Goal: Task Accomplishment & Management: Use online tool/utility

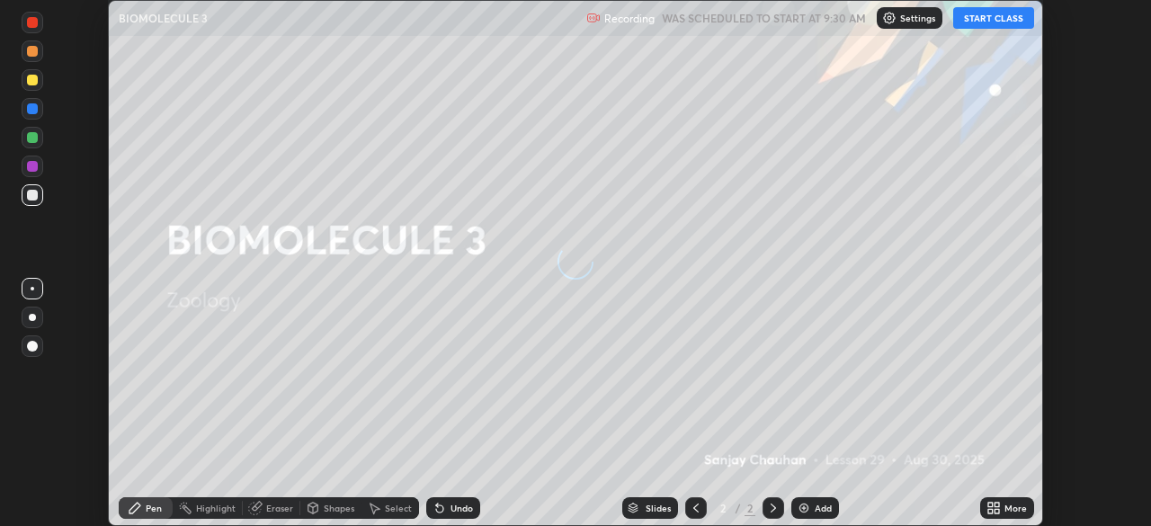
scroll to position [526, 1151]
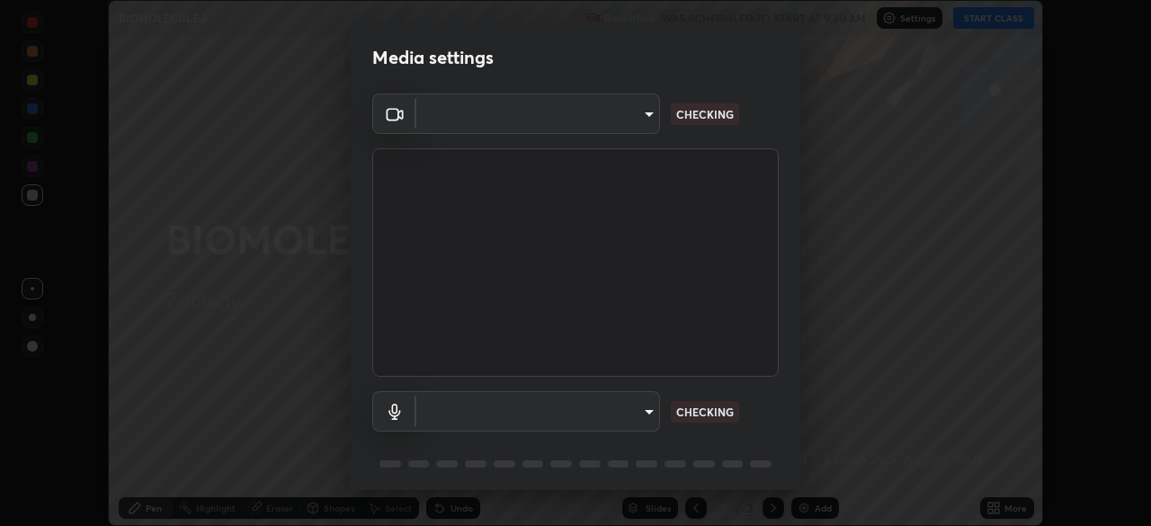
type input "c7661abdb2026871ead36f205add4b28eed2acd2256a3062a57d90756d6a7fda"
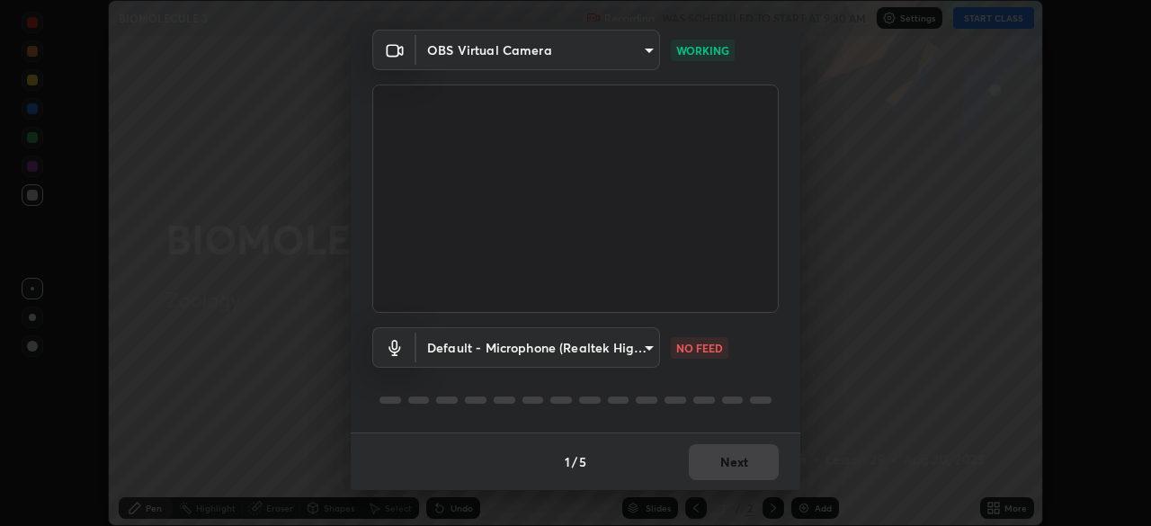
click at [646, 351] on body "Erase all BIOMOLECULE 3 Recording WAS SCHEDULED TO START AT 9:30 AM Settings ST…" at bounding box center [575, 263] width 1151 height 526
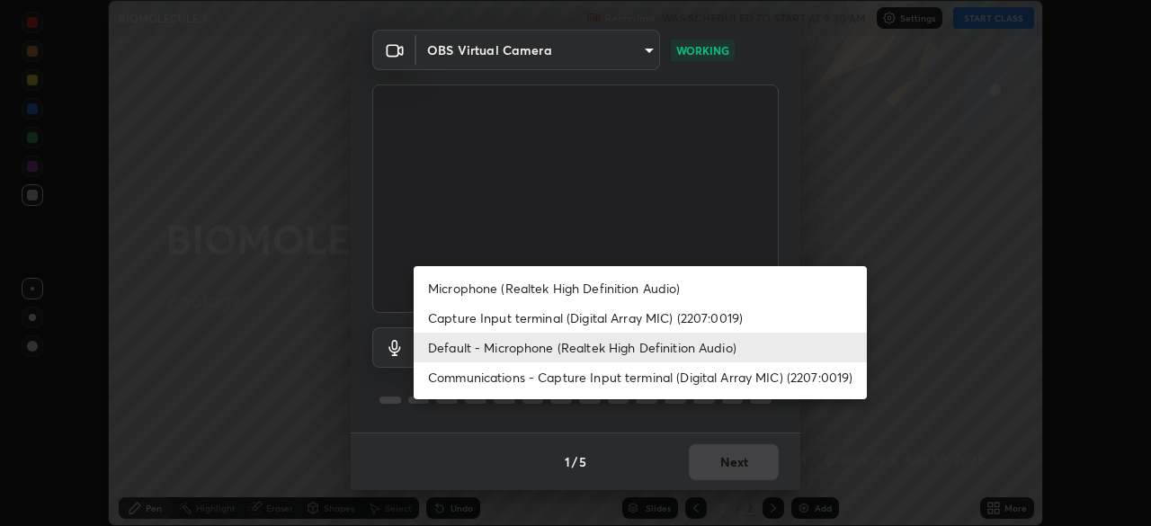
click at [503, 289] on li "Microphone (Realtek High Definition Audio)" at bounding box center [640, 288] width 453 height 30
type input "96fcf24ad01b3a7b421b329ab36215e194257b873513e221a7a03126c554046f"
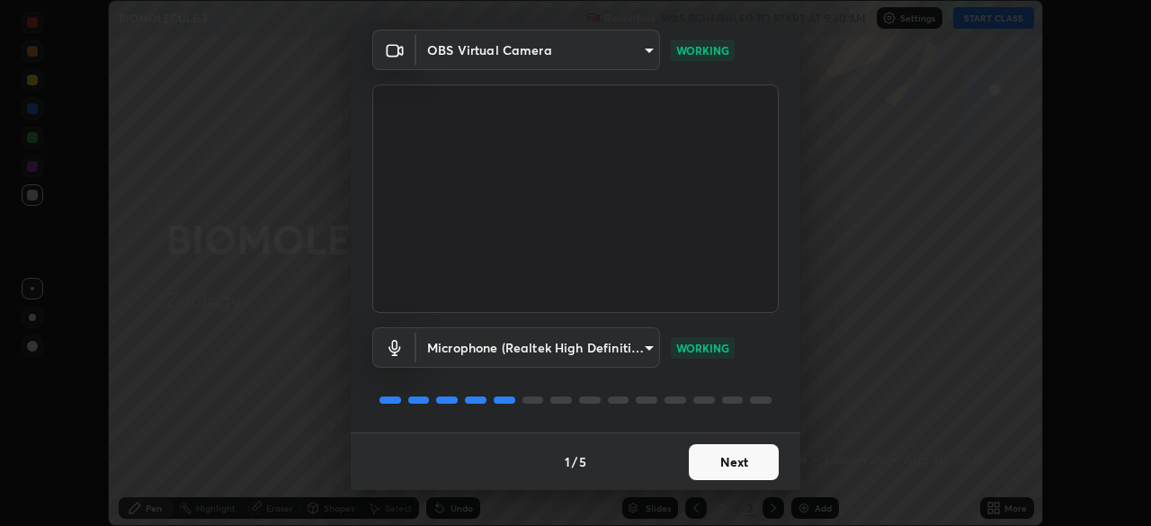
click at [730, 461] on button "Next" at bounding box center [734, 462] width 90 height 36
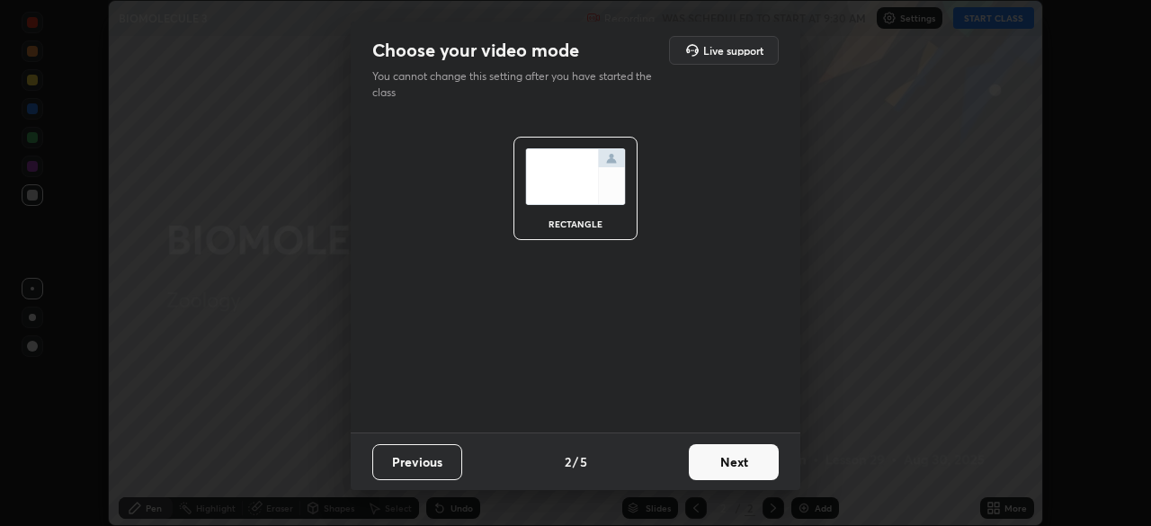
scroll to position [0, 0]
click at [741, 470] on button "Next" at bounding box center [734, 462] width 90 height 36
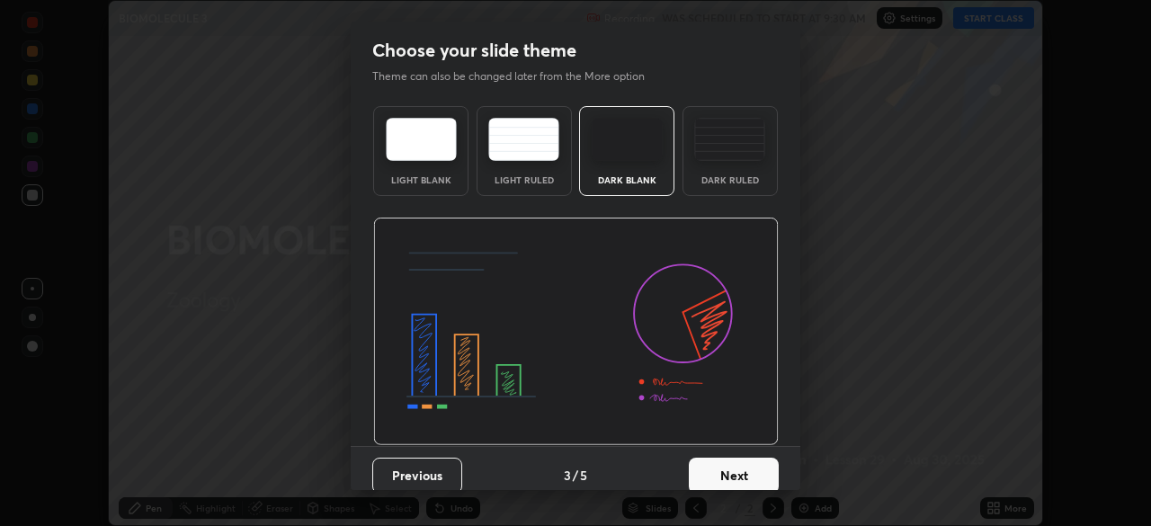
click at [766, 470] on button "Next" at bounding box center [734, 476] width 90 height 36
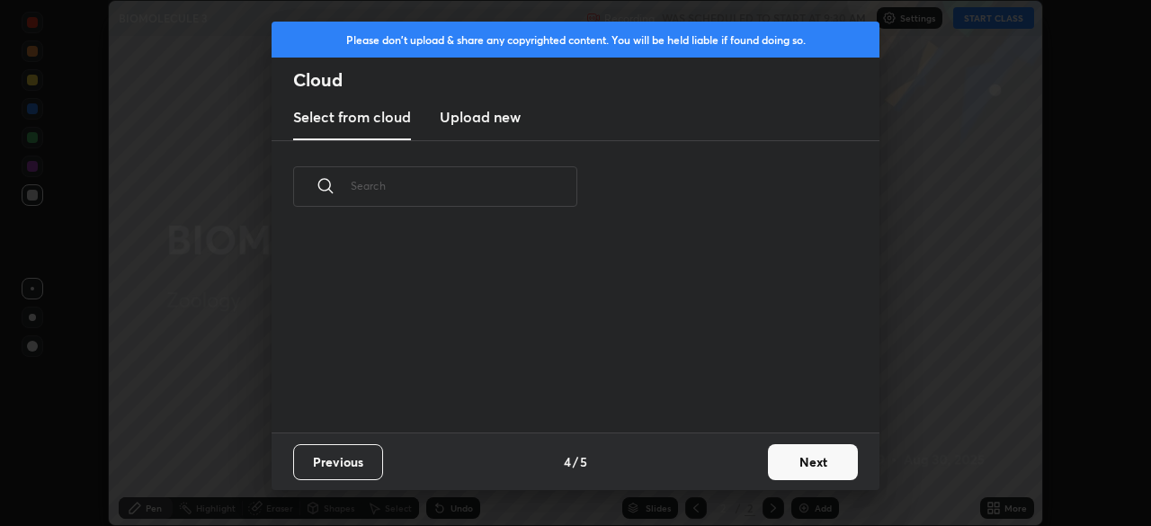
click at [804, 465] on button "Next" at bounding box center [813, 462] width 90 height 36
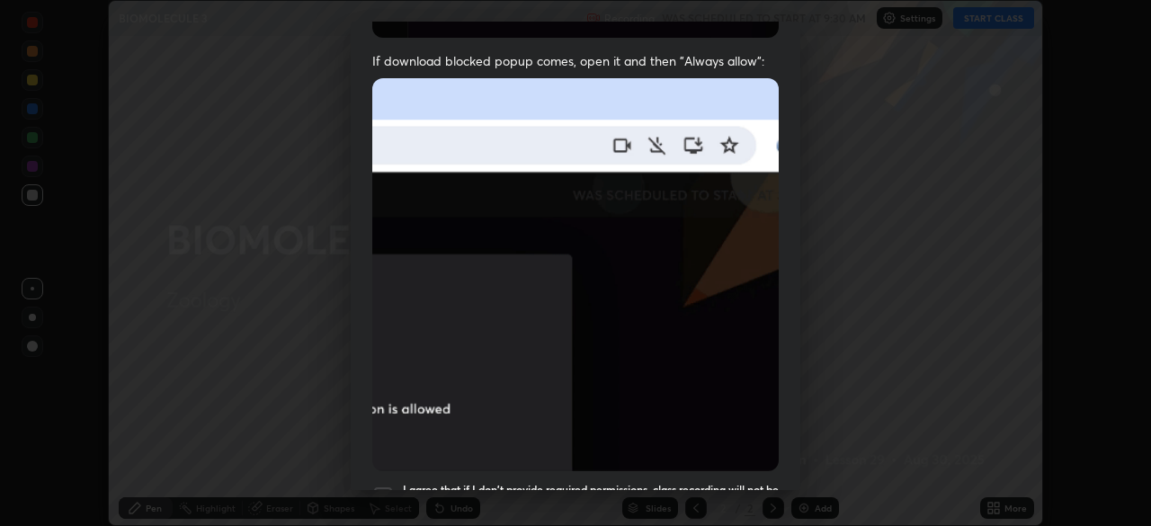
scroll to position [431, 0]
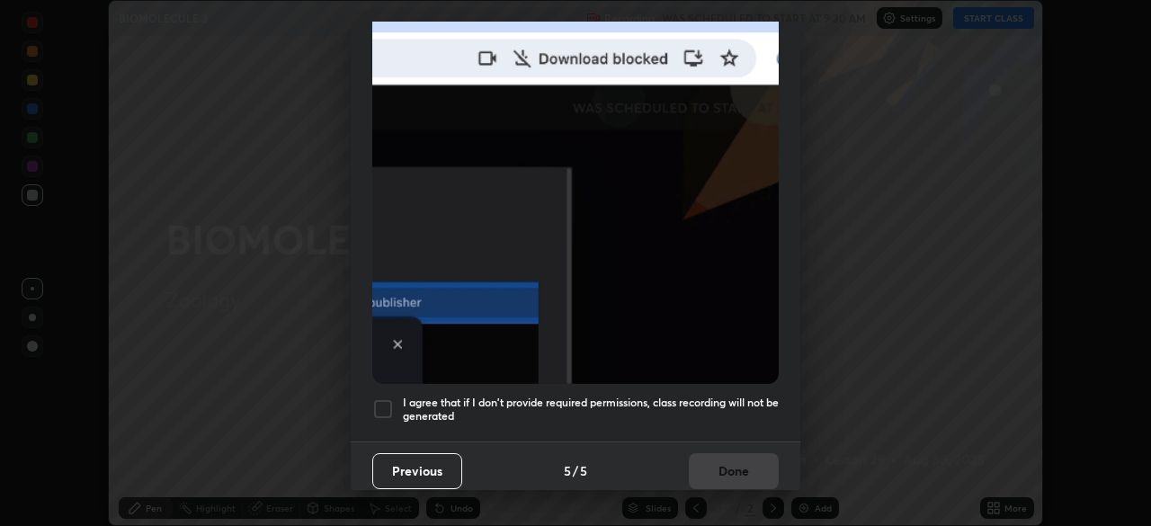
click at [376, 400] on div at bounding box center [383, 410] width 22 height 22
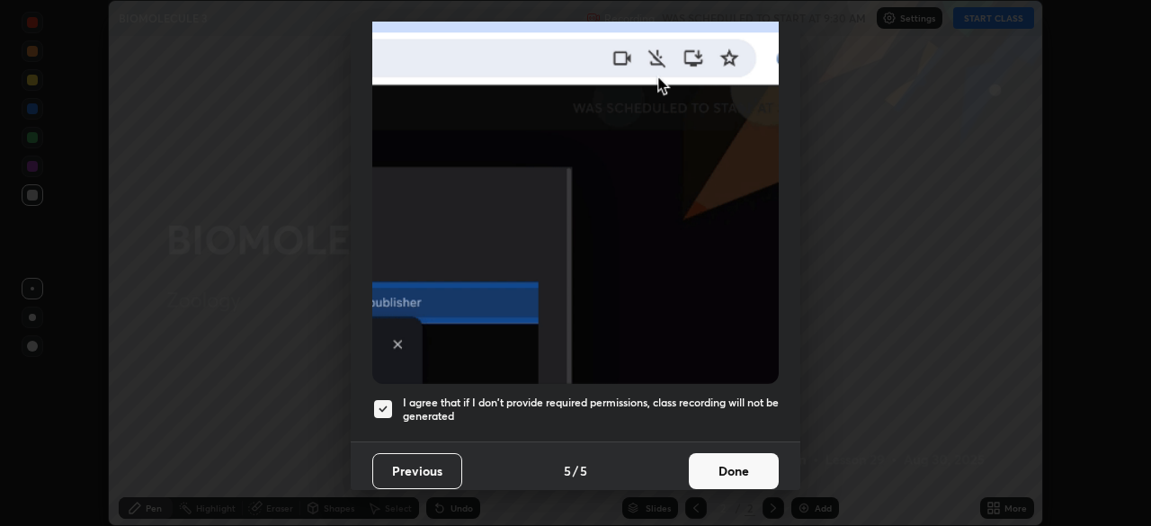
click at [722, 463] on button "Done" at bounding box center [734, 471] width 90 height 36
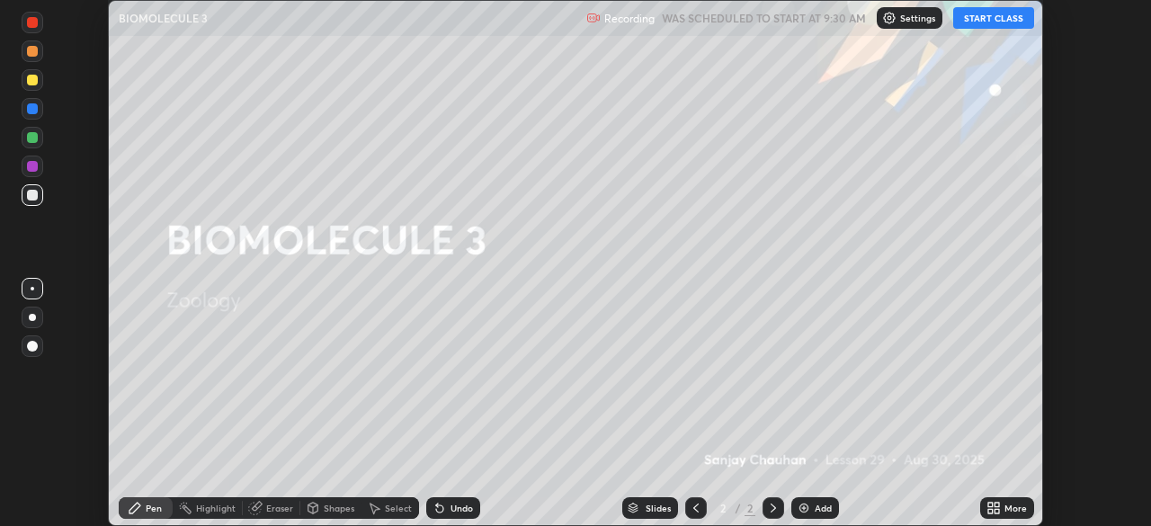
click at [990, 20] on button "START CLASS" at bounding box center [994, 18] width 81 height 22
click at [997, 511] on icon at bounding box center [997, 511] width 4 height 4
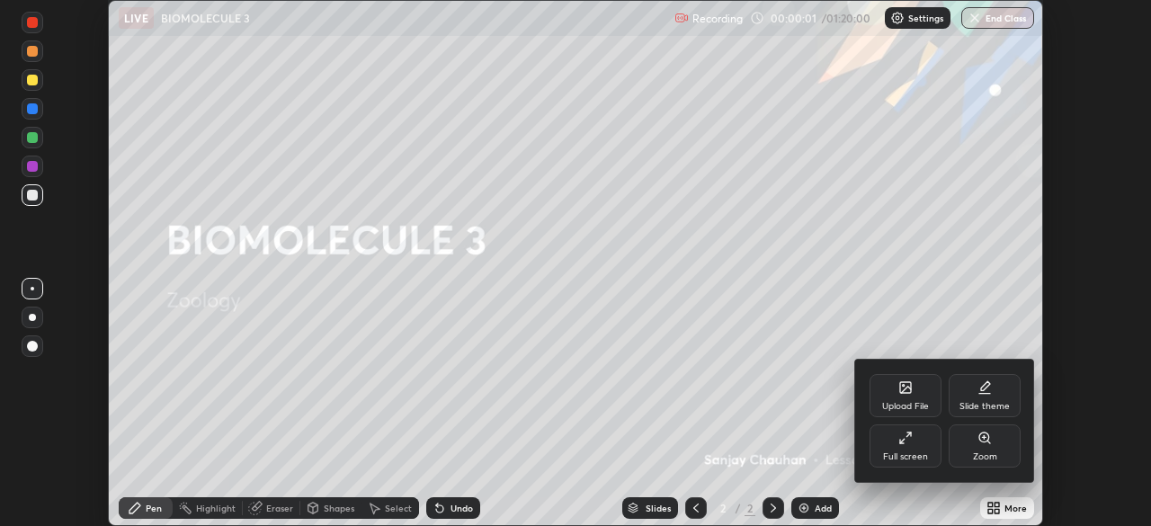
click at [901, 397] on div "Upload File" at bounding box center [906, 395] width 72 height 43
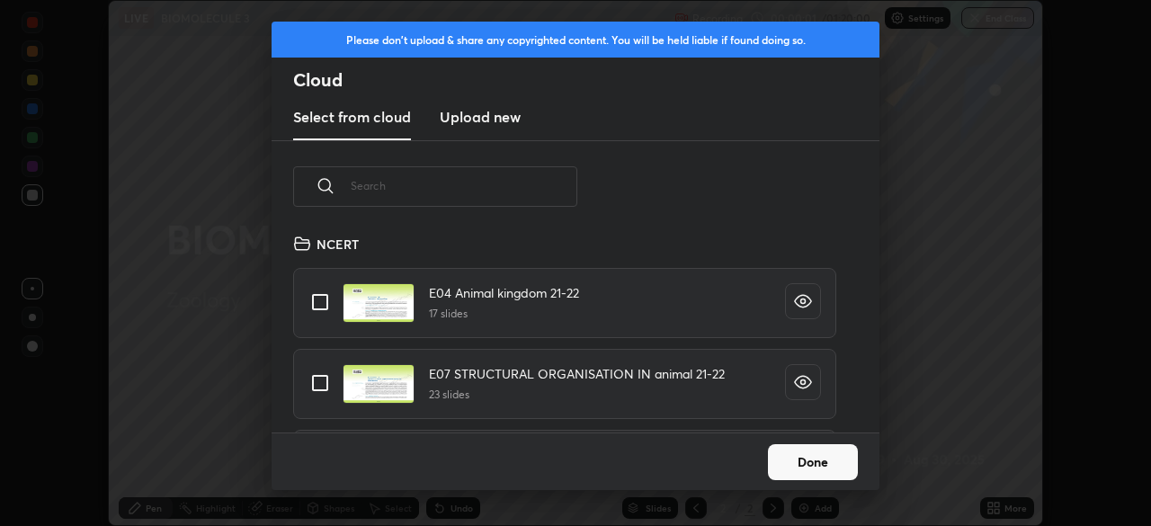
scroll to position [200, 578]
click at [488, 189] on input "text" at bounding box center [464, 186] width 227 height 76
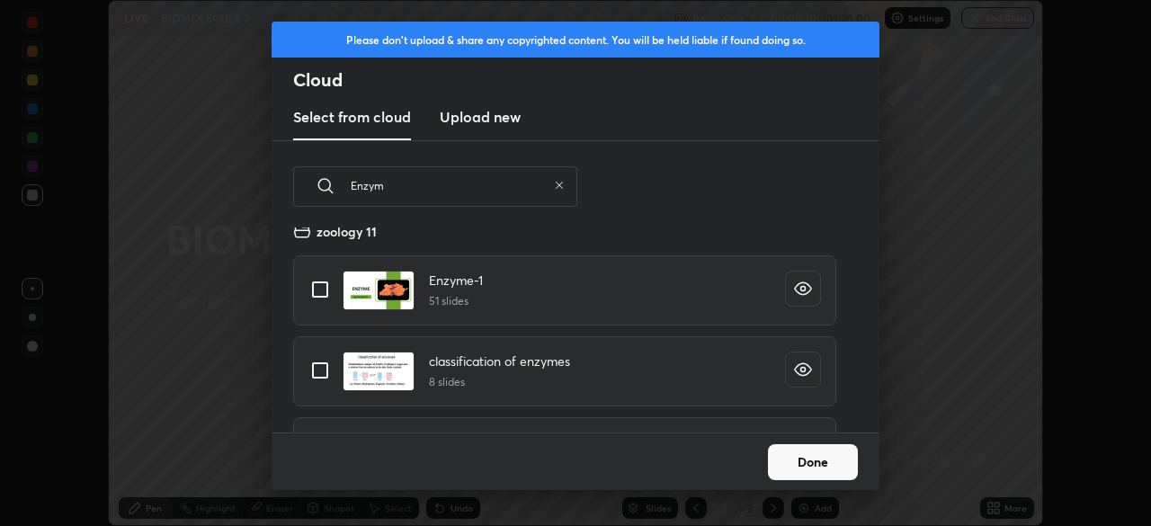
type input "Enzym"
click at [319, 290] on input "grid" at bounding box center [320, 290] width 38 height 38
checkbox input "true"
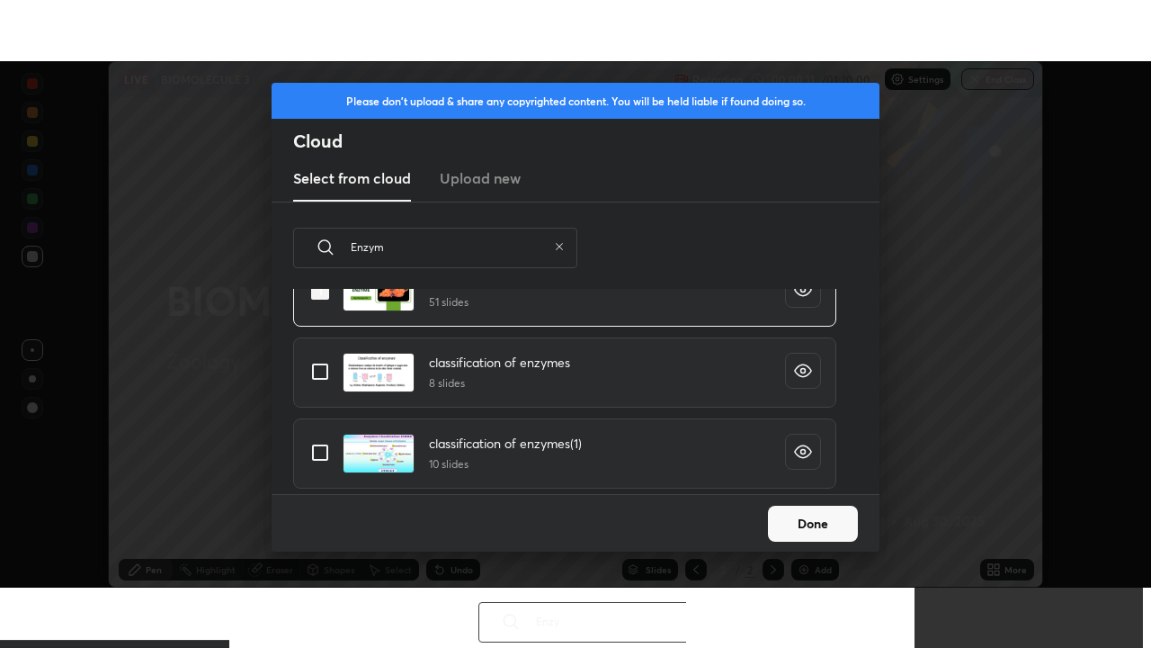
scroll to position [70, 0]
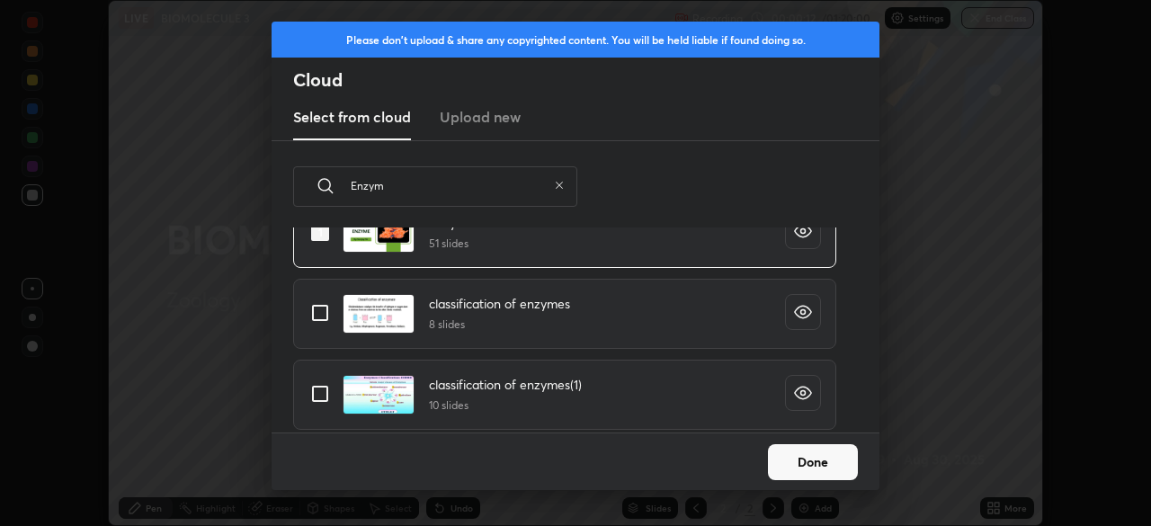
click at [328, 394] on input "grid" at bounding box center [320, 394] width 38 height 38
checkbox input "true"
click at [322, 318] on input "grid" at bounding box center [320, 313] width 38 height 38
checkbox input "true"
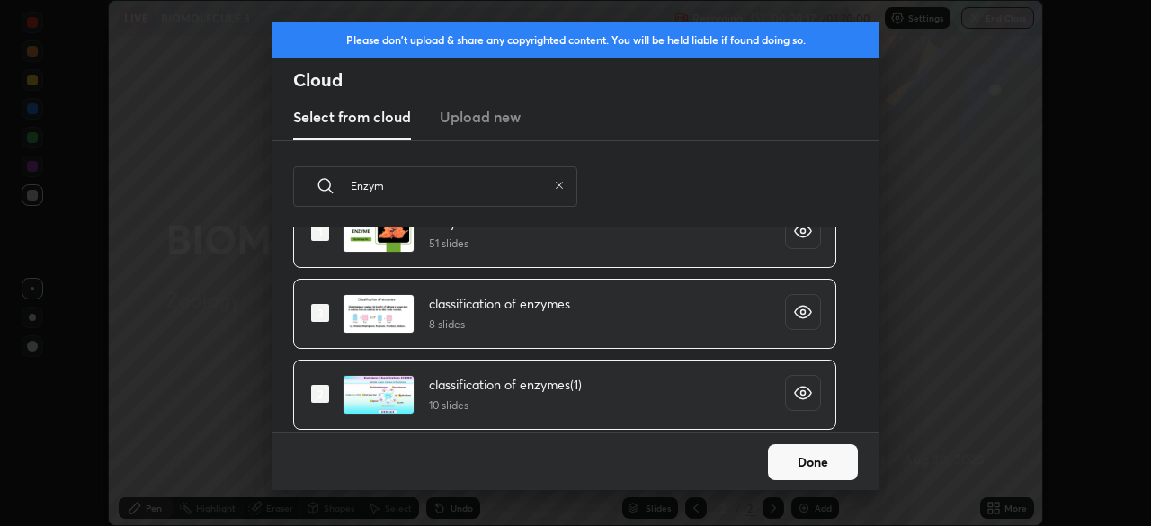
click at [814, 461] on button "Done" at bounding box center [813, 462] width 90 height 36
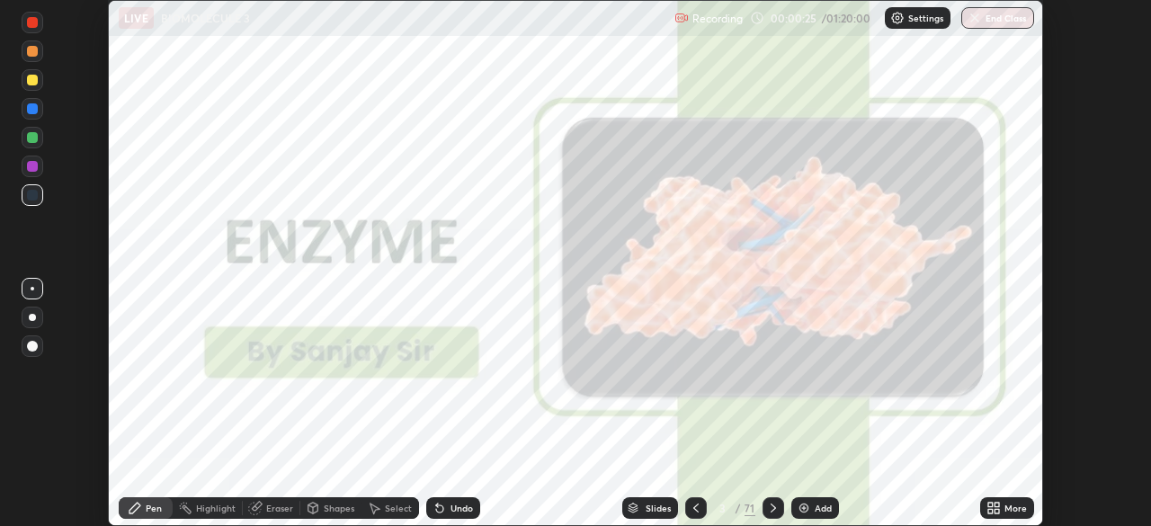
click at [999, 504] on icon at bounding box center [997, 505] width 4 height 4
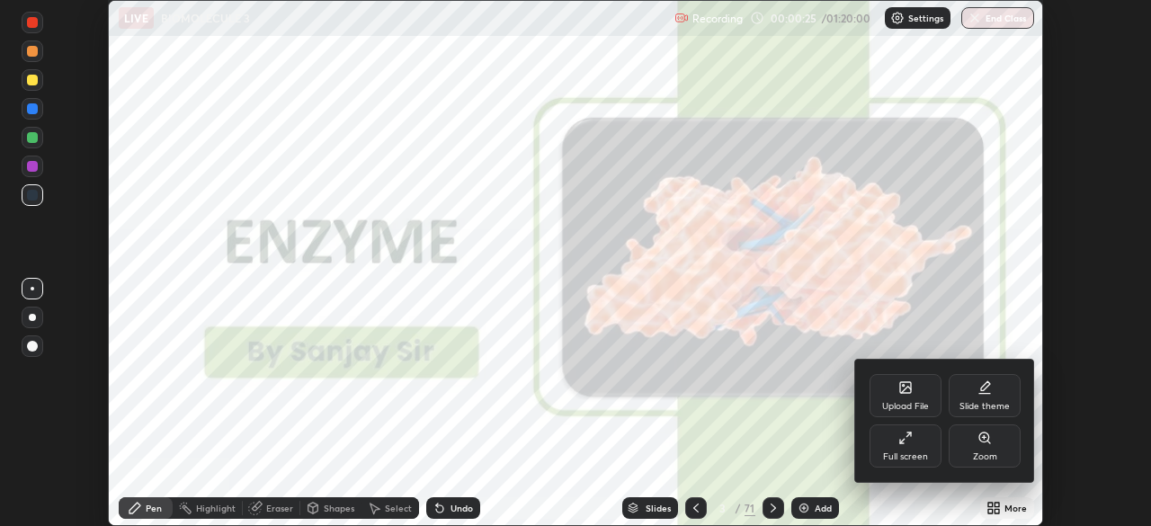
click at [909, 452] on div "Full screen" at bounding box center [905, 456] width 45 height 9
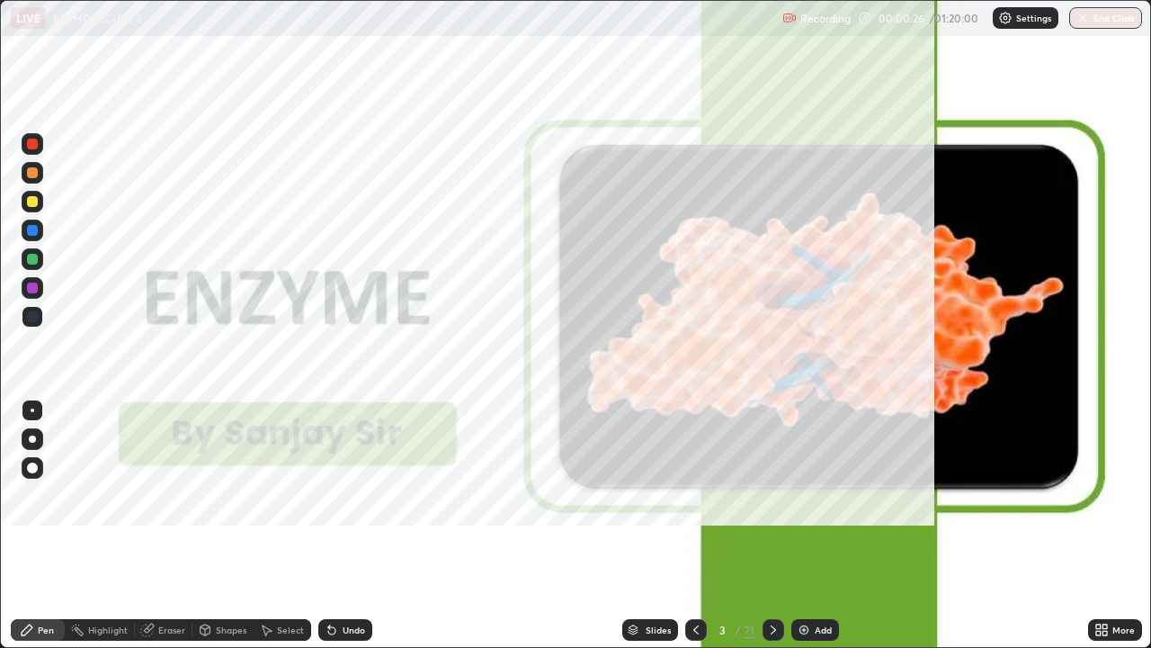
scroll to position [648, 1151]
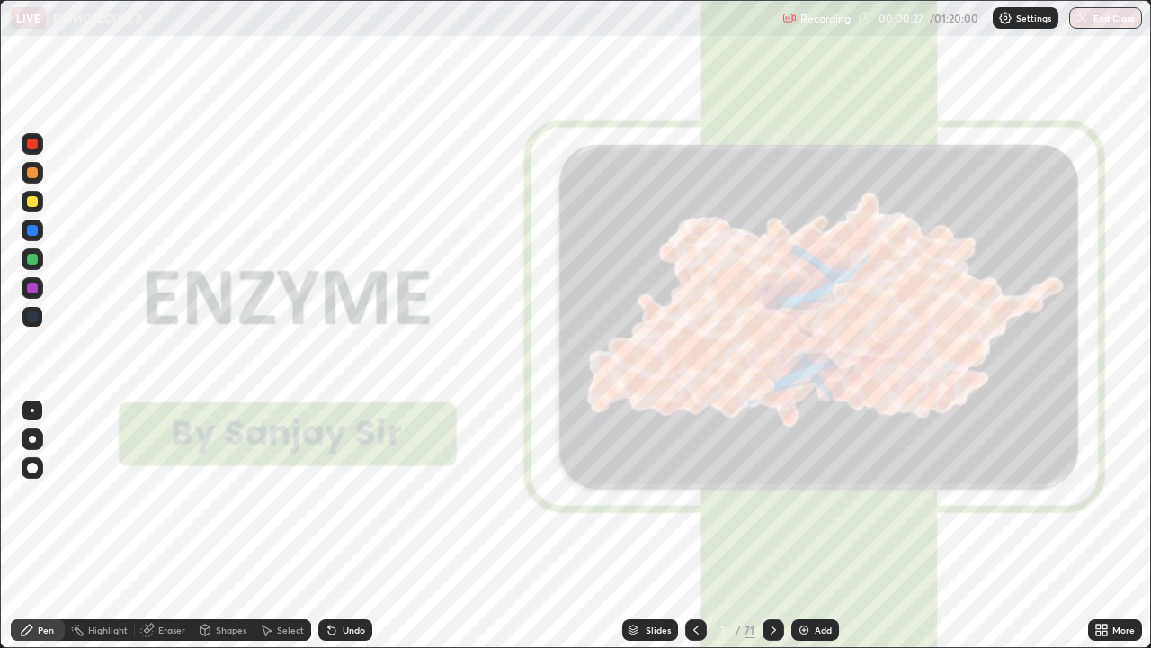
click at [652, 525] on div "Slides" at bounding box center [658, 629] width 25 height 9
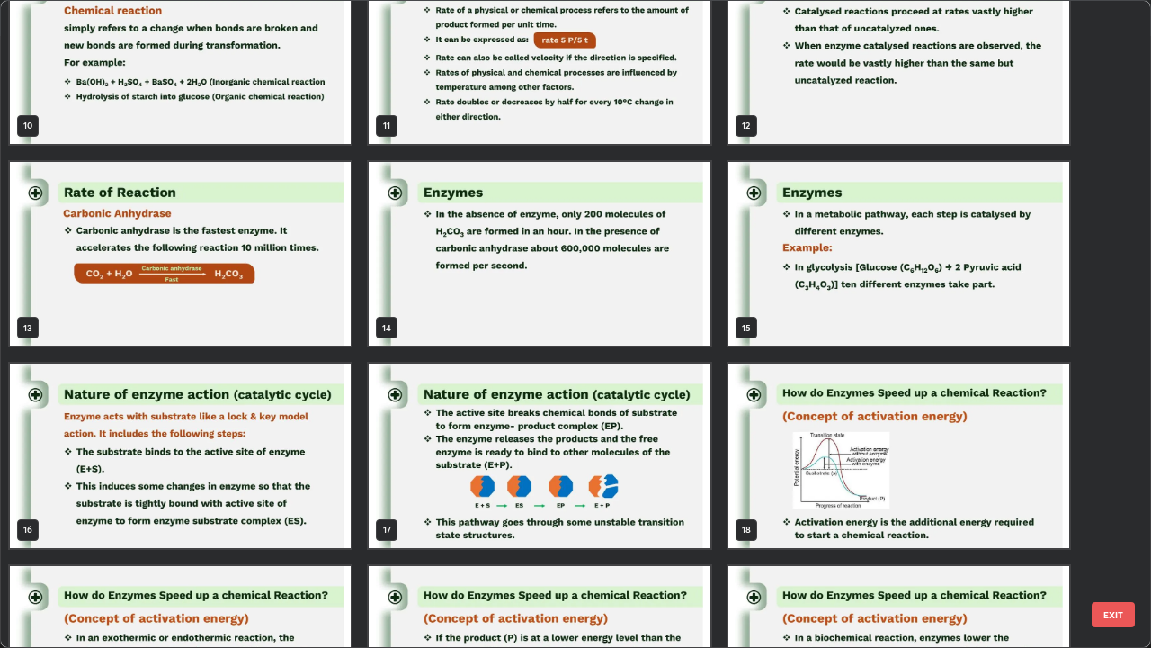
scroll to position [657, 0]
click at [478, 475] on img "grid" at bounding box center [539, 455] width 341 height 184
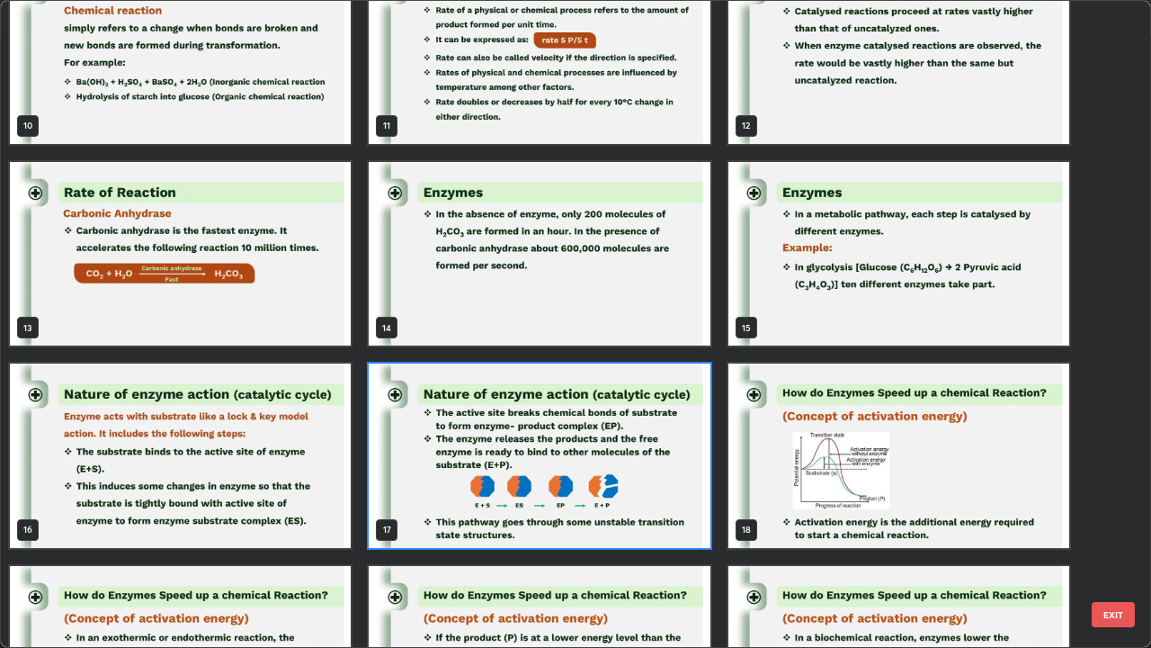
click at [479, 475] on img "grid" at bounding box center [539, 455] width 341 height 184
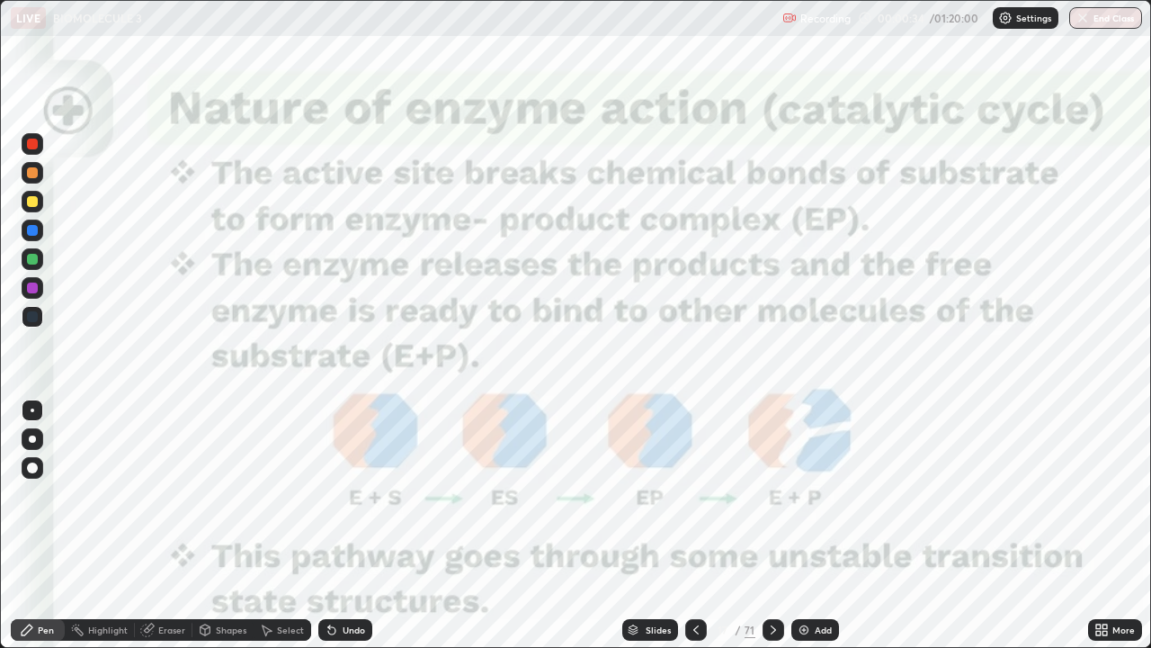
click at [703, 525] on div at bounding box center [696, 630] width 22 height 22
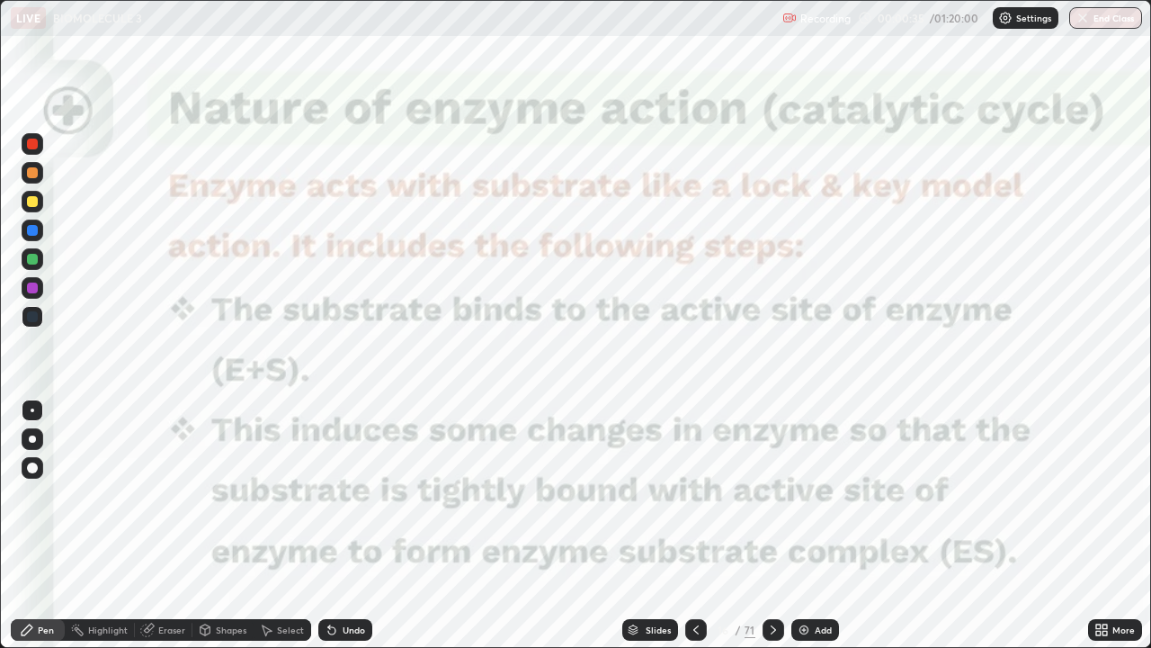
click at [694, 525] on icon at bounding box center [696, 630] width 14 height 14
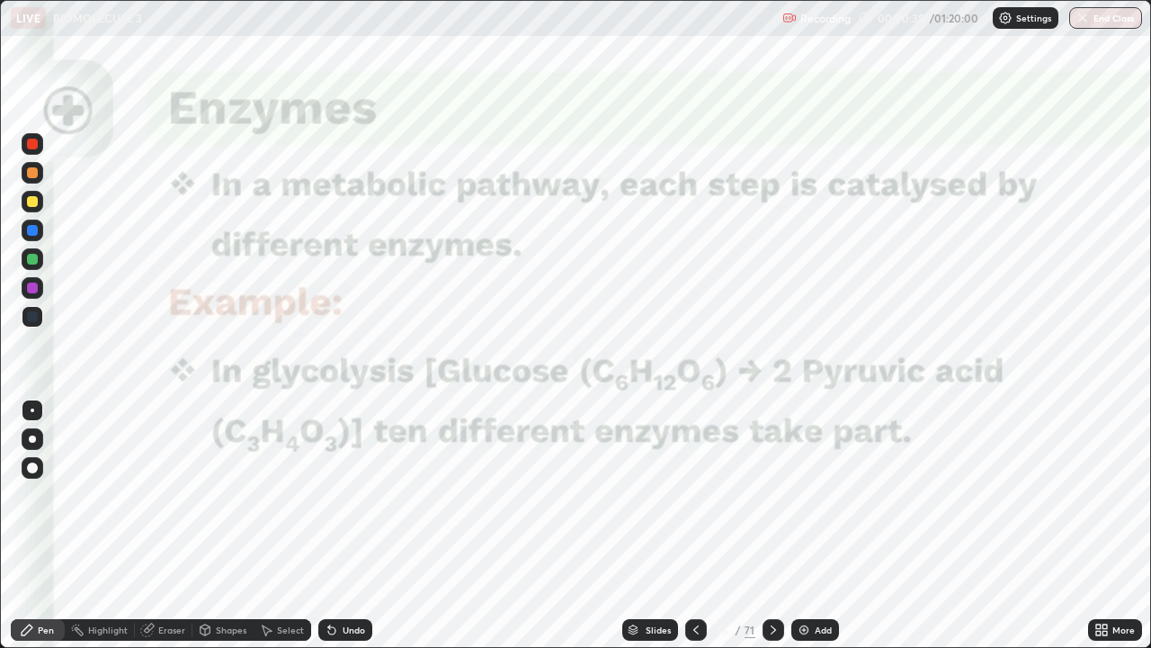
click at [694, 525] on icon at bounding box center [696, 630] width 14 height 14
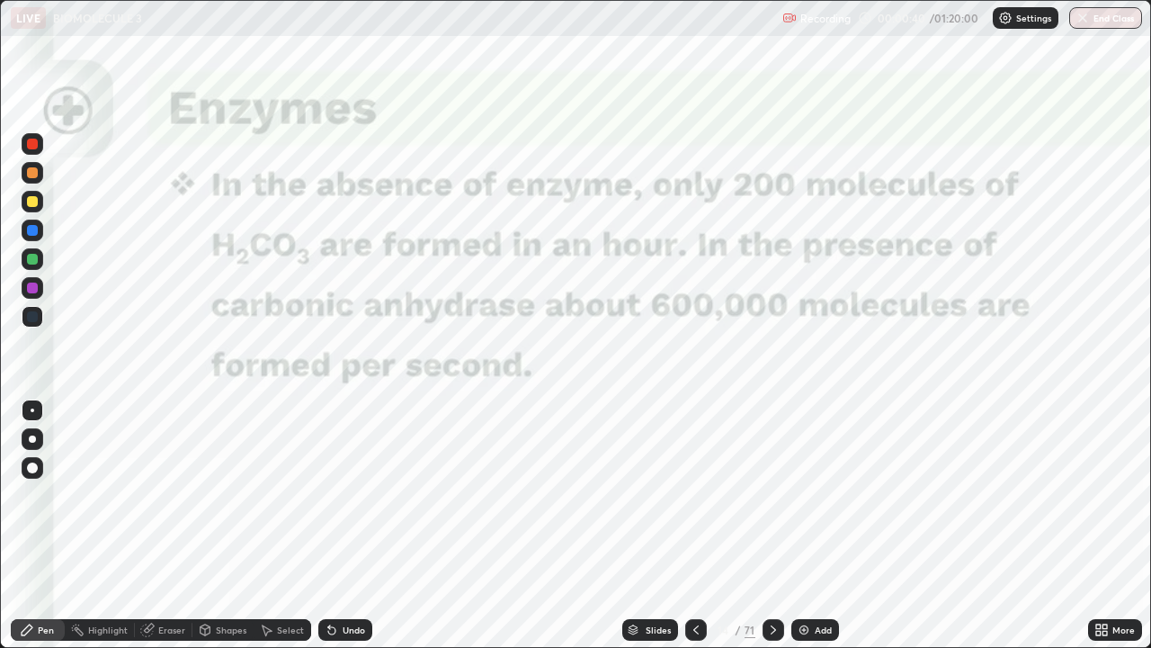
click at [694, 525] on icon at bounding box center [696, 630] width 14 height 14
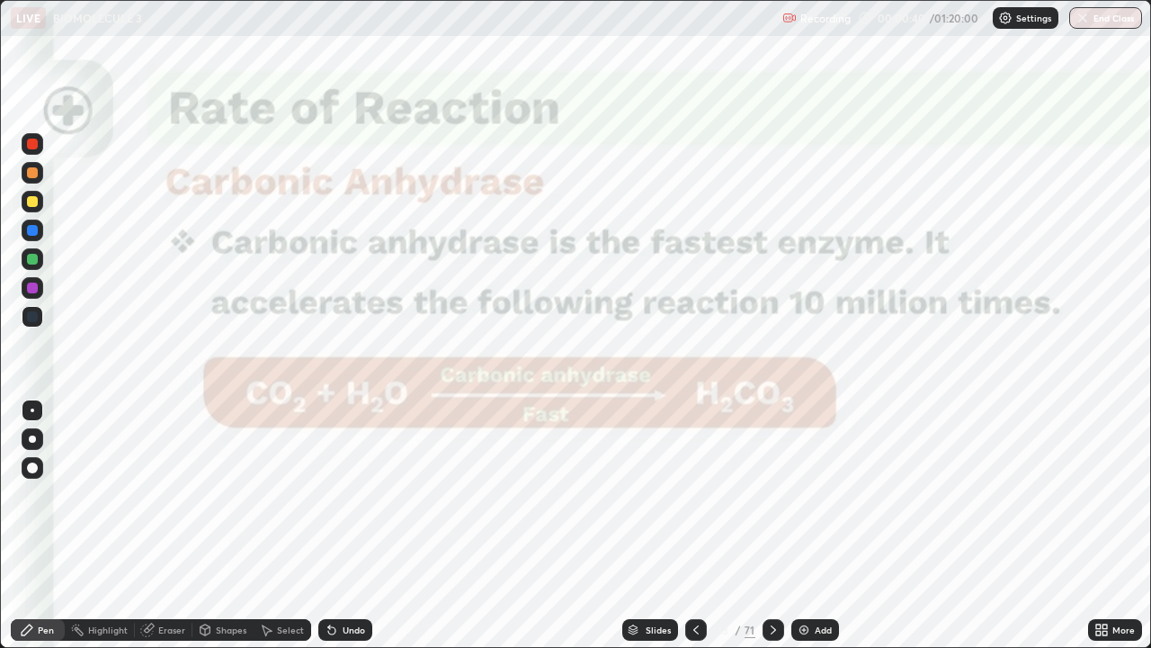
click at [697, 525] on icon at bounding box center [696, 630] width 14 height 14
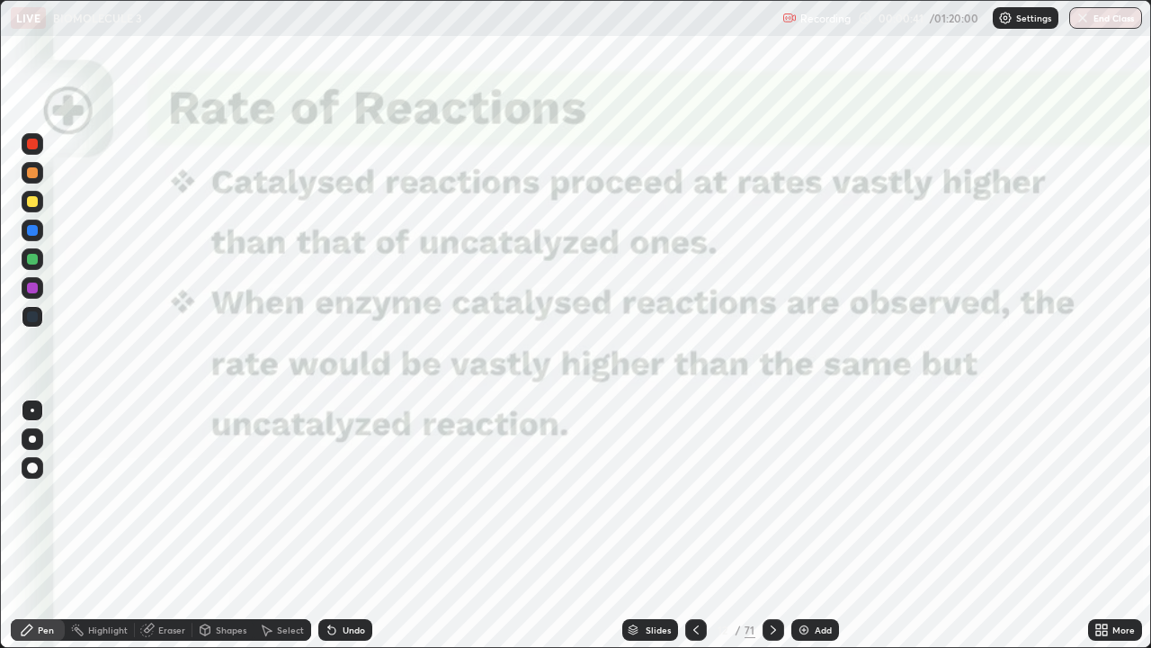
click at [694, 525] on icon at bounding box center [696, 630] width 14 height 14
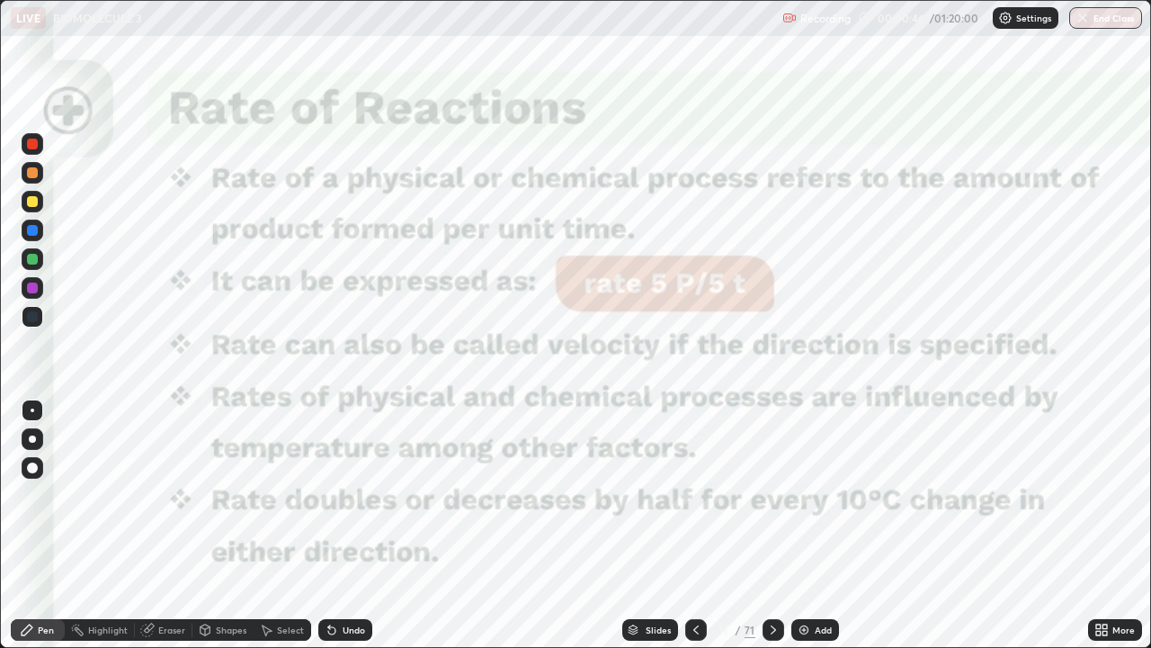
click at [695, 525] on icon at bounding box center [696, 630] width 14 height 14
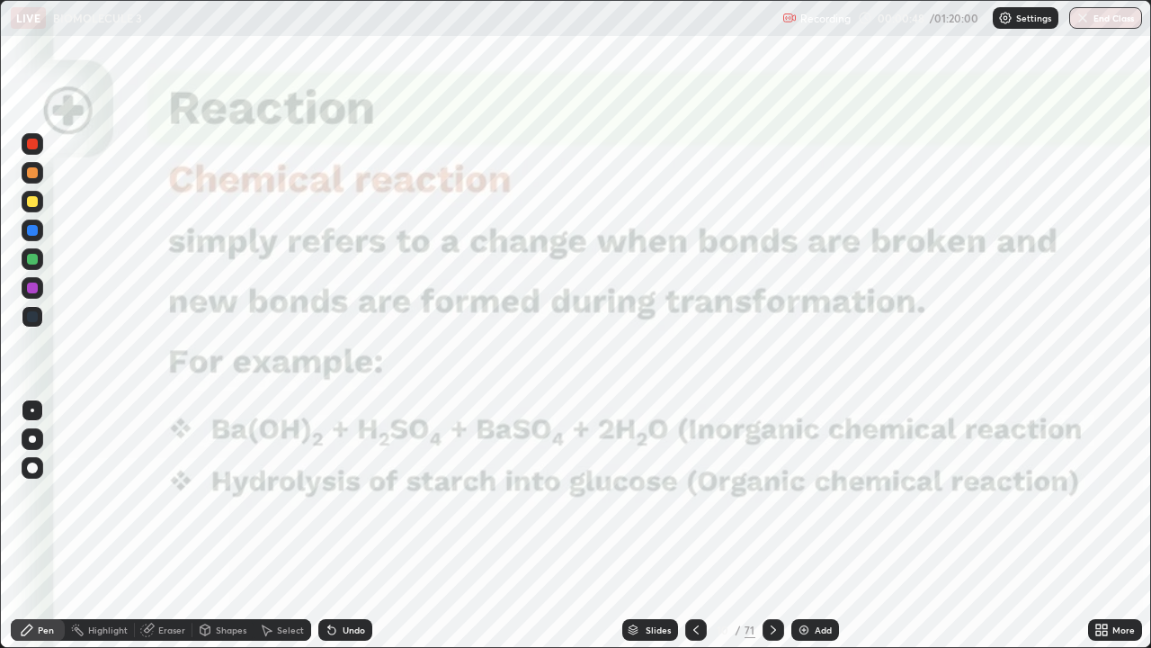
click at [774, 525] on icon at bounding box center [773, 630] width 14 height 14
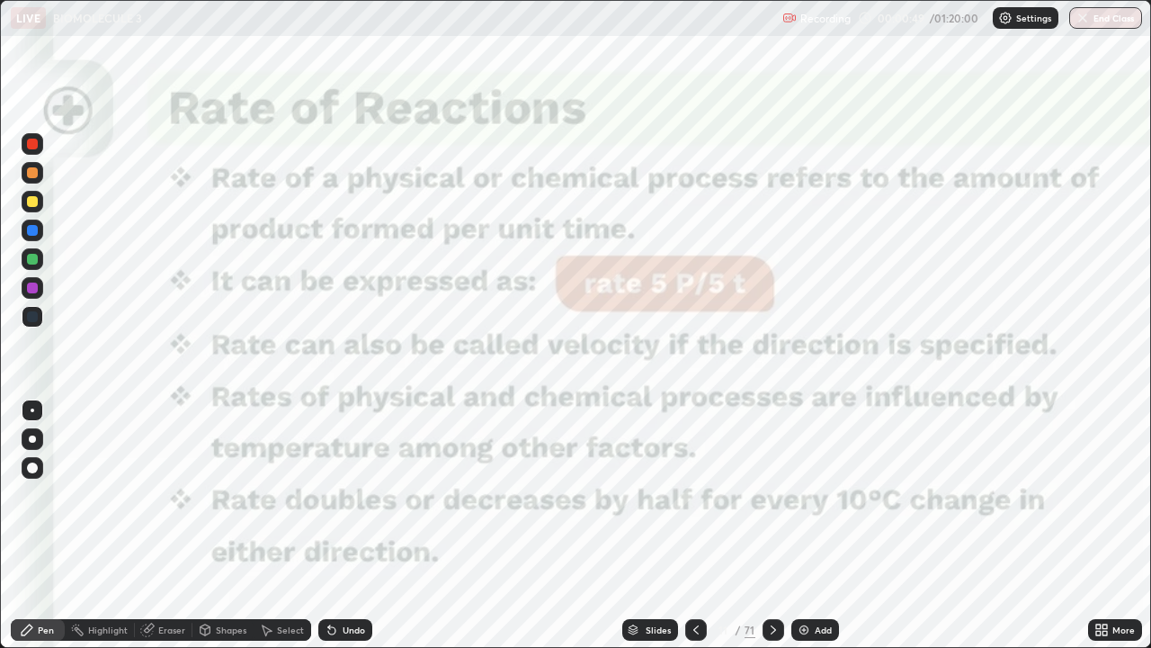
click at [770, 525] on icon at bounding box center [773, 630] width 14 height 14
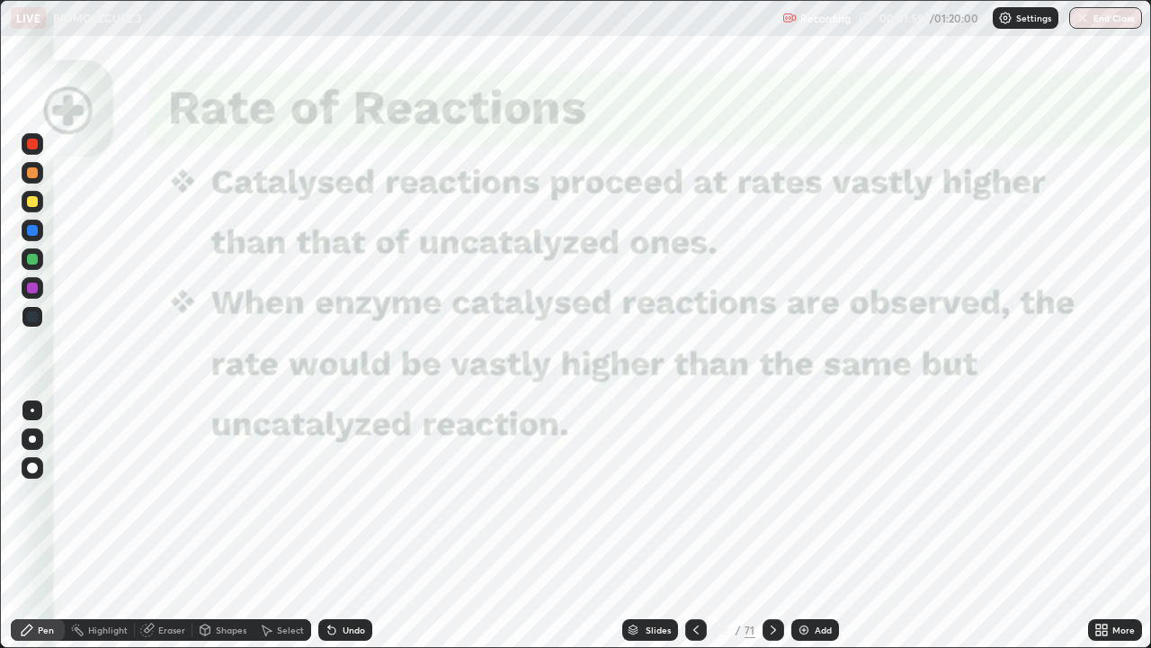
click at [770, 525] on div at bounding box center [774, 630] width 22 height 22
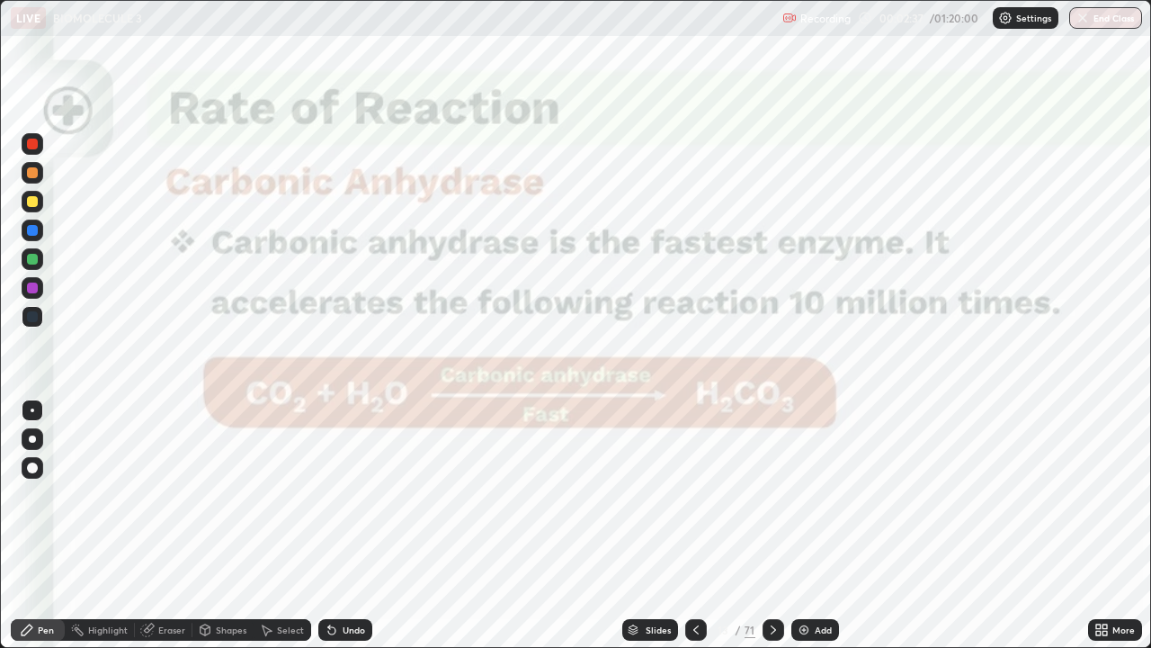
click at [770, 525] on icon at bounding box center [773, 630] width 14 height 14
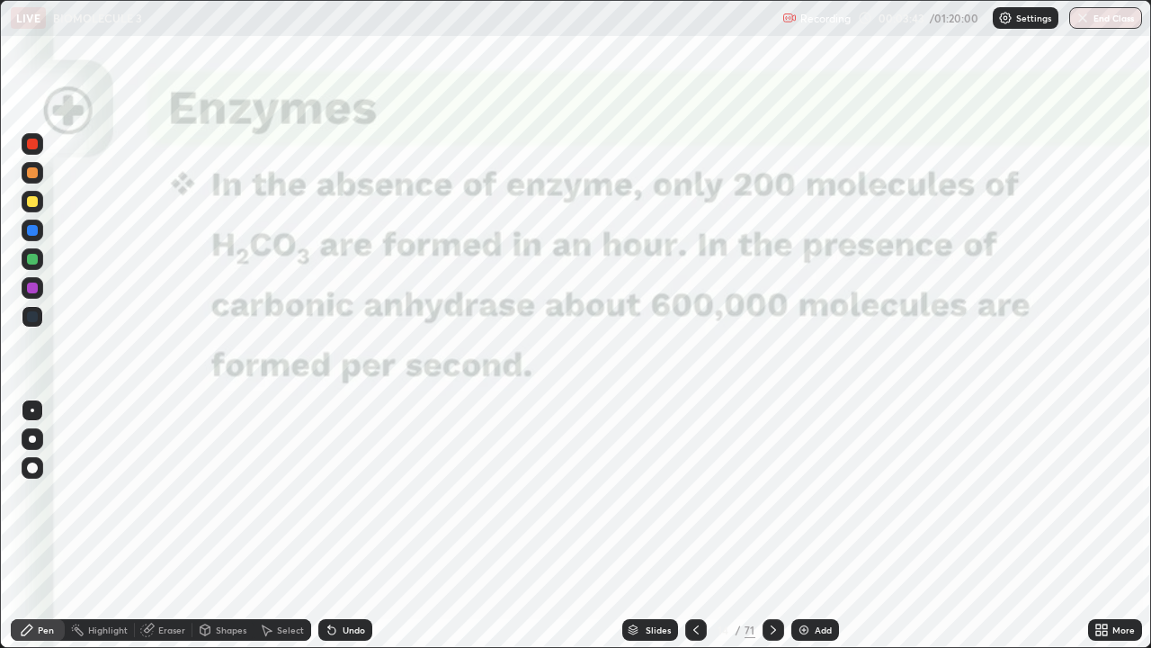
click at [772, 525] on icon at bounding box center [773, 630] width 14 height 14
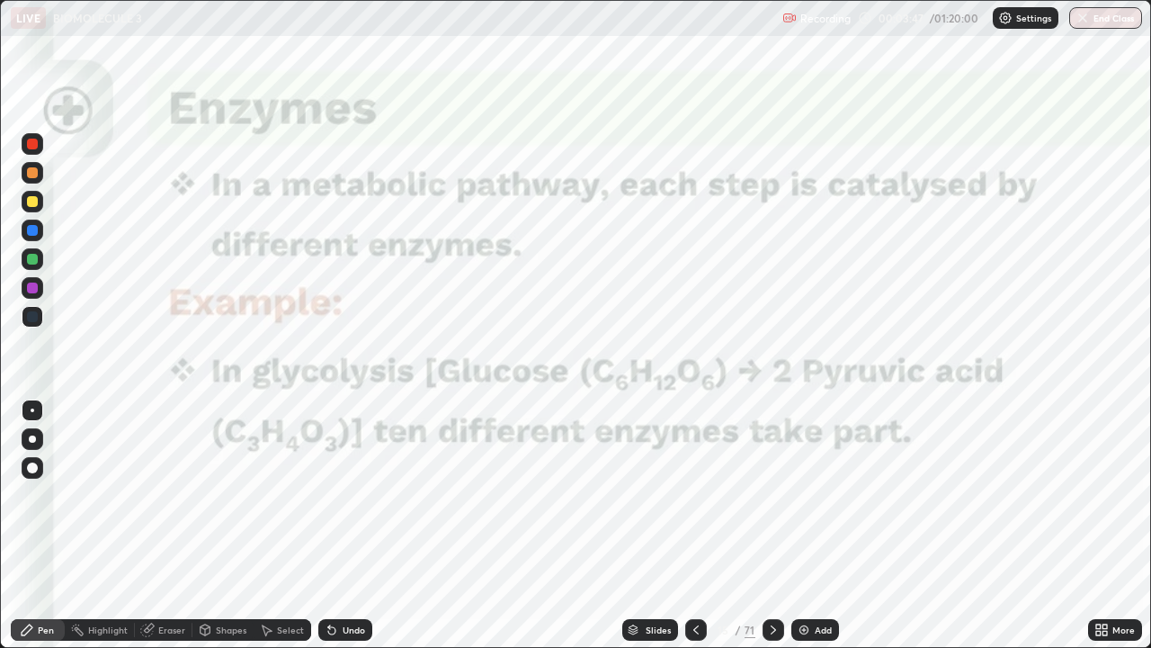
click at [775, 525] on div at bounding box center [774, 630] width 22 height 22
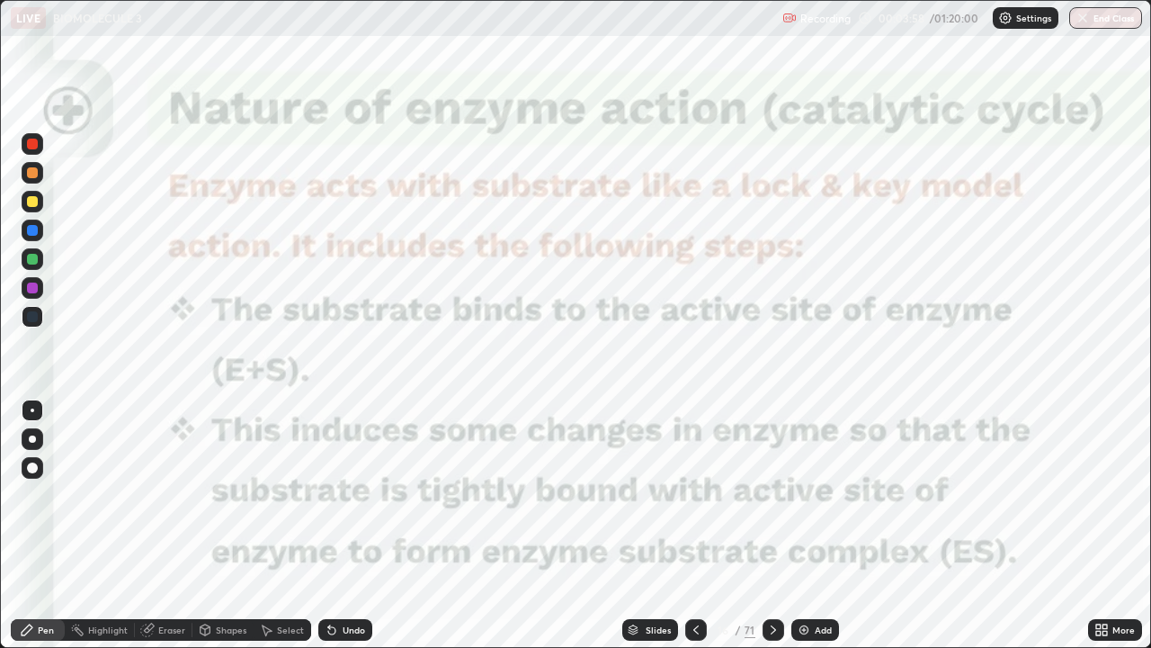
click at [772, 525] on icon at bounding box center [773, 630] width 14 height 14
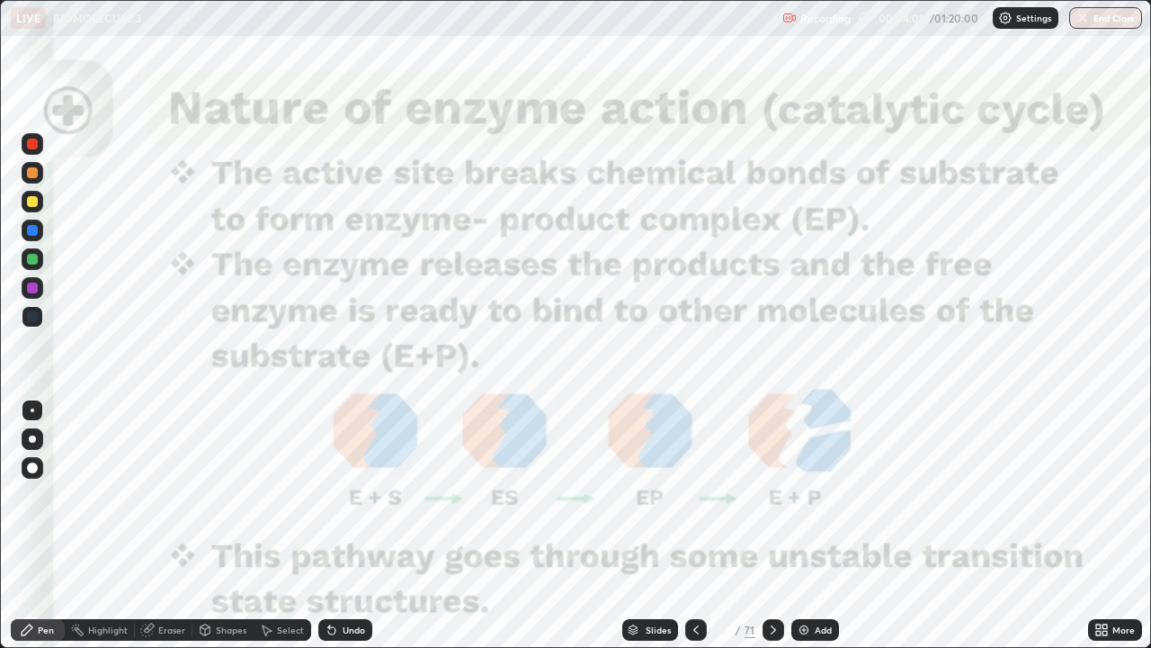
click at [766, 525] on icon at bounding box center [773, 630] width 14 height 14
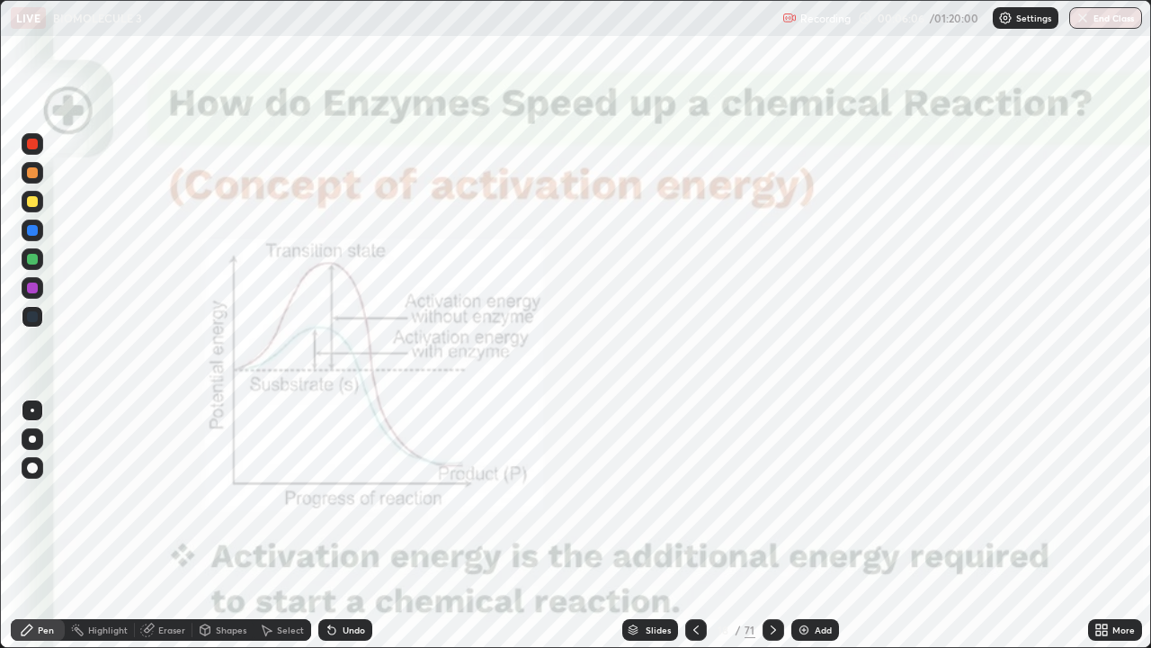
click at [772, 525] on icon at bounding box center [773, 630] width 14 height 14
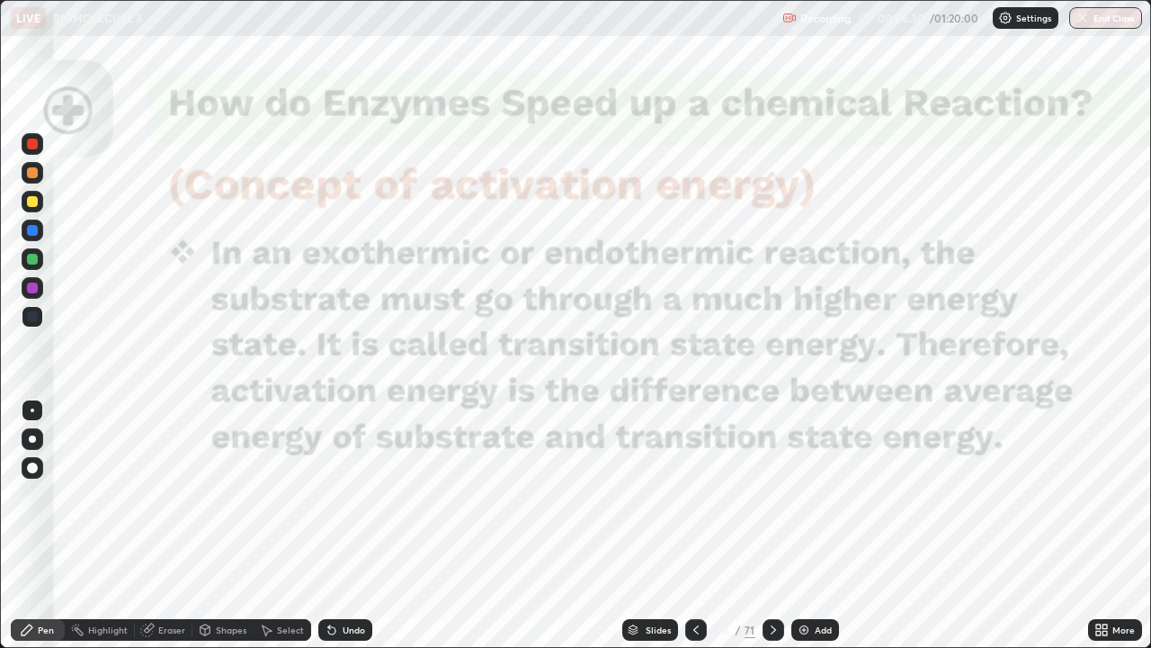
click at [695, 525] on icon at bounding box center [696, 630] width 14 height 14
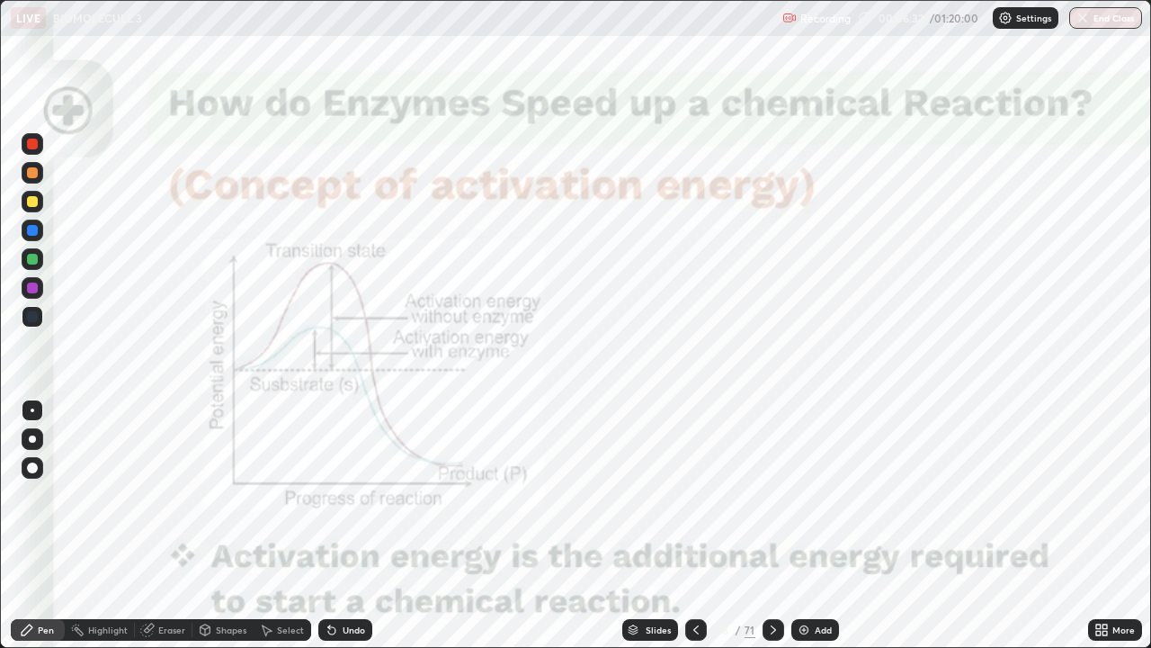
click at [32, 315] on div at bounding box center [32, 316] width 11 height 11
click at [33, 292] on div at bounding box center [32, 287] width 11 height 11
click at [36, 286] on div at bounding box center [32, 287] width 11 height 11
click at [33, 289] on div at bounding box center [32, 287] width 11 height 11
click at [36, 285] on div at bounding box center [32, 287] width 11 height 11
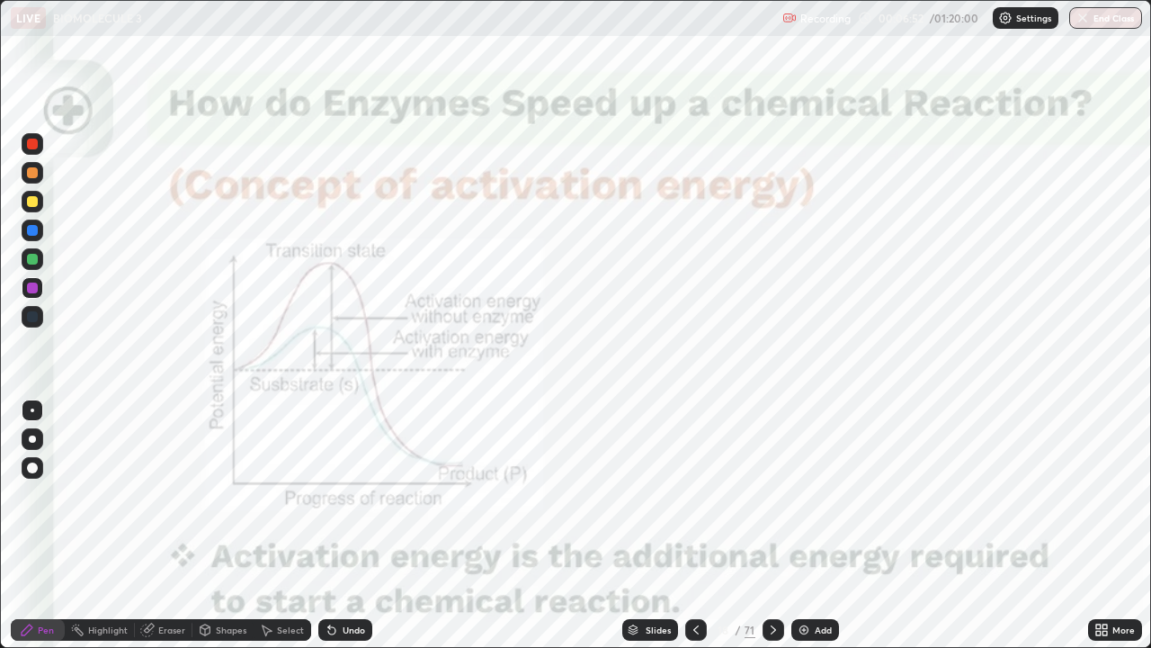
click at [36, 285] on div at bounding box center [32, 287] width 11 height 11
click at [33, 173] on div at bounding box center [32, 172] width 11 height 11
click at [36, 171] on div at bounding box center [32, 172] width 11 height 11
click at [33, 144] on div at bounding box center [32, 144] width 11 height 11
click at [35, 229] on div at bounding box center [32, 230] width 11 height 11
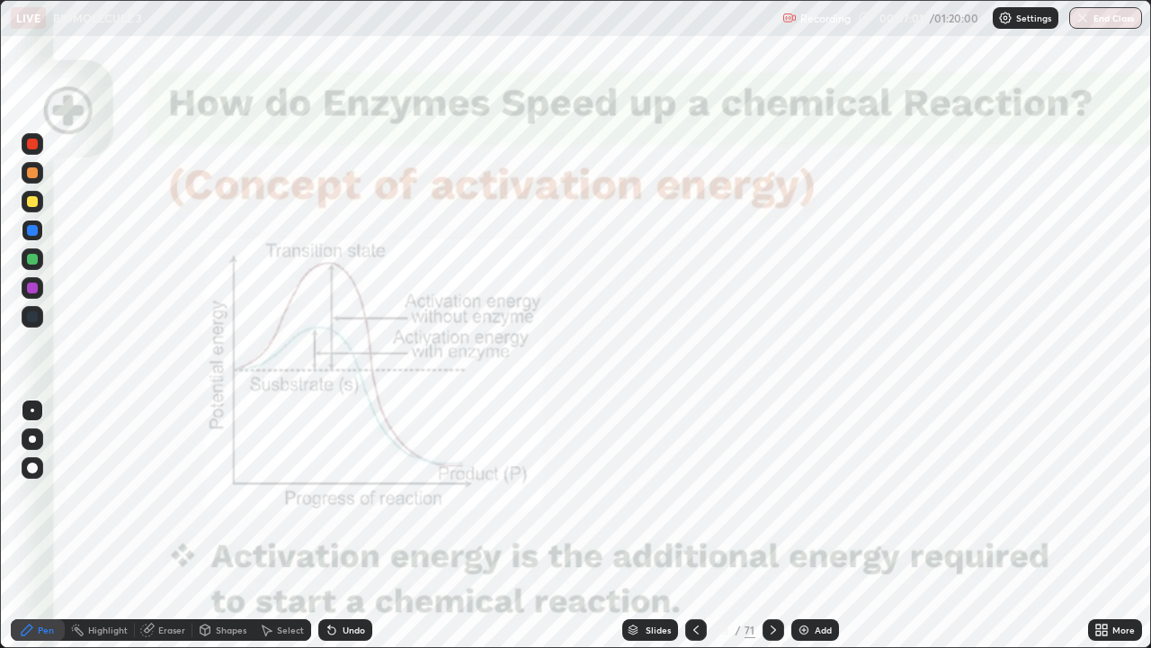
click at [31, 228] on div at bounding box center [32, 230] width 11 height 11
click at [33, 316] on div at bounding box center [32, 316] width 11 height 11
click at [33, 317] on div at bounding box center [32, 316] width 11 height 11
click at [39, 286] on div at bounding box center [33, 288] width 22 height 22
click at [37, 144] on div at bounding box center [32, 144] width 11 height 11
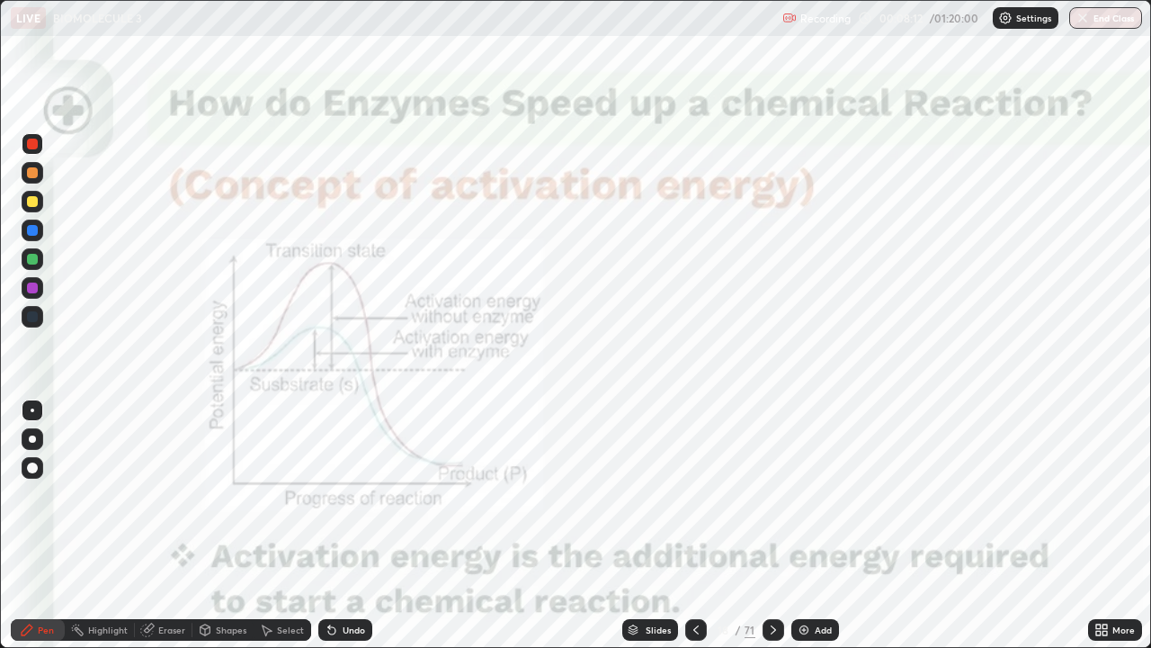
click at [37, 228] on div at bounding box center [32, 230] width 11 height 11
click at [178, 525] on div "Eraser" at bounding box center [171, 629] width 27 height 9
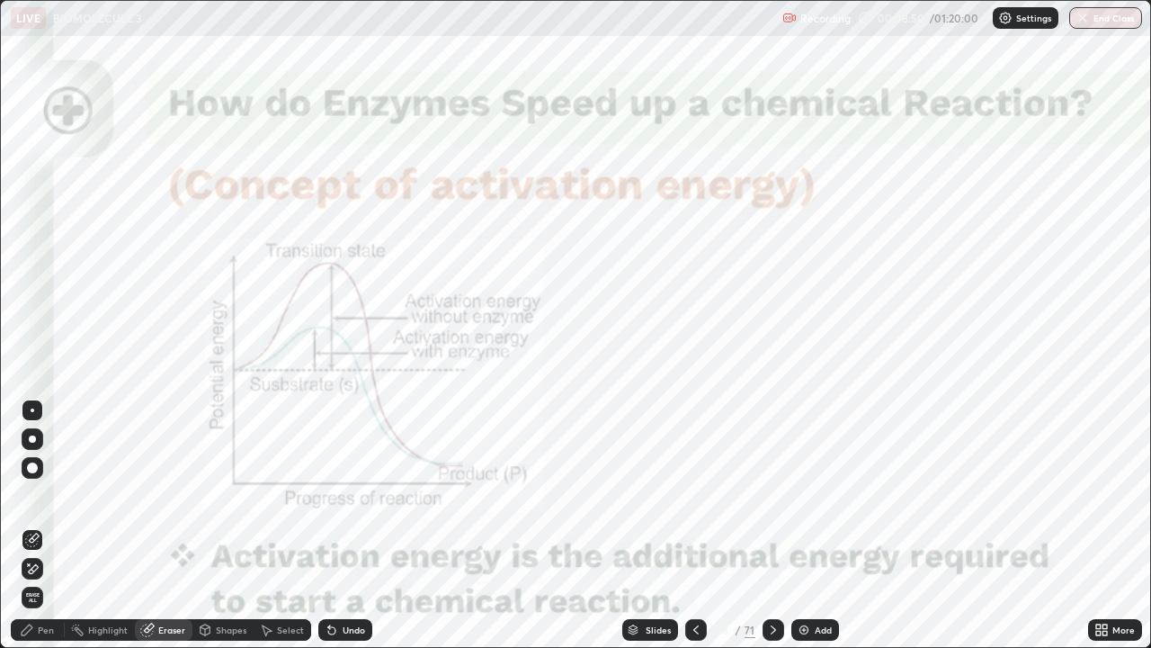
click at [40, 525] on div "Pen" at bounding box center [46, 629] width 16 height 9
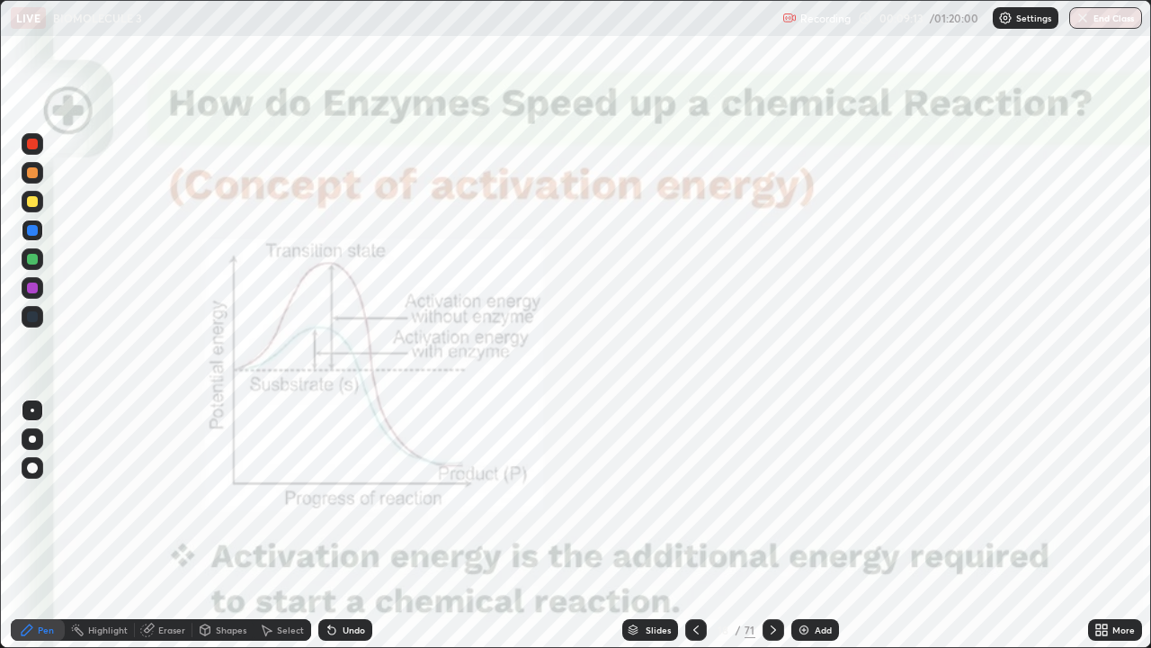
click at [166, 525] on div "Eraser" at bounding box center [164, 630] width 58 height 22
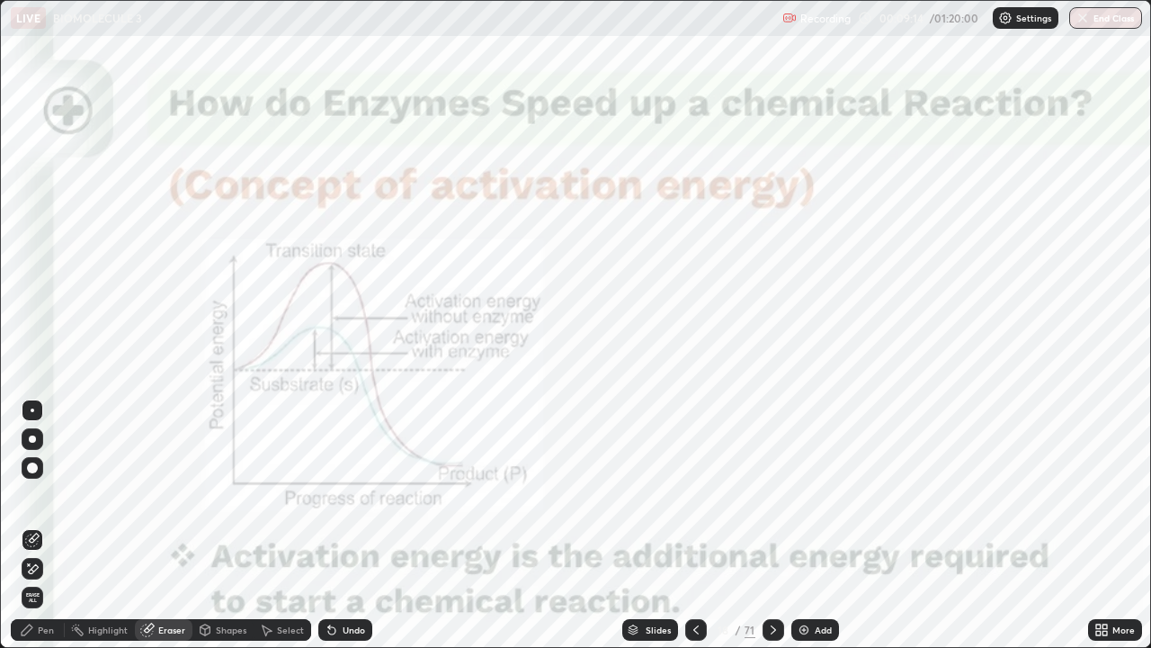
click at [31, 525] on span "Erase all" at bounding box center [32, 597] width 20 height 11
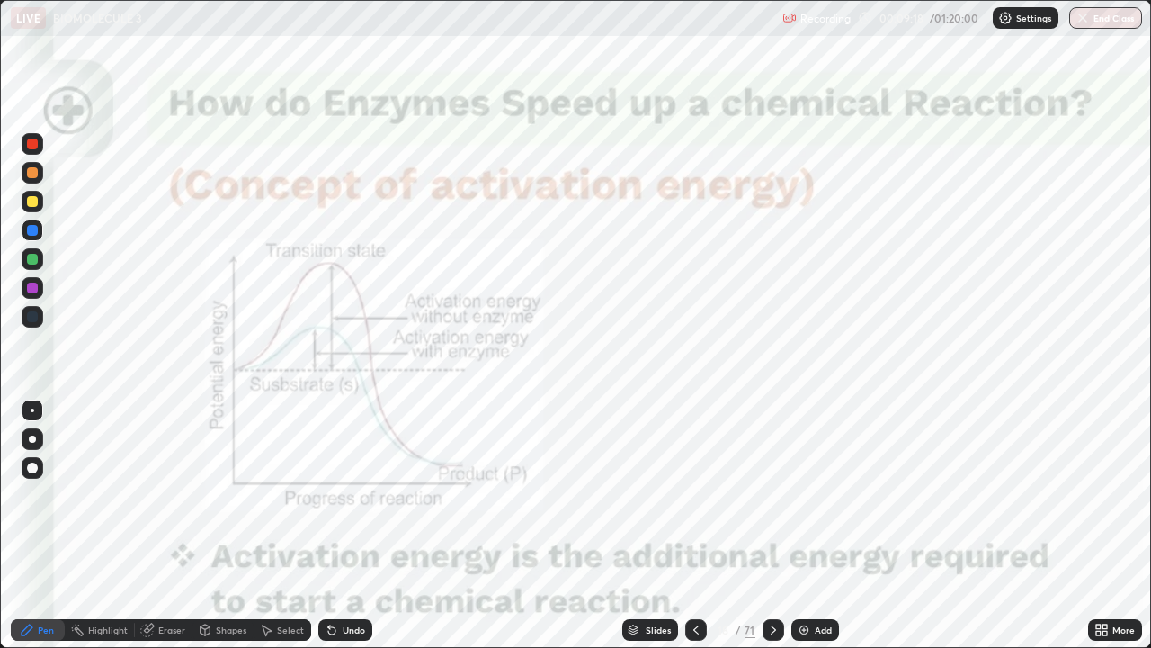
click at [772, 525] on icon at bounding box center [773, 630] width 14 height 14
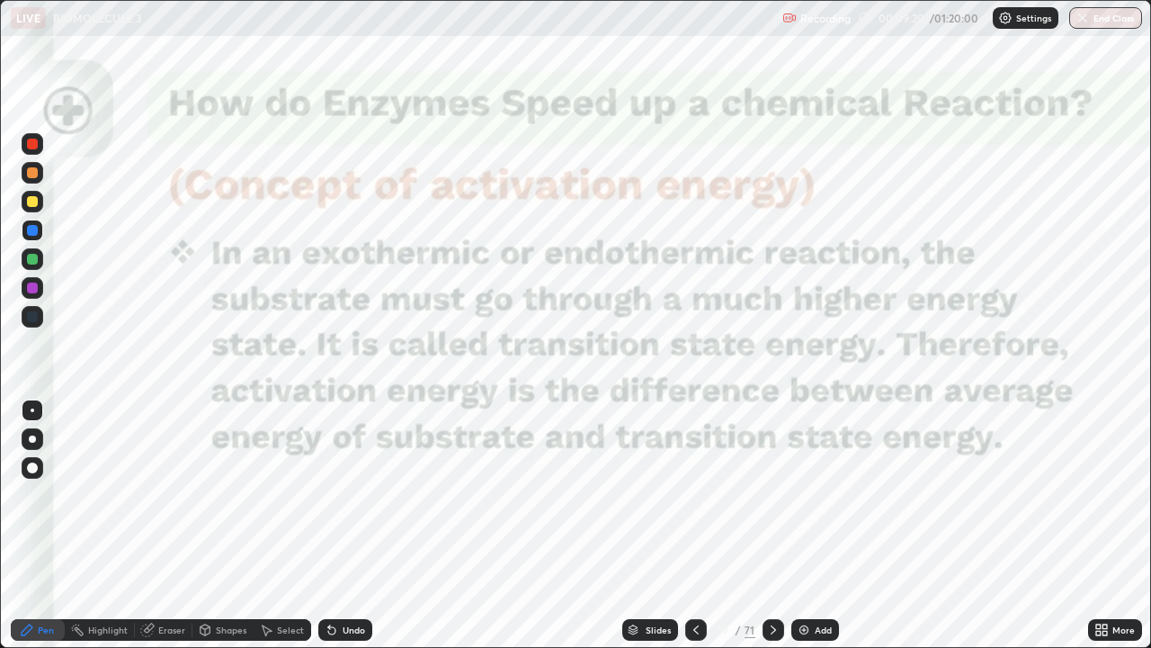
click at [772, 525] on icon at bounding box center [773, 630] width 14 height 14
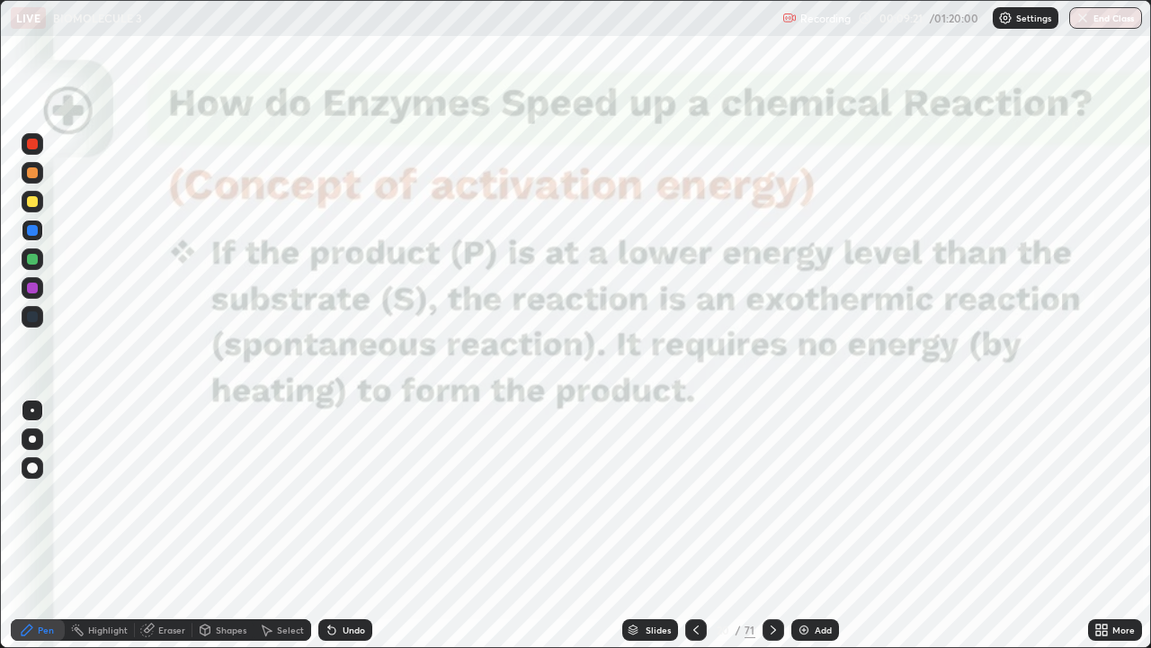
click at [772, 525] on icon at bounding box center [773, 630] width 14 height 14
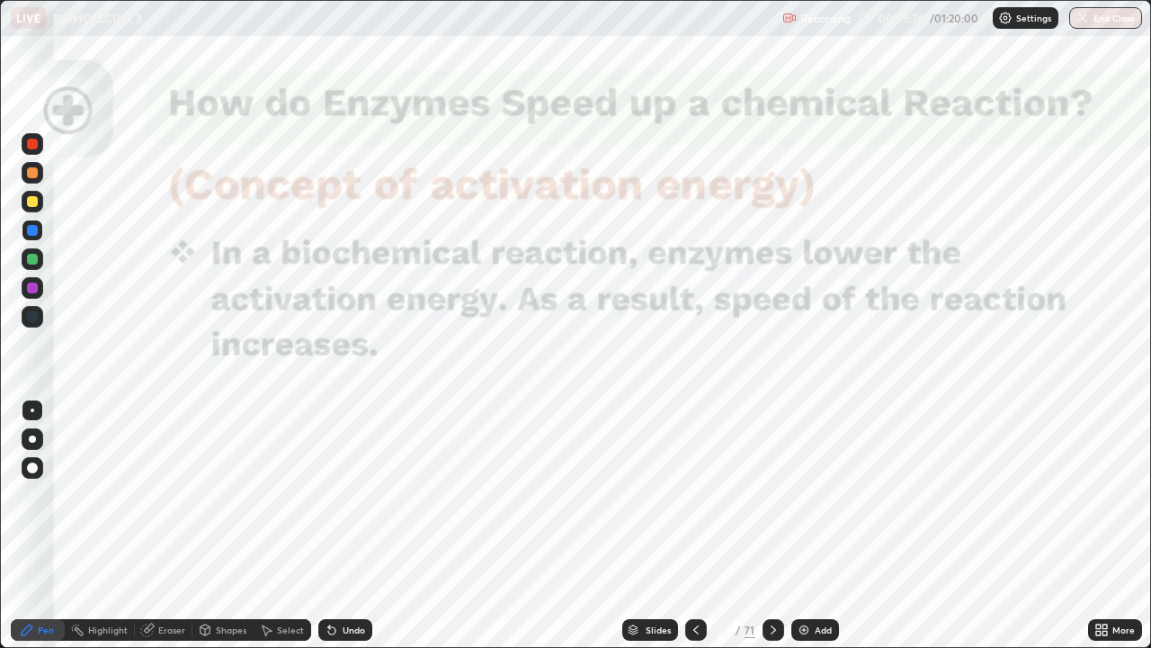
click at [773, 525] on icon at bounding box center [773, 630] width 14 height 14
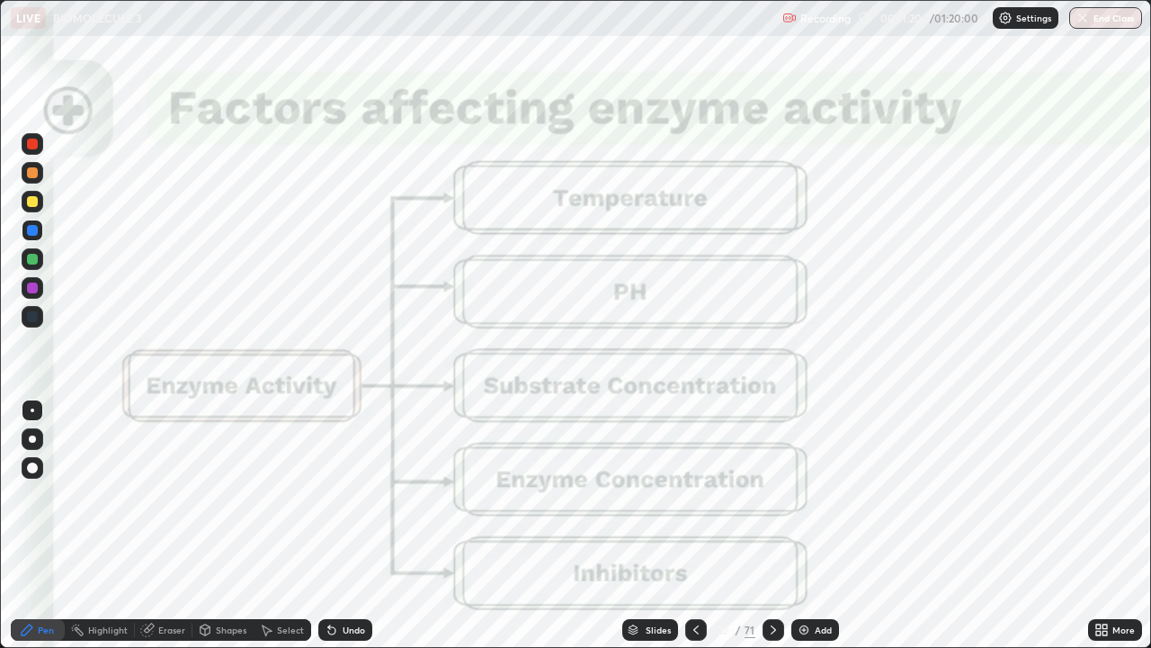
click at [772, 525] on icon at bounding box center [773, 630] width 14 height 14
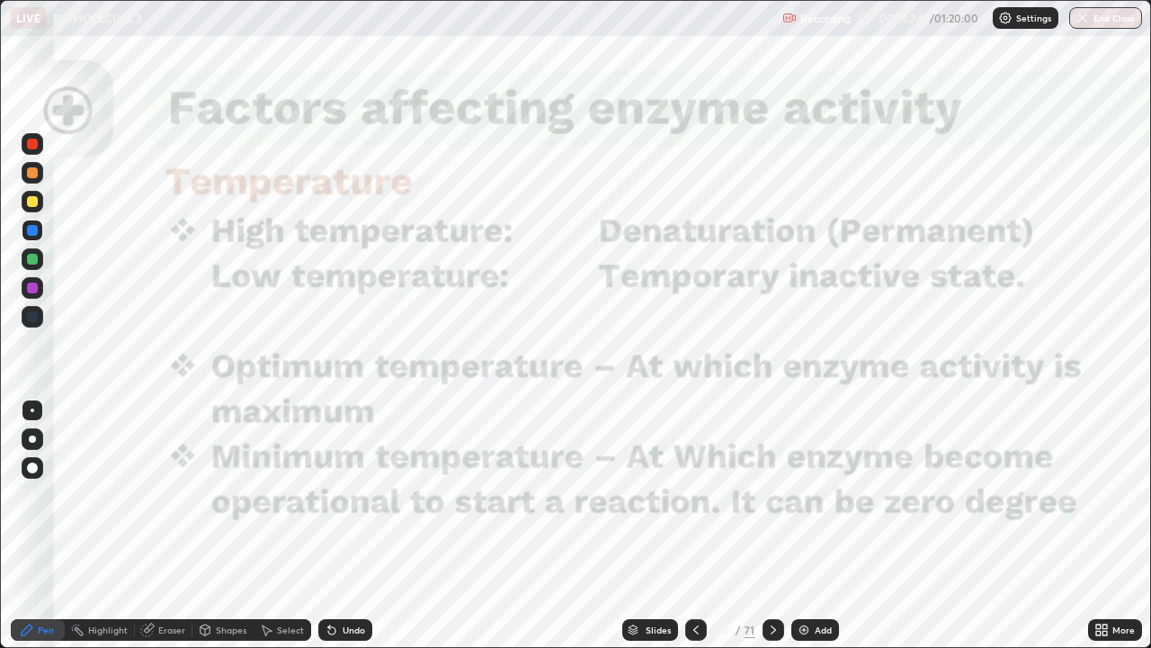
click at [773, 525] on icon at bounding box center [773, 629] width 5 height 9
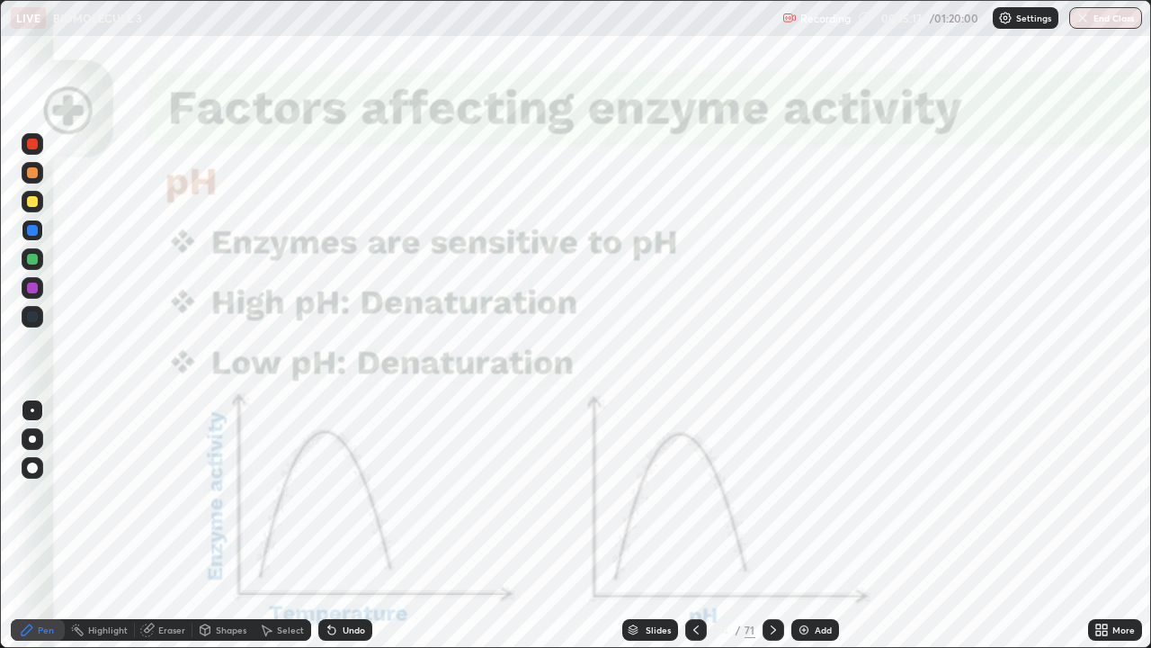
click at [180, 525] on div "Eraser" at bounding box center [171, 629] width 27 height 9
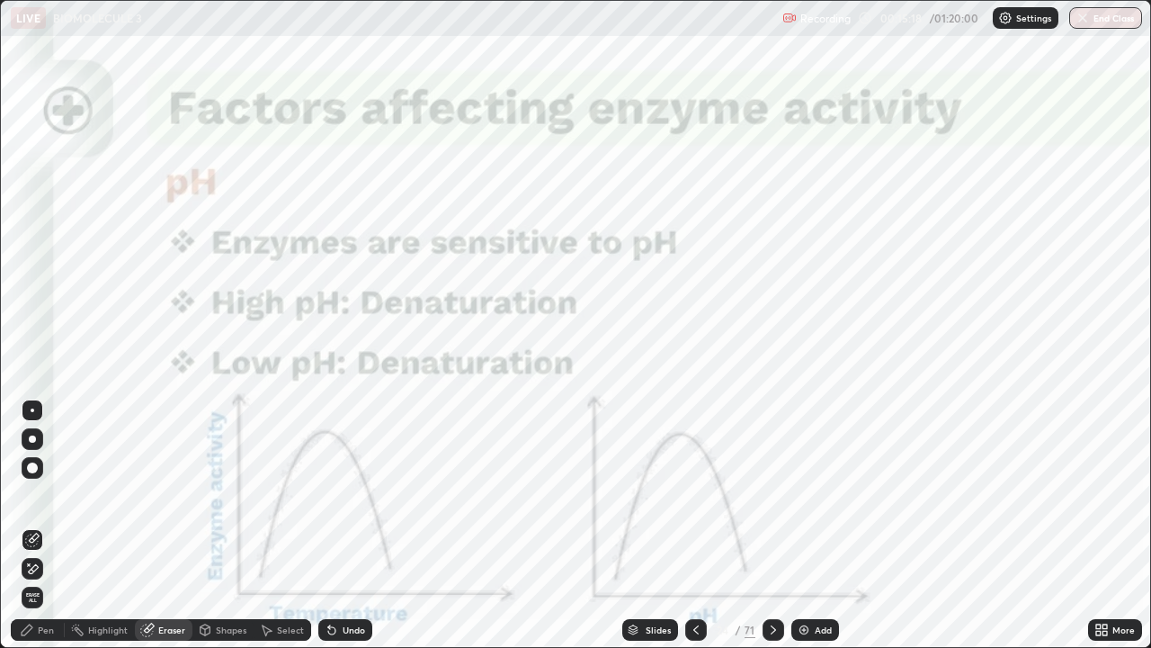
click at [40, 525] on span "Erase all" at bounding box center [32, 597] width 20 height 11
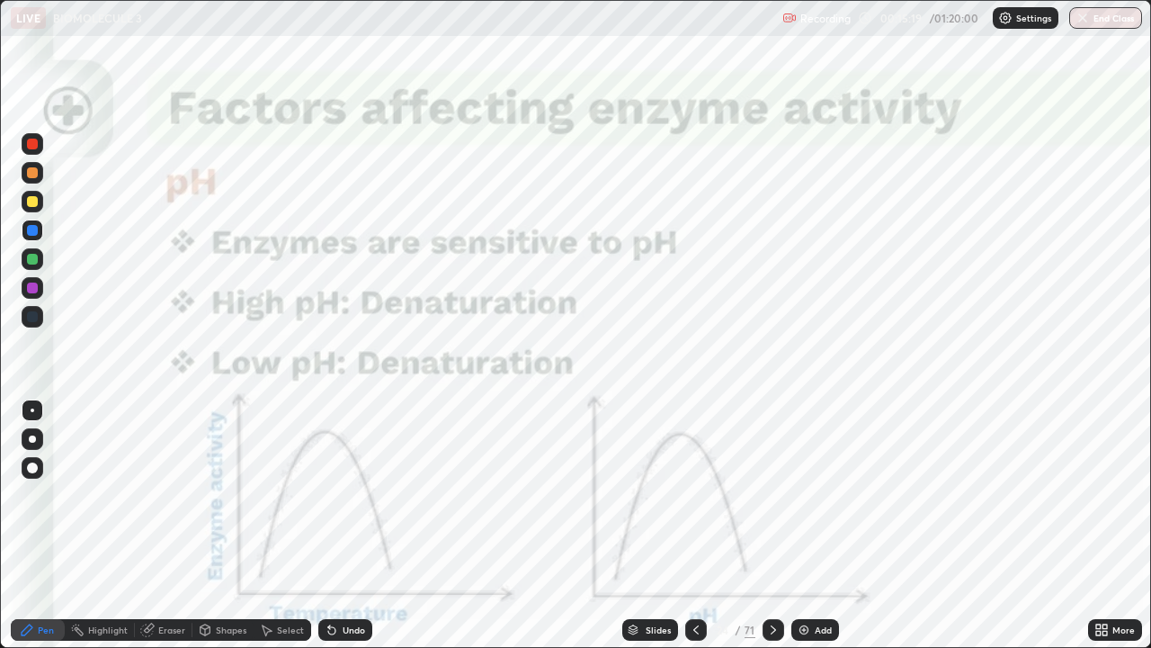
click at [772, 525] on icon at bounding box center [773, 630] width 14 height 14
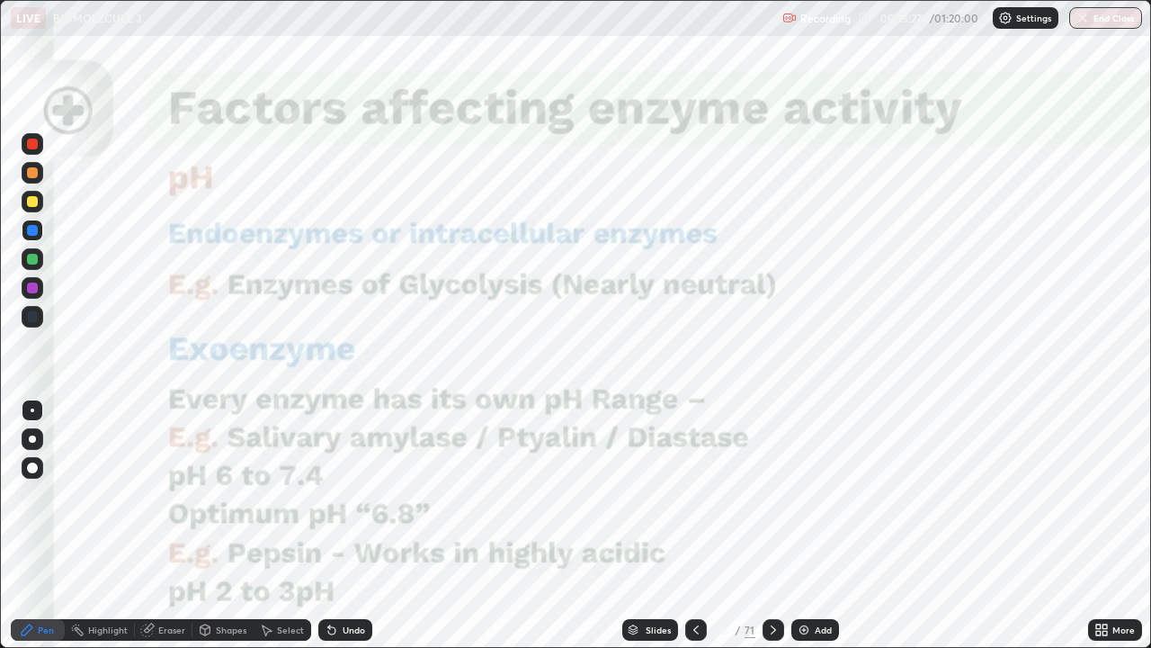
click at [33, 286] on div at bounding box center [32, 287] width 11 height 11
click at [215, 525] on div "Shapes" at bounding box center [223, 630] width 61 height 36
click at [166, 525] on div "Eraser" at bounding box center [171, 629] width 27 height 9
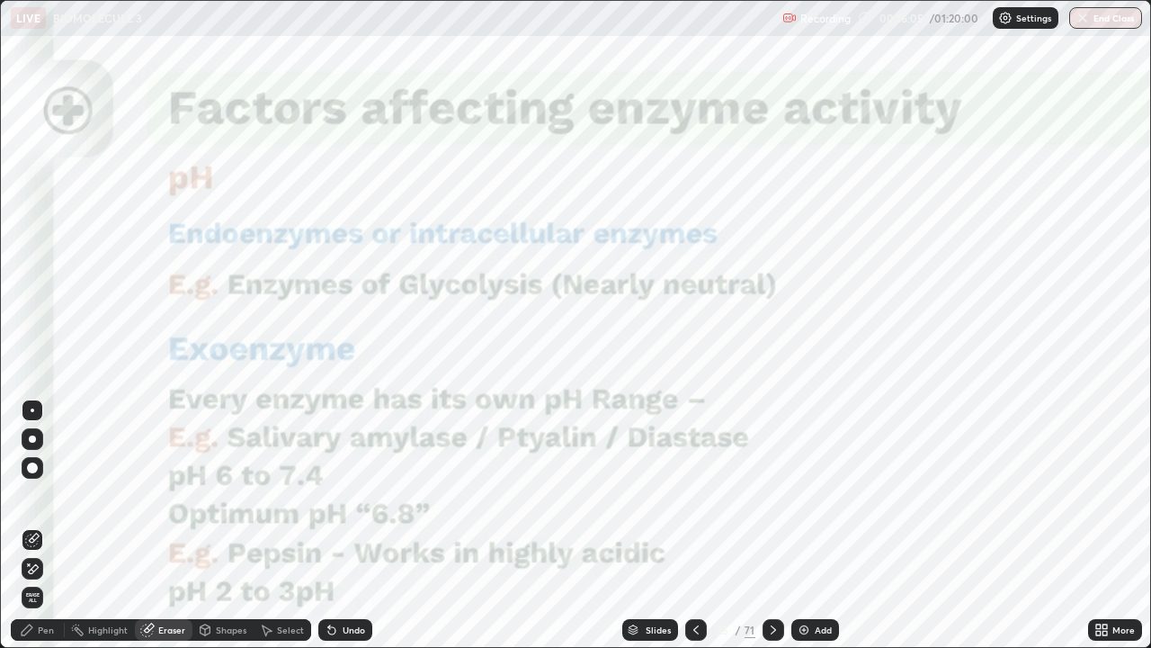
click at [32, 525] on span "Erase all" at bounding box center [32, 597] width 20 height 11
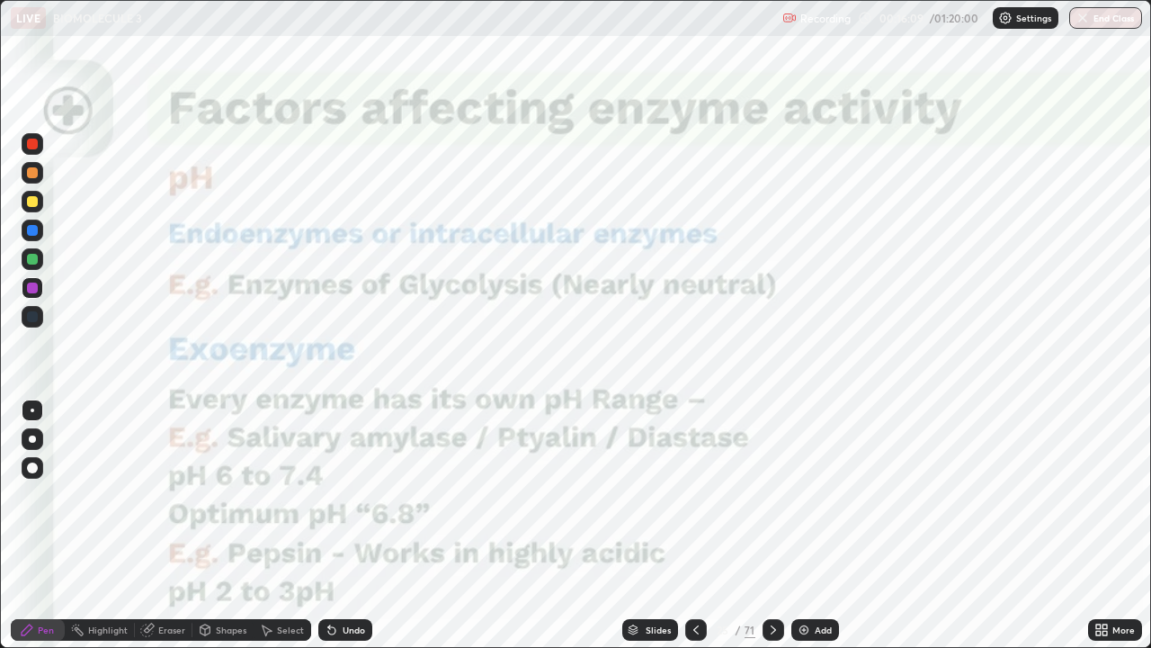
click at [771, 525] on icon at bounding box center [773, 630] width 14 height 14
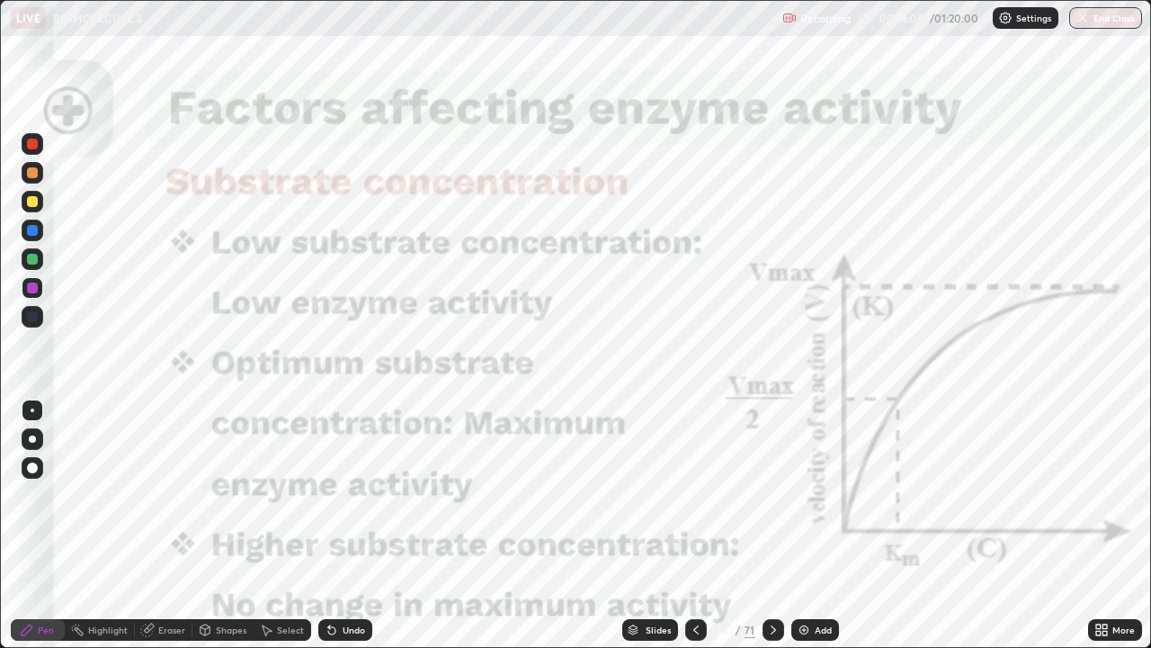
click at [774, 525] on icon at bounding box center [773, 630] width 14 height 14
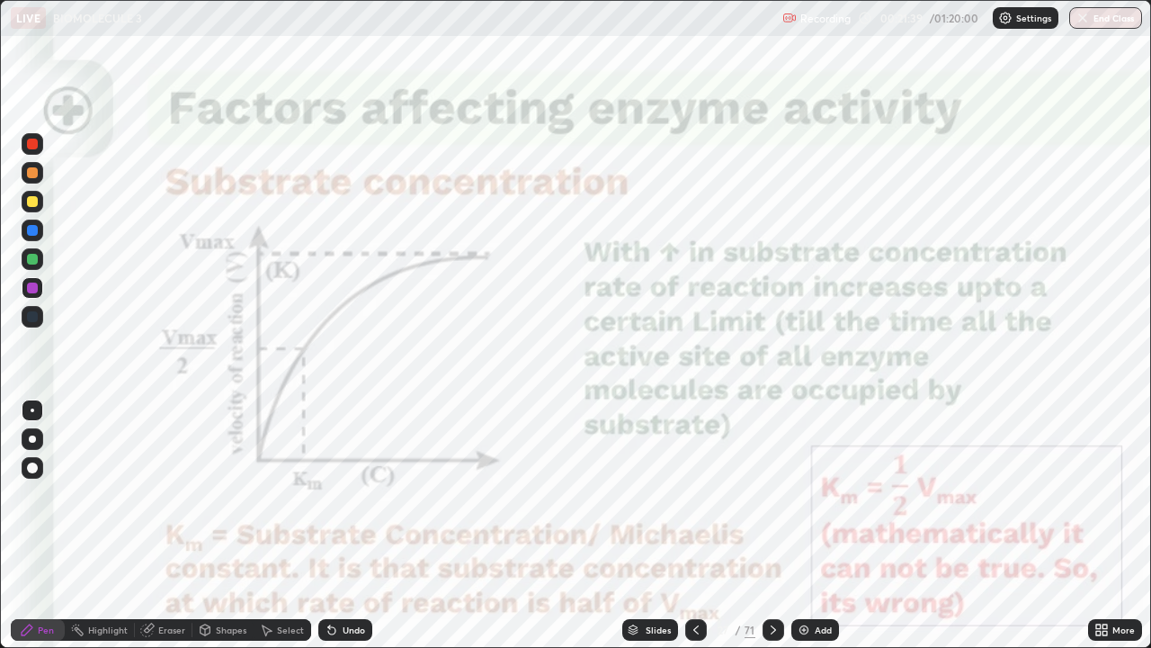
click at [172, 525] on div "Eraser" at bounding box center [171, 629] width 27 height 9
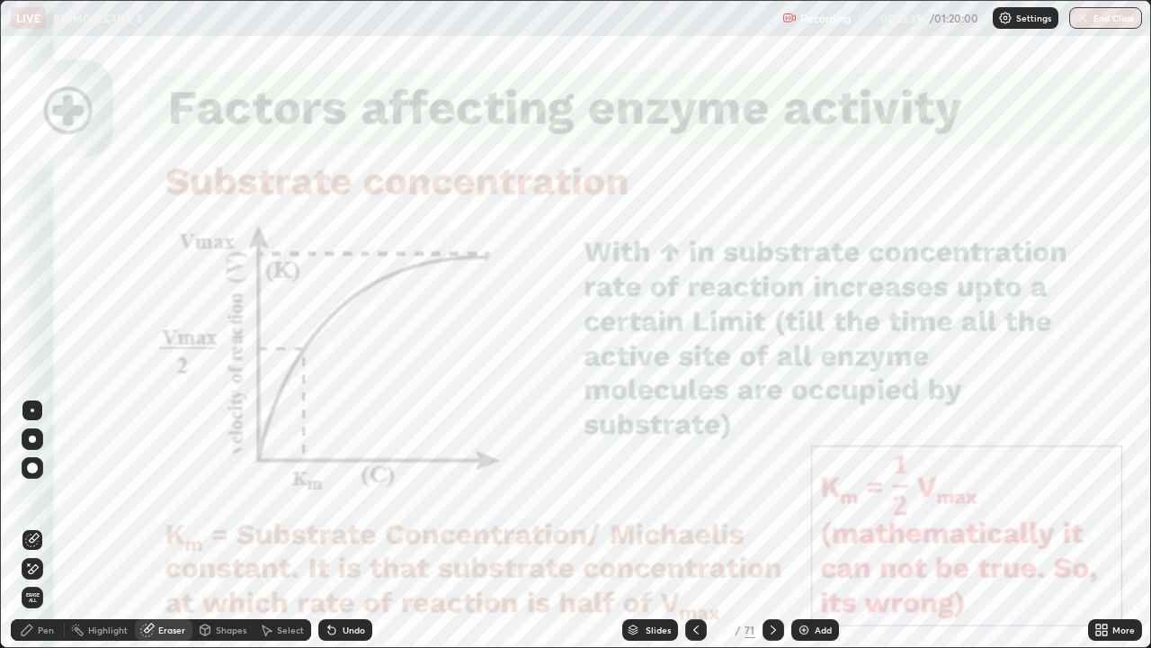
click at [32, 525] on span "Erase all" at bounding box center [32, 597] width 20 height 11
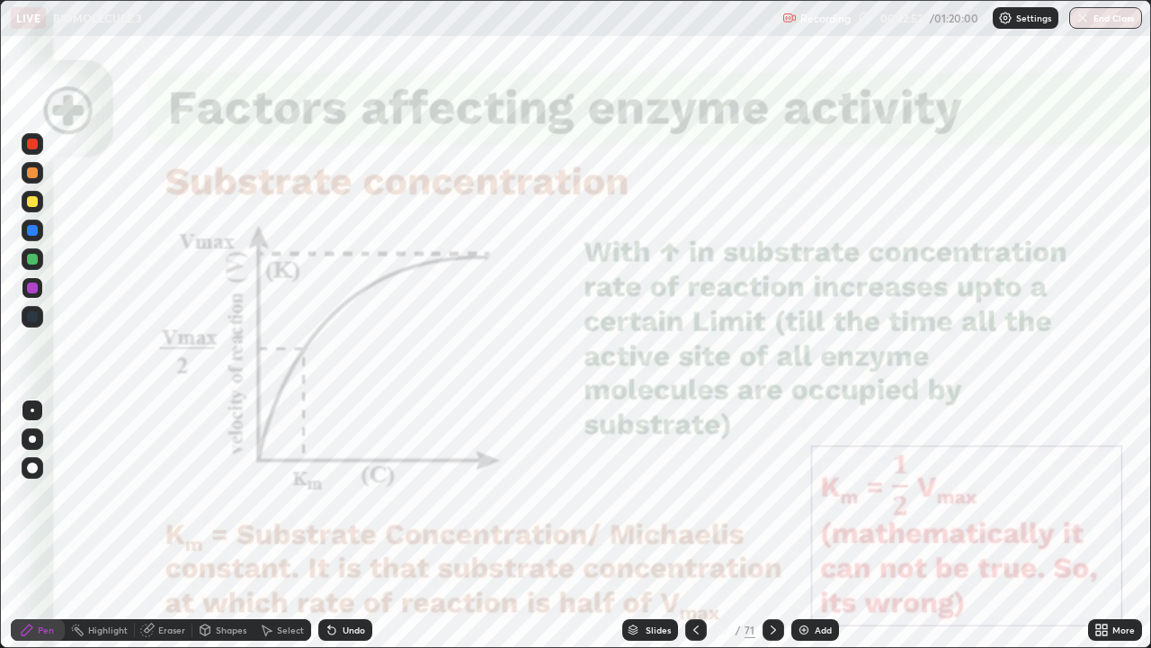
click at [772, 525] on icon at bounding box center [773, 630] width 14 height 14
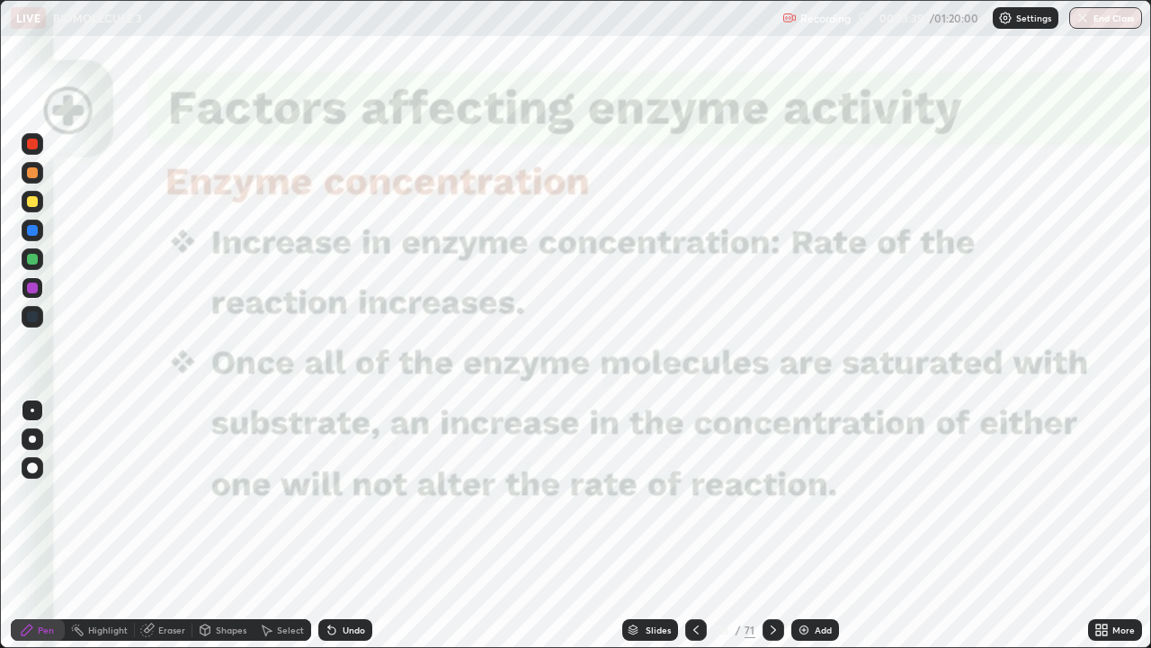
click at [773, 525] on icon at bounding box center [773, 629] width 5 height 9
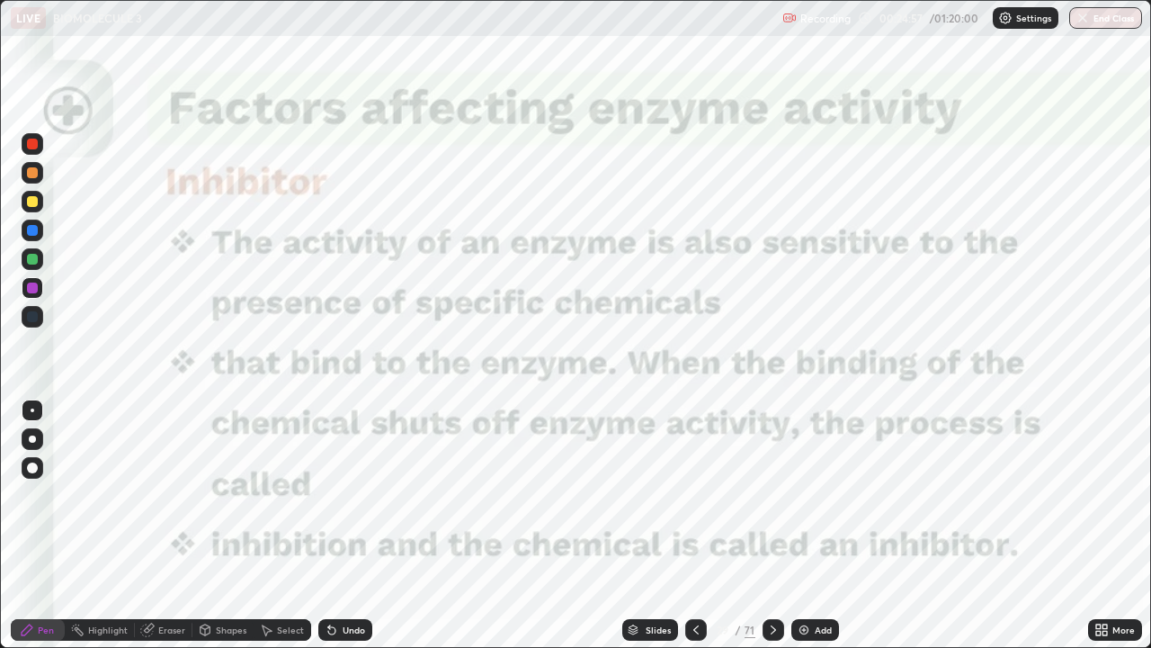
click at [772, 525] on icon at bounding box center [773, 630] width 14 height 14
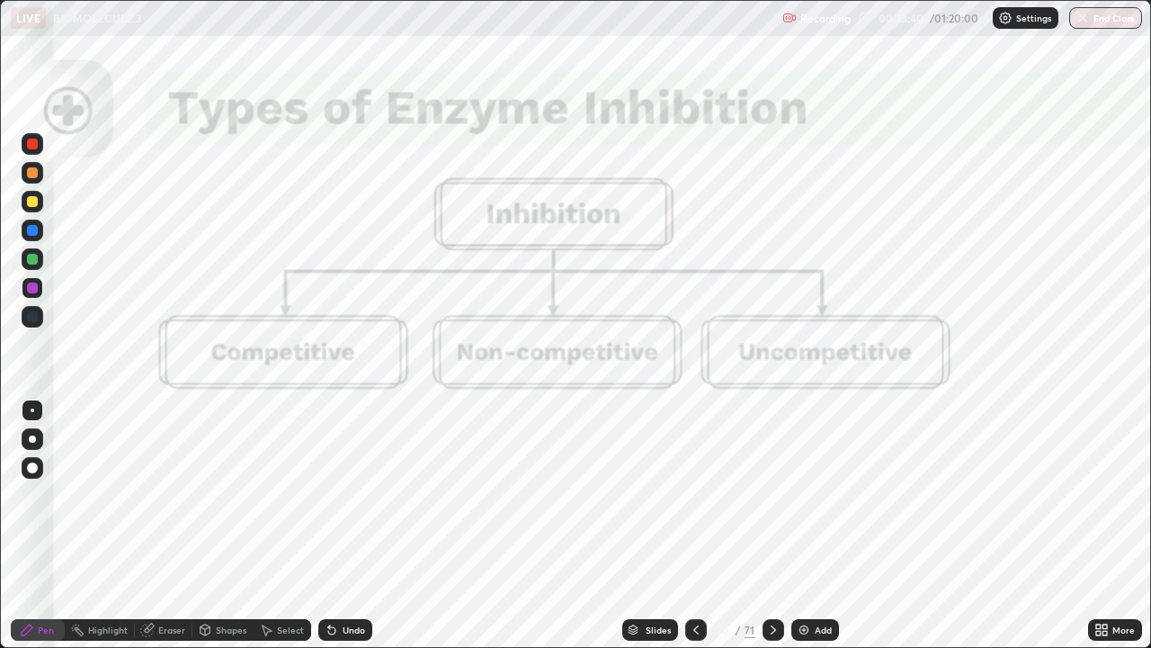
click at [31, 318] on div at bounding box center [32, 316] width 11 height 11
click at [33, 317] on div at bounding box center [32, 316] width 11 height 11
click at [36, 313] on div at bounding box center [32, 316] width 11 height 11
click at [33, 290] on div at bounding box center [32, 287] width 11 height 11
click at [33, 317] on div at bounding box center [32, 316] width 11 height 11
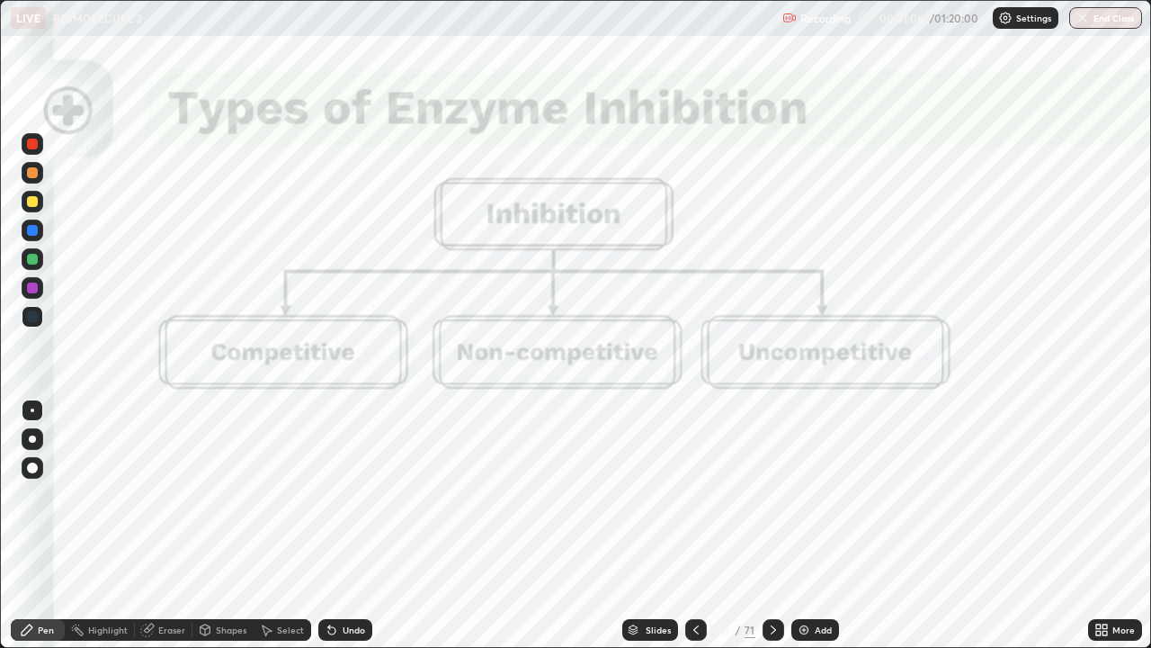
click at [34, 292] on div at bounding box center [32, 287] width 11 height 11
click at [31, 315] on div at bounding box center [32, 316] width 11 height 11
click at [36, 318] on div at bounding box center [32, 316] width 11 height 11
click at [29, 289] on div at bounding box center [32, 287] width 11 height 11
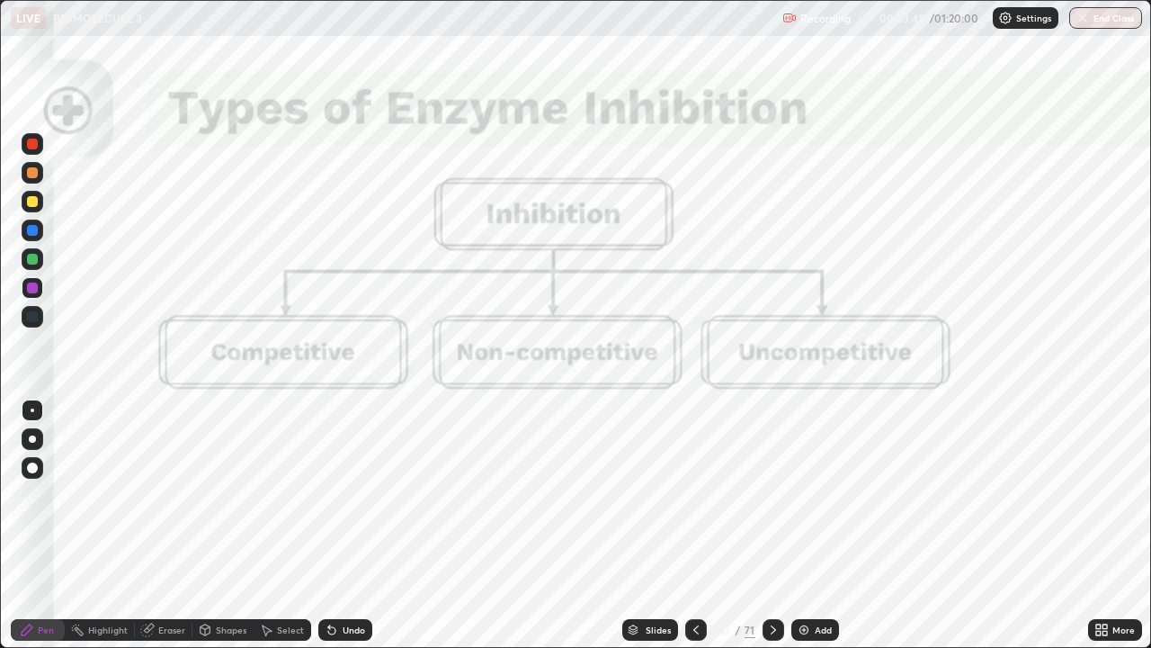
click at [34, 257] on div at bounding box center [32, 259] width 11 height 11
click at [172, 525] on div "Eraser" at bounding box center [171, 629] width 27 height 9
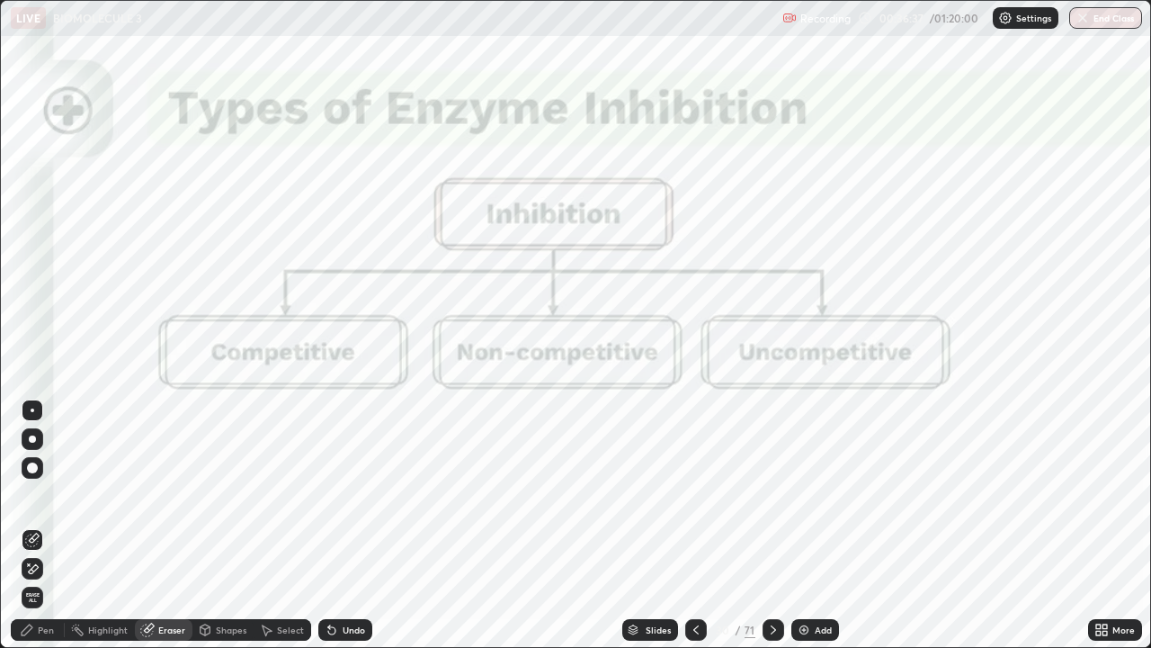
click at [39, 525] on span "Erase all" at bounding box center [32, 597] width 20 height 11
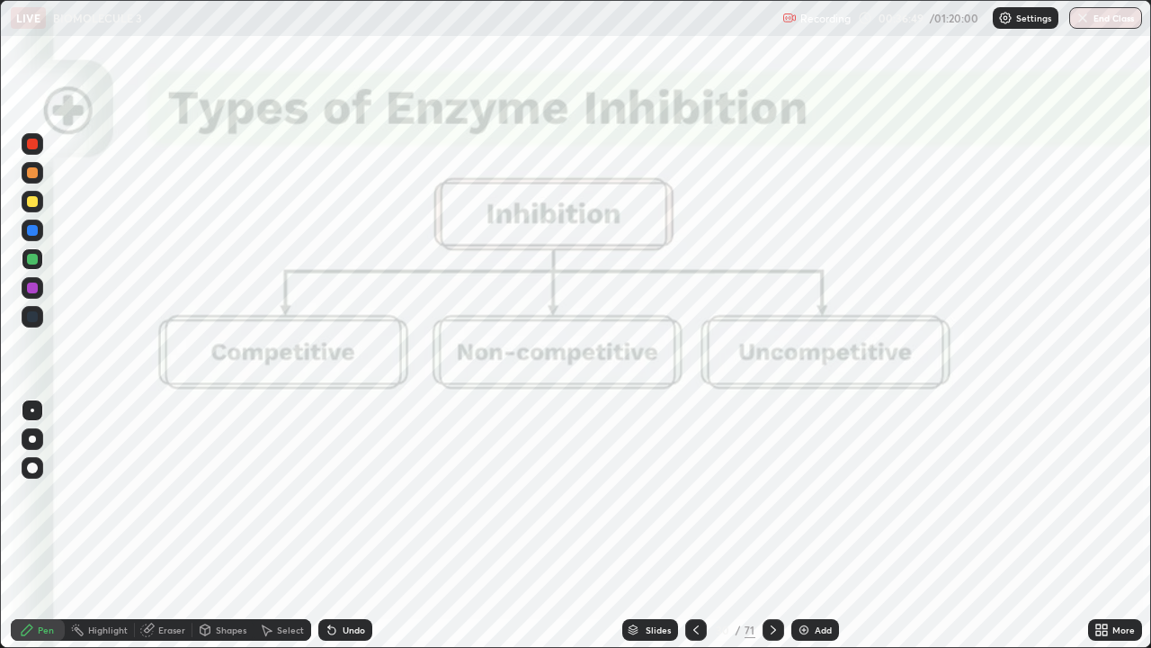
click at [30, 318] on div at bounding box center [32, 316] width 11 height 11
click at [31, 317] on div at bounding box center [32, 316] width 11 height 11
click at [36, 316] on div at bounding box center [32, 316] width 11 height 11
click at [30, 291] on div at bounding box center [32, 287] width 11 height 11
click at [31, 314] on div at bounding box center [32, 316] width 11 height 11
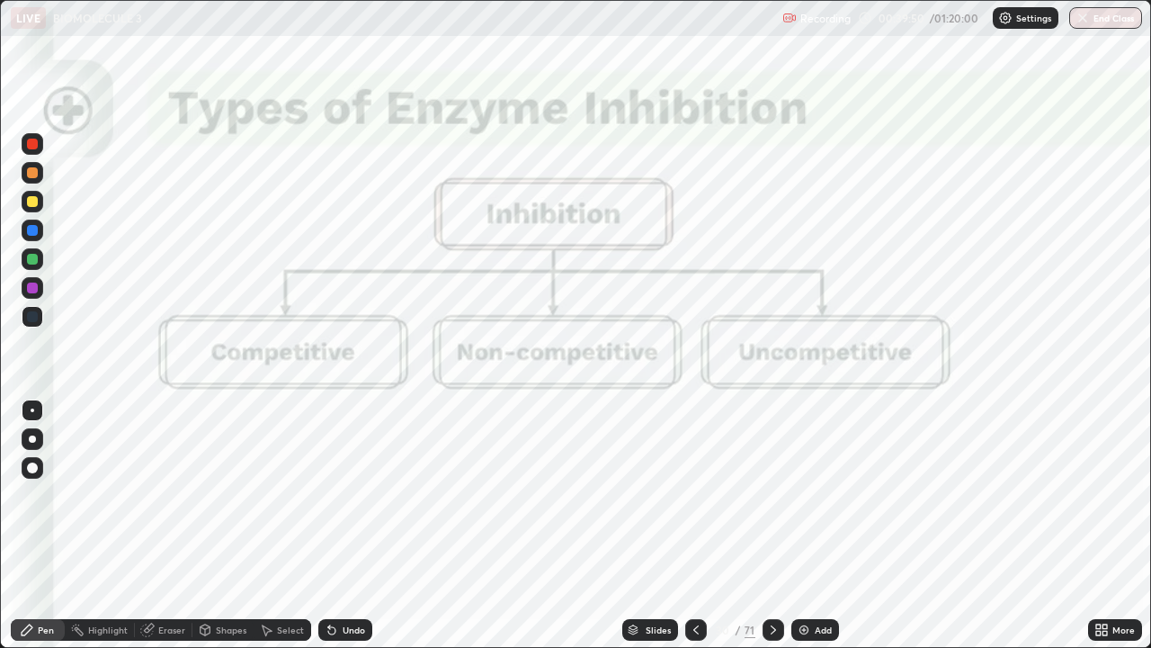
click at [32, 260] on div at bounding box center [32, 259] width 11 height 11
click at [31, 285] on div at bounding box center [32, 287] width 11 height 11
click at [169, 525] on div "Eraser" at bounding box center [164, 630] width 58 height 22
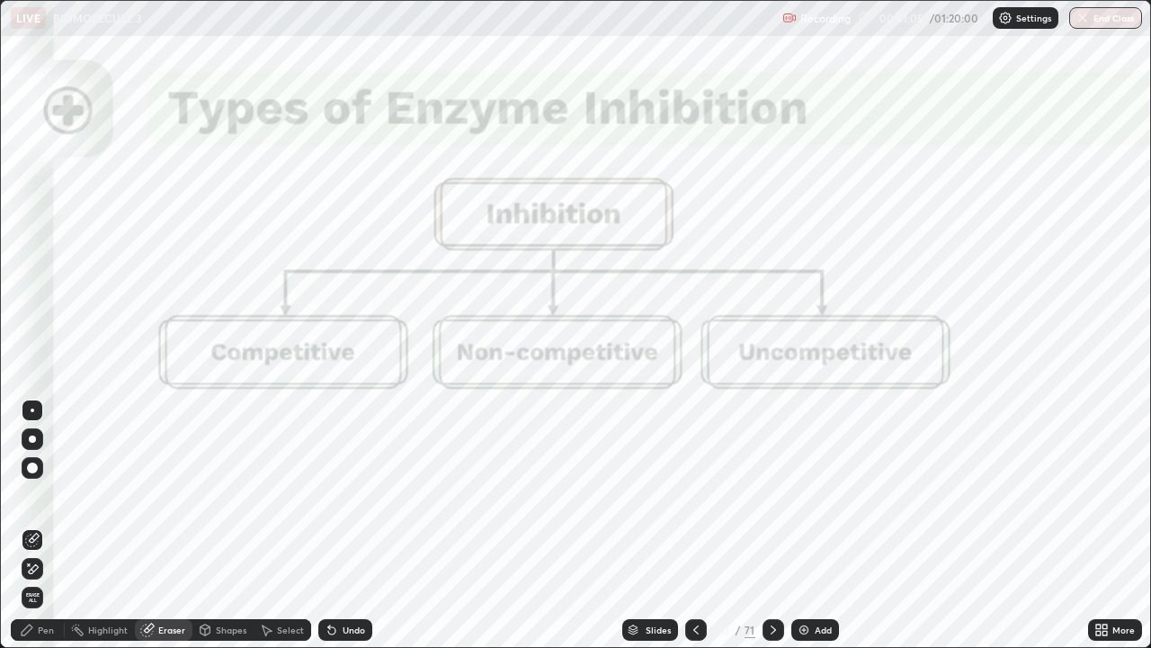
click at [41, 525] on div "Erase all" at bounding box center [33, 597] width 22 height 29
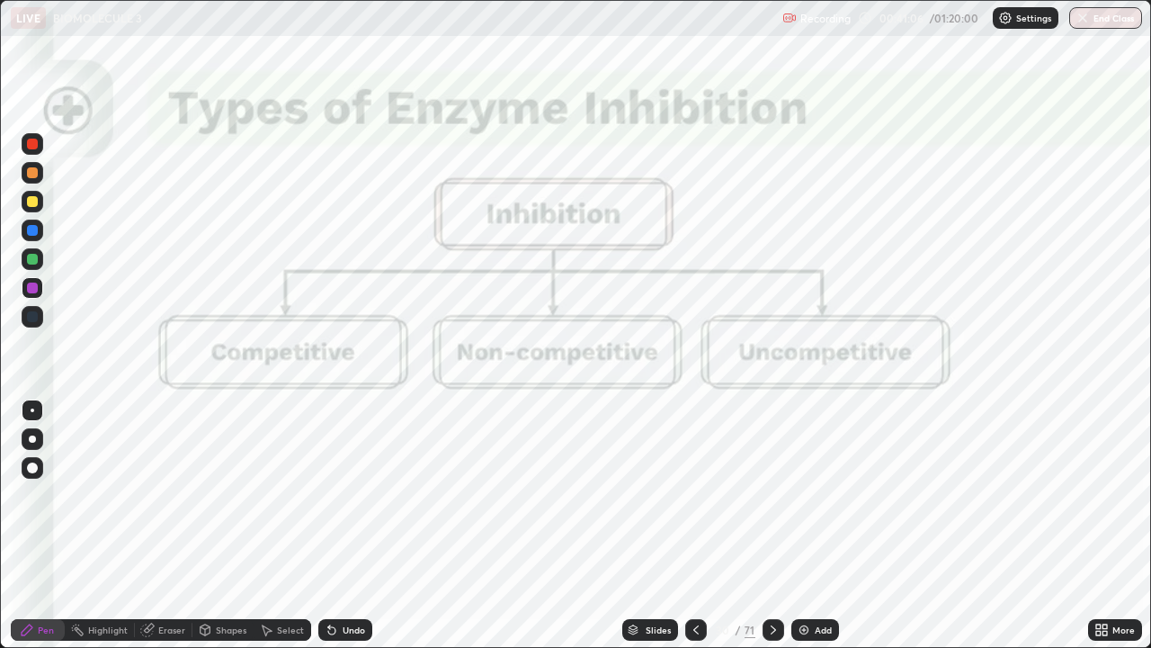
click at [770, 525] on icon at bounding box center [773, 630] width 14 height 14
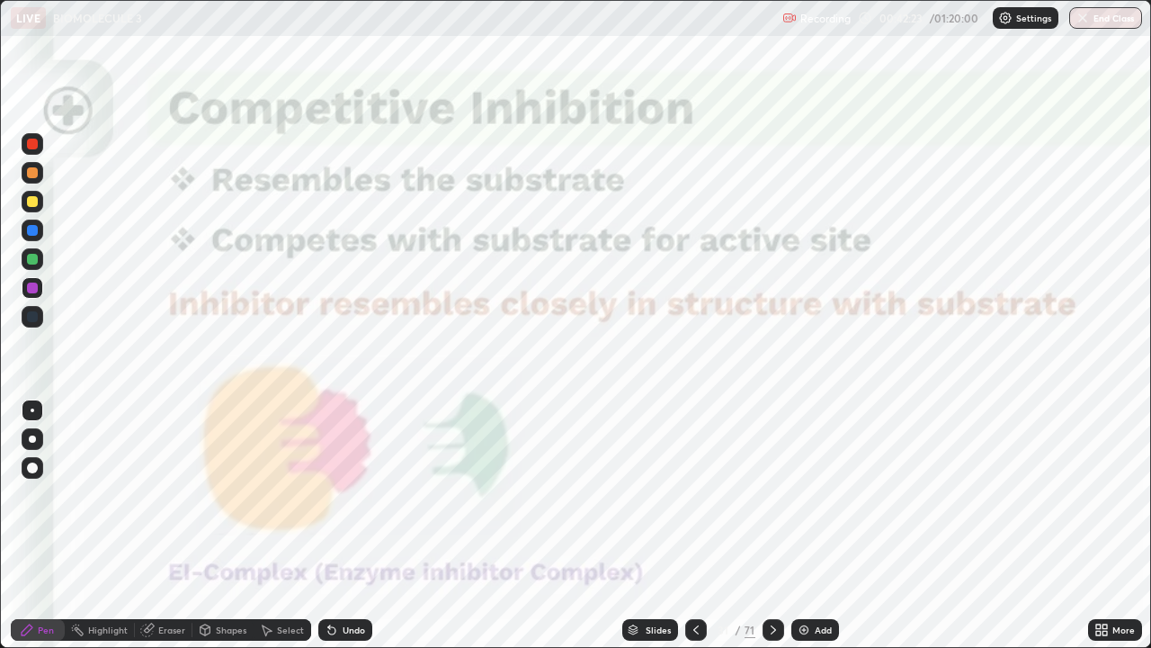
click at [769, 525] on icon at bounding box center [773, 630] width 14 height 14
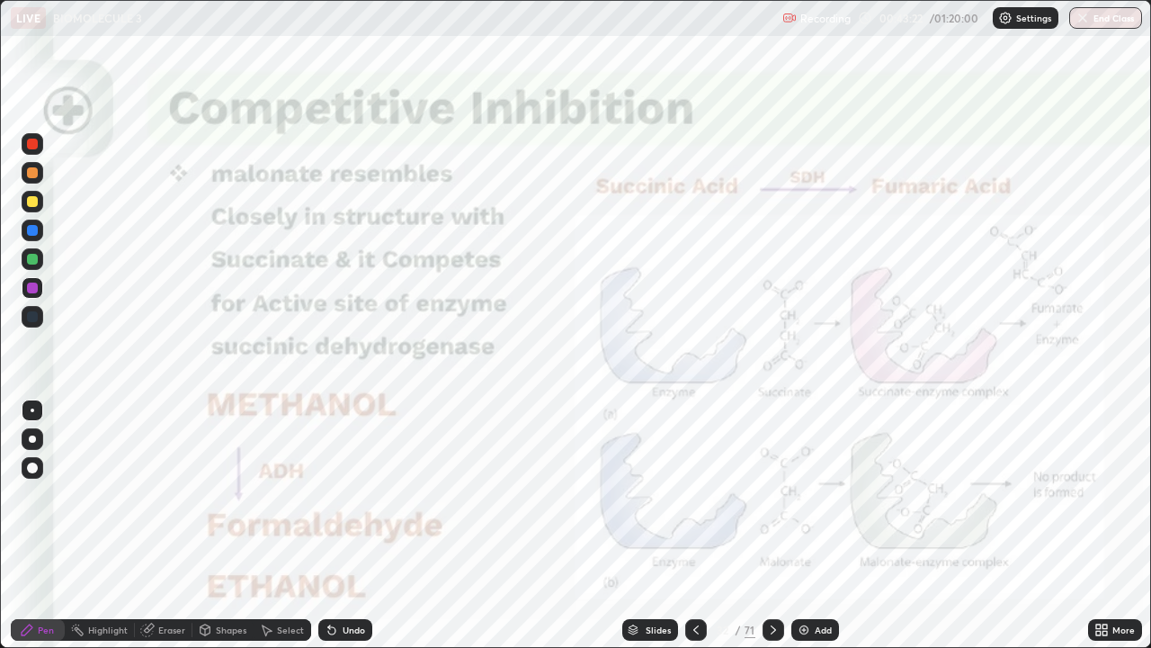
click at [1121, 525] on div "More" at bounding box center [1124, 629] width 22 height 9
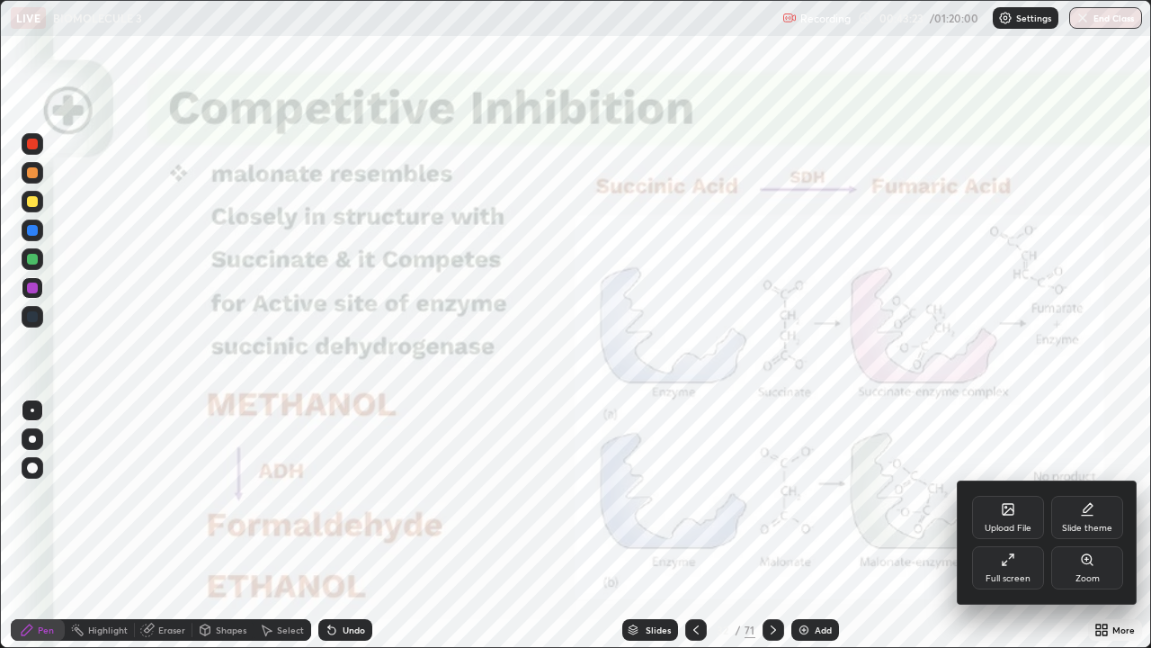
click at [1084, 525] on div "Zoom" at bounding box center [1088, 578] width 24 height 9
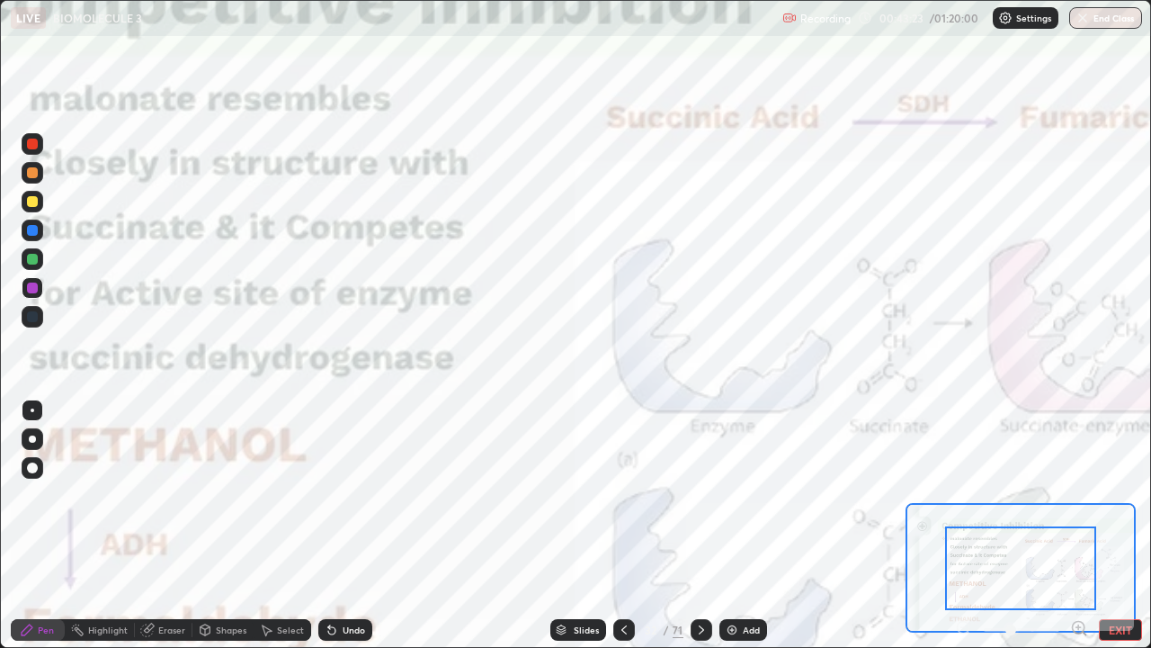
click at [1079, 525] on icon at bounding box center [1079, 627] width 4 height 0
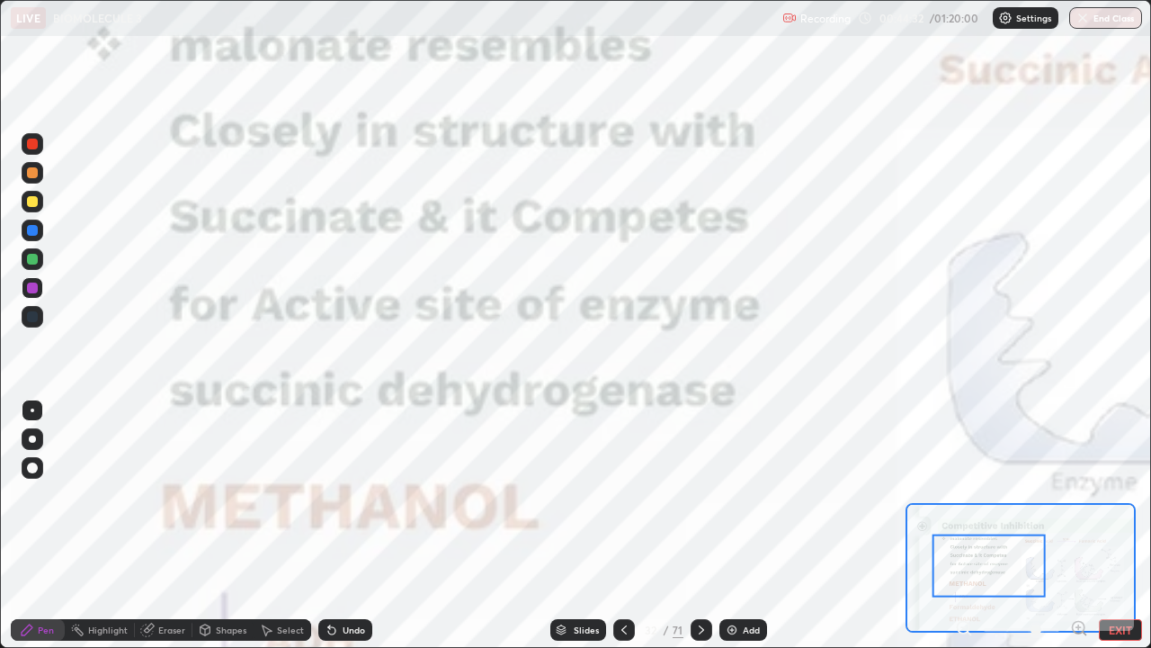
click at [1112, 525] on button "EXIT" at bounding box center [1120, 630] width 43 height 22
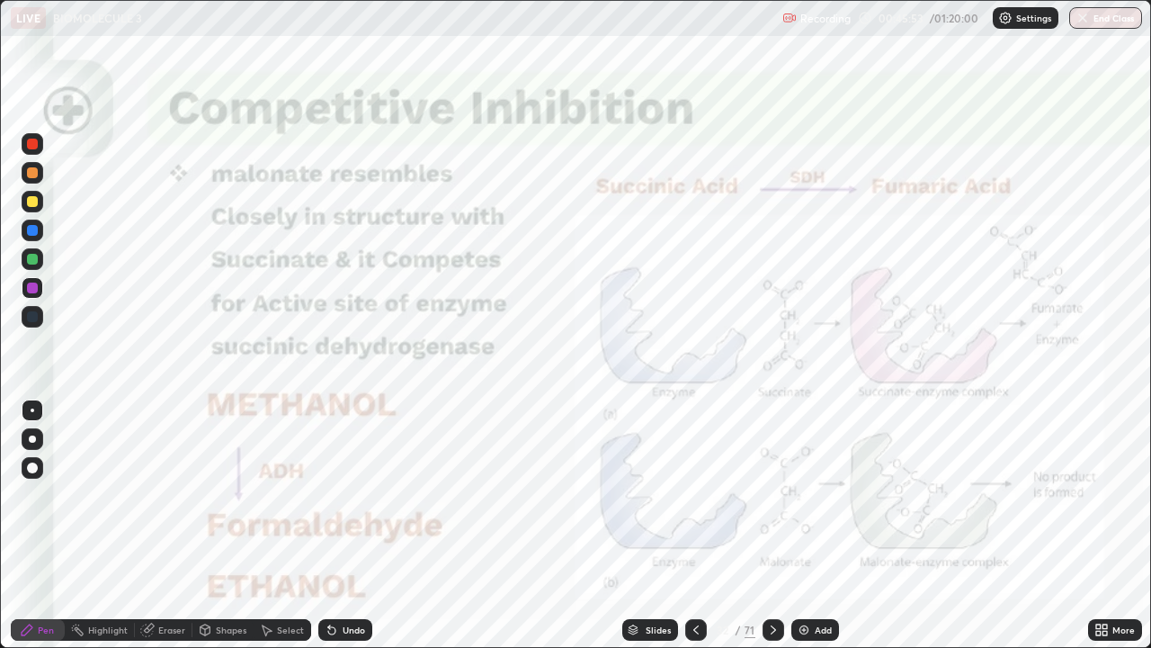
click at [212, 525] on div "Shapes" at bounding box center [223, 630] width 61 height 36
click at [772, 525] on icon at bounding box center [773, 630] width 14 height 14
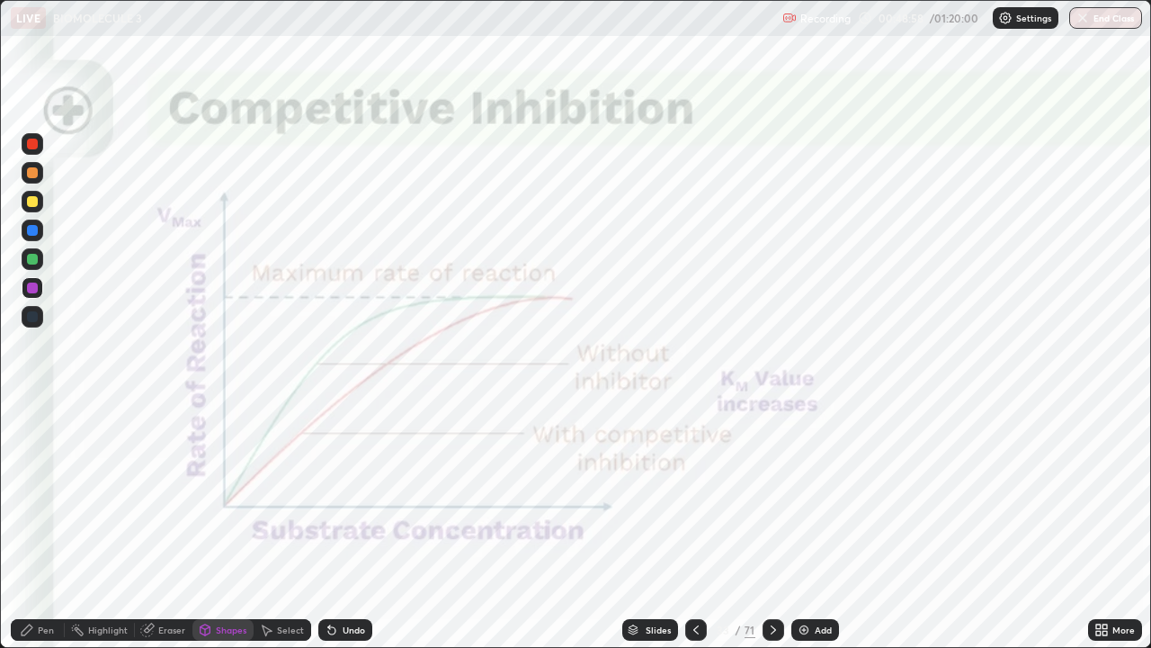
click at [771, 525] on icon at bounding box center [773, 629] width 5 height 9
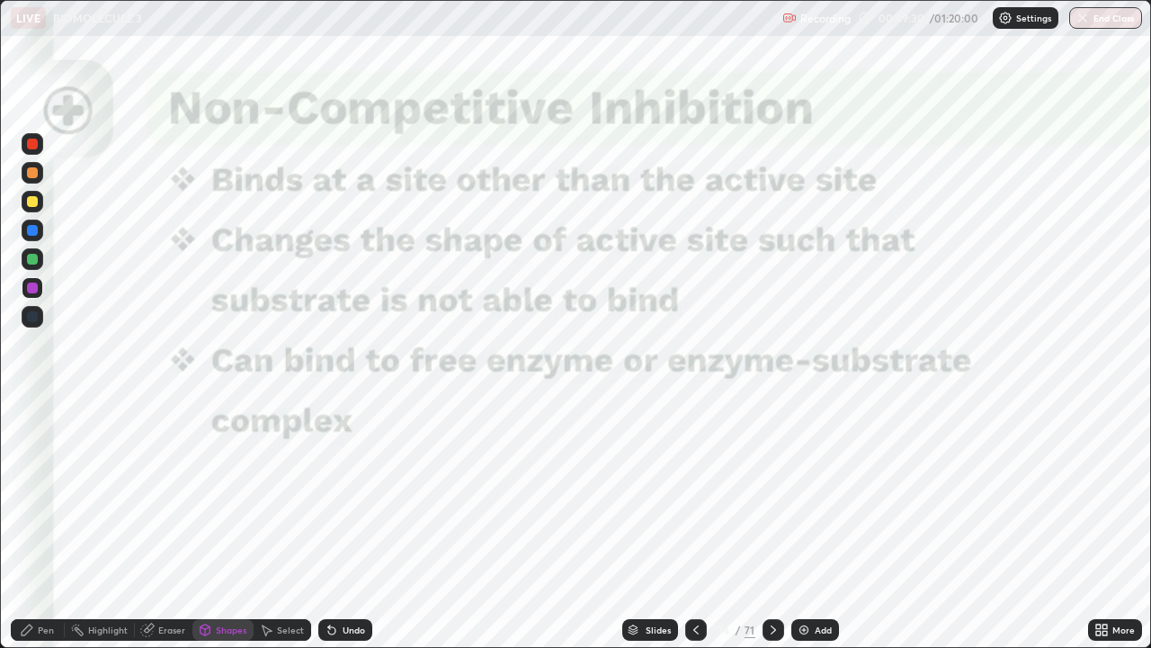
click at [770, 525] on icon at bounding box center [773, 630] width 14 height 14
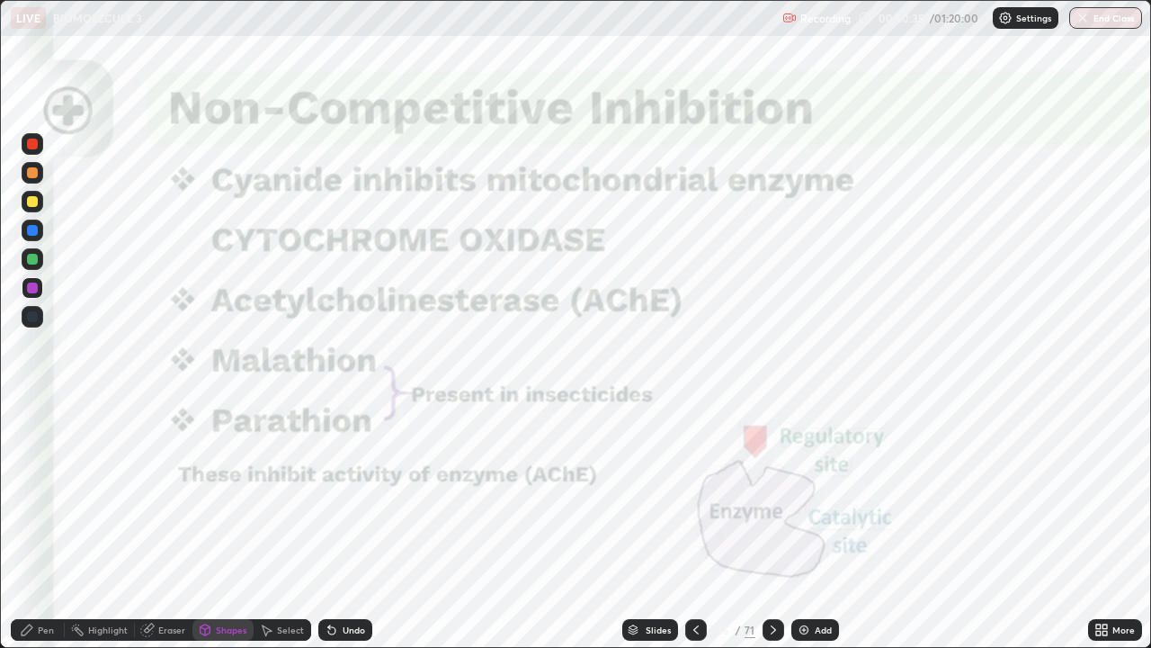
click at [166, 525] on div "Eraser" at bounding box center [171, 629] width 27 height 9
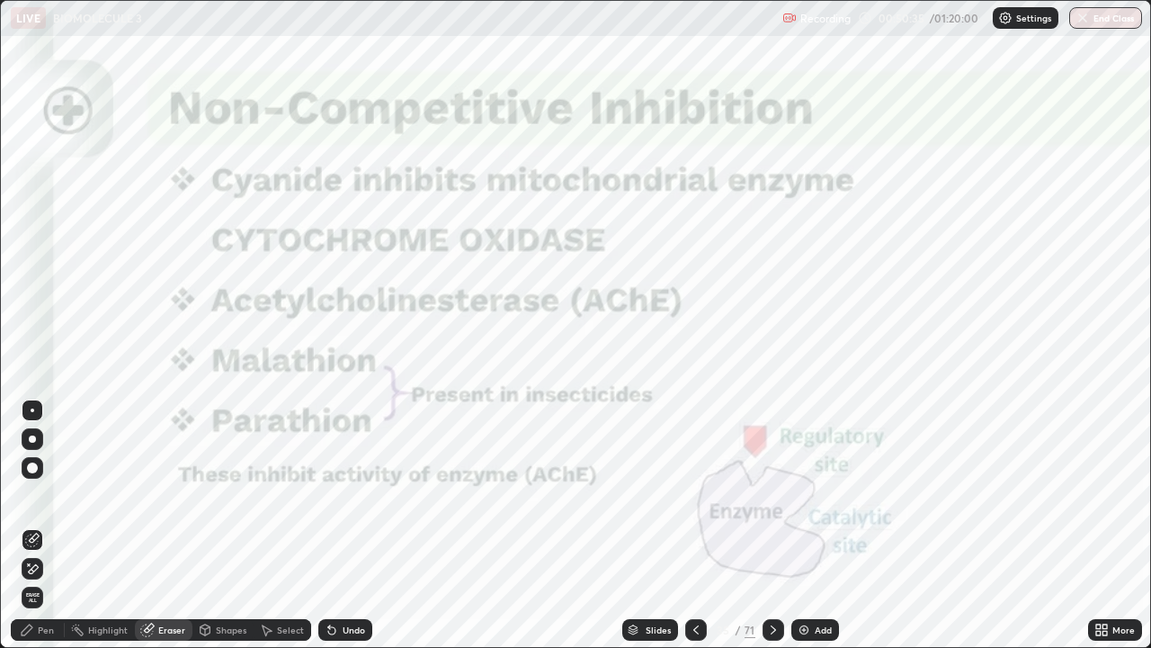
click at [32, 525] on span "Erase all" at bounding box center [32, 597] width 20 height 11
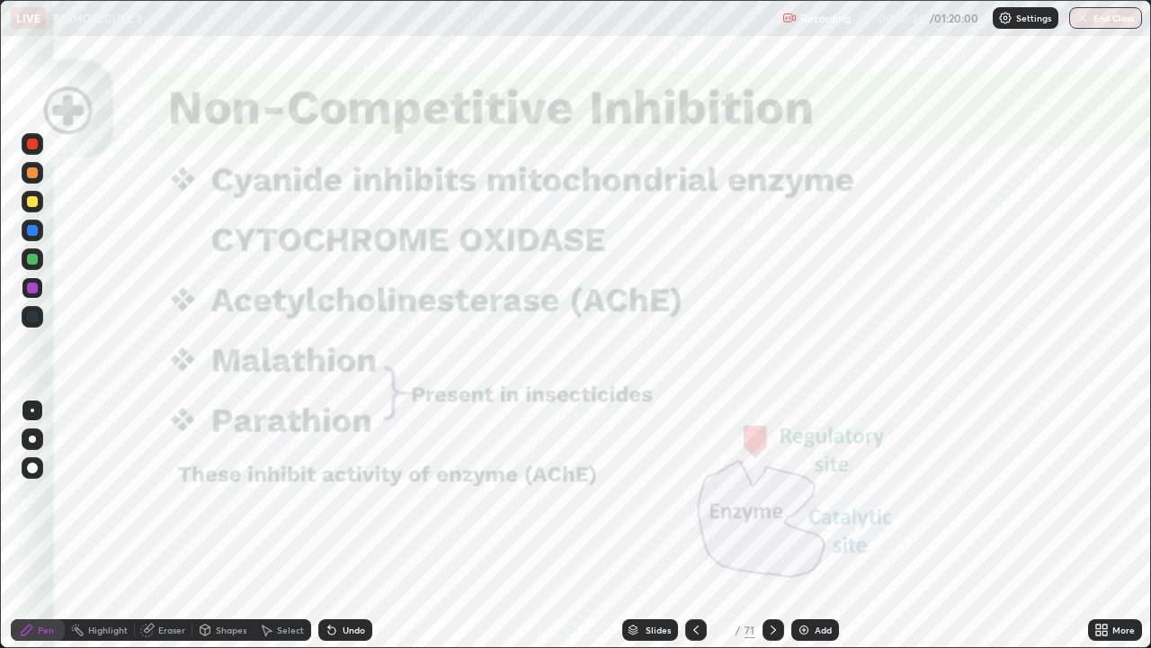
click at [47, 525] on div "Pen" at bounding box center [46, 629] width 16 height 9
click at [165, 525] on div "Eraser" at bounding box center [171, 629] width 27 height 9
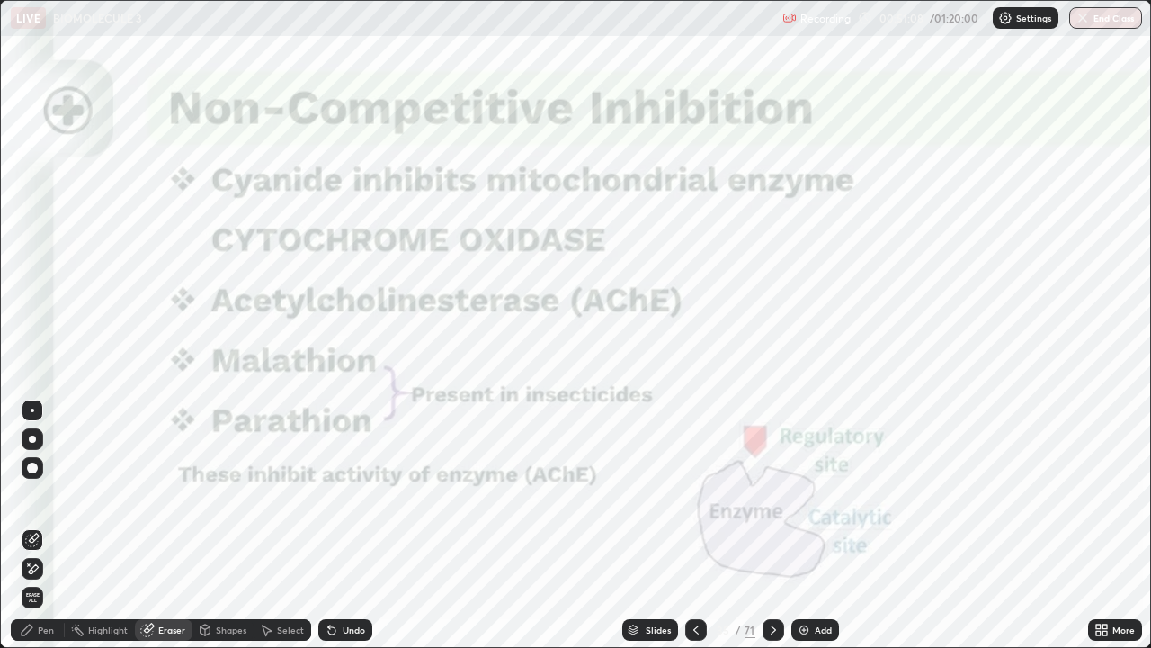
click at [31, 525] on span "Erase all" at bounding box center [32, 597] width 20 height 11
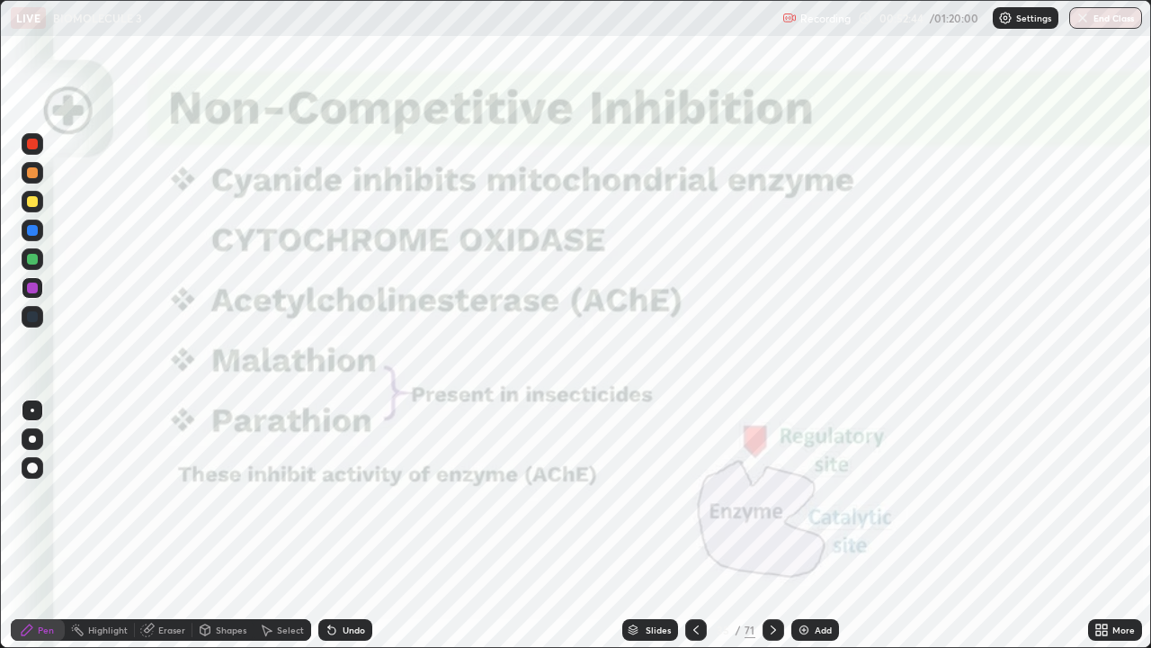
click at [772, 525] on icon at bounding box center [773, 630] width 14 height 14
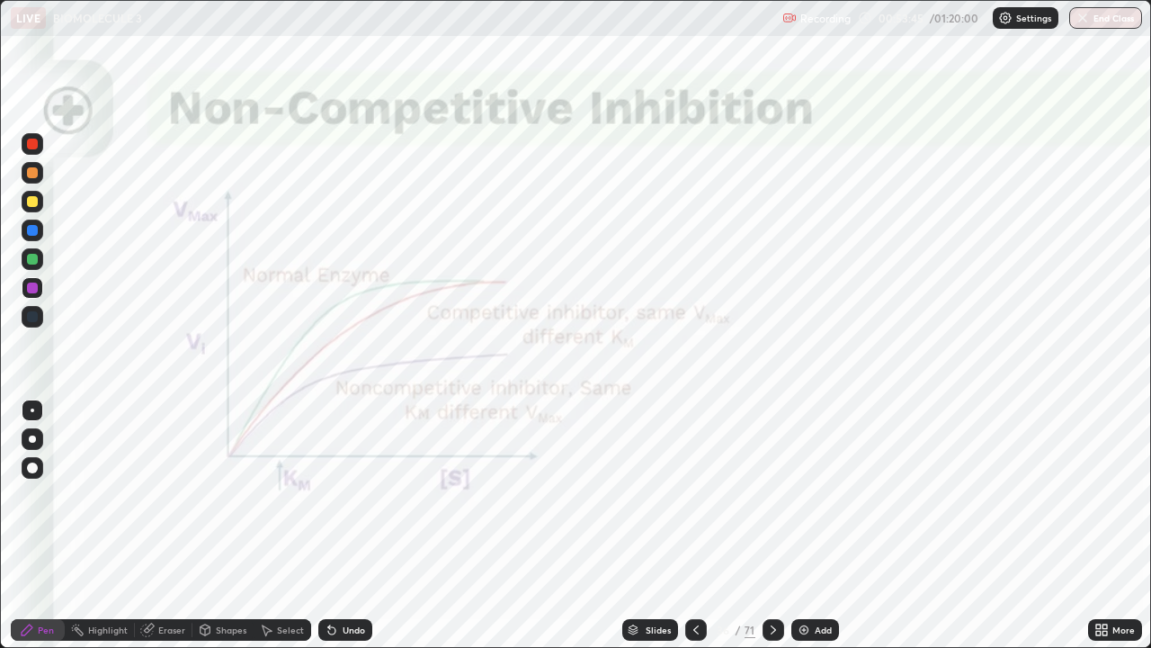
click at [768, 525] on icon at bounding box center [773, 630] width 14 height 14
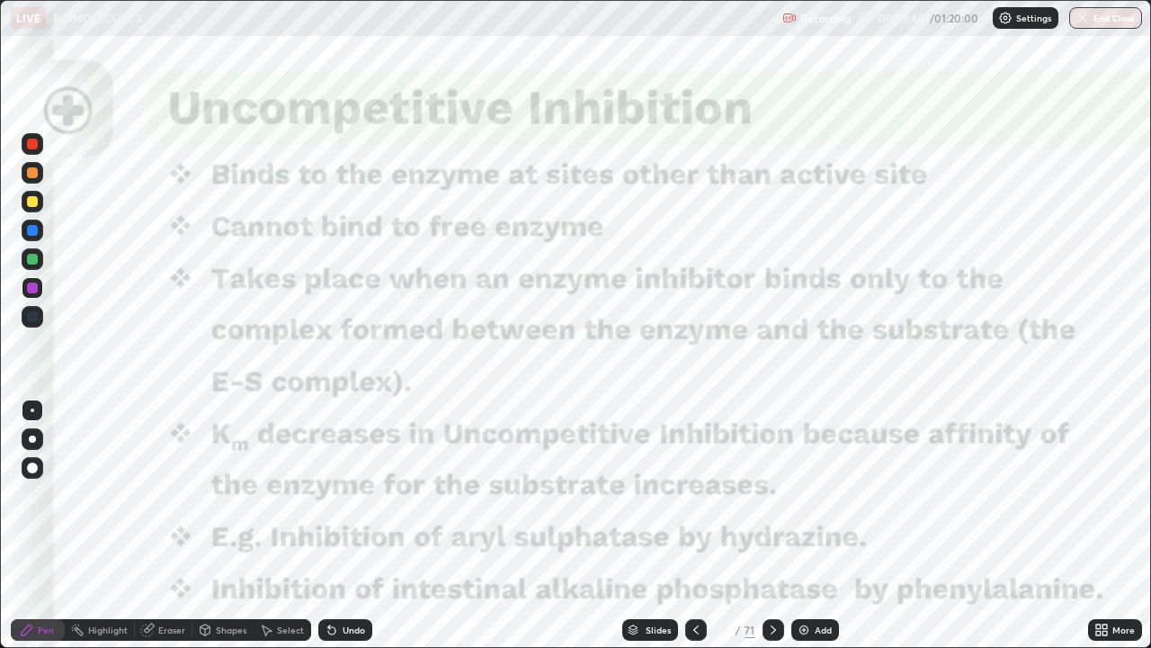
click at [772, 525] on icon at bounding box center [773, 630] width 14 height 14
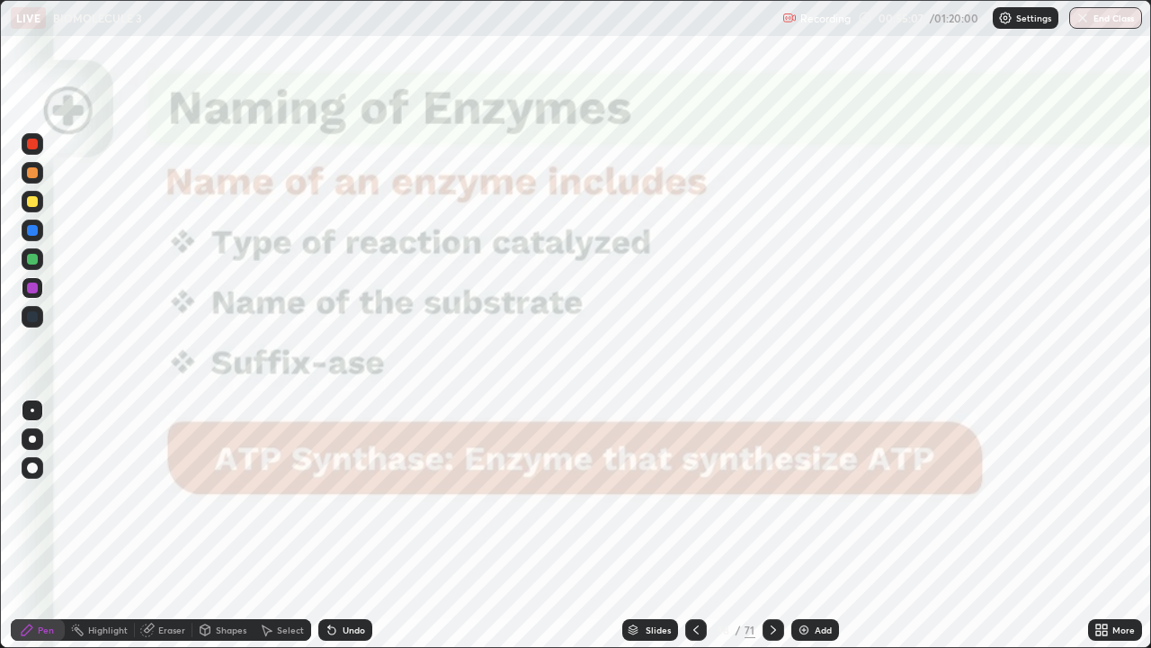
click at [773, 525] on icon at bounding box center [773, 630] width 14 height 14
click at [769, 525] on icon at bounding box center [773, 630] width 14 height 14
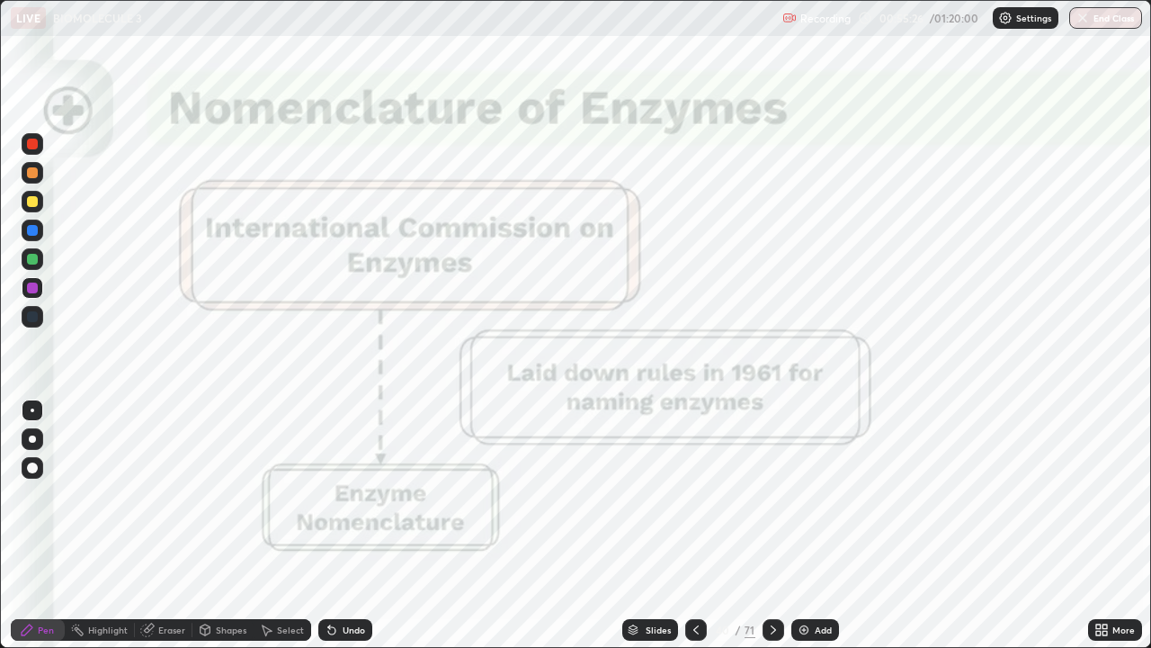
click at [771, 525] on icon at bounding box center [773, 630] width 14 height 14
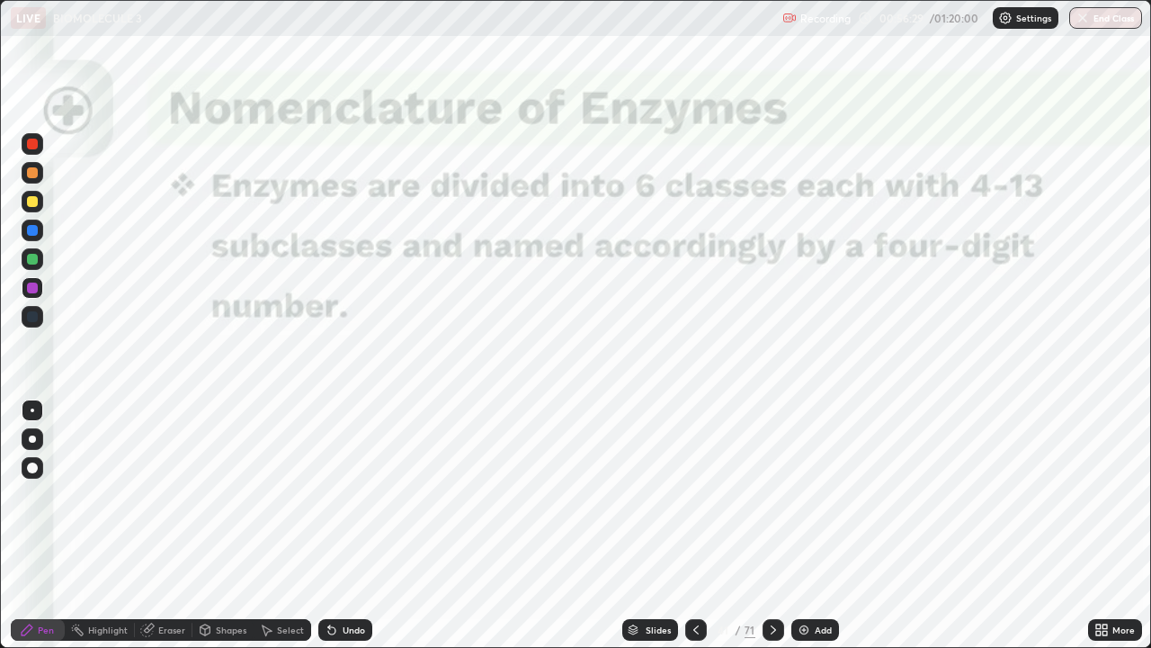
click at [771, 525] on icon at bounding box center [773, 630] width 14 height 14
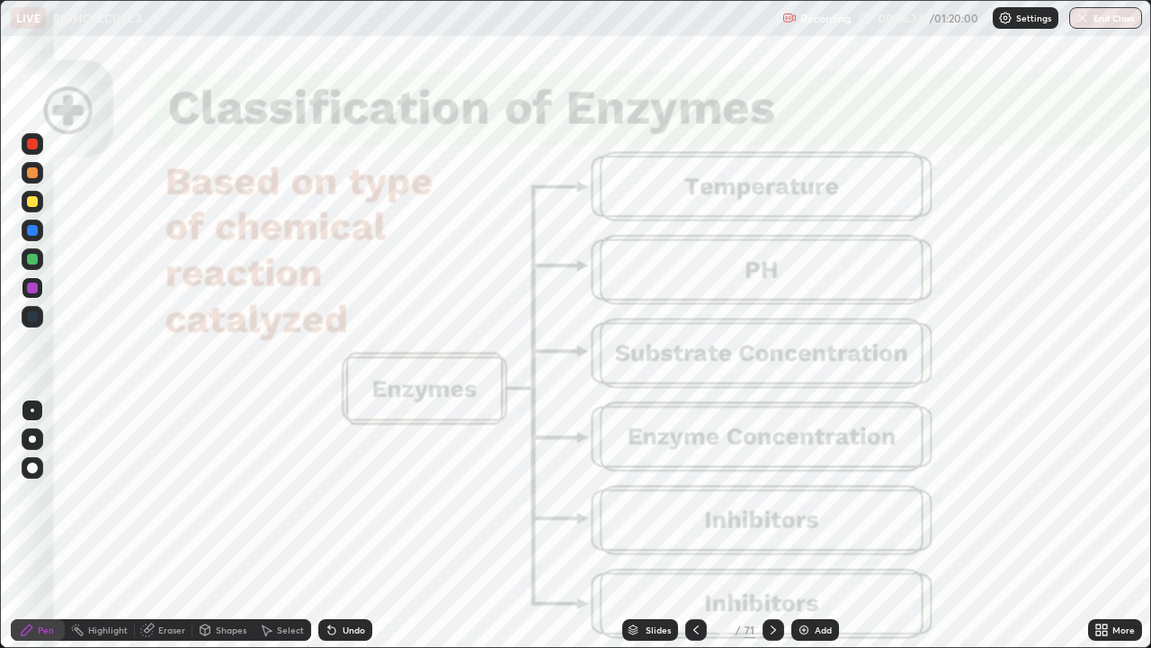
click at [772, 525] on icon at bounding box center [773, 630] width 14 height 14
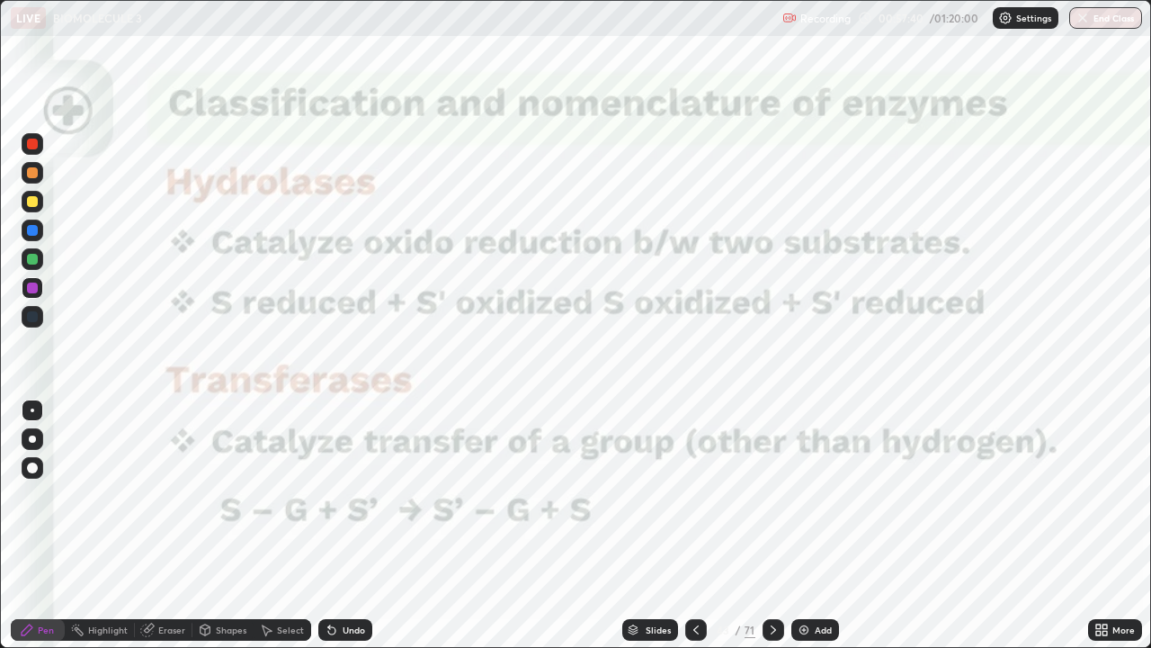
click at [772, 525] on icon at bounding box center [773, 630] width 14 height 14
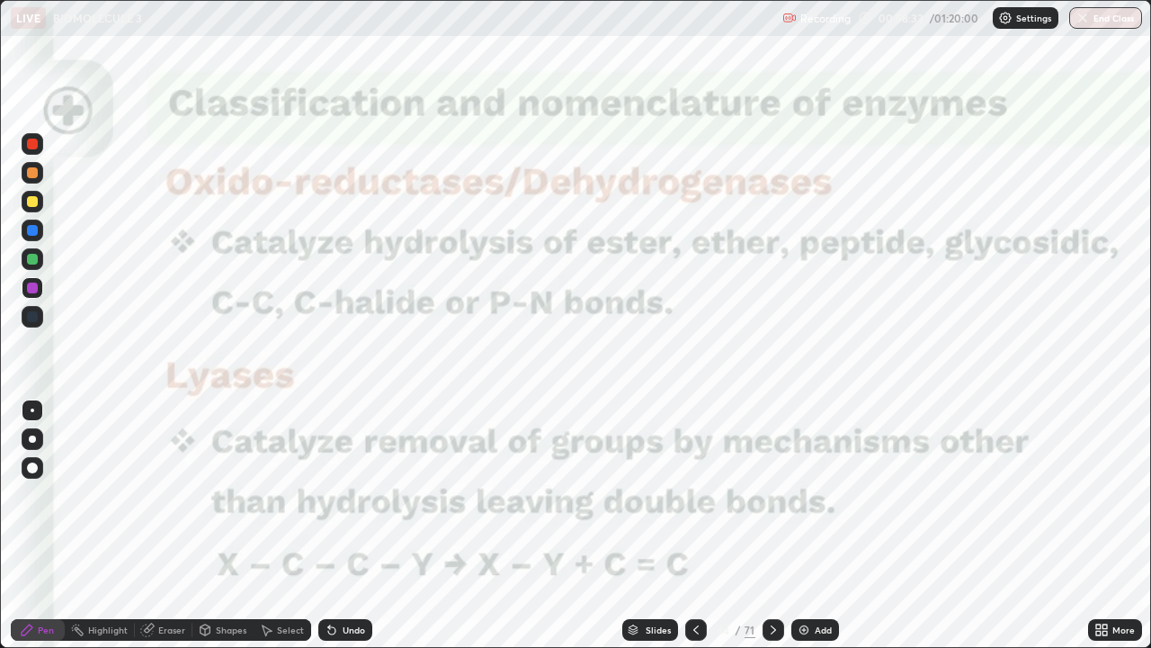
click at [774, 525] on icon at bounding box center [773, 629] width 5 height 9
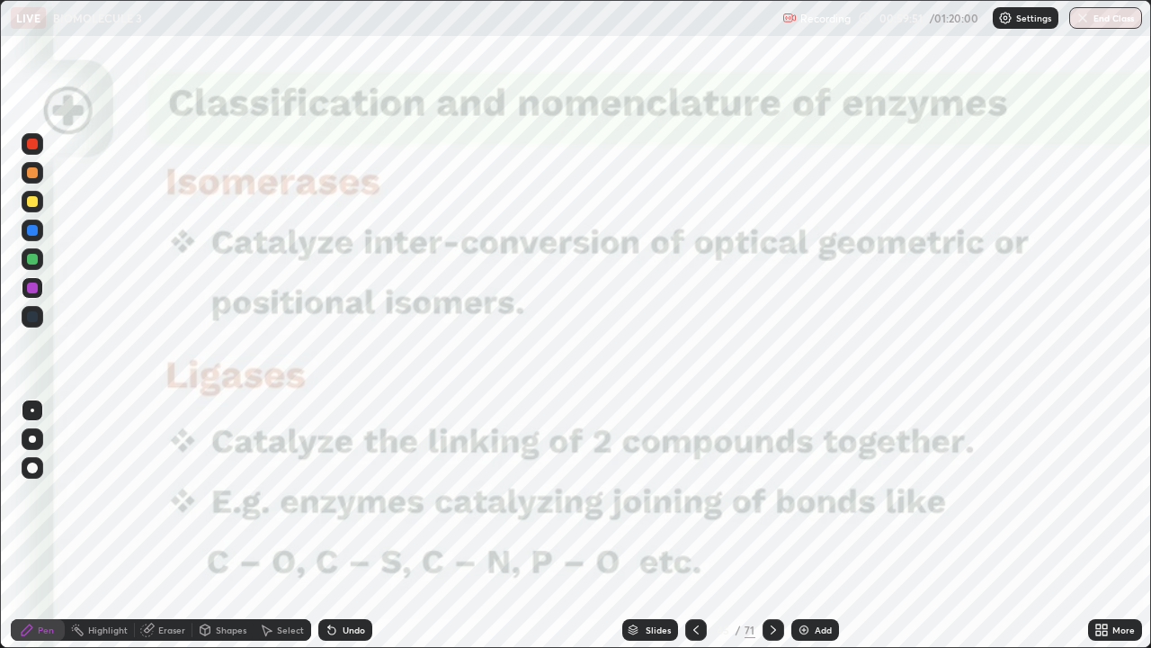
click at [771, 525] on icon at bounding box center [773, 629] width 5 height 9
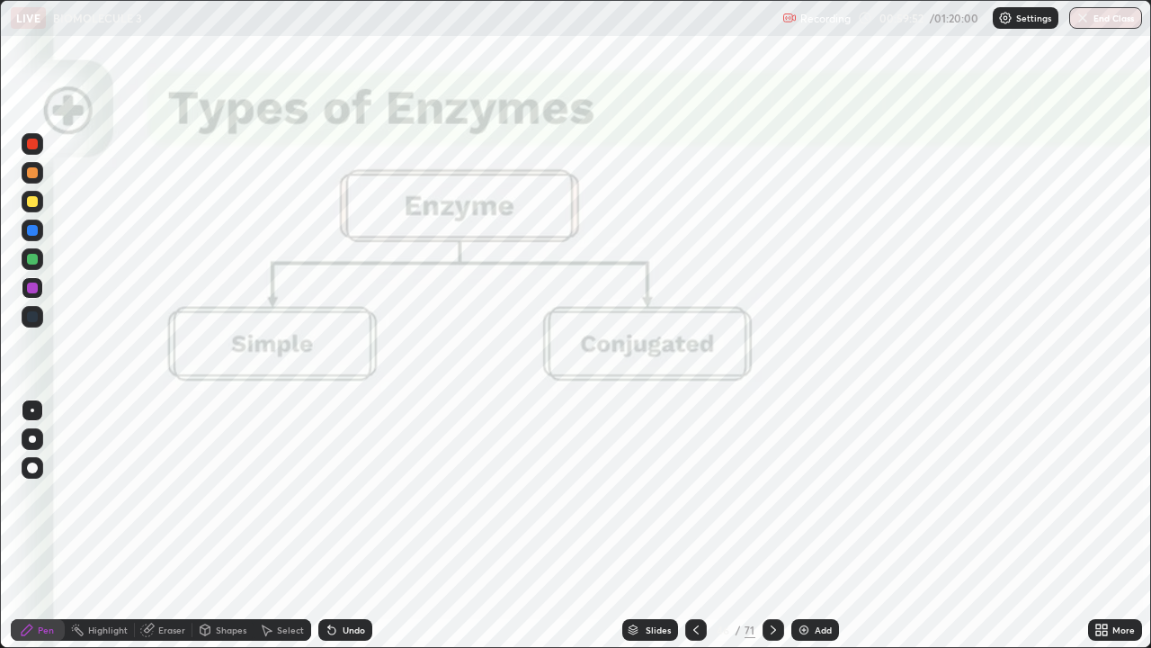
click at [661, 525] on div "Slides" at bounding box center [658, 629] width 25 height 9
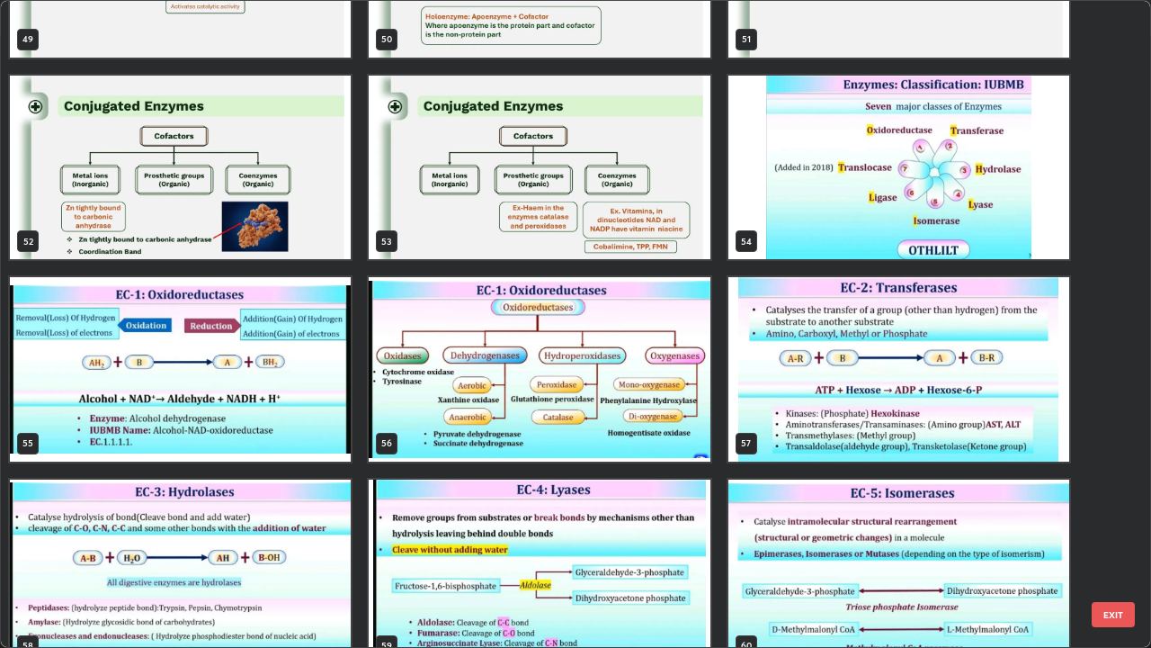
scroll to position [3366, 0]
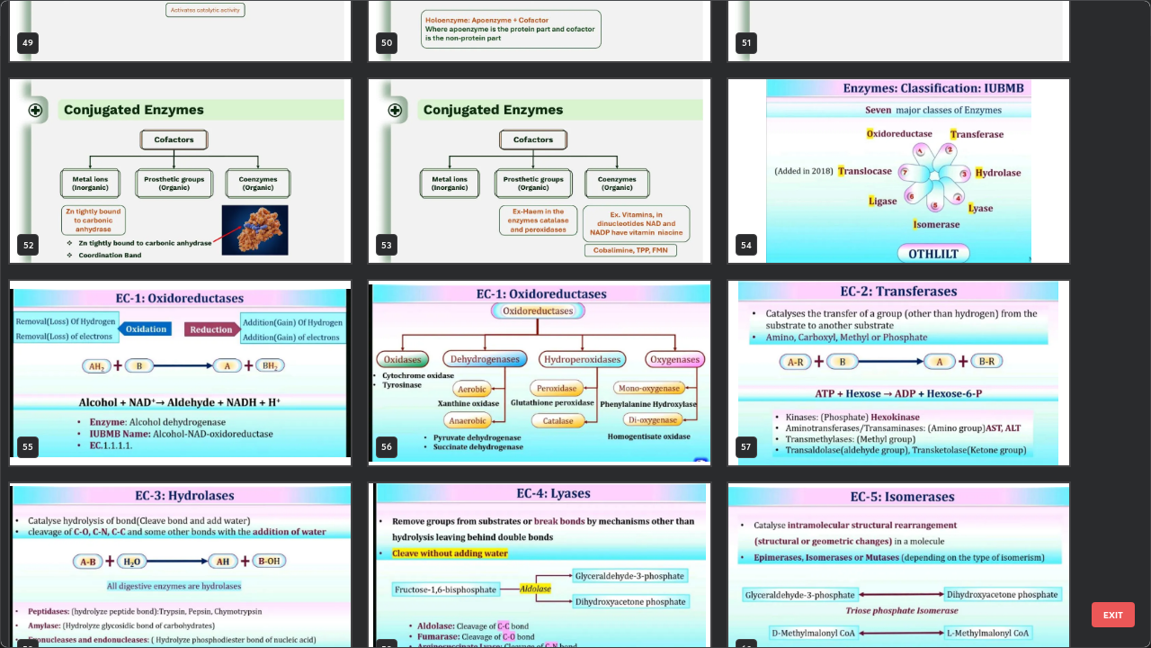
click at [854, 229] on img "grid" at bounding box center [899, 171] width 341 height 184
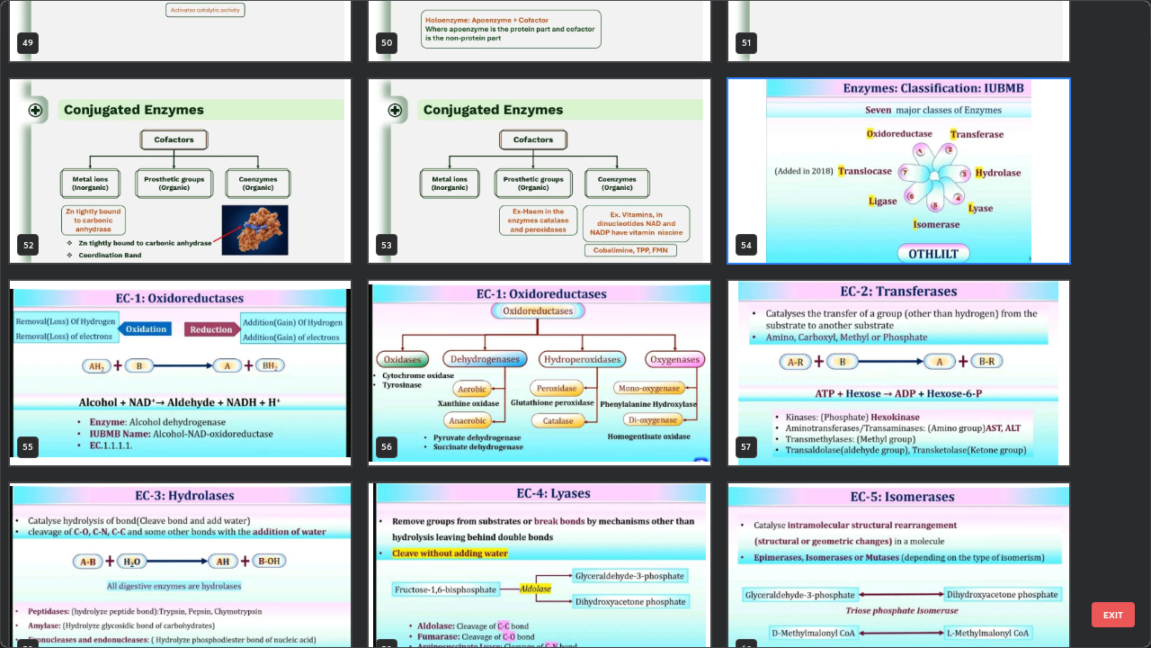
click at [854, 229] on img "grid" at bounding box center [899, 171] width 341 height 184
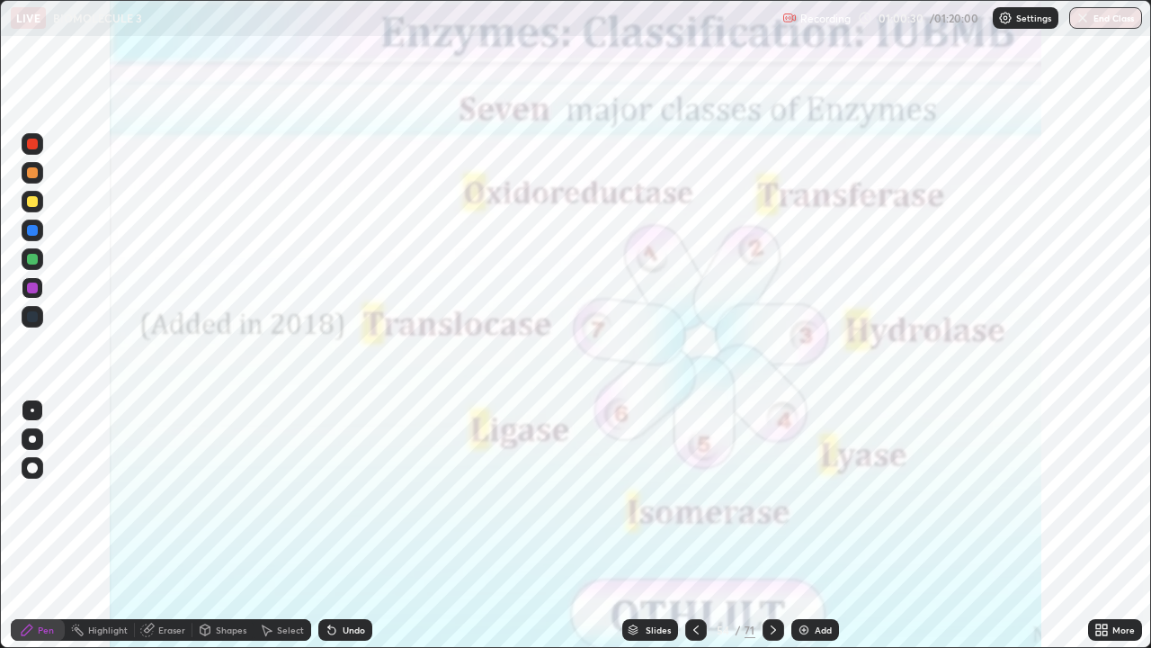
click at [654, 525] on div "Slides" at bounding box center [658, 629] width 25 height 9
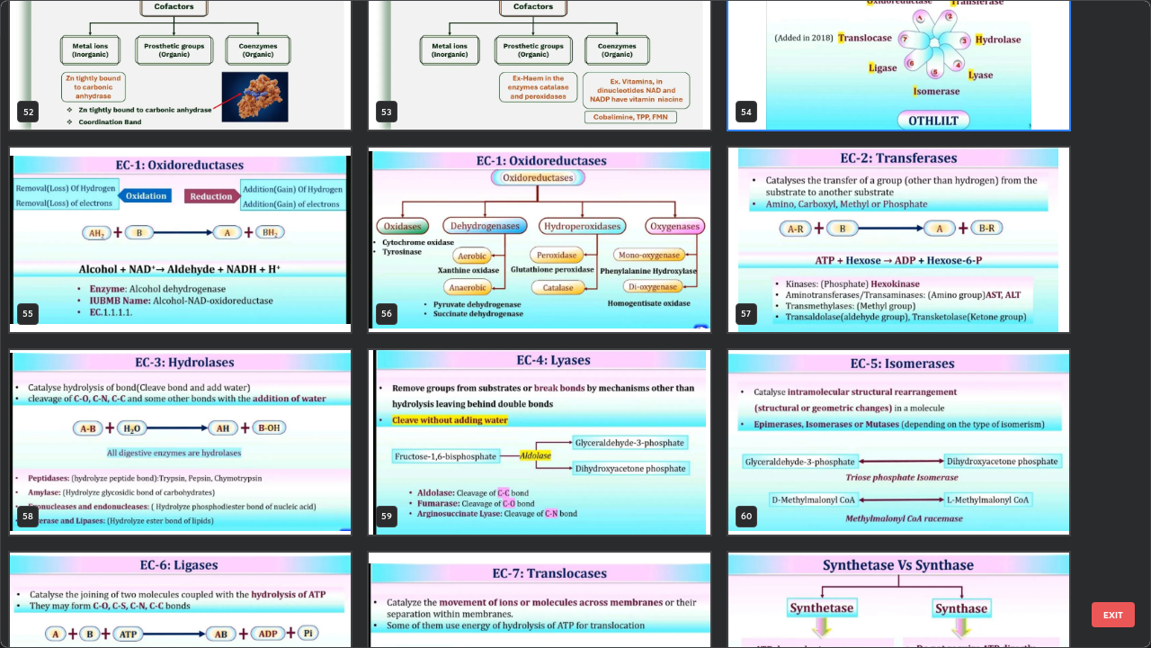
scroll to position [3499, 0]
click at [488, 309] on img "grid" at bounding box center [539, 240] width 341 height 184
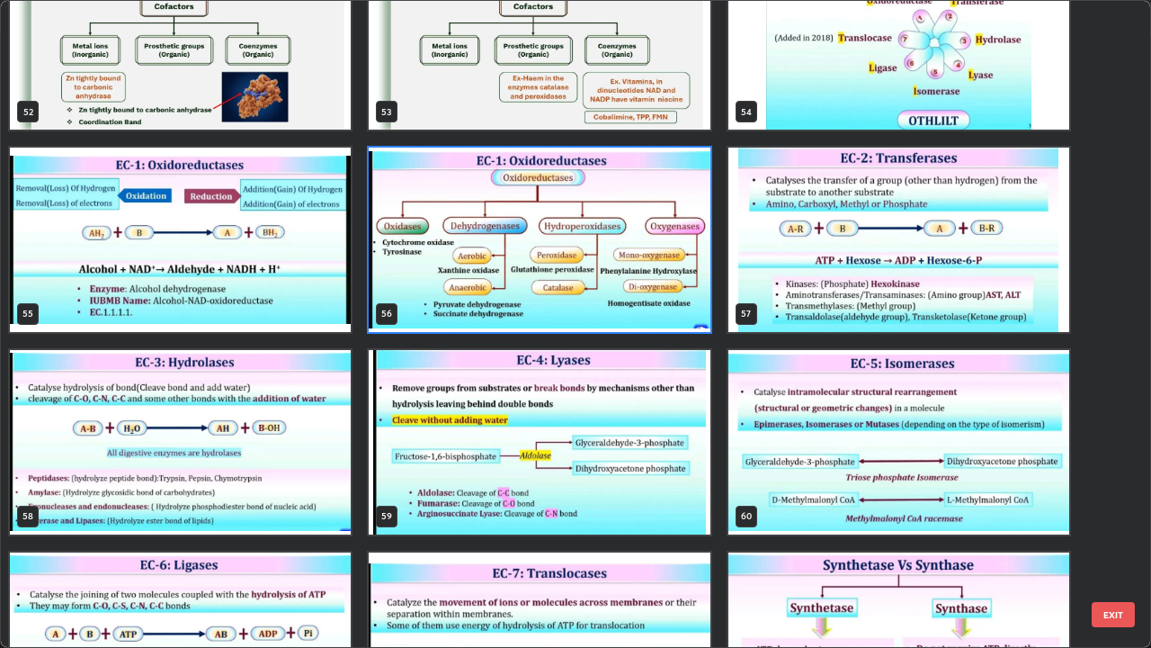
click at [488, 309] on img "grid" at bounding box center [539, 240] width 341 height 184
click at [494, 308] on img "grid" at bounding box center [539, 240] width 341 height 184
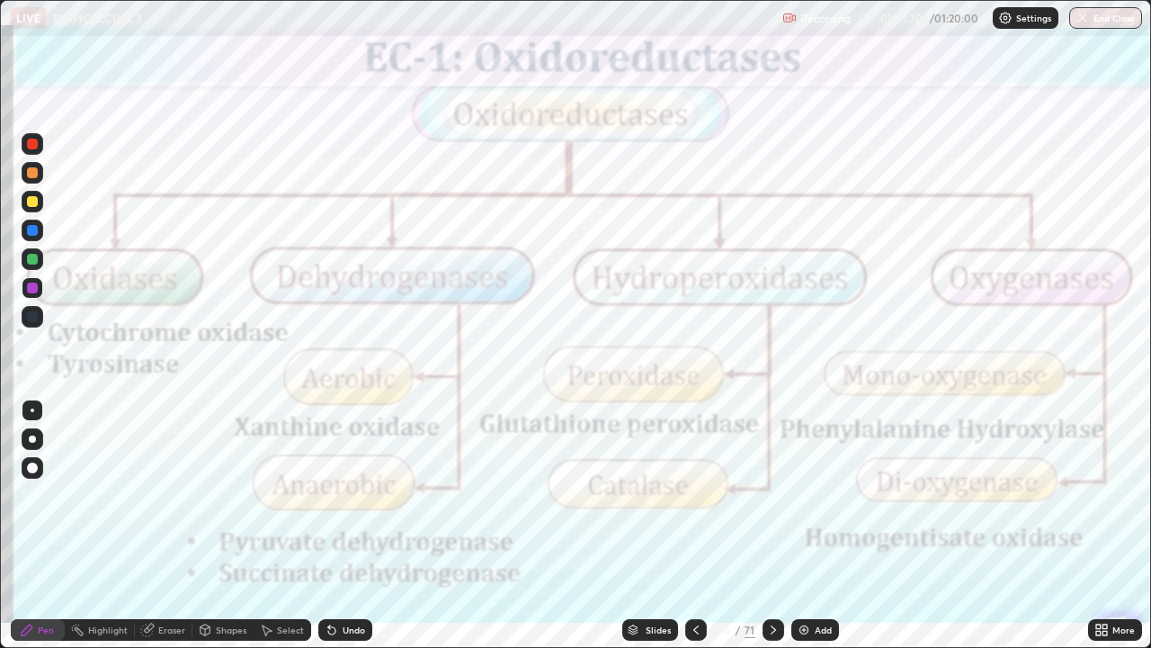
click at [694, 525] on icon at bounding box center [696, 629] width 5 height 9
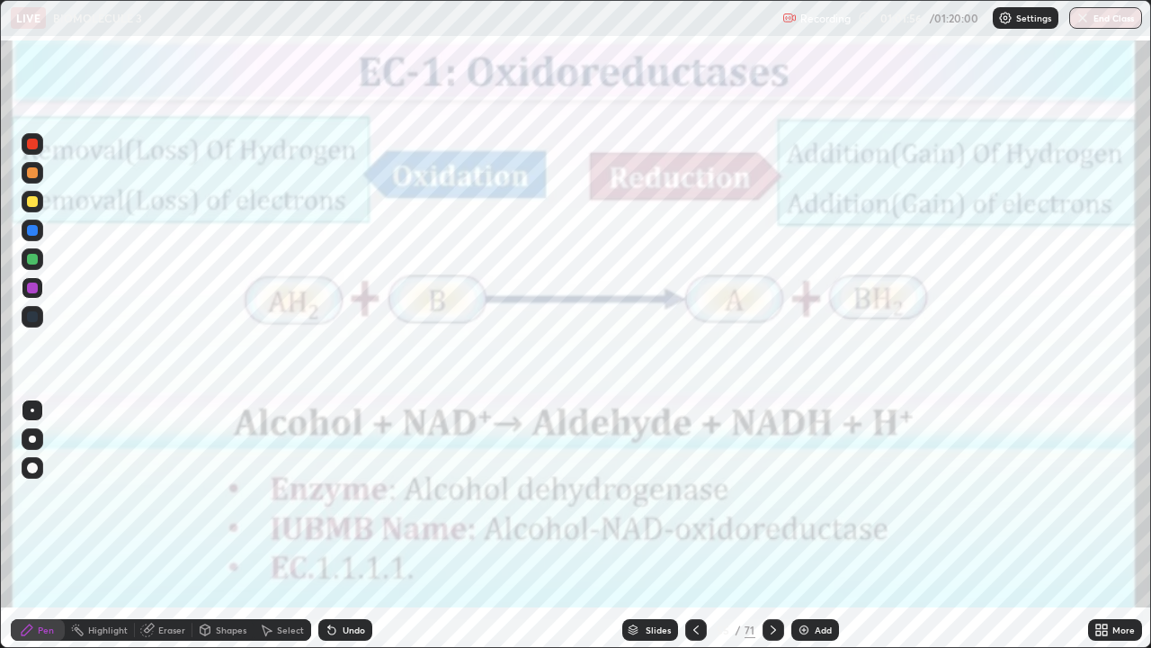
click at [769, 525] on icon at bounding box center [773, 630] width 14 height 14
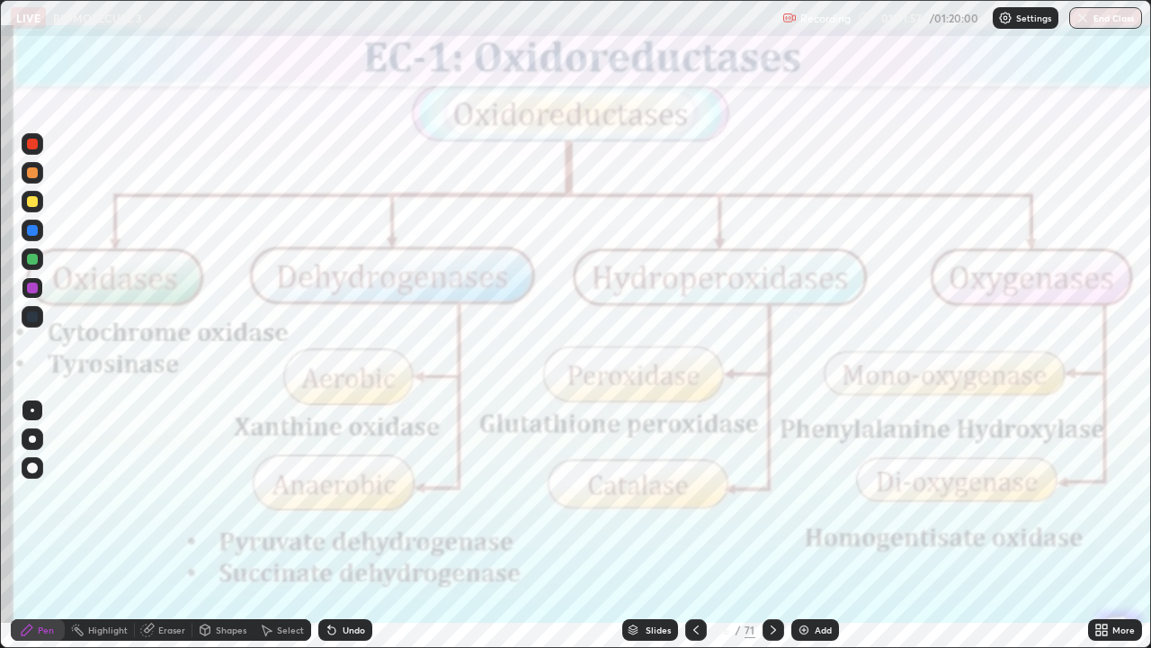
click at [772, 525] on icon at bounding box center [773, 630] width 14 height 14
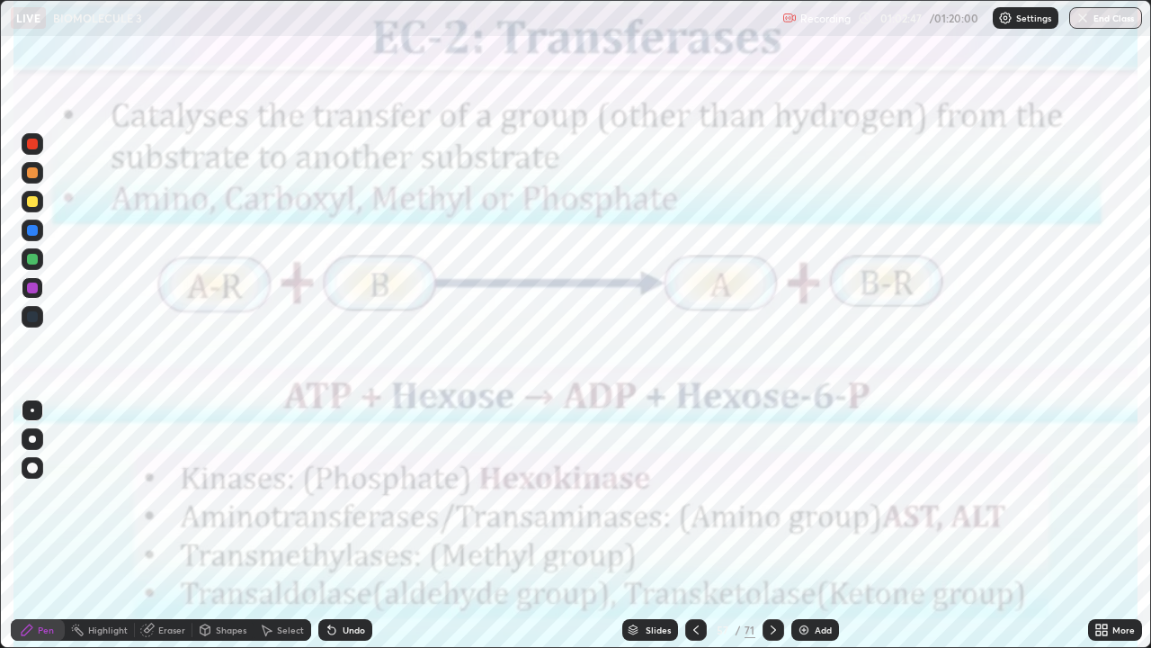
click at [772, 525] on icon at bounding box center [773, 630] width 14 height 14
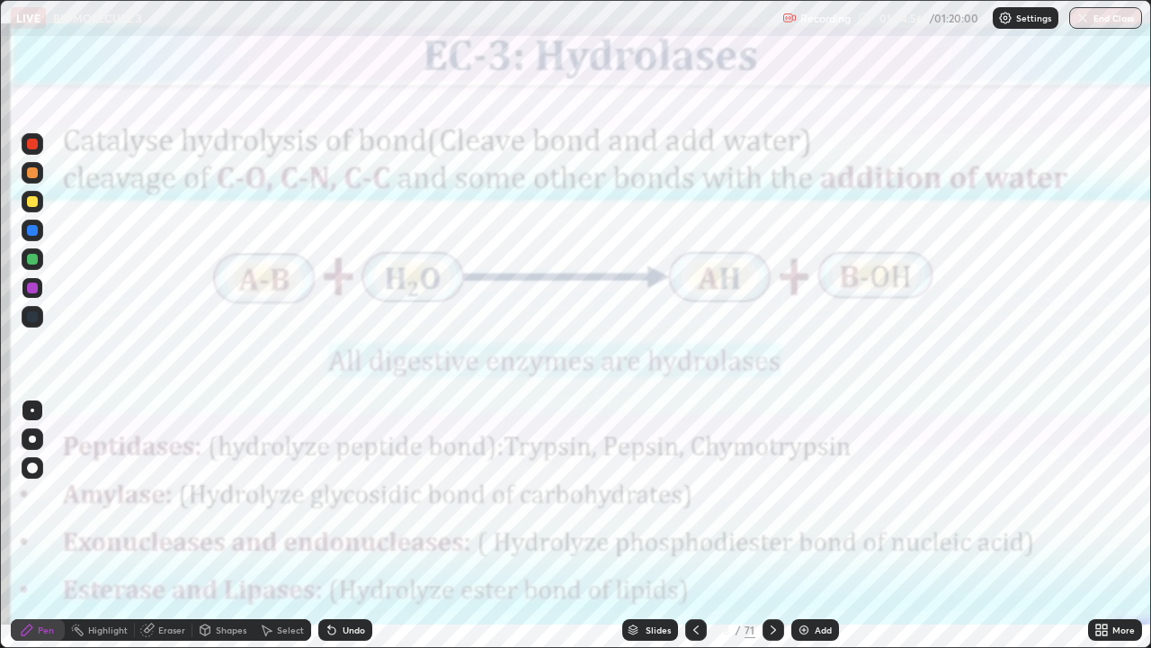
click at [772, 525] on icon at bounding box center [773, 630] width 14 height 14
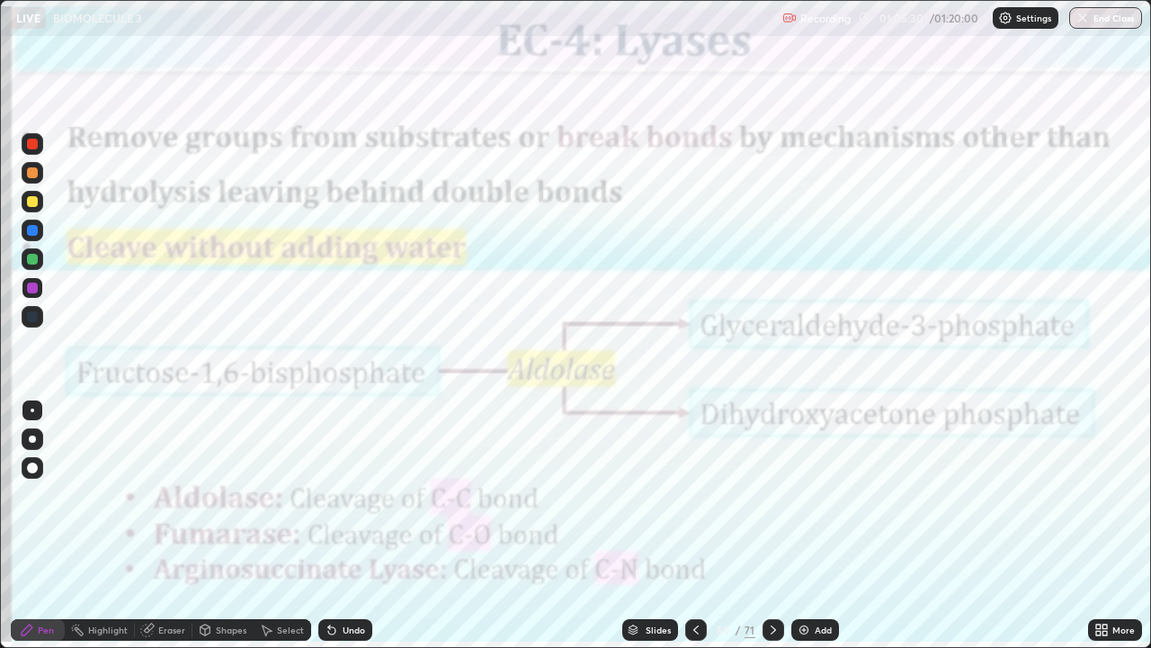
click at [771, 525] on icon at bounding box center [773, 629] width 5 height 9
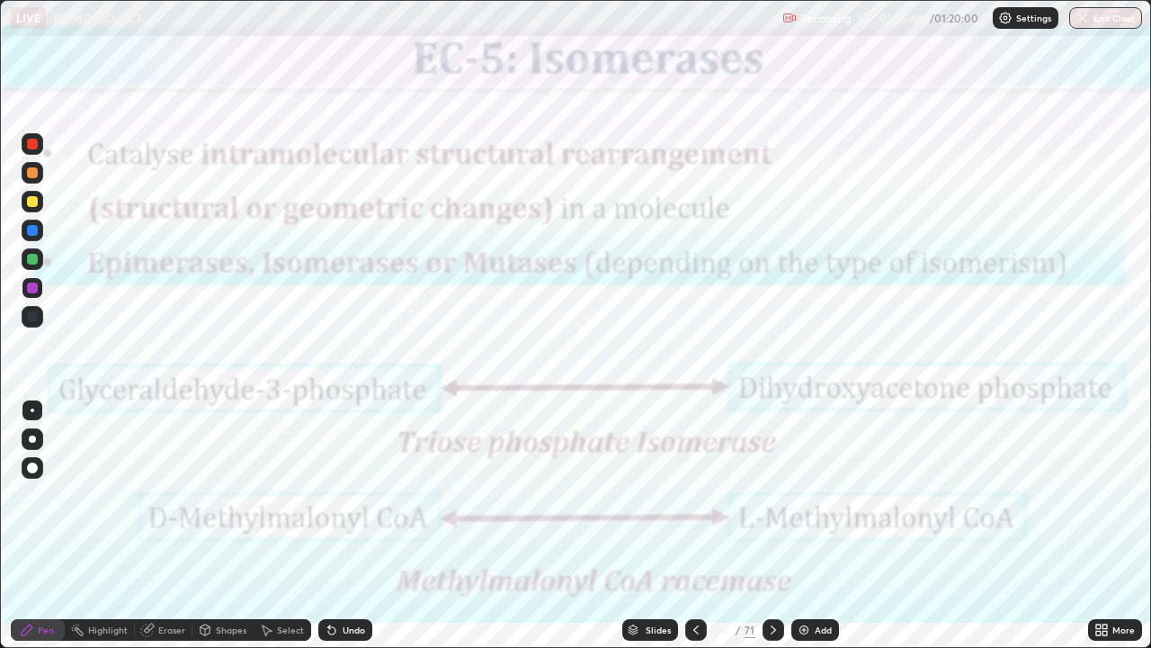
click at [696, 525] on icon at bounding box center [696, 630] width 14 height 14
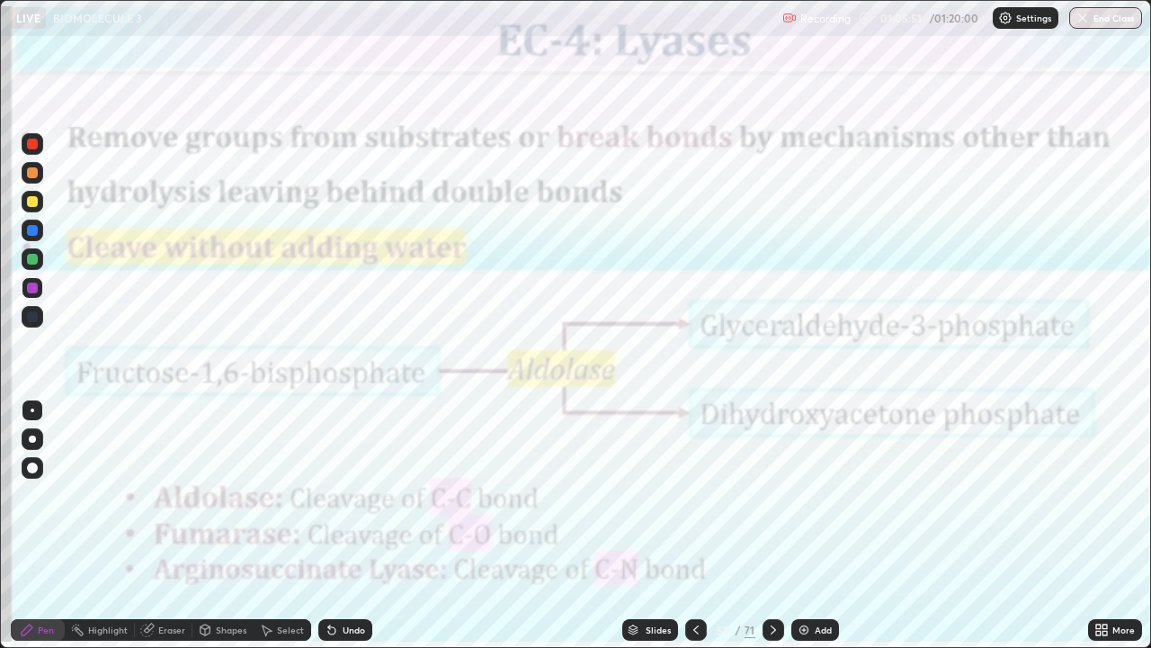
click at [768, 525] on icon at bounding box center [773, 630] width 14 height 14
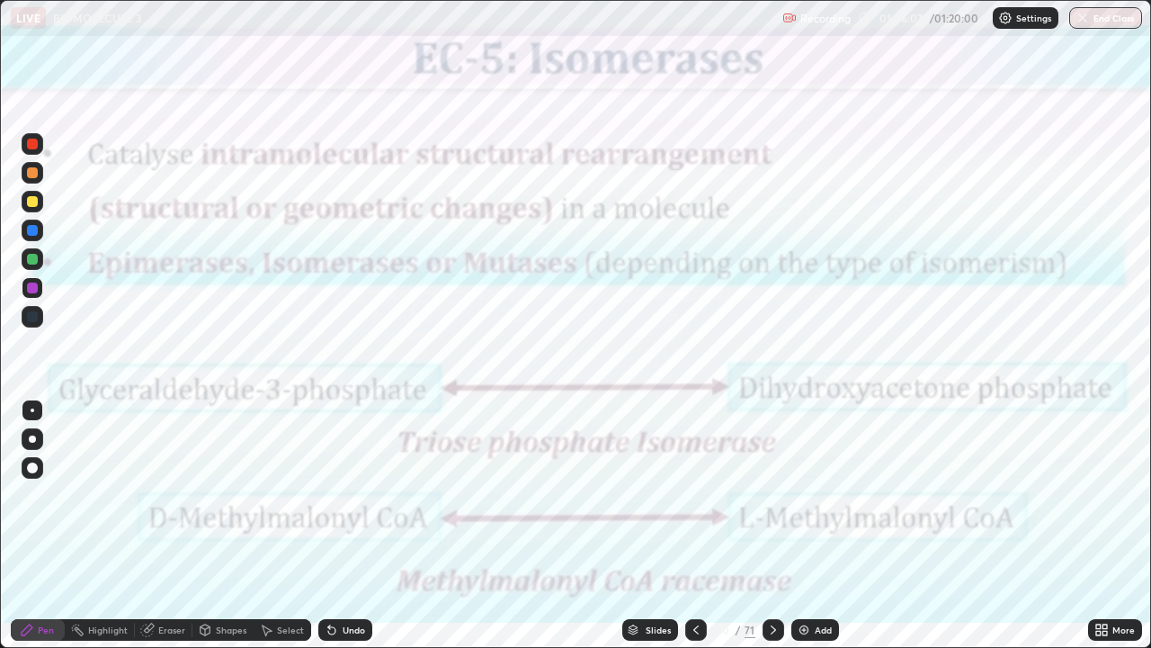
click at [772, 525] on icon at bounding box center [773, 630] width 14 height 14
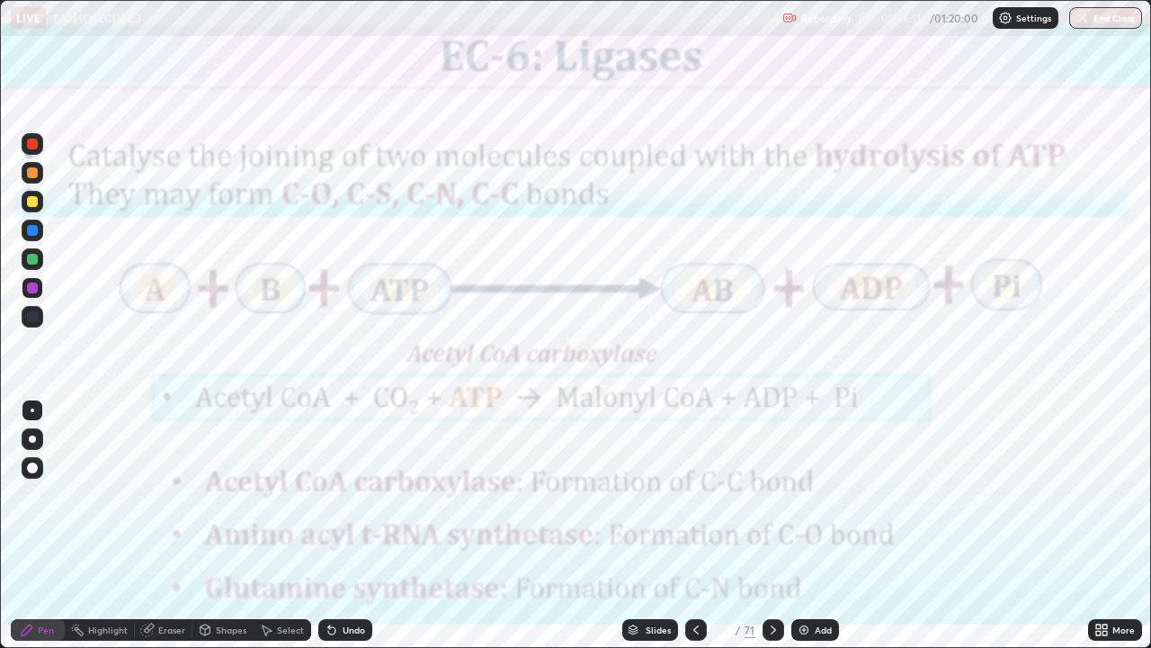
click at [694, 525] on icon at bounding box center [696, 630] width 14 height 14
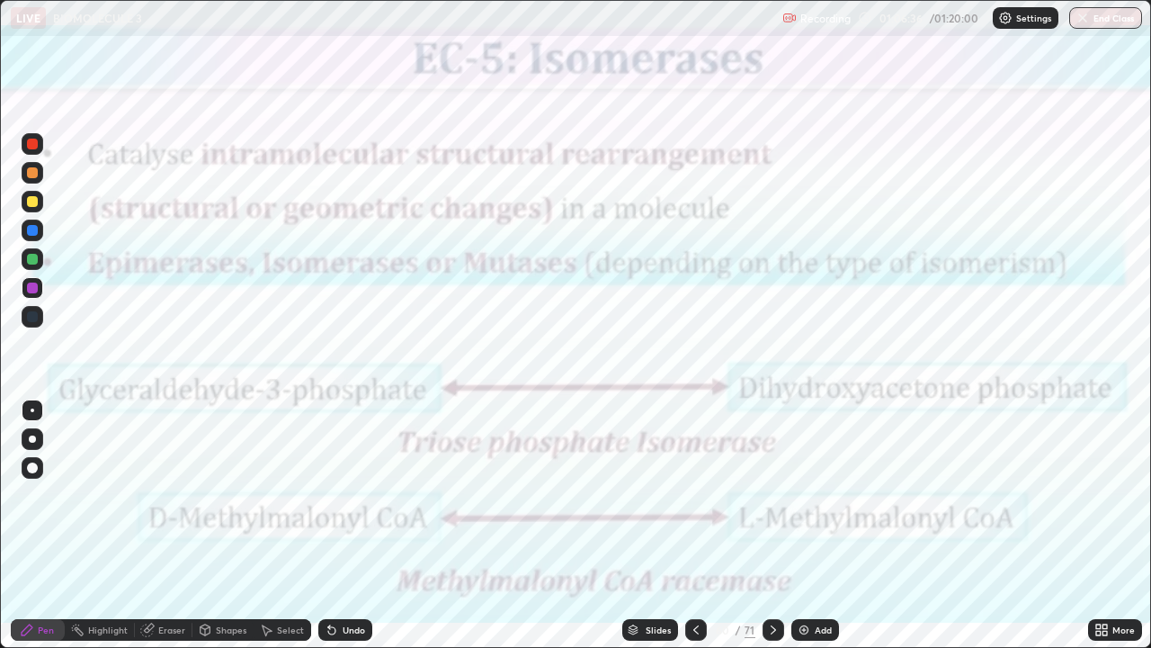
click at [771, 525] on icon at bounding box center [773, 629] width 5 height 9
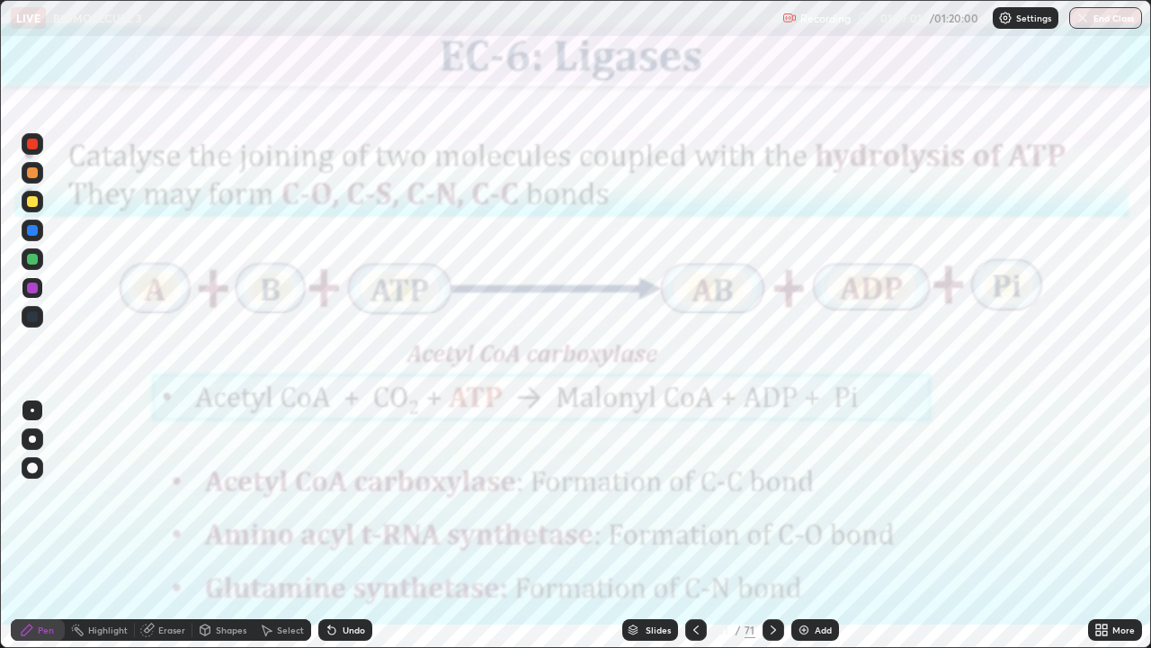
click at [772, 525] on icon at bounding box center [773, 630] width 14 height 14
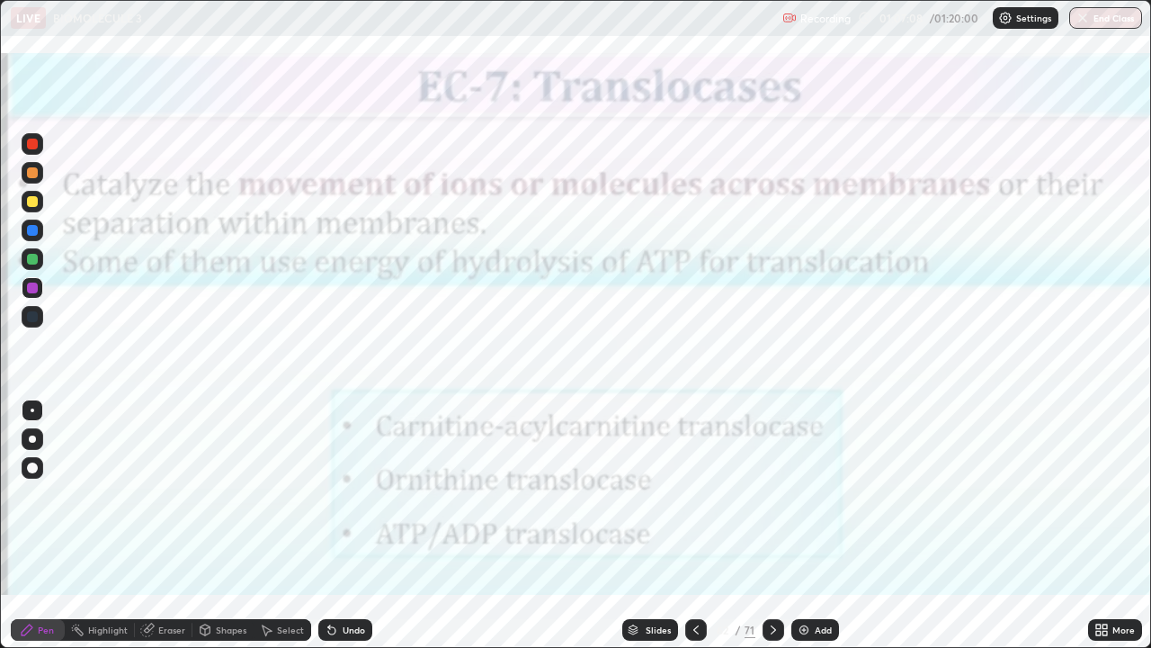
click at [653, 525] on div "Slides" at bounding box center [658, 629] width 25 height 9
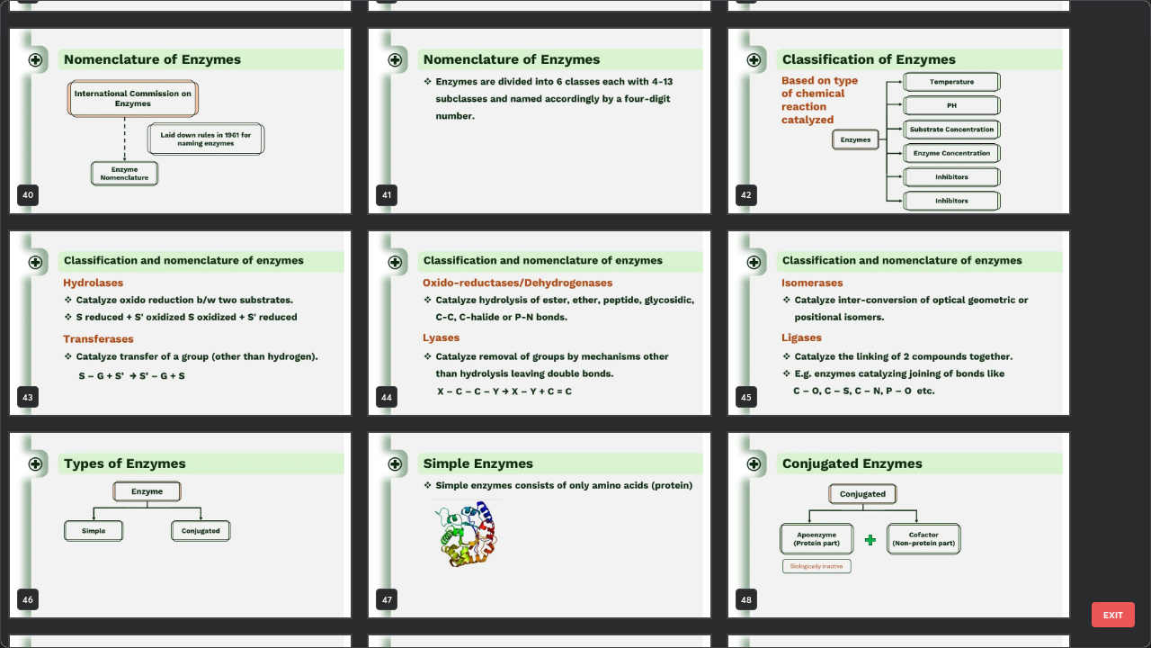
scroll to position [2607, 0]
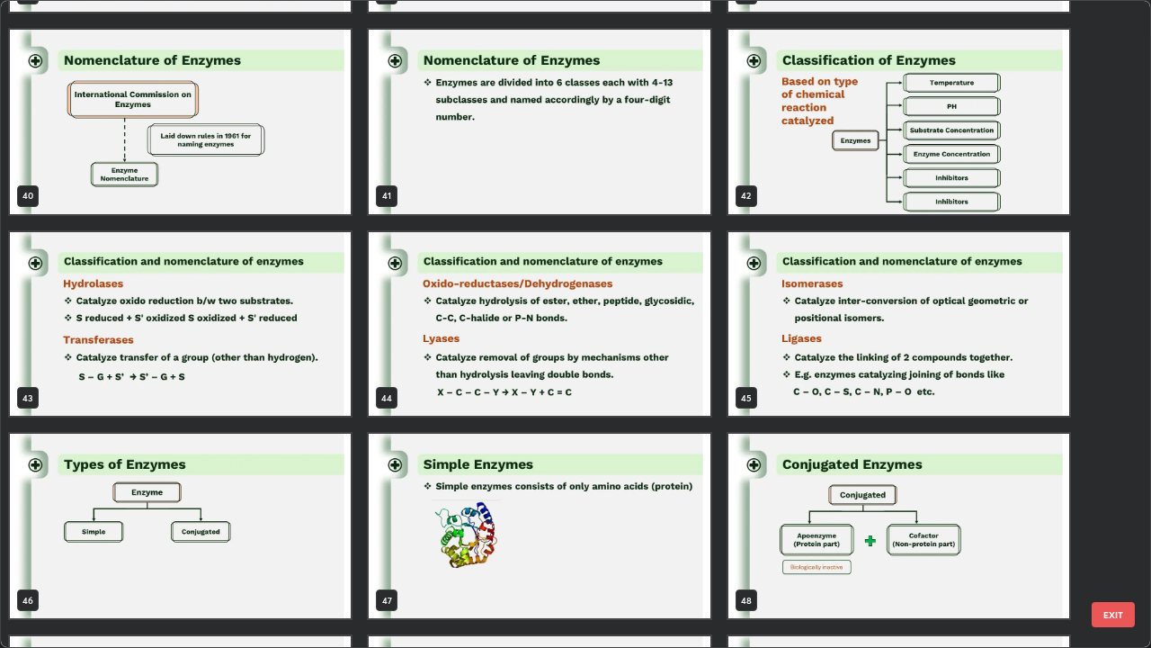
click at [268, 507] on img "grid" at bounding box center [180, 526] width 341 height 184
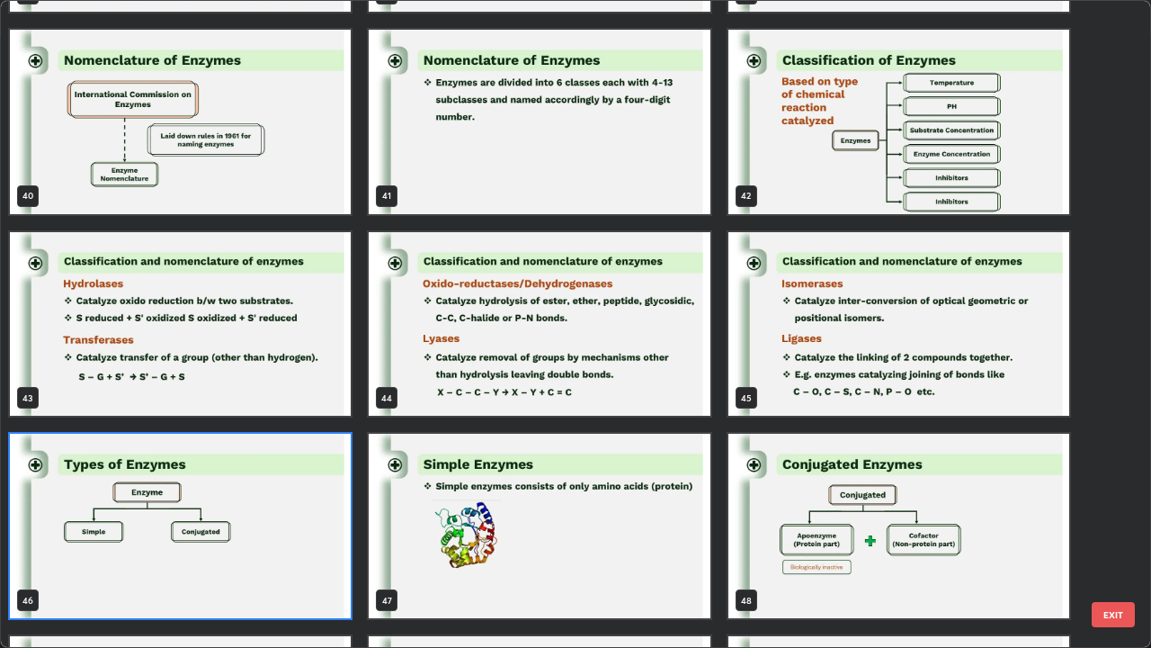
click at [261, 505] on img "grid" at bounding box center [180, 526] width 341 height 184
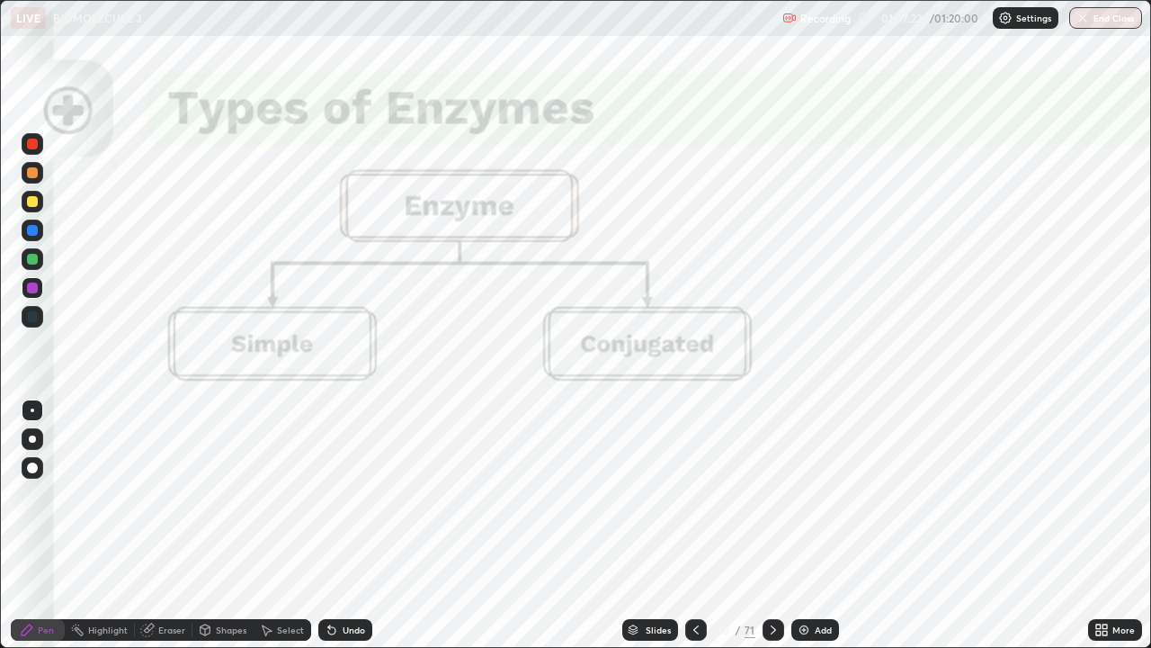
click at [764, 525] on div at bounding box center [774, 630] width 22 height 22
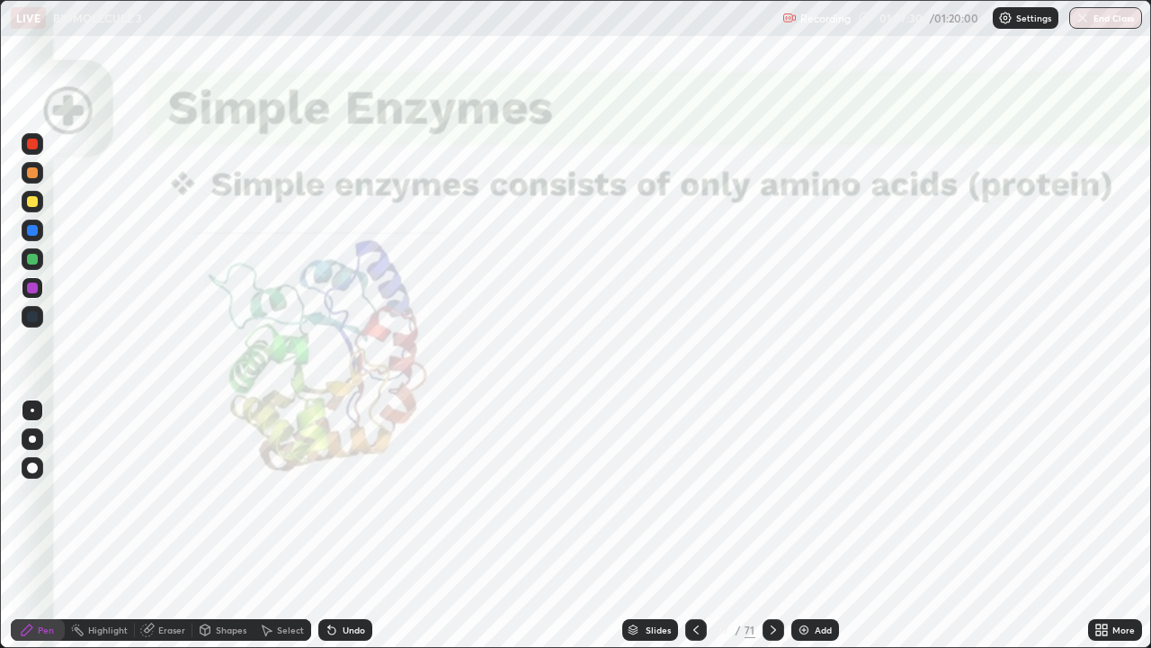
click at [772, 525] on icon at bounding box center [773, 630] width 14 height 14
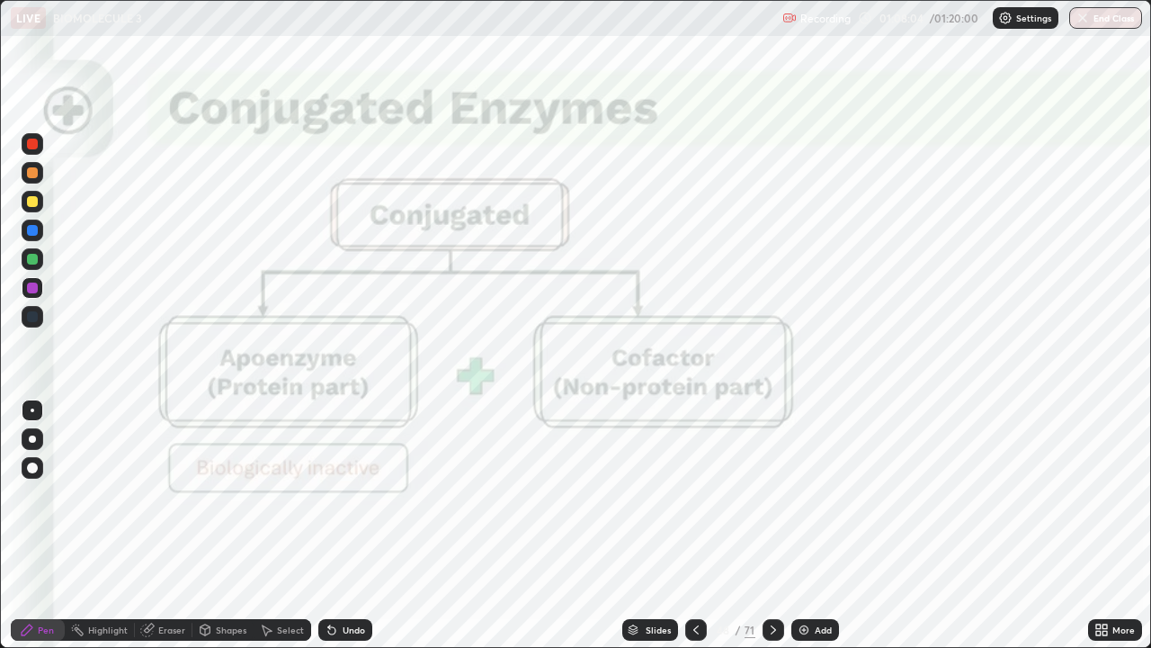
click at [772, 525] on icon at bounding box center [773, 630] width 14 height 14
click at [774, 525] on icon at bounding box center [773, 630] width 14 height 14
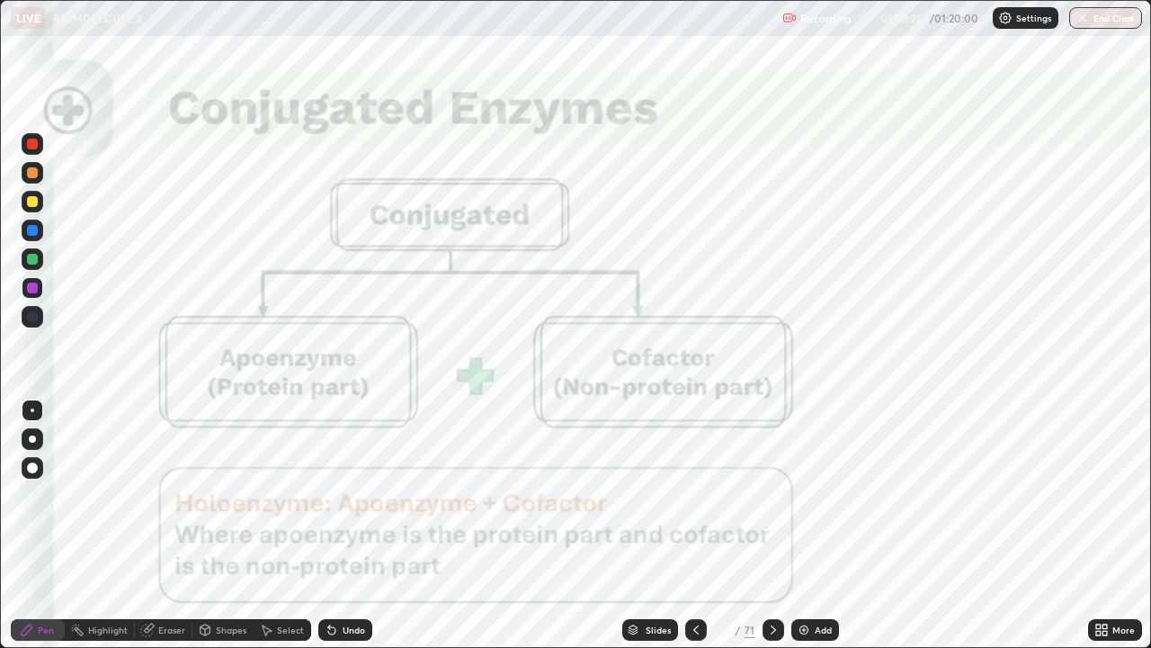
click at [770, 525] on icon at bounding box center [773, 630] width 14 height 14
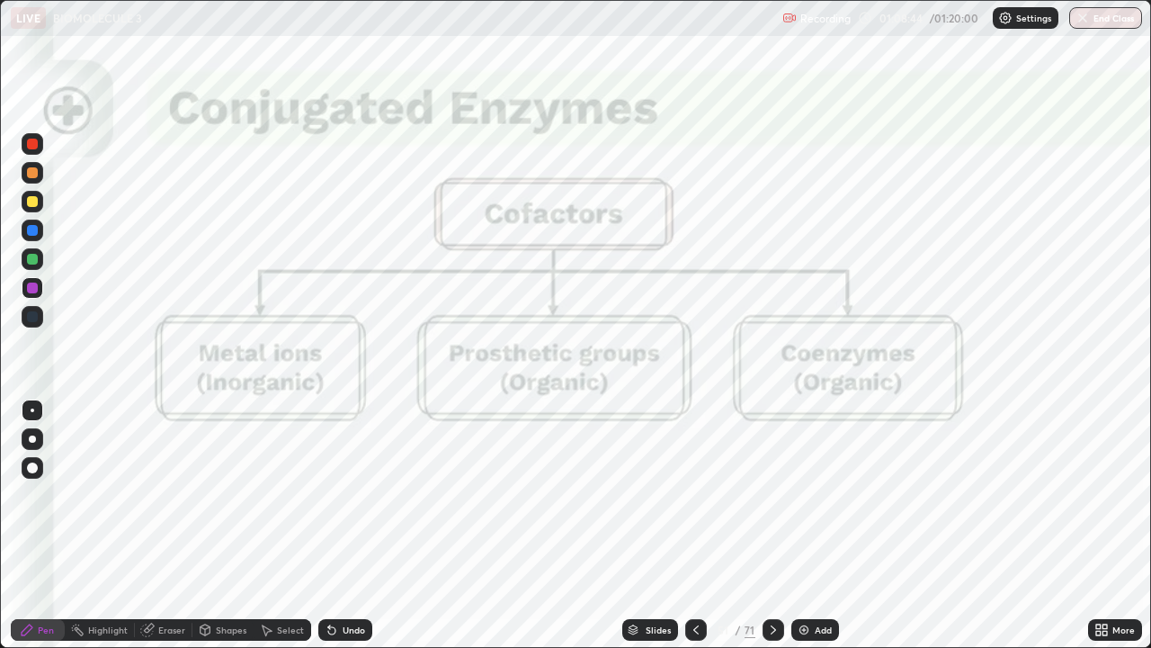
click at [772, 525] on icon at bounding box center [773, 630] width 14 height 14
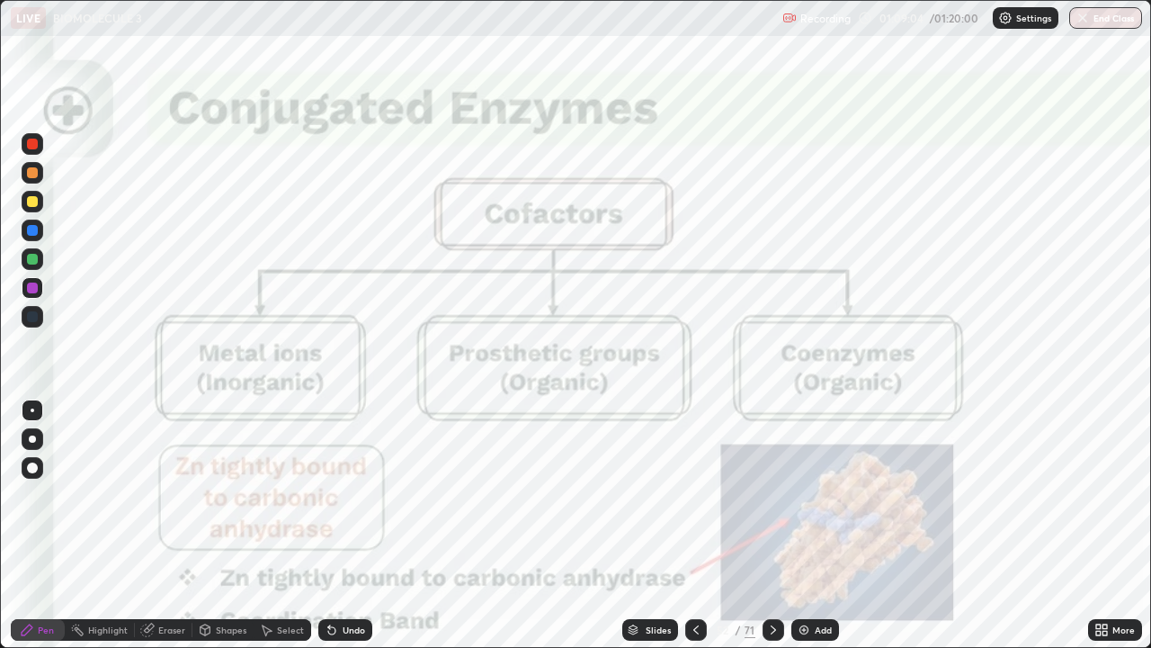
click at [772, 525] on icon at bounding box center [773, 630] width 14 height 14
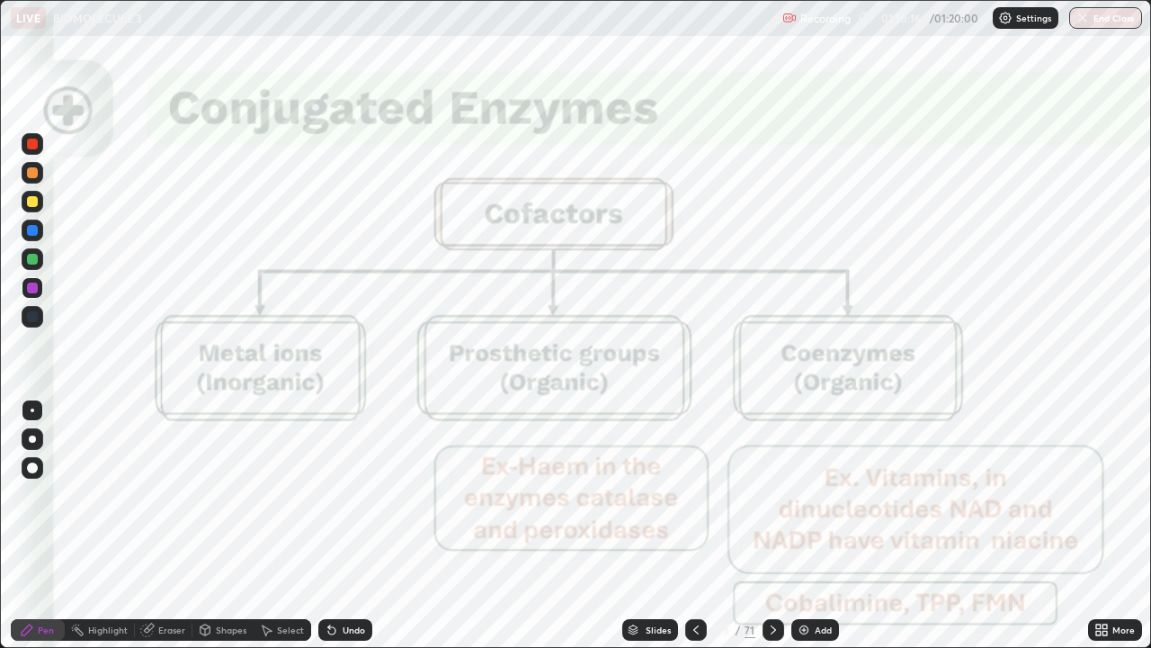
click at [773, 525] on icon at bounding box center [773, 630] width 14 height 14
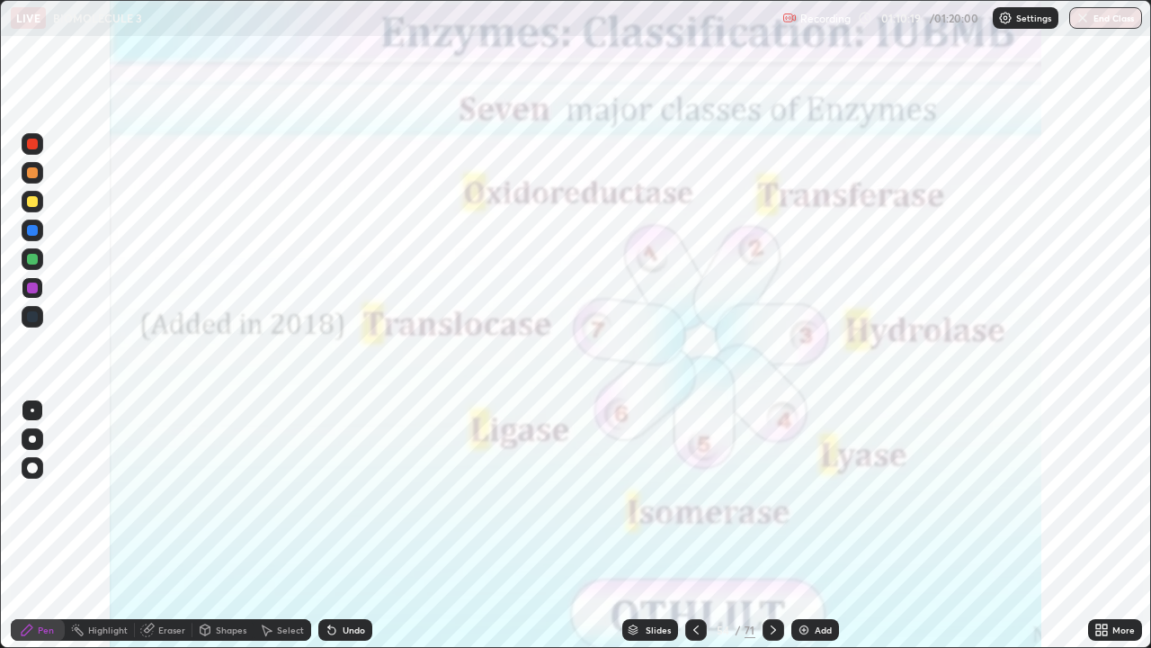
click at [696, 525] on icon at bounding box center [696, 630] width 14 height 14
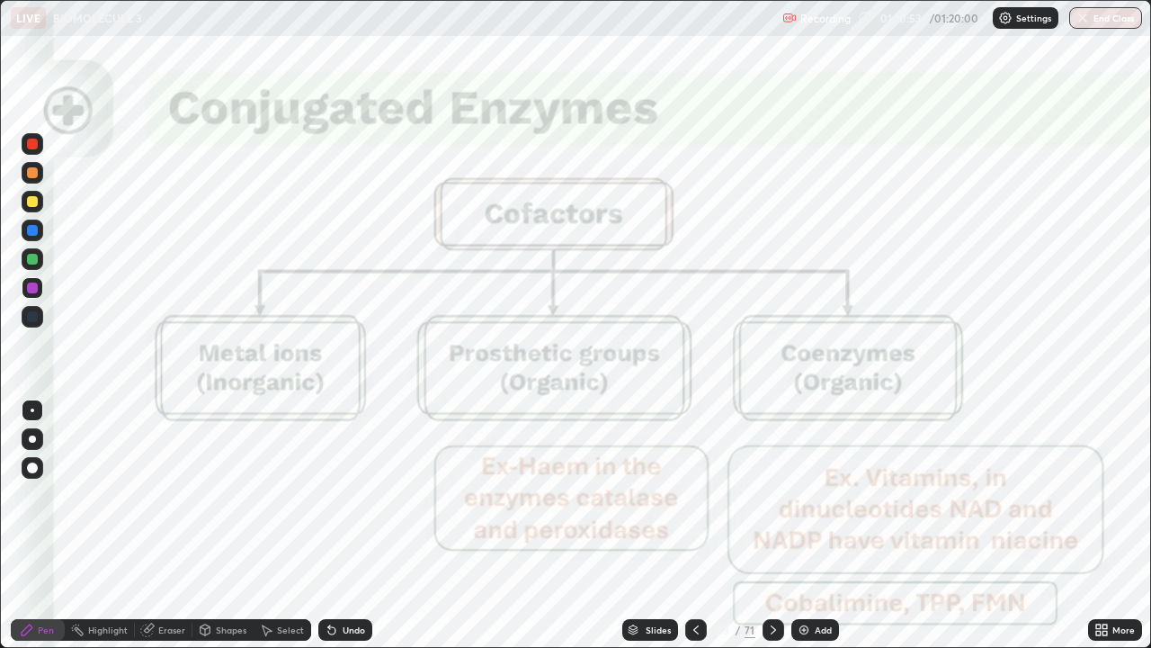
click at [696, 525] on icon at bounding box center [696, 629] width 5 height 9
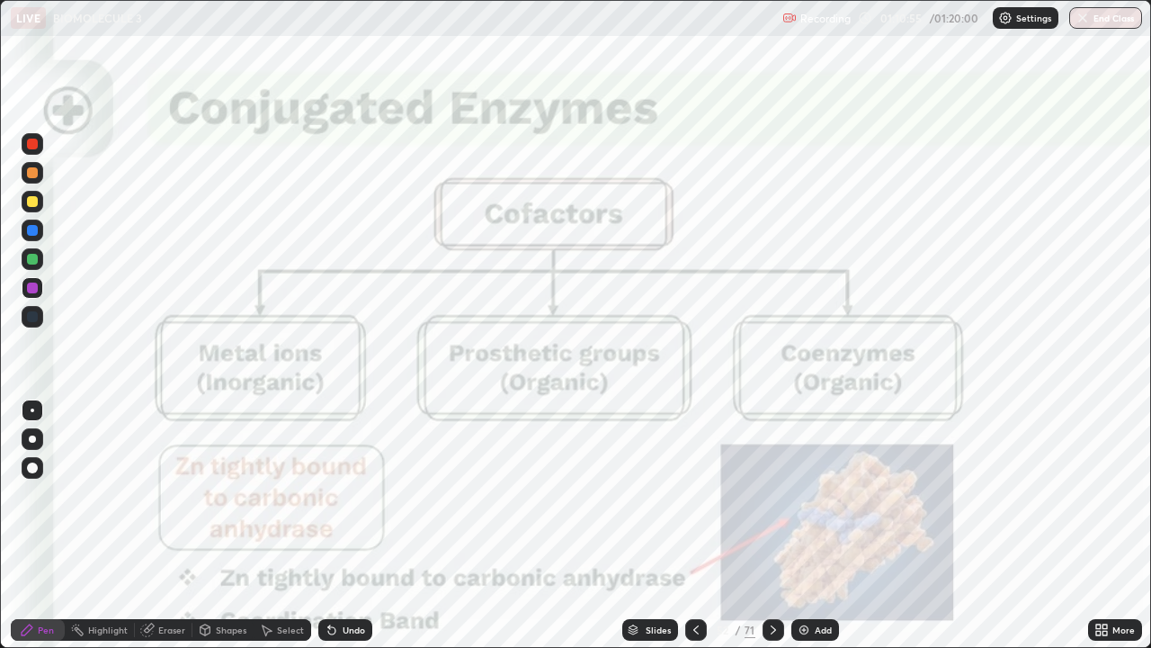
click at [693, 525] on icon at bounding box center [696, 630] width 14 height 14
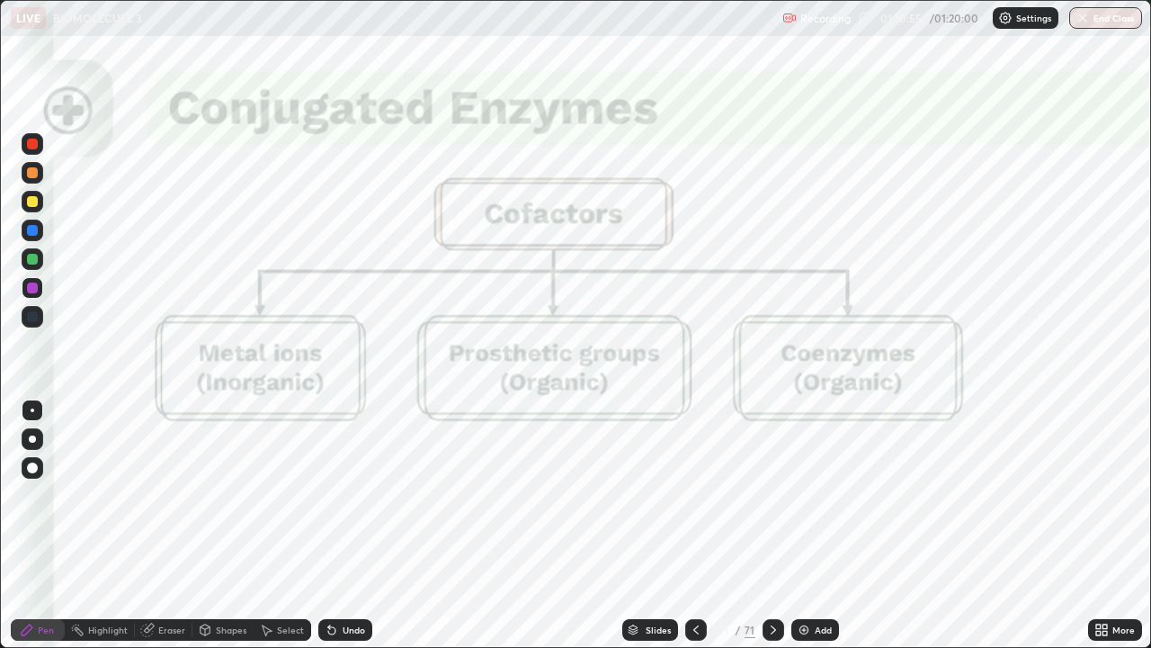
click at [693, 525] on icon at bounding box center [696, 630] width 14 height 14
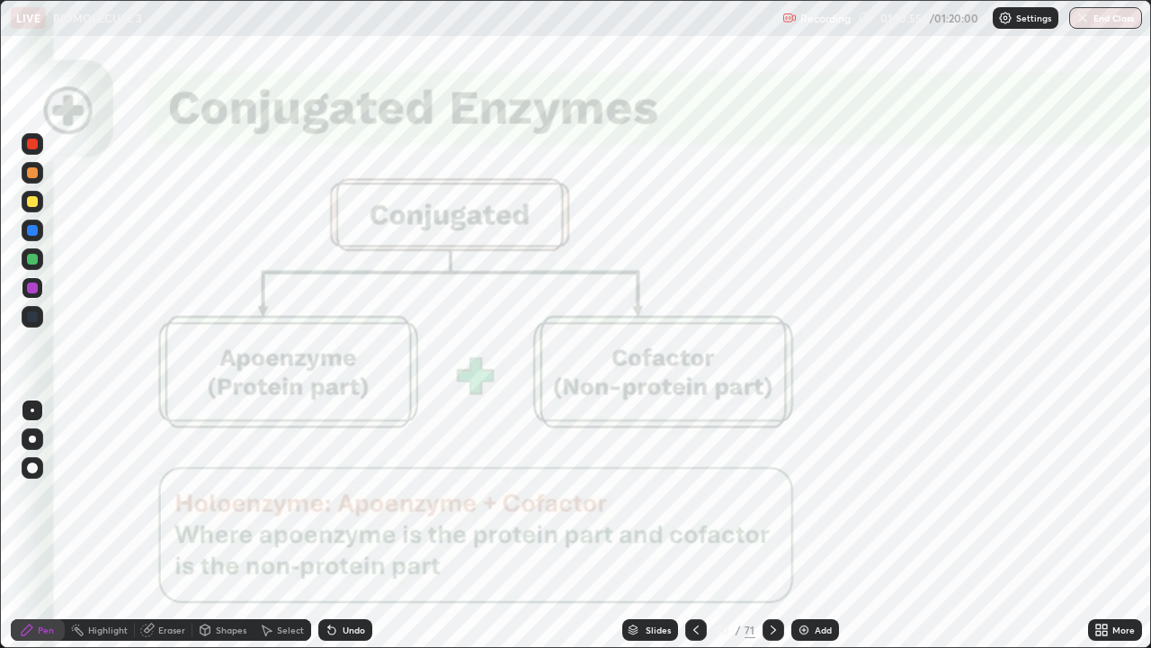
click at [691, 525] on div at bounding box center [696, 630] width 22 height 22
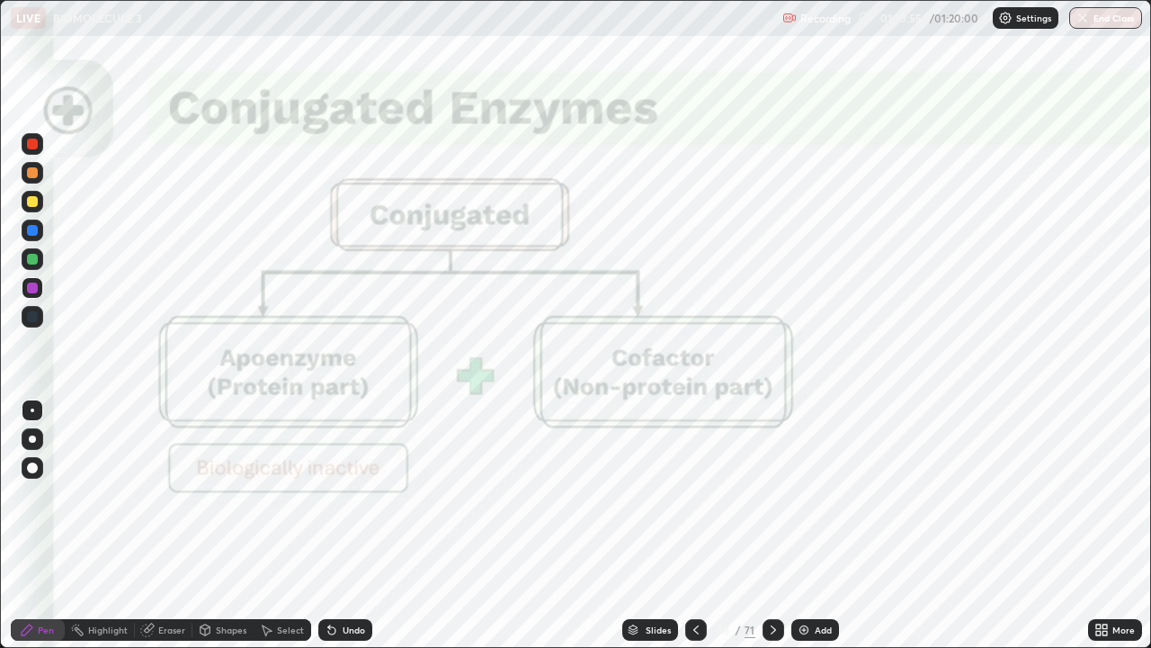
click at [692, 525] on icon at bounding box center [696, 630] width 14 height 14
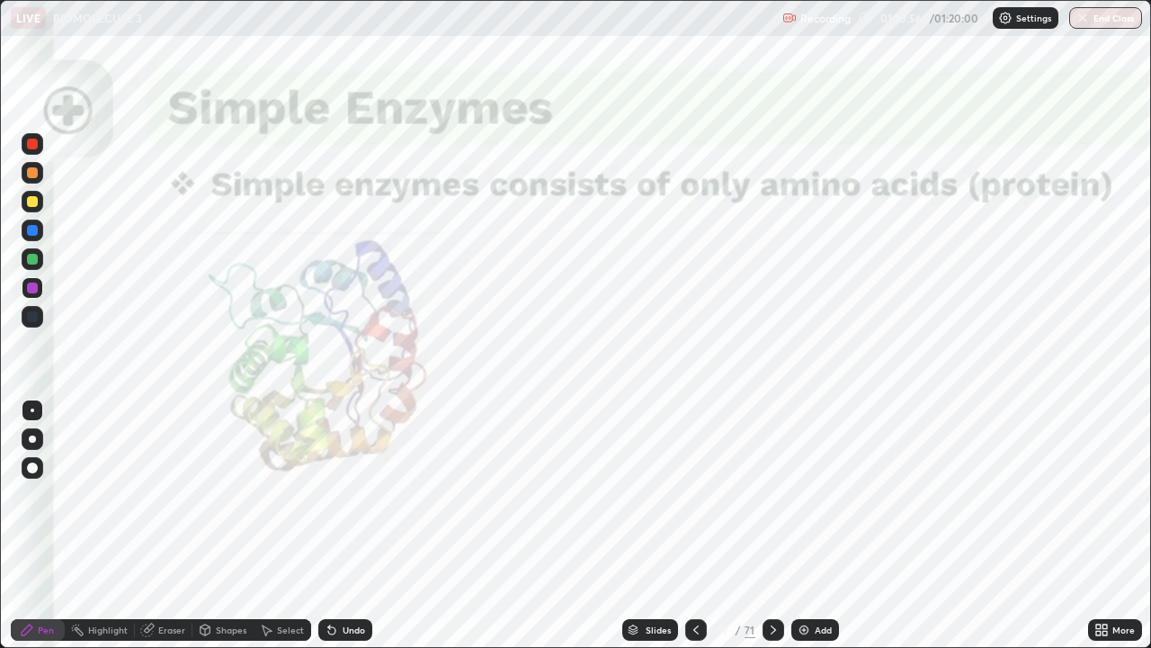
click at [692, 525] on icon at bounding box center [696, 630] width 14 height 14
click at [694, 525] on icon at bounding box center [696, 630] width 14 height 14
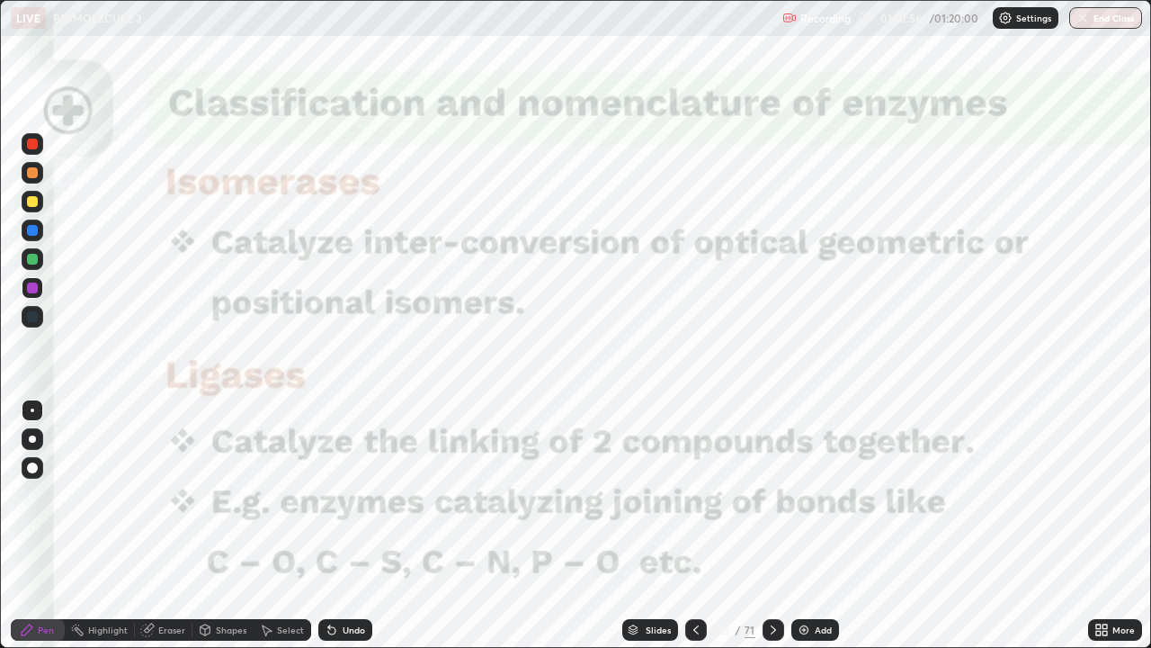
click at [694, 525] on icon at bounding box center [696, 630] width 14 height 14
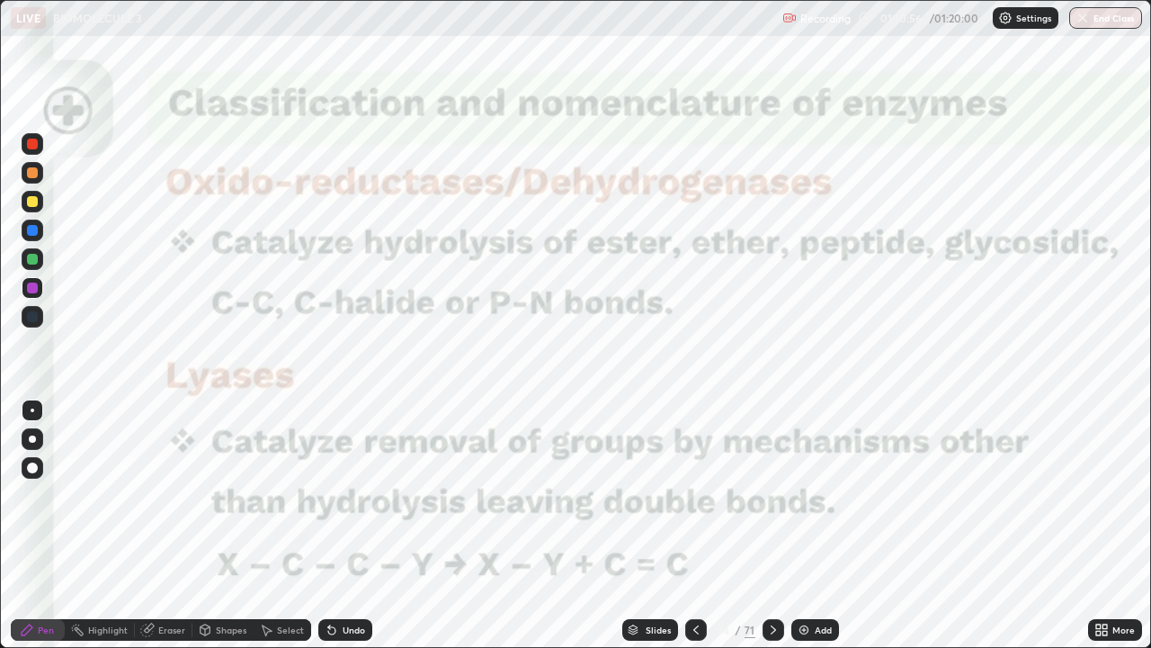
click at [694, 525] on icon at bounding box center [696, 630] width 14 height 14
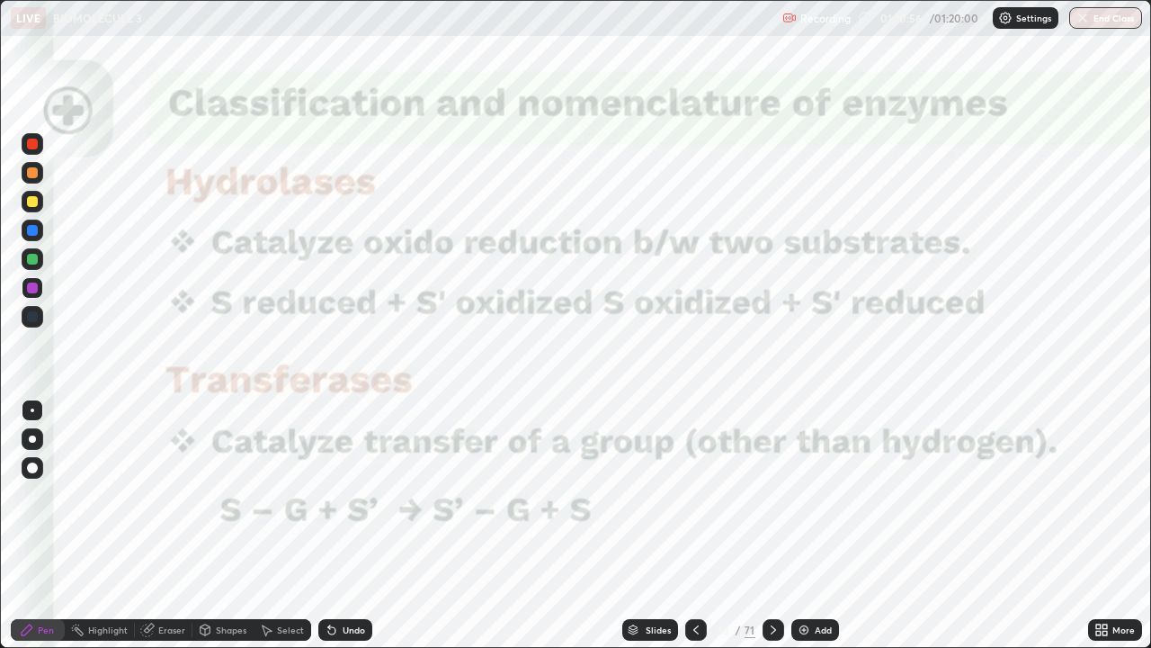
click at [693, 525] on div at bounding box center [696, 630] width 22 height 22
click at [692, 525] on icon at bounding box center [696, 630] width 14 height 14
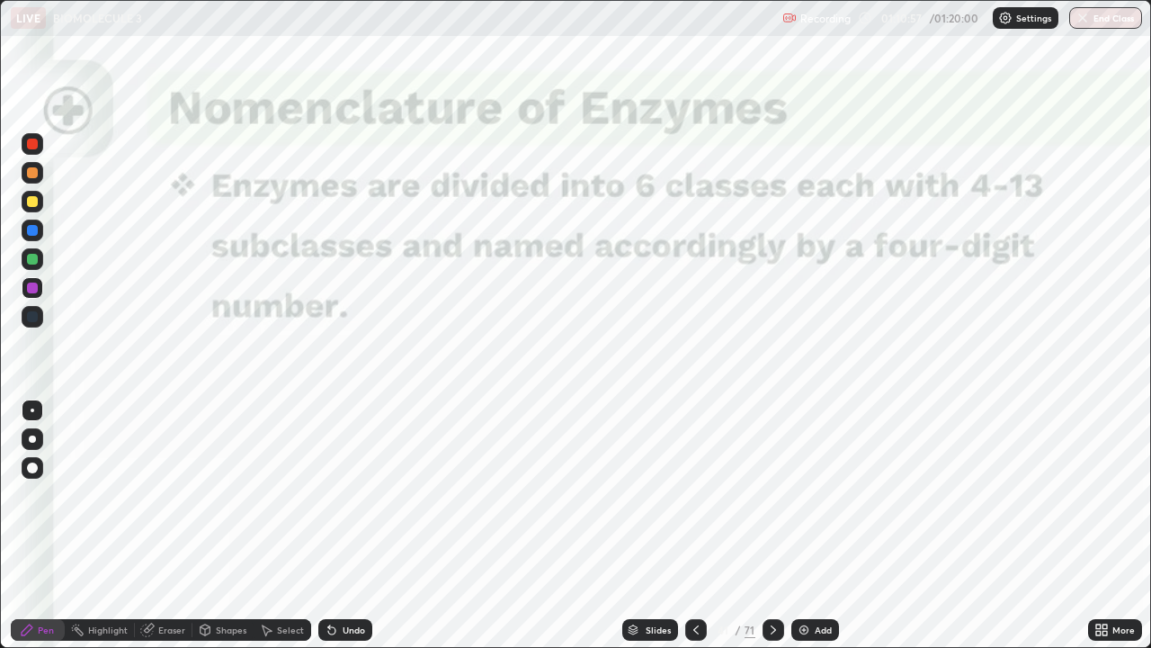
click at [692, 525] on icon at bounding box center [696, 630] width 14 height 14
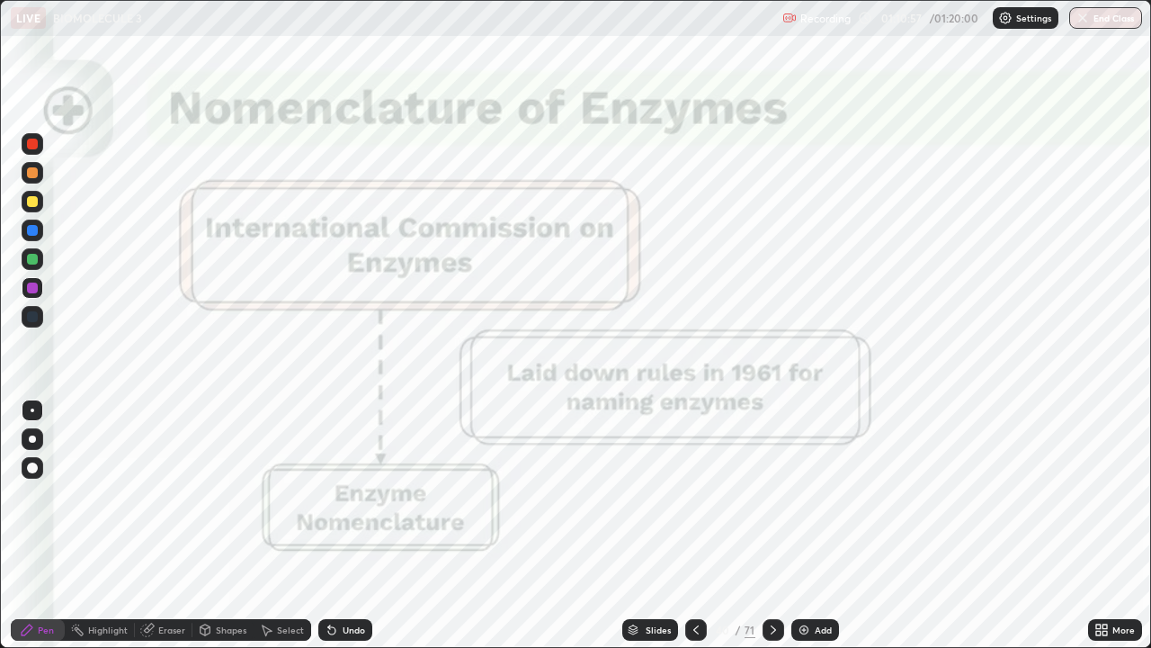
click at [691, 525] on icon at bounding box center [696, 630] width 14 height 14
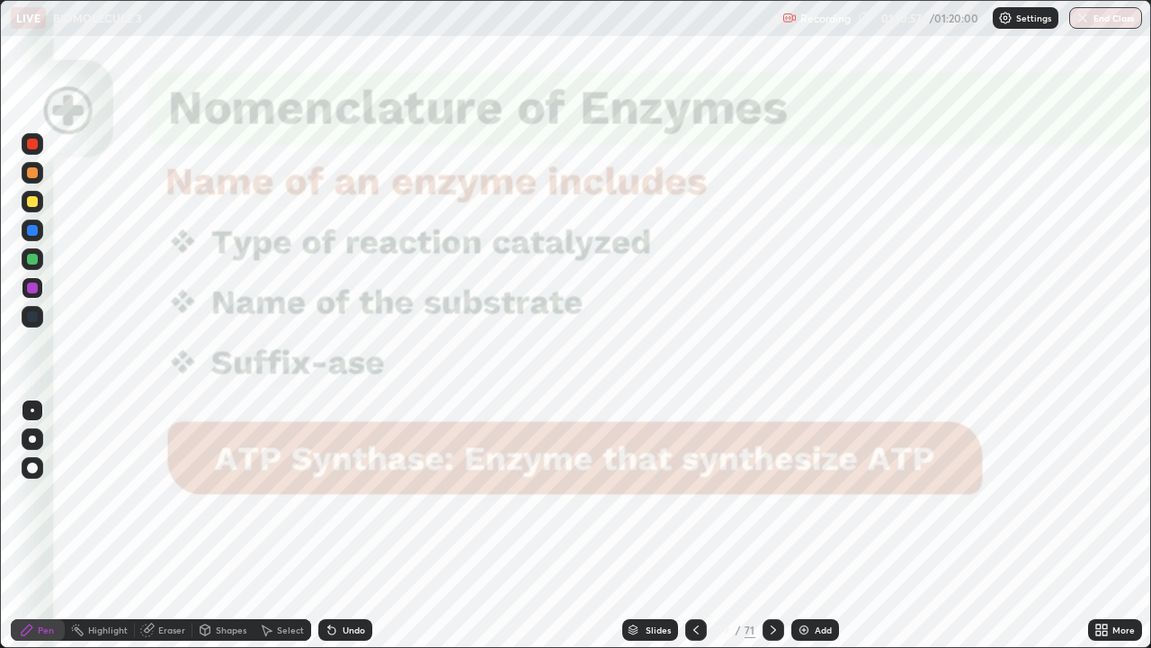
click at [691, 525] on icon at bounding box center [696, 630] width 14 height 14
click at [654, 525] on div "Slides" at bounding box center [658, 629] width 25 height 9
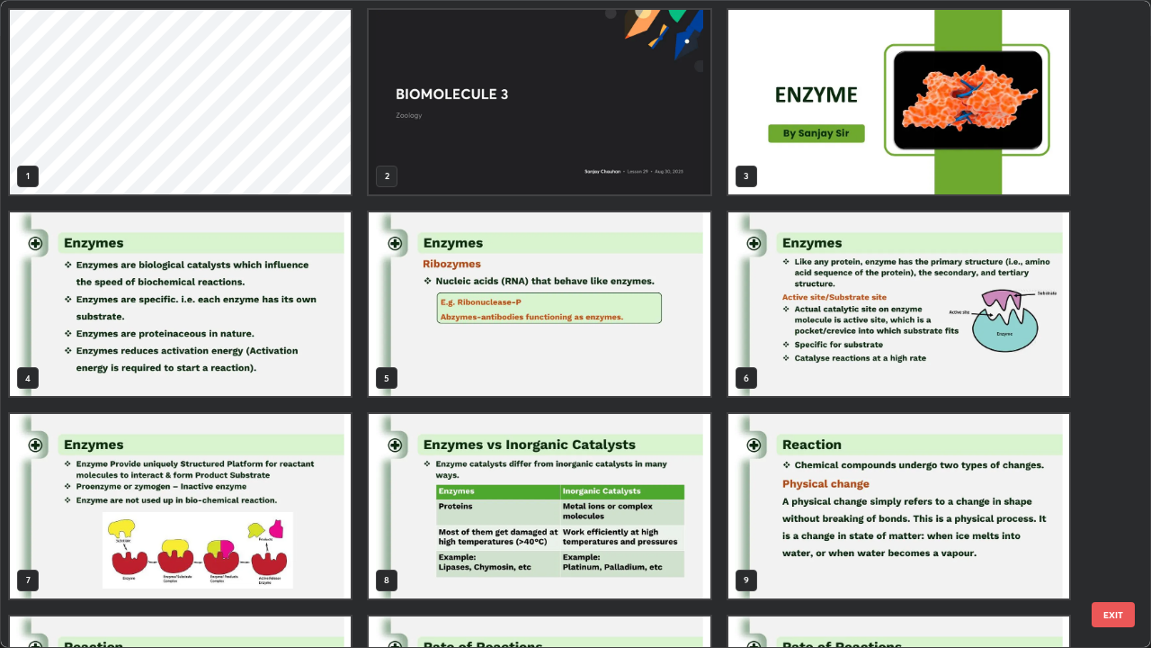
scroll to position [4, 0]
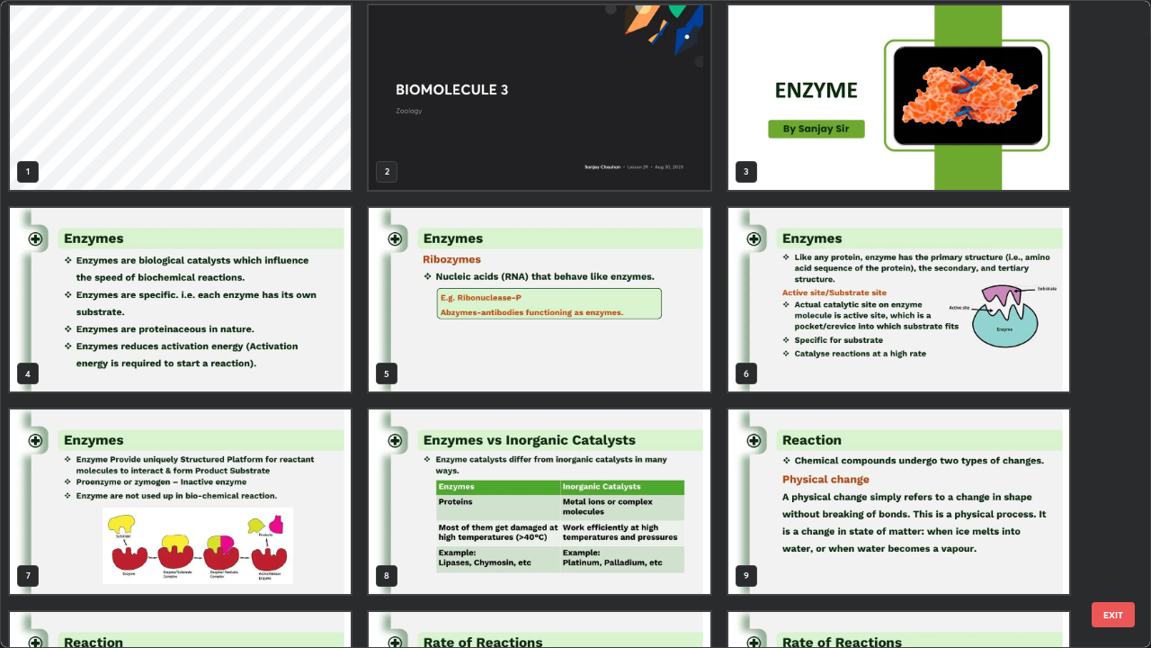
click at [845, 324] on img "grid" at bounding box center [899, 300] width 341 height 184
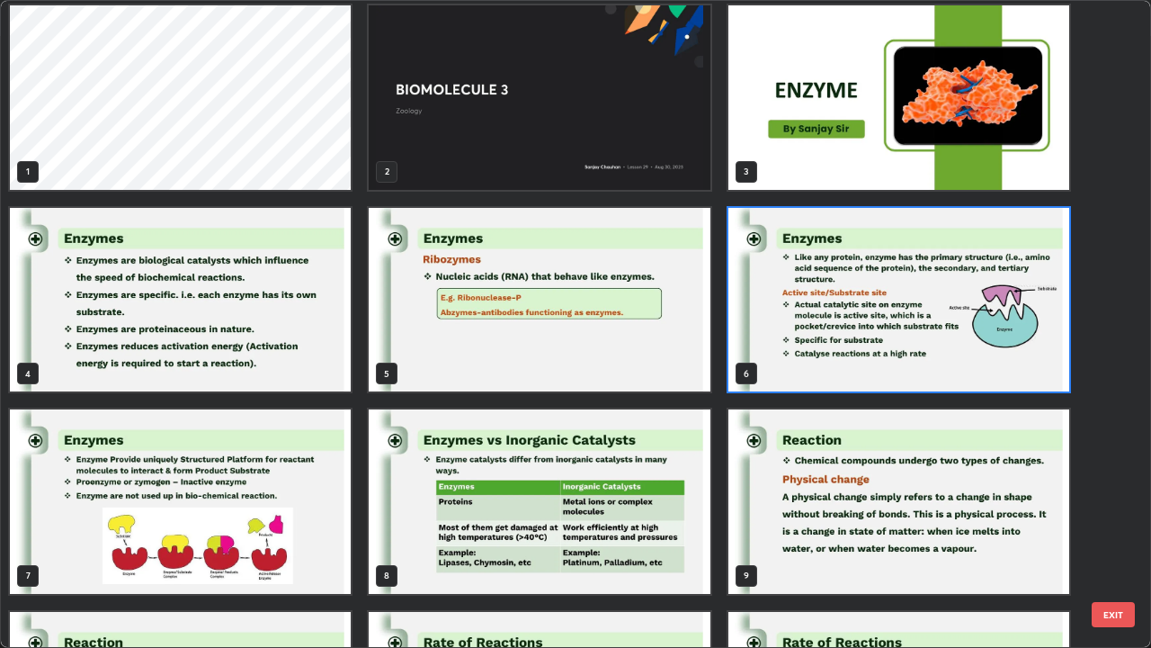
click at [841, 327] on img "grid" at bounding box center [899, 300] width 341 height 184
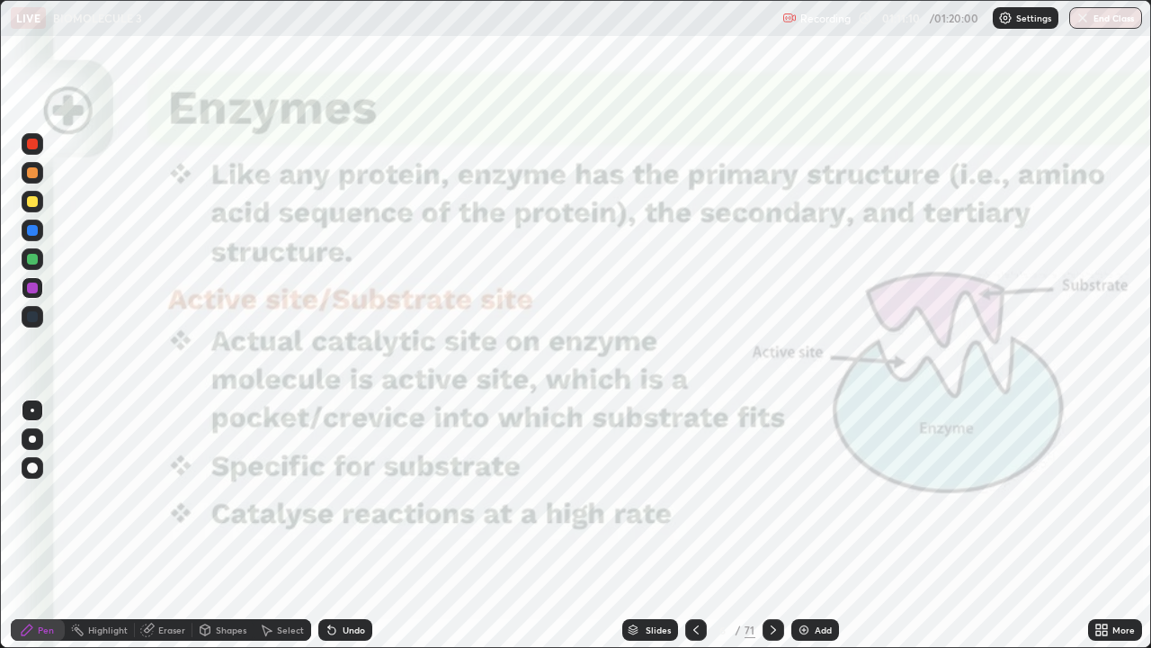
click at [769, 525] on icon at bounding box center [773, 630] width 14 height 14
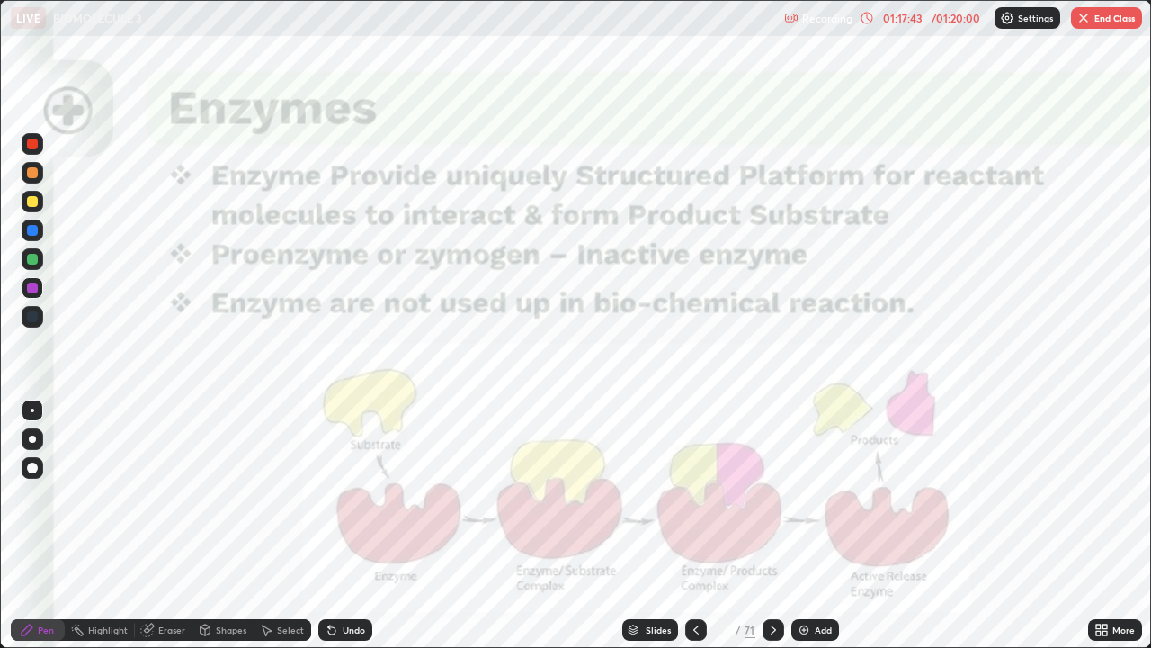
click at [1082, 22] on img "button" at bounding box center [1084, 18] width 14 height 14
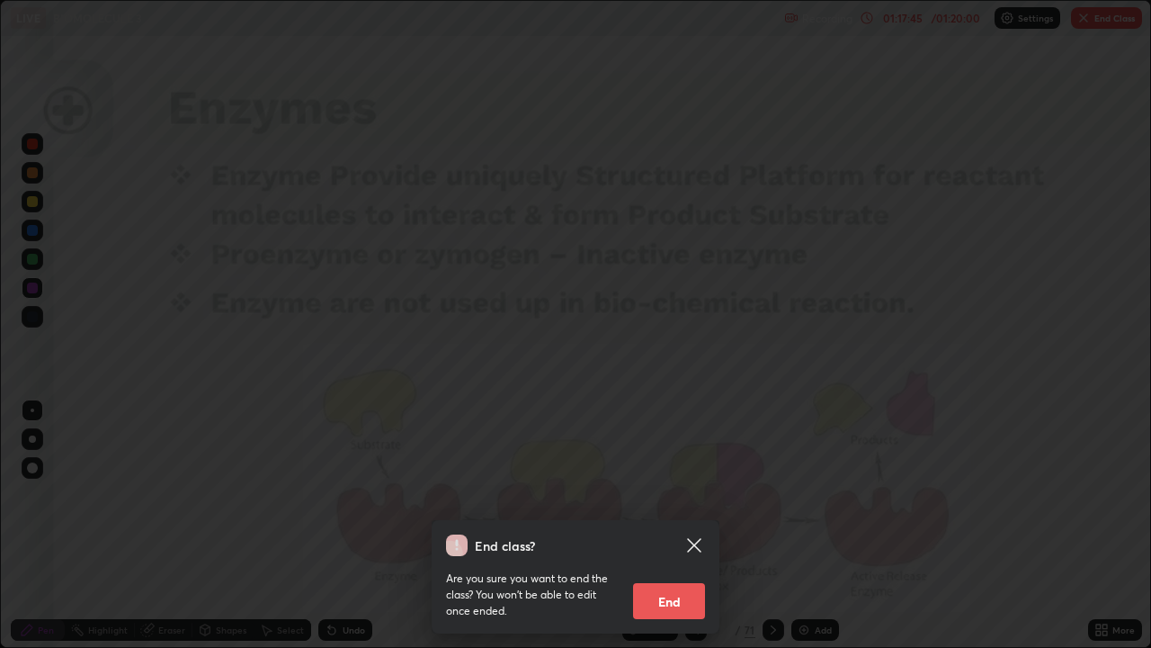
click at [688, 525] on button "End" at bounding box center [669, 601] width 72 height 36
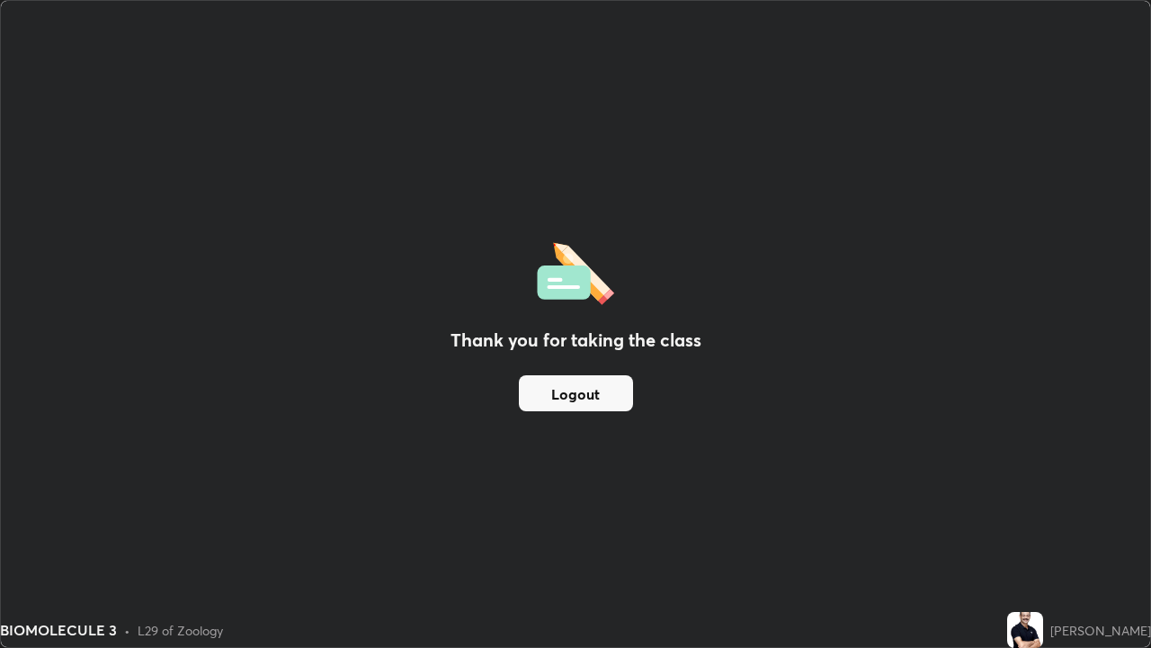
click at [582, 390] on button "Logout" at bounding box center [576, 393] width 114 height 36
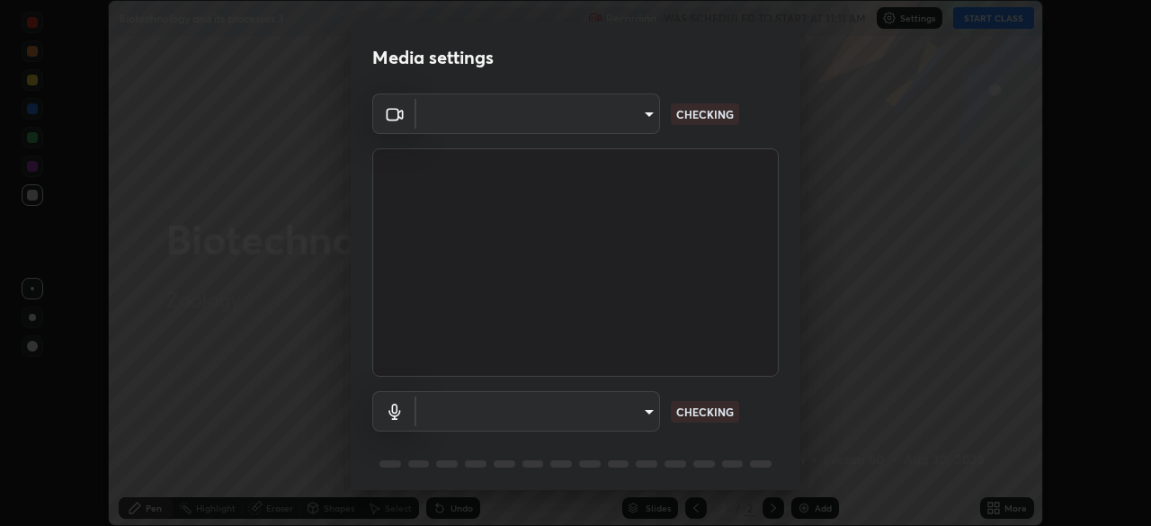
scroll to position [526, 1151]
type input "c7661abdb2026871ead36f205add4b28eed2acd2256a3062a57d90756d6a7fda"
click at [641, 415] on body "Erase all Biotechnology and its processes 3 Recording WAS SCHEDULED TO START AT…" at bounding box center [575, 263] width 1151 height 526
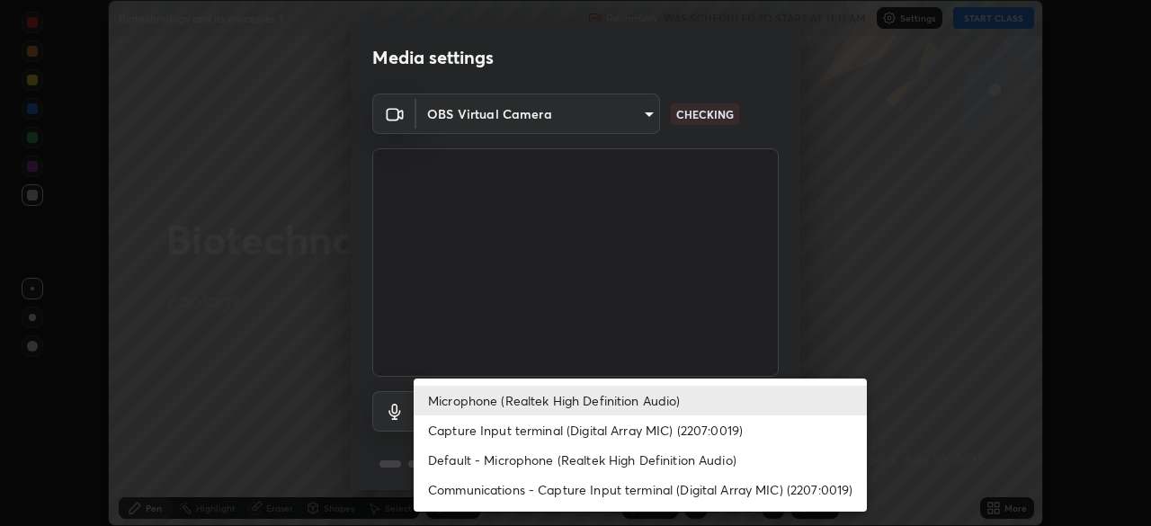
click at [493, 456] on li "Default - Microphone (Realtek High Definition Audio)" at bounding box center [640, 460] width 453 height 30
type input "default"
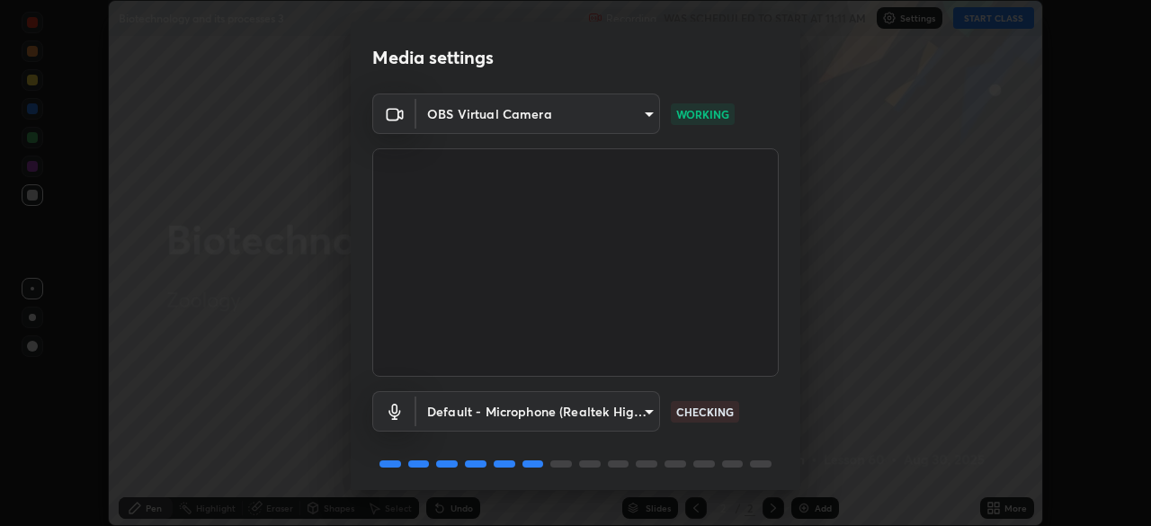
scroll to position [64, 0]
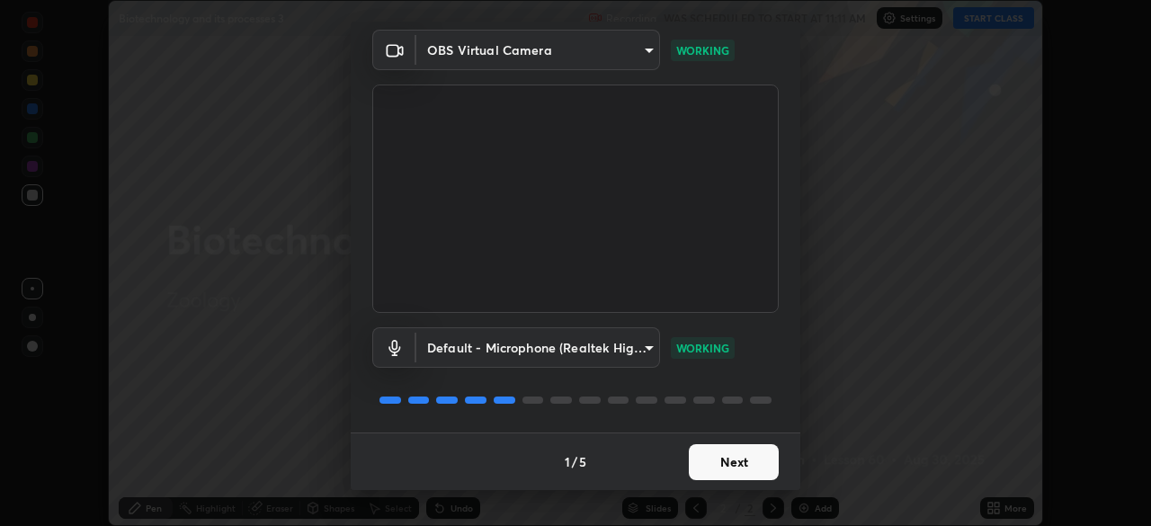
click at [744, 461] on button "Next" at bounding box center [734, 462] width 90 height 36
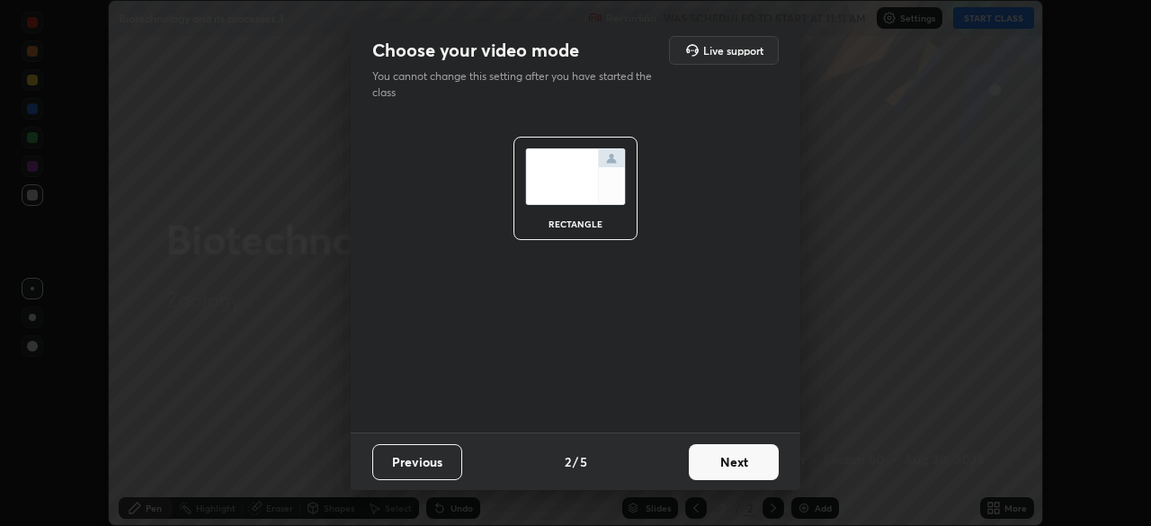
scroll to position [0, 0]
click at [753, 461] on button "Next" at bounding box center [734, 462] width 90 height 36
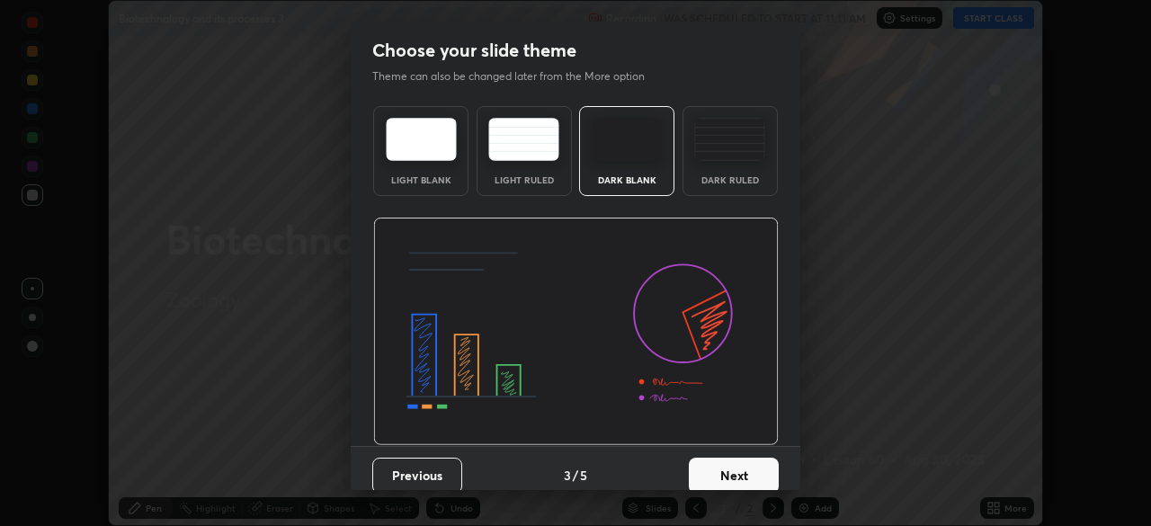
click at [752, 470] on button "Next" at bounding box center [734, 476] width 90 height 36
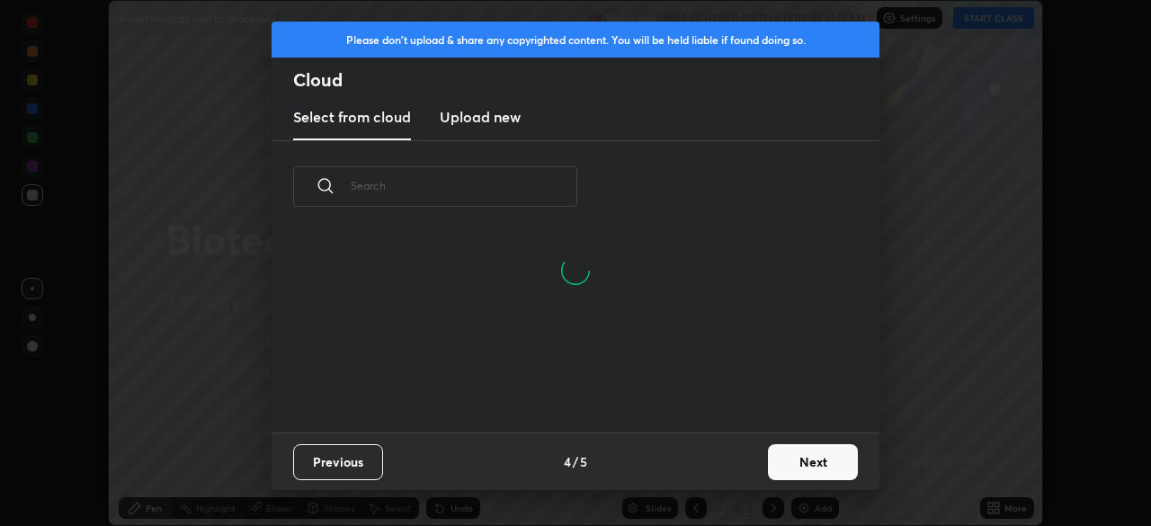
click at [503, 185] on input "text" at bounding box center [464, 186] width 227 height 76
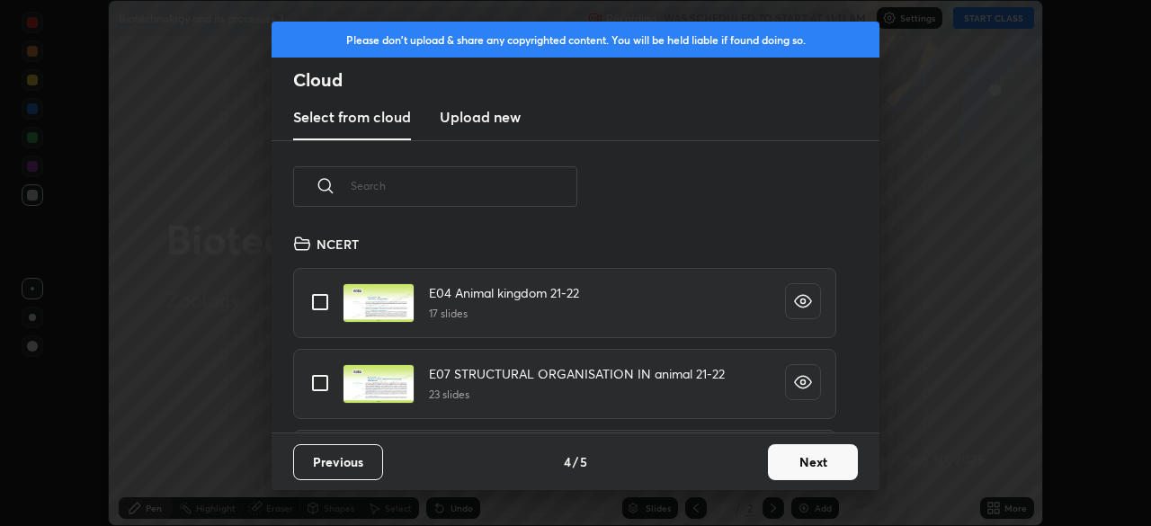
scroll to position [200, 578]
click at [819, 467] on button "Next" at bounding box center [813, 462] width 90 height 36
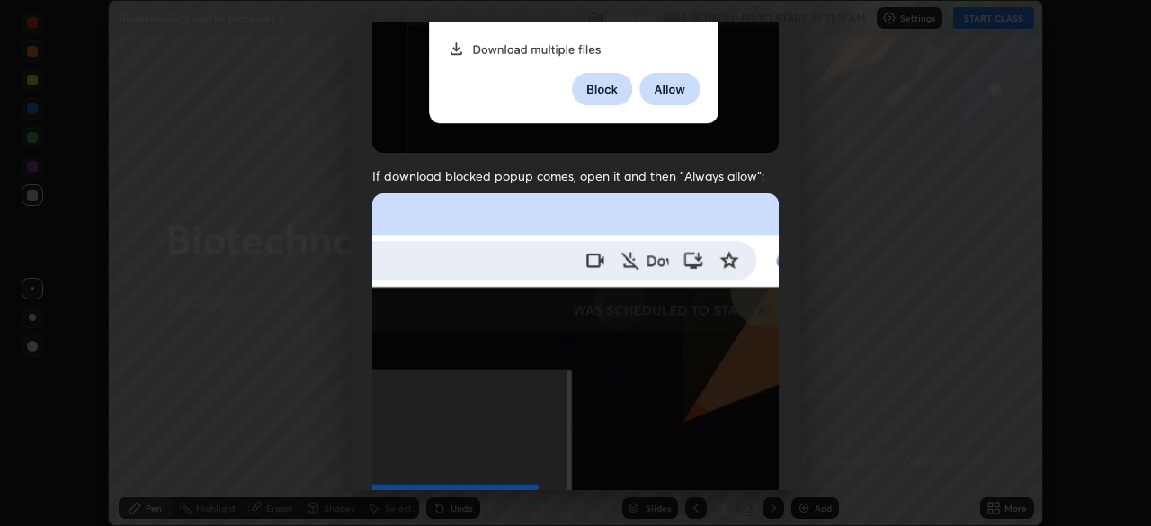
scroll to position [431, 0]
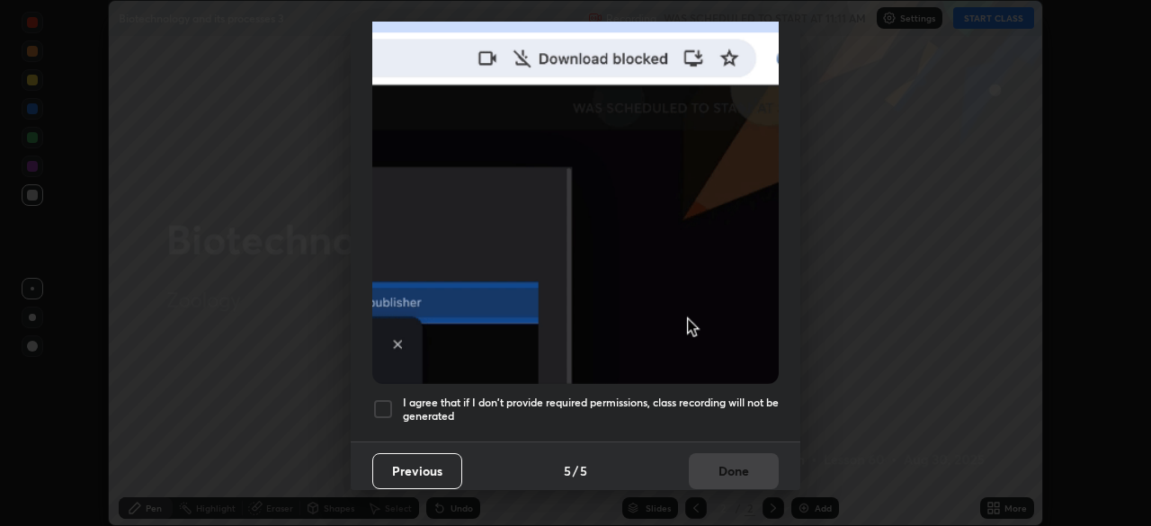
click at [391, 402] on div at bounding box center [383, 410] width 22 height 22
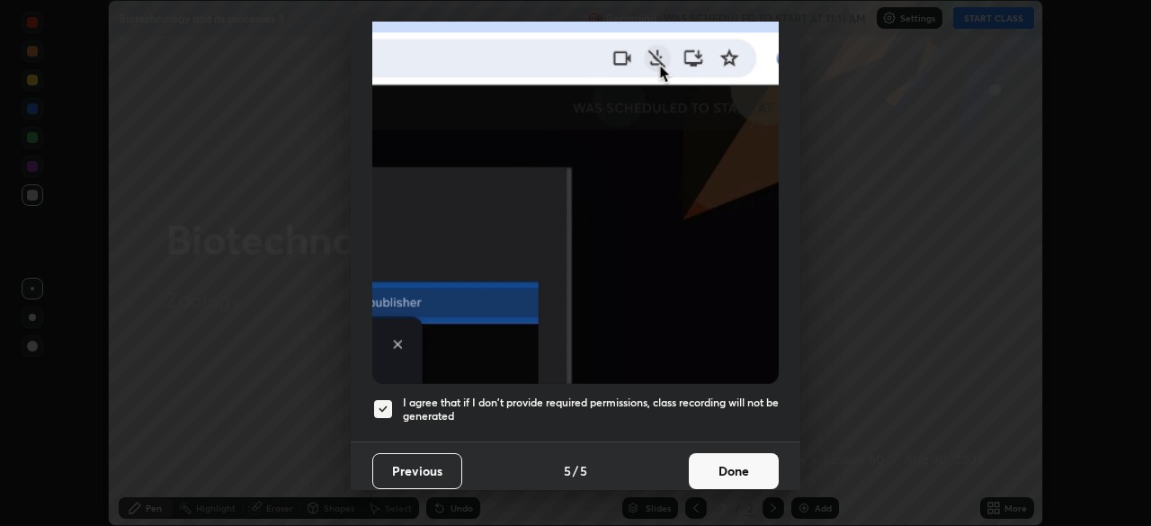
click at [734, 457] on button "Done" at bounding box center [734, 471] width 90 height 36
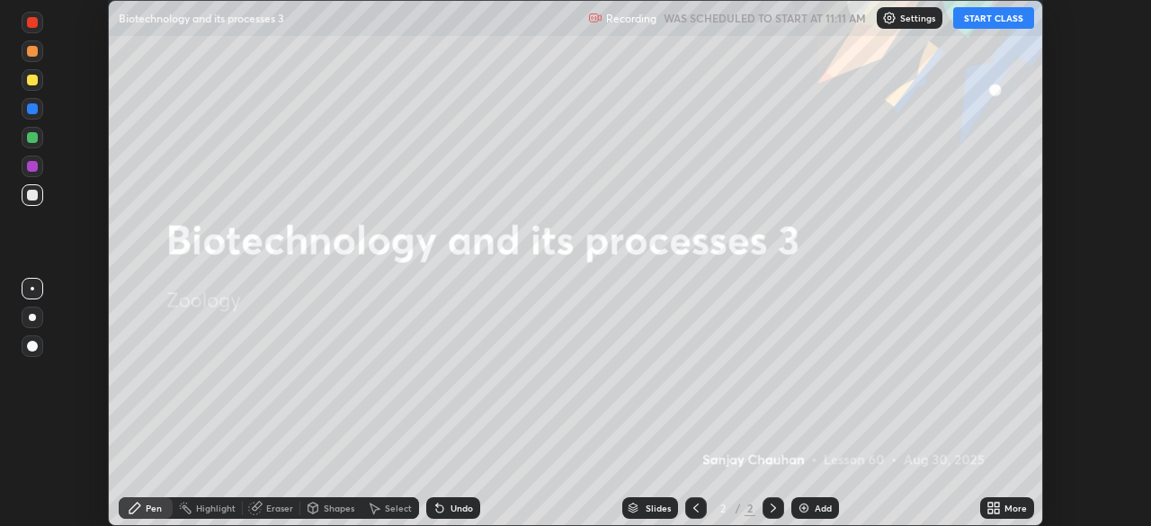
click at [991, 22] on button "START CLASS" at bounding box center [994, 18] width 81 height 22
click at [997, 505] on icon at bounding box center [997, 505] width 4 height 4
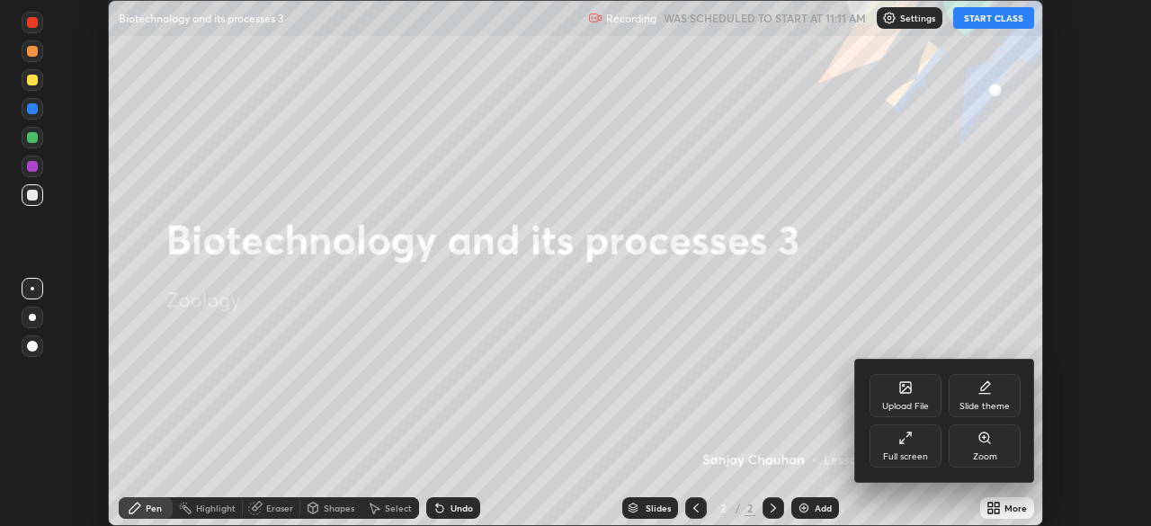
click at [925, 390] on div "Upload File" at bounding box center [906, 395] width 72 height 43
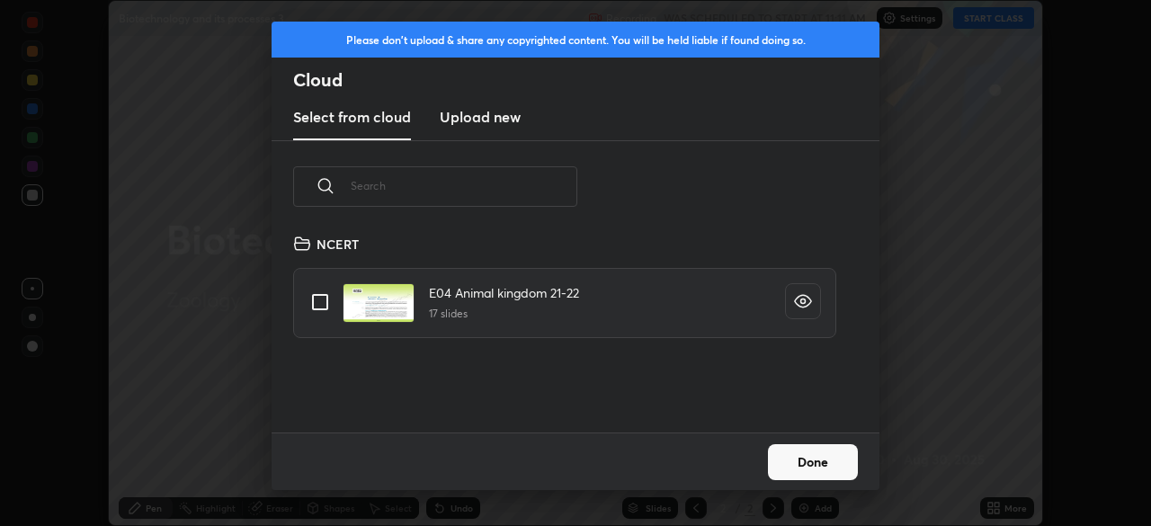
scroll to position [200, 578]
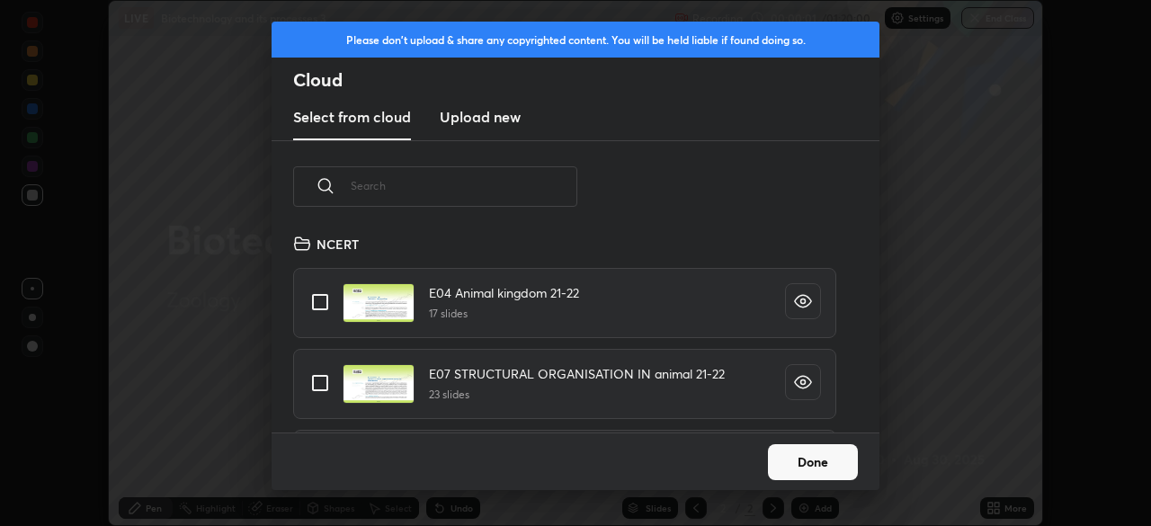
click at [820, 465] on button "Done" at bounding box center [813, 462] width 90 height 36
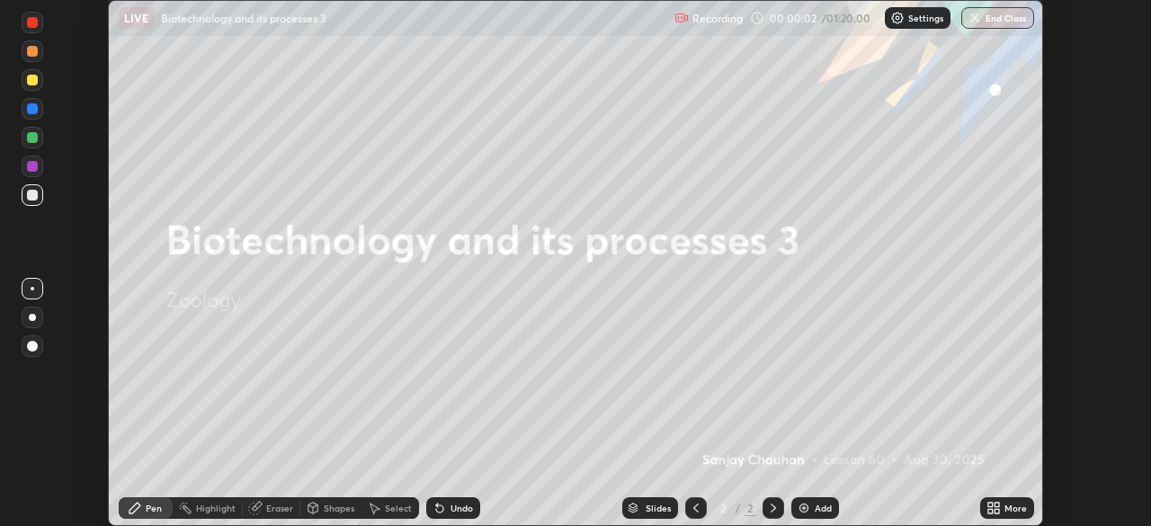
click at [997, 505] on icon at bounding box center [997, 505] width 4 height 4
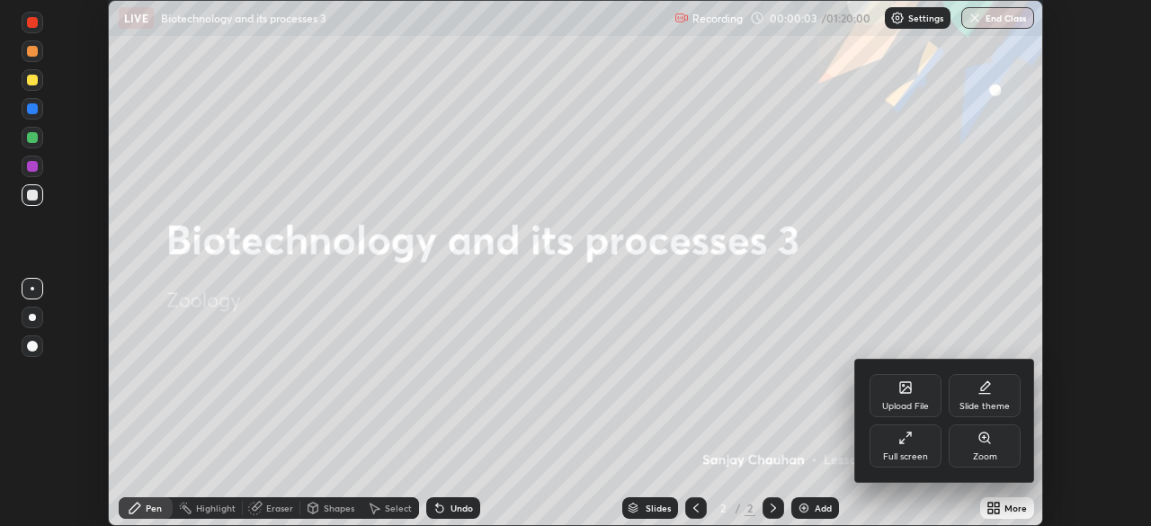
click at [905, 402] on div "Upload File" at bounding box center [905, 406] width 47 height 9
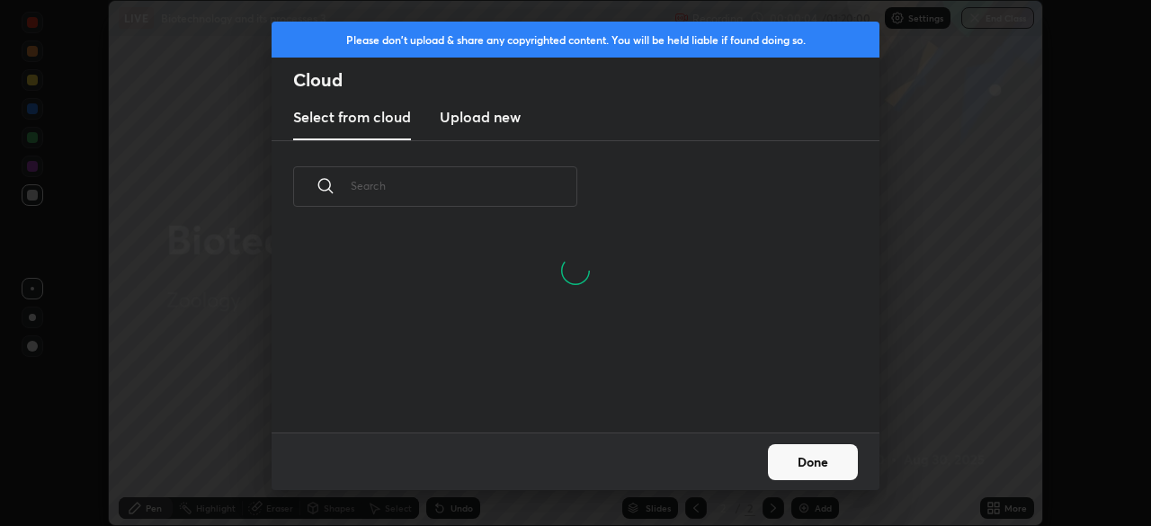
click at [481, 189] on input "text" at bounding box center [464, 186] width 227 height 76
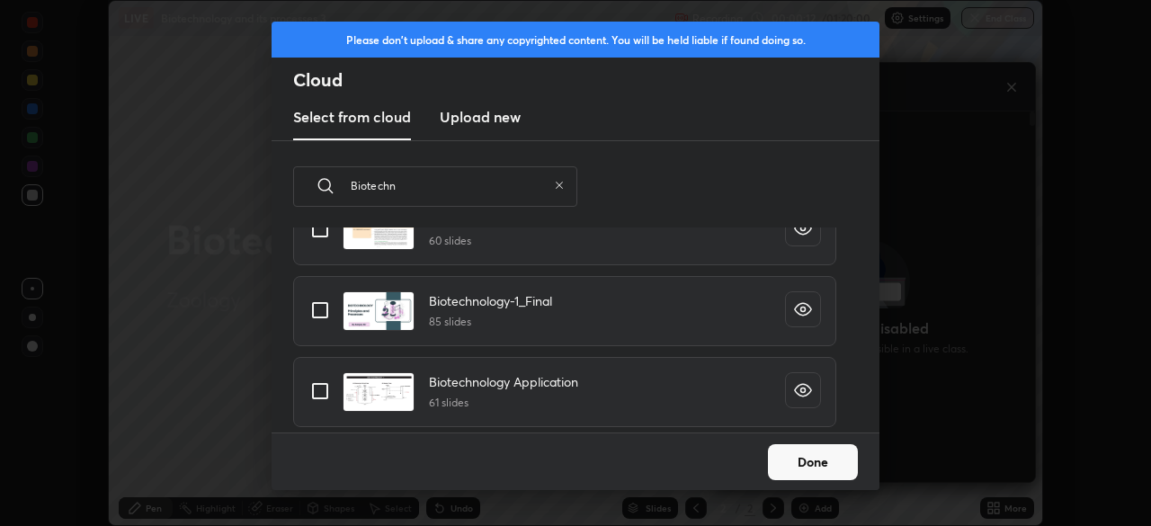
scroll to position [269, 0]
type input "Biotechn"
click at [316, 307] on input "grid" at bounding box center [320, 311] width 38 height 38
checkbox input "true"
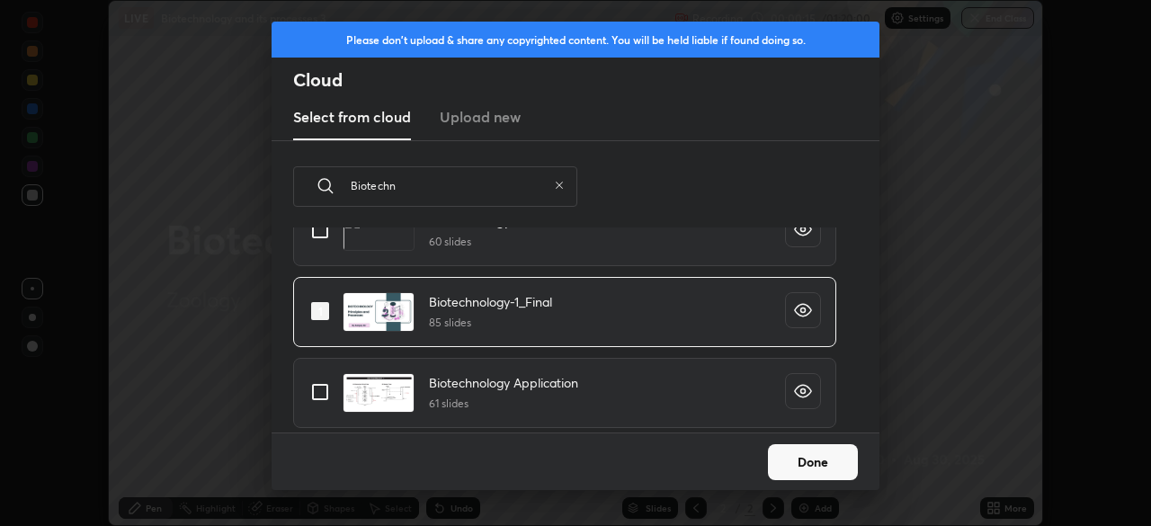
click at [811, 460] on button "Done" at bounding box center [813, 462] width 90 height 36
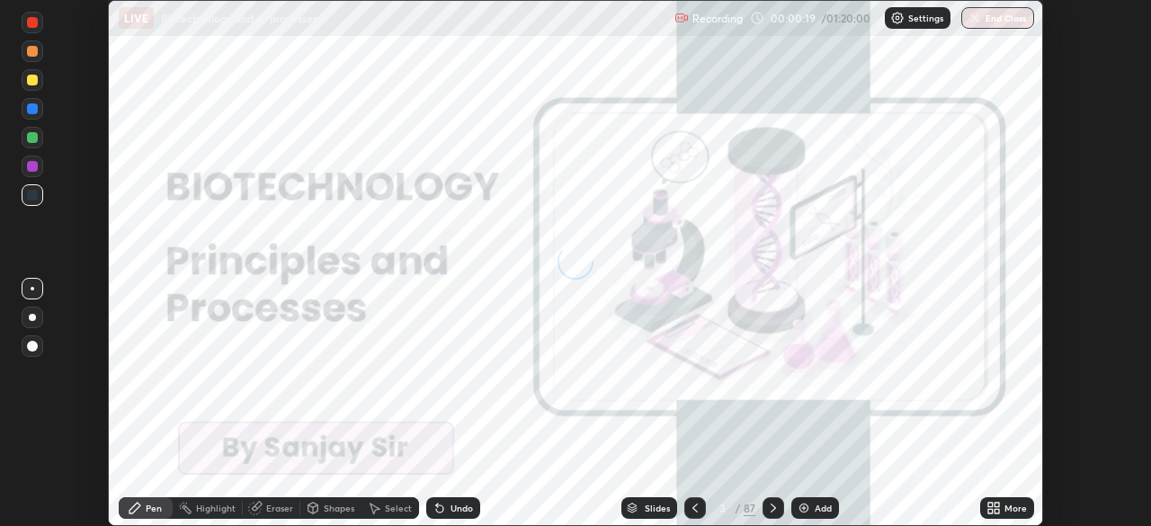
click at [990, 505] on icon at bounding box center [991, 505] width 4 height 4
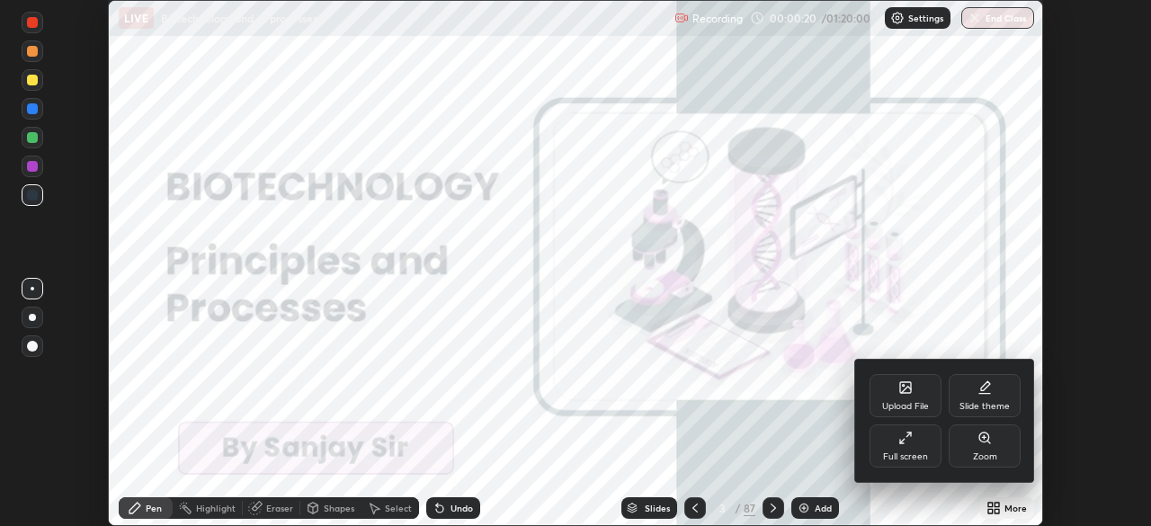
click at [901, 398] on div "Upload File" at bounding box center [906, 395] width 72 height 43
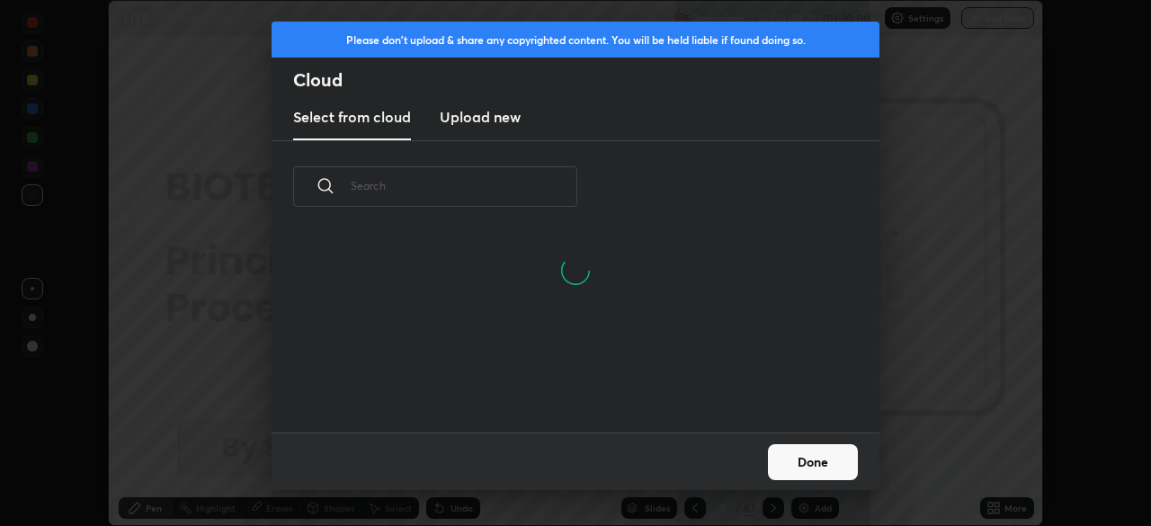
click at [482, 191] on input "text" at bounding box center [464, 186] width 227 height 76
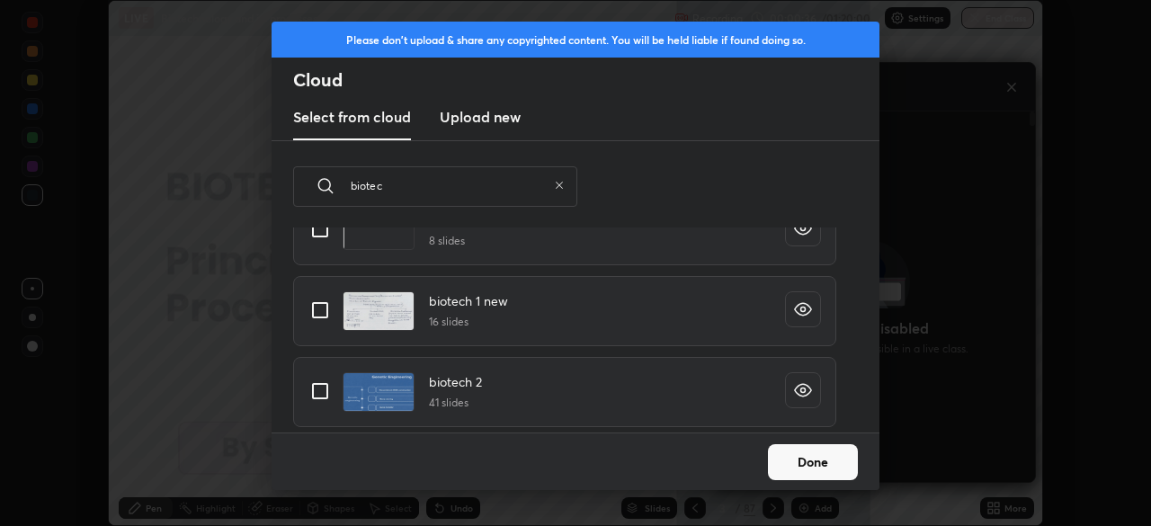
scroll to position [754, 0]
type input "biotec"
click at [321, 311] on input "grid" at bounding box center [320, 312] width 38 height 38
checkbox input "true"
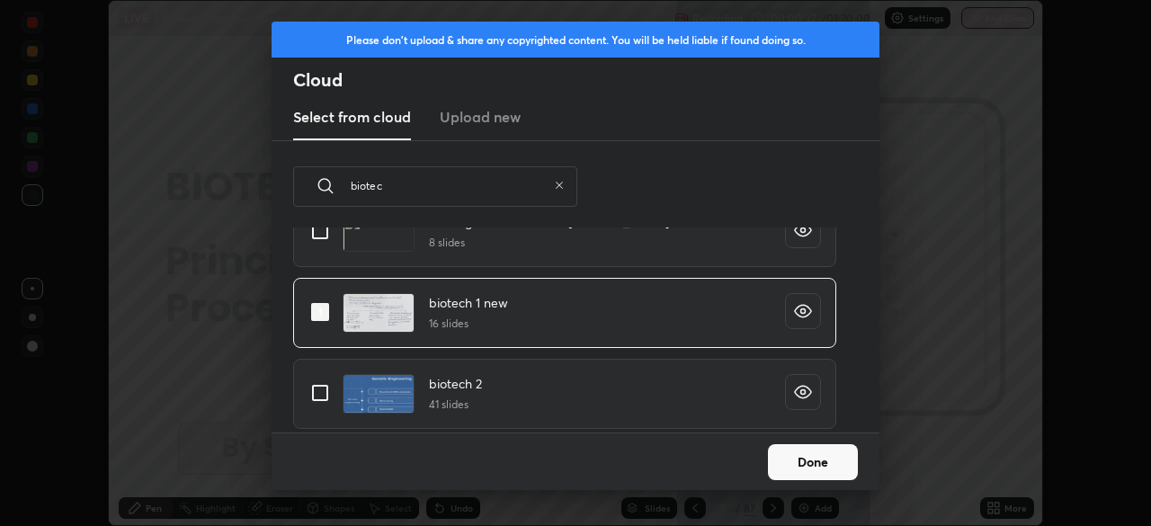
click at [321, 394] on input "grid" at bounding box center [320, 393] width 38 height 38
checkbox input "true"
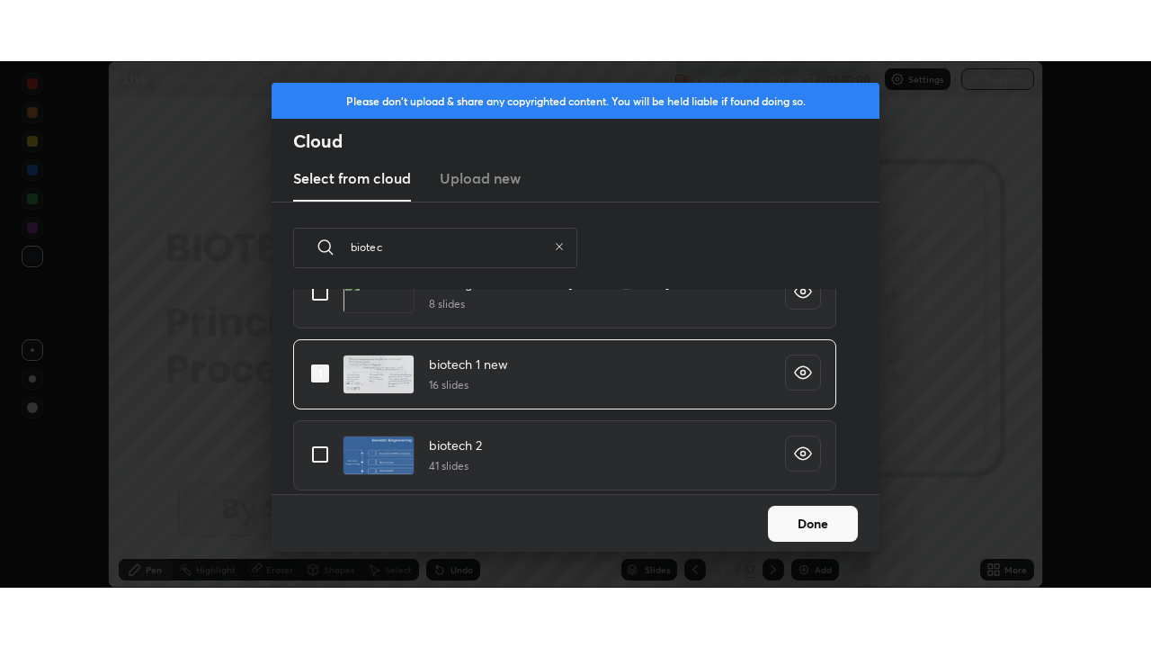
scroll to position [0, 0]
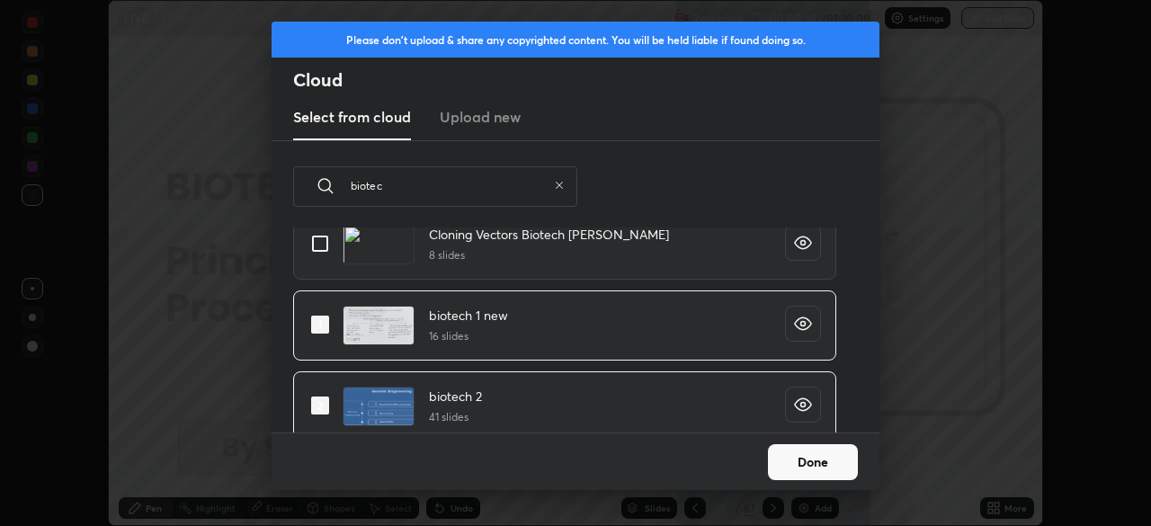
click at [822, 467] on button "Done" at bounding box center [813, 462] width 90 height 36
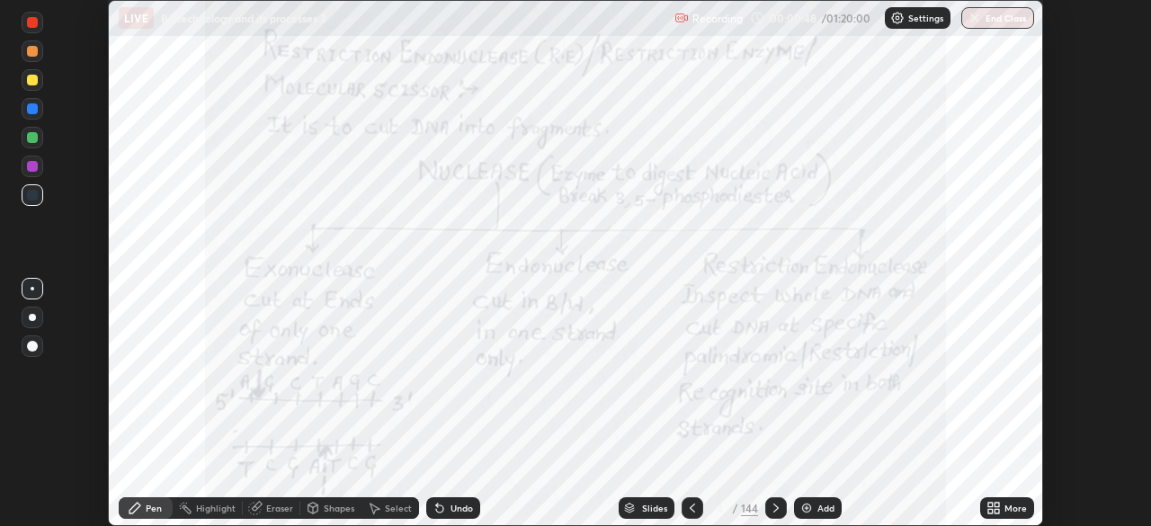
click at [997, 506] on icon at bounding box center [997, 505] width 4 height 4
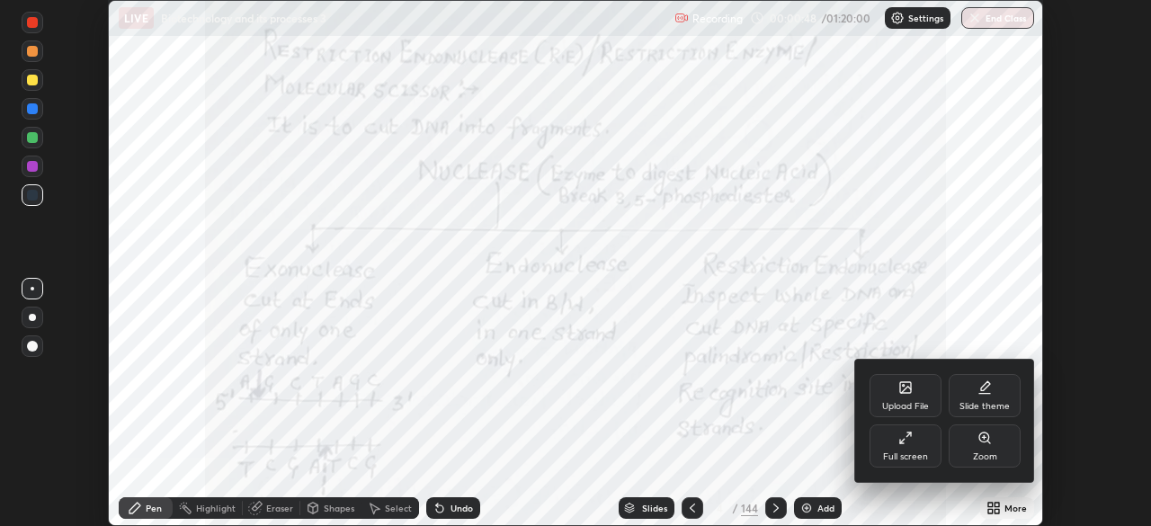
click at [901, 447] on div "Full screen" at bounding box center [906, 446] width 72 height 43
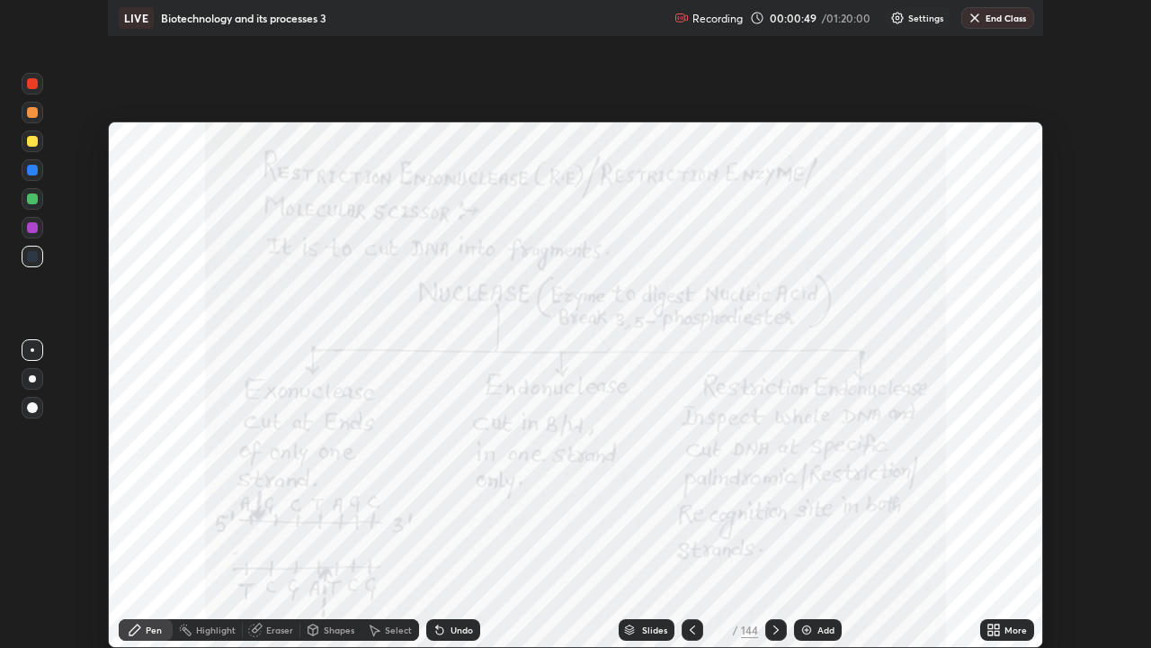
scroll to position [648, 1151]
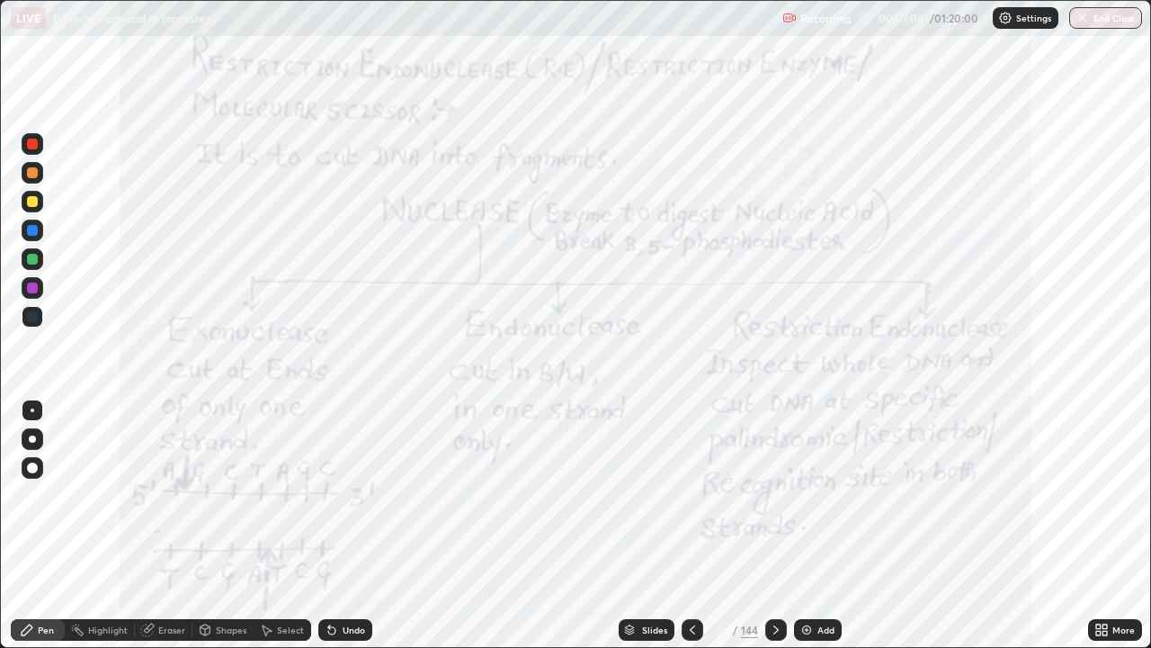
click at [648, 525] on div "Slides" at bounding box center [654, 629] width 25 height 9
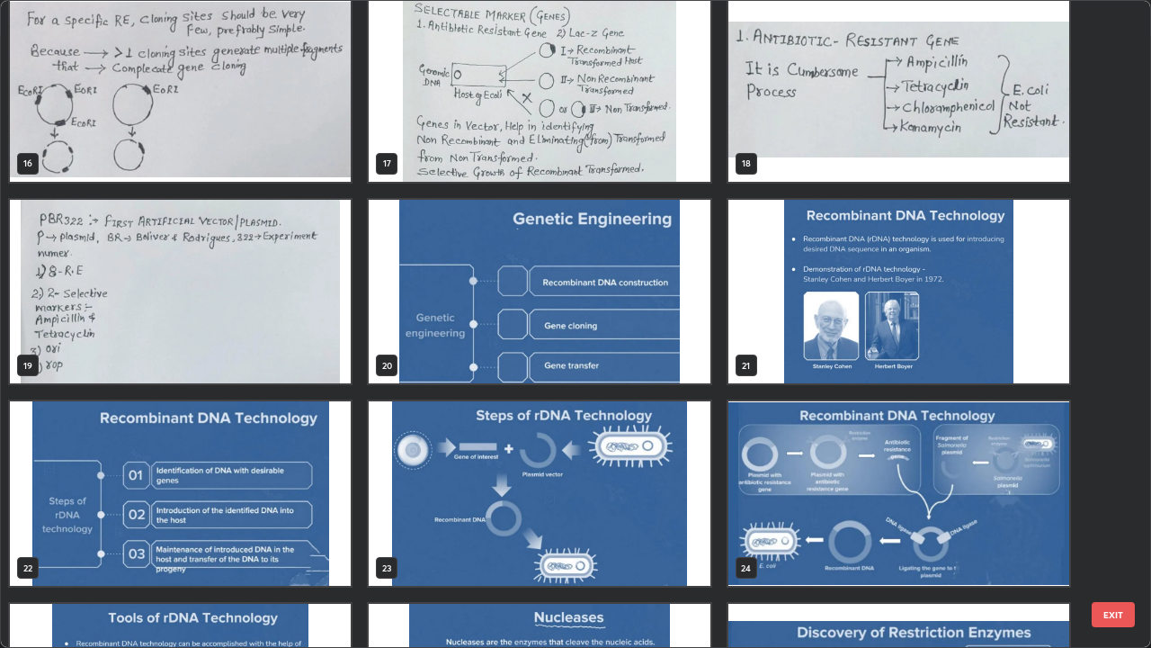
scroll to position [1022, 0]
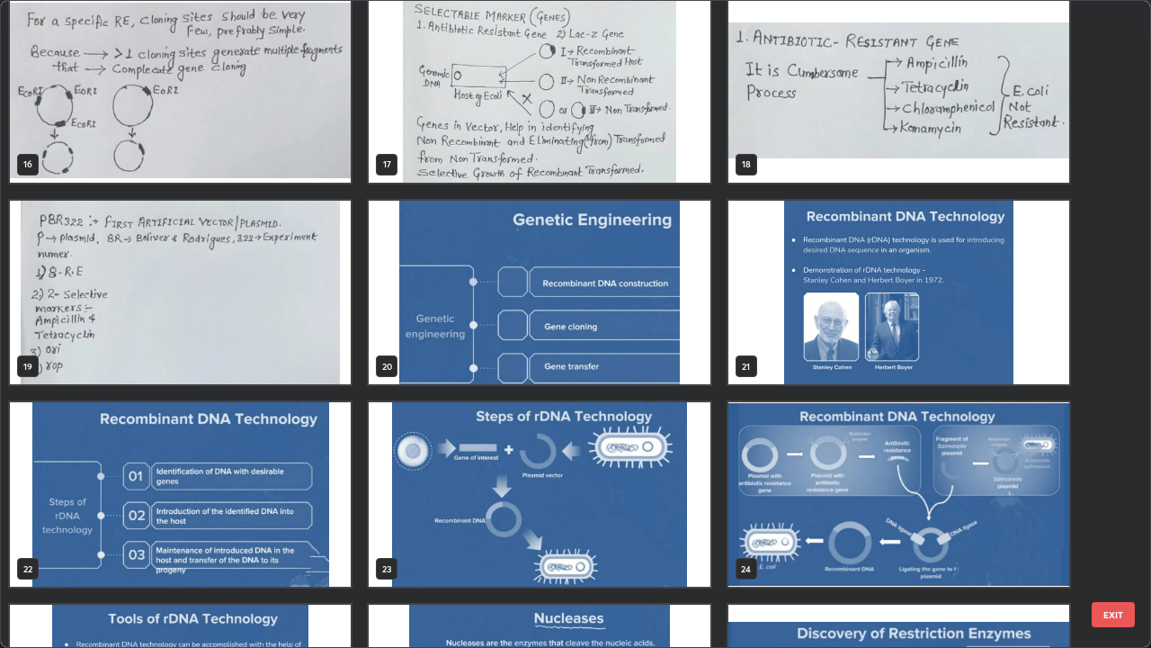
click at [595, 331] on img "grid" at bounding box center [539, 293] width 341 height 184
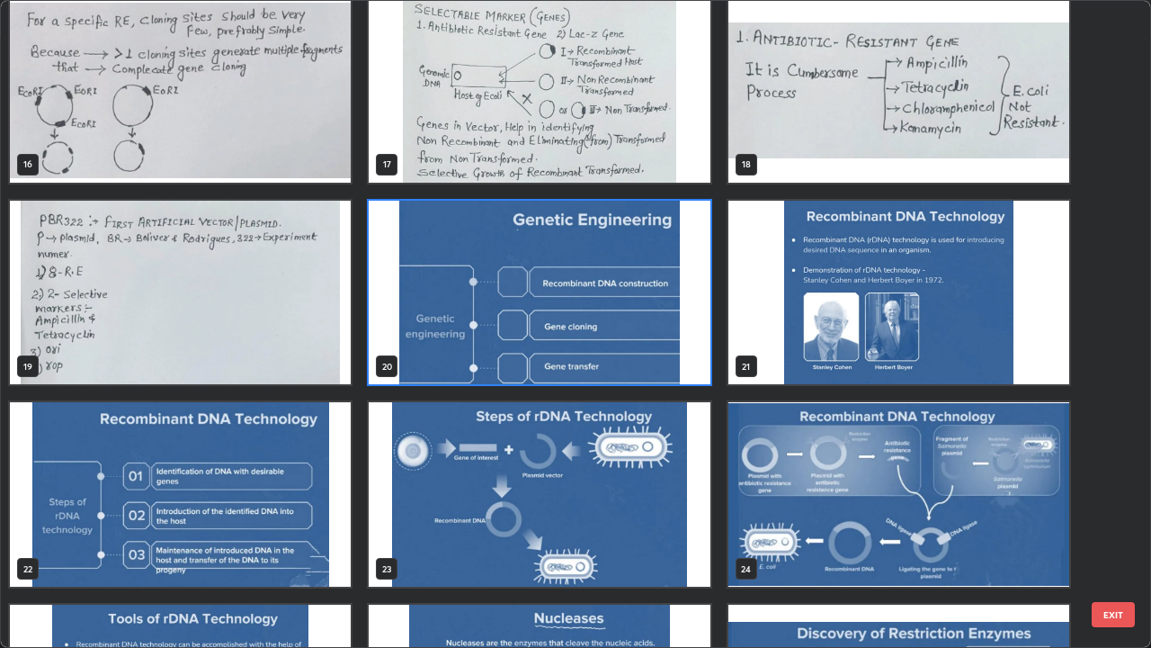
click at [595, 331] on img "grid" at bounding box center [539, 293] width 341 height 184
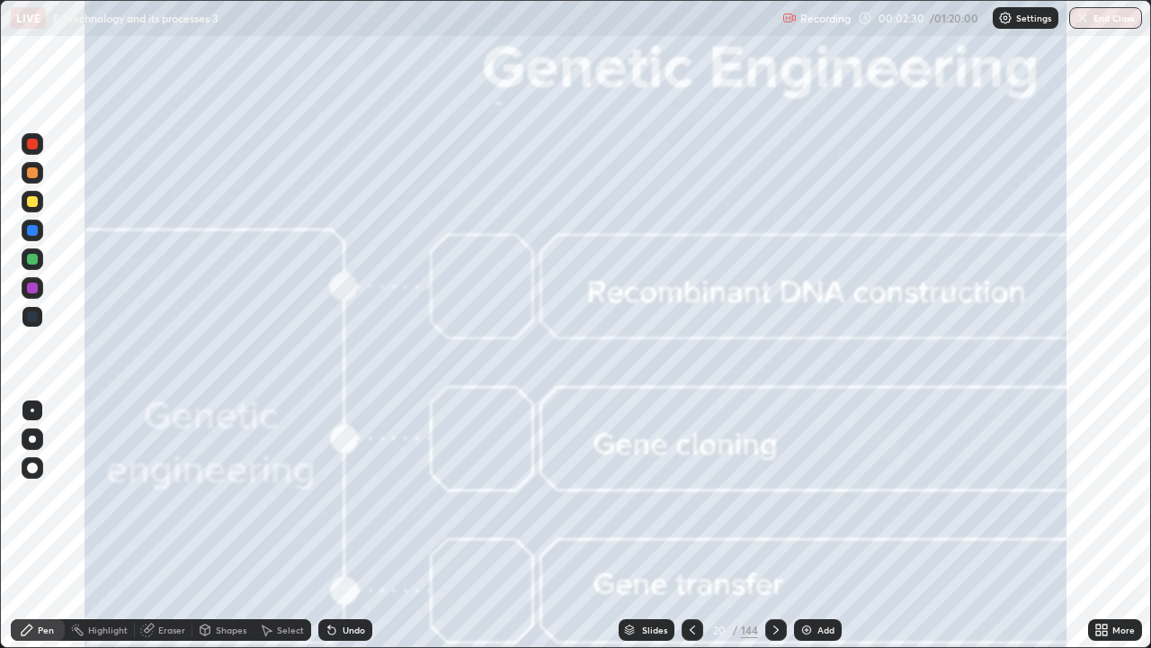
click at [773, 525] on icon at bounding box center [776, 630] width 14 height 14
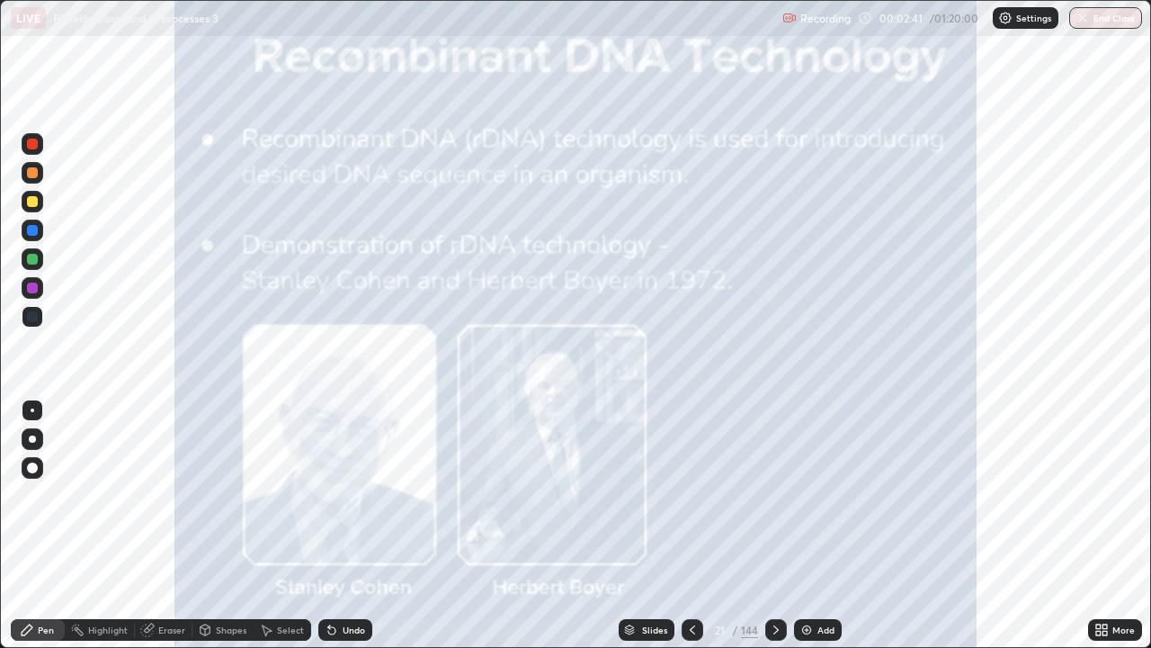
click at [650, 525] on div "Slides" at bounding box center [654, 629] width 25 height 9
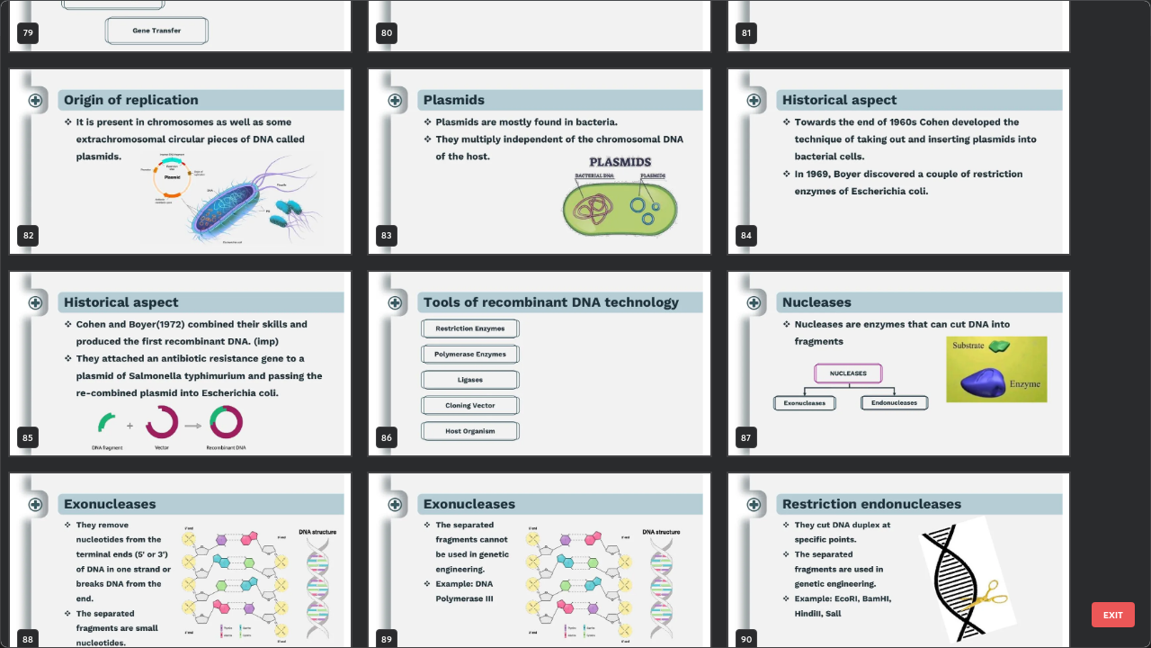
scroll to position [5404, 0]
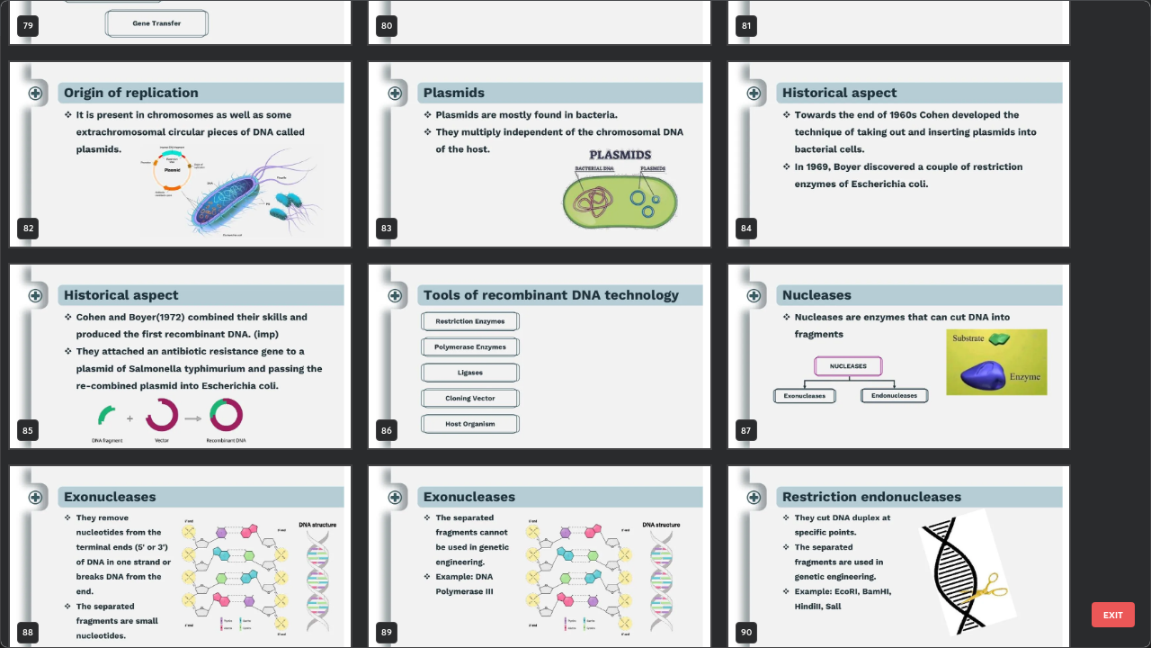
click at [911, 210] on img "grid" at bounding box center [899, 154] width 341 height 184
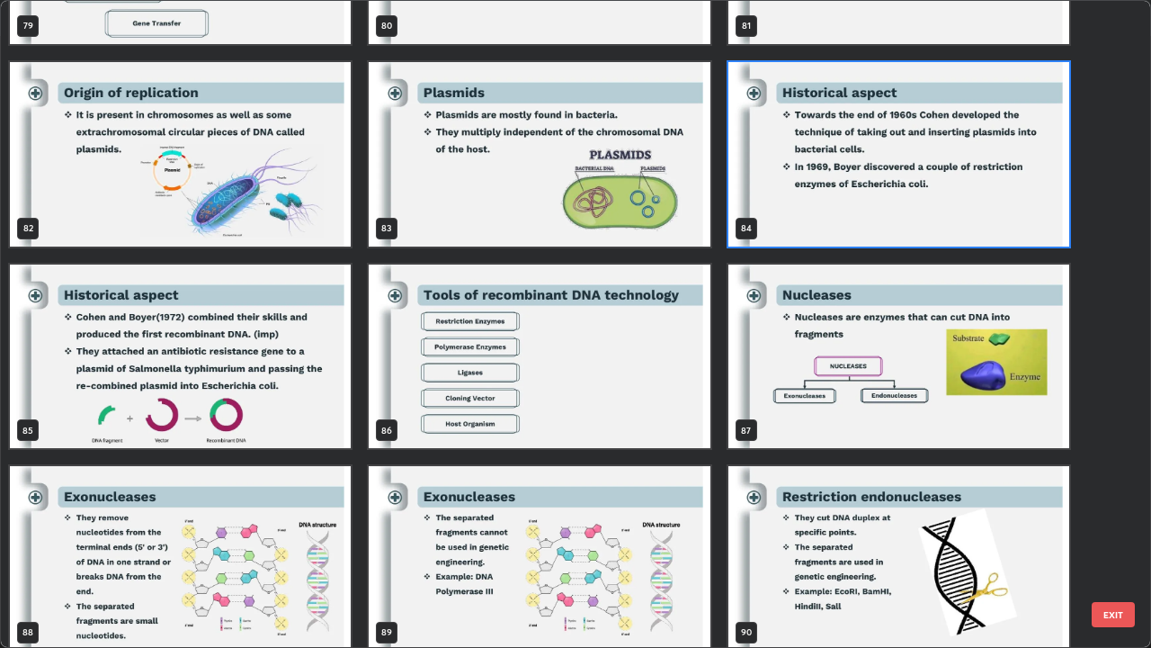
click at [911, 210] on img "grid" at bounding box center [899, 154] width 341 height 184
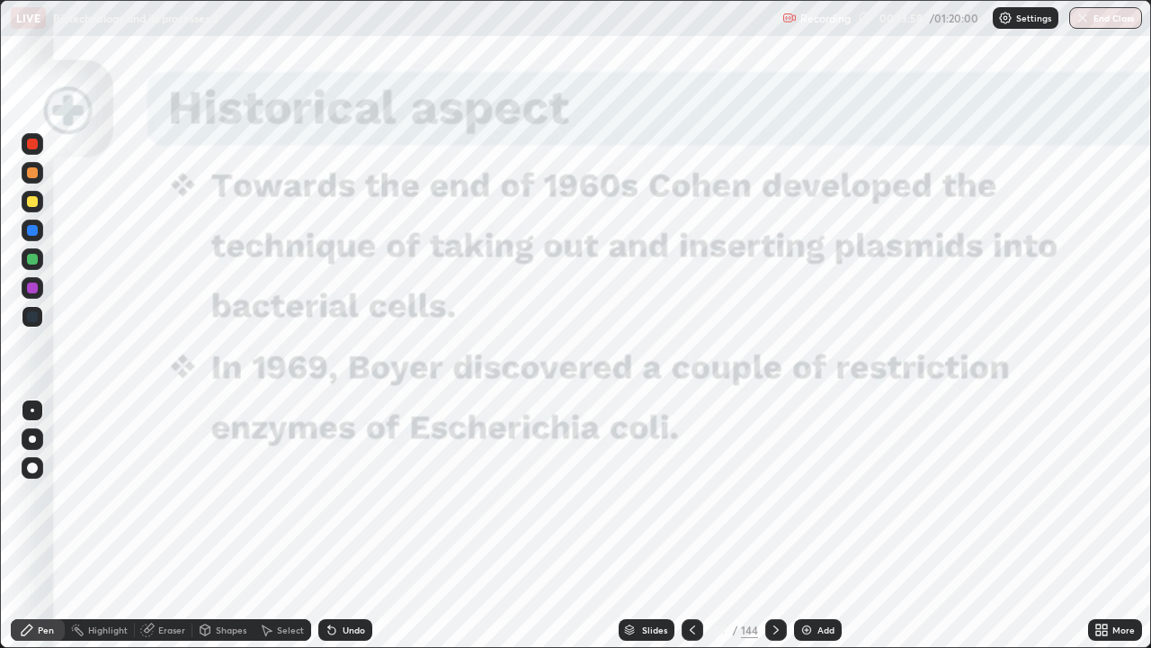
click at [775, 525] on icon at bounding box center [776, 630] width 14 height 14
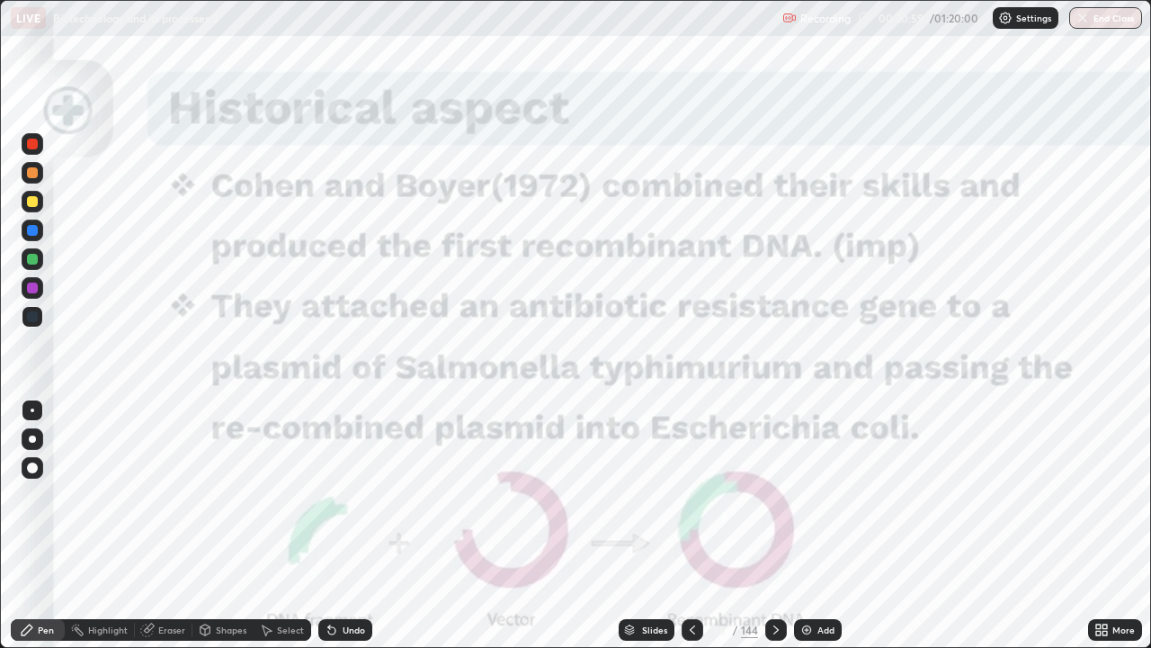
click at [649, 525] on div "Slides" at bounding box center [654, 629] width 25 height 9
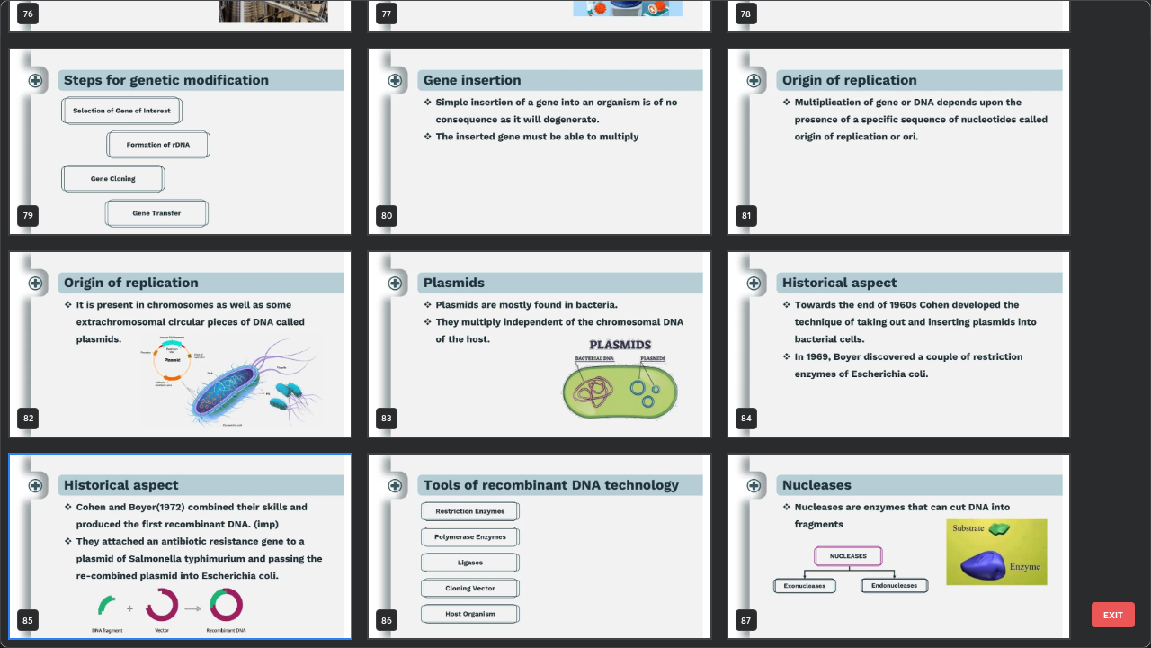
scroll to position [641, 1141]
click at [250, 525] on img "grid" at bounding box center [180, 546] width 341 height 184
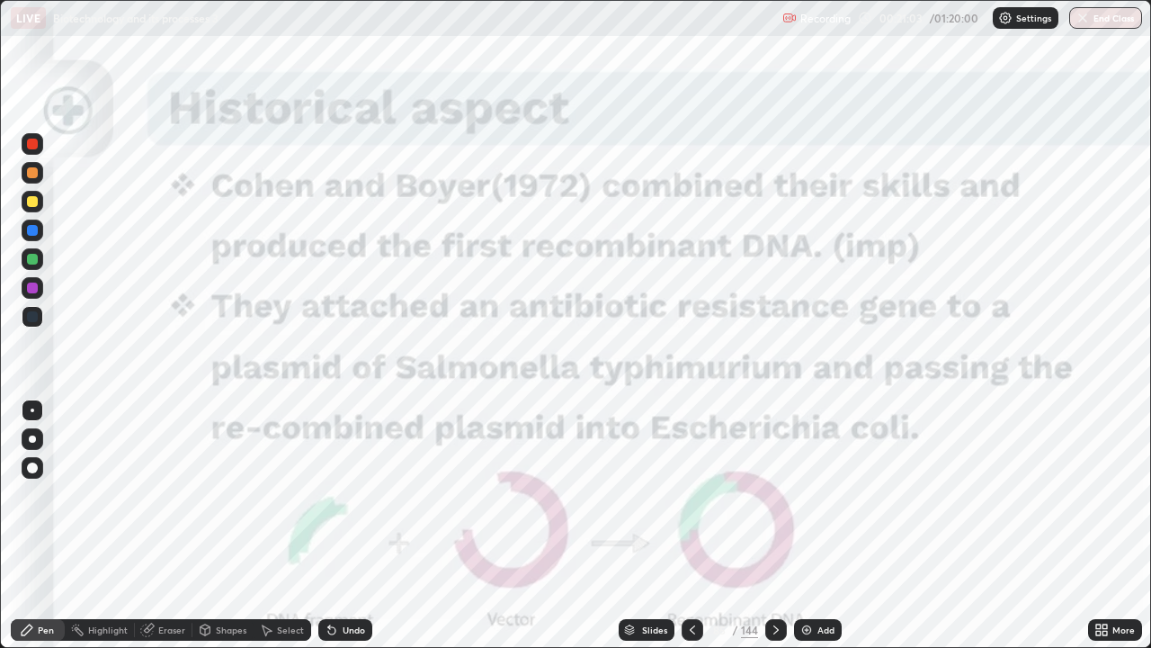
click at [250, 525] on img "grid" at bounding box center [180, 546] width 341 height 184
click at [163, 525] on div "Eraser" at bounding box center [171, 629] width 27 height 9
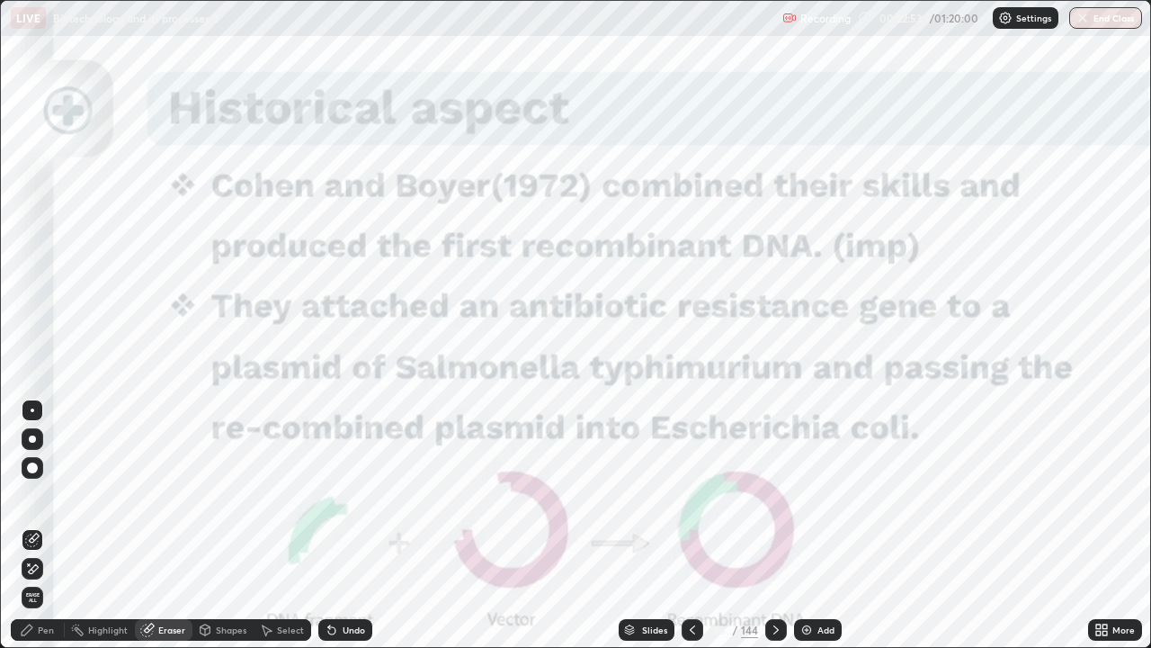
click at [33, 525] on span "Erase all" at bounding box center [32, 597] width 20 height 11
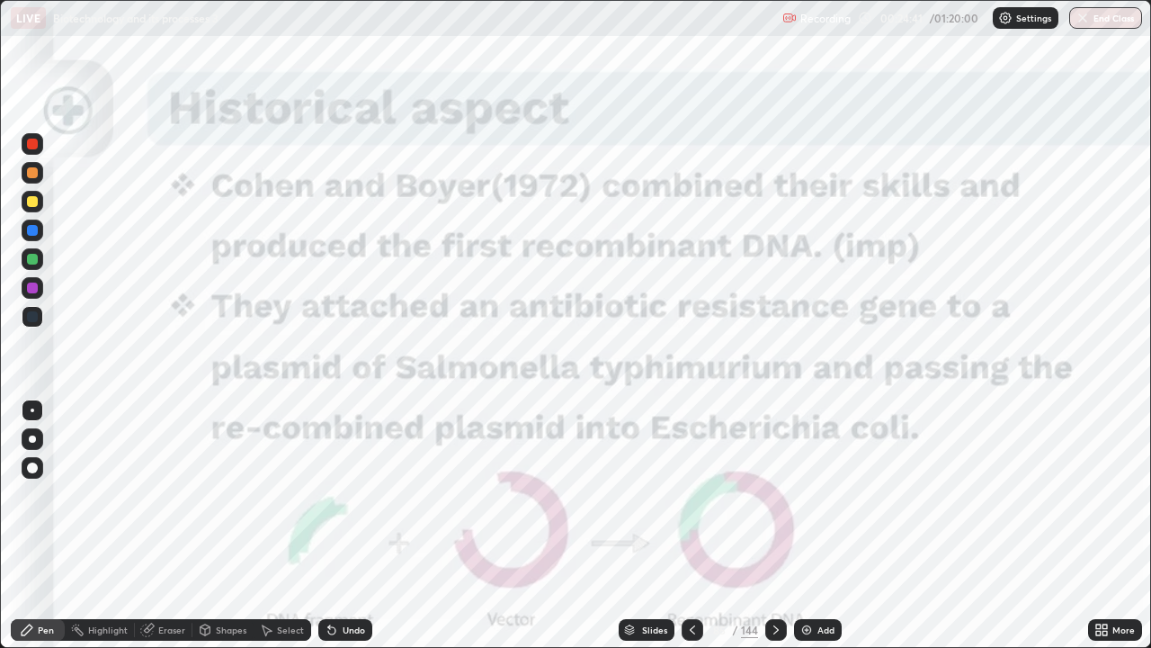
click at [647, 525] on div "Slides" at bounding box center [654, 629] width 25 height 9
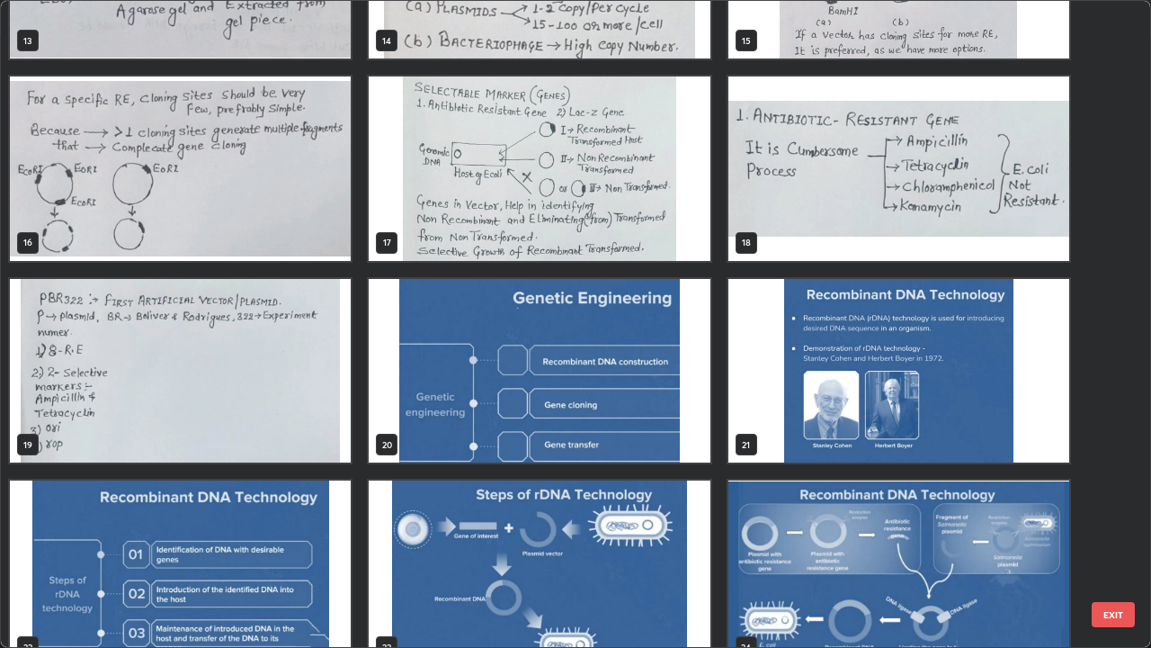
scroll to position [954, 0]
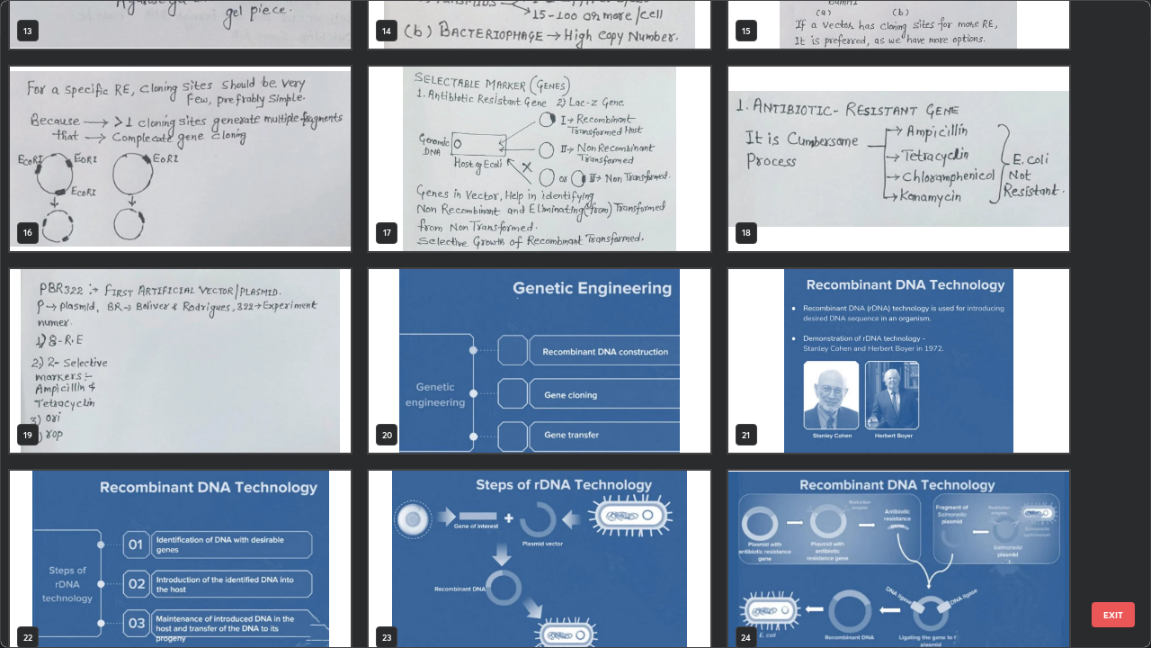
click at [823, 389] on img "grid" at bounding box center [899, 361] width 341 height 184
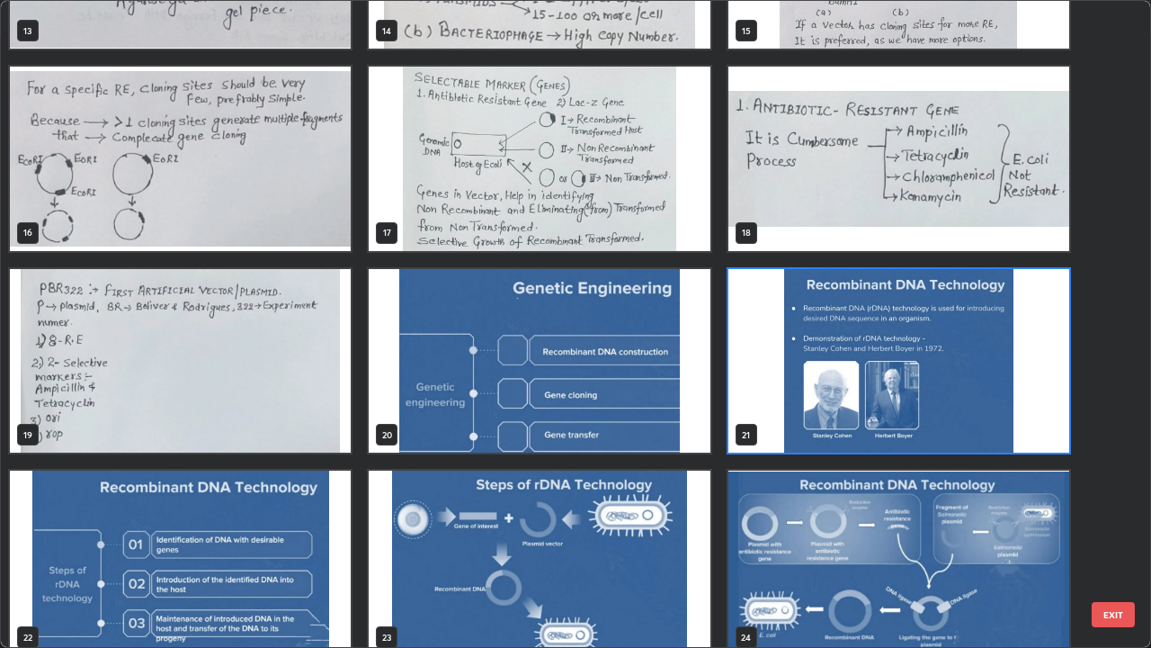
click at [829, 393] on img "grid" at bounding box center [899, 361] width 341 height 184
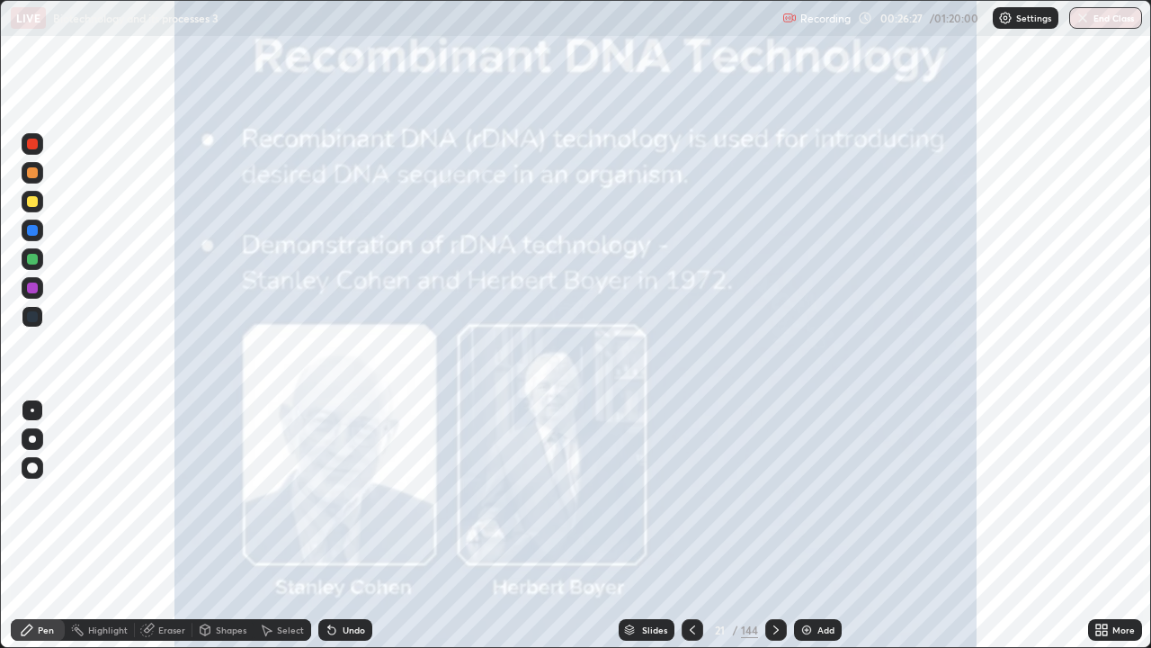
click at [772, 525] on icon at bounding box center [776, 630] width 14 height 14
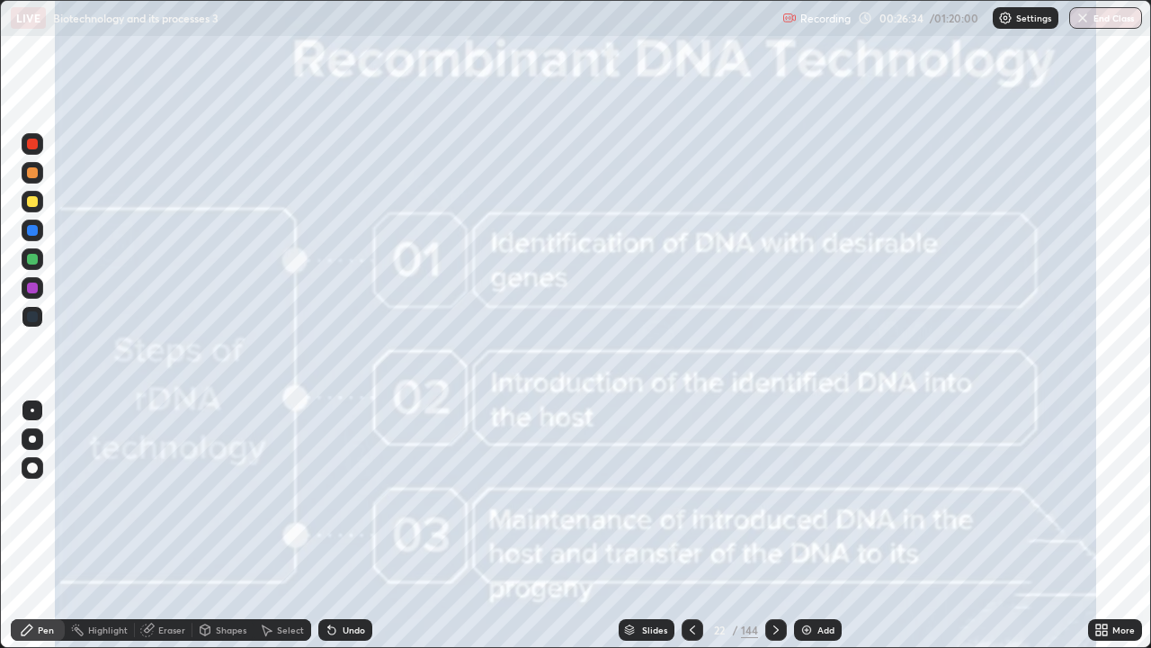
click at [767, 525] on div at bounding box center [777, 630] width 22 height 22
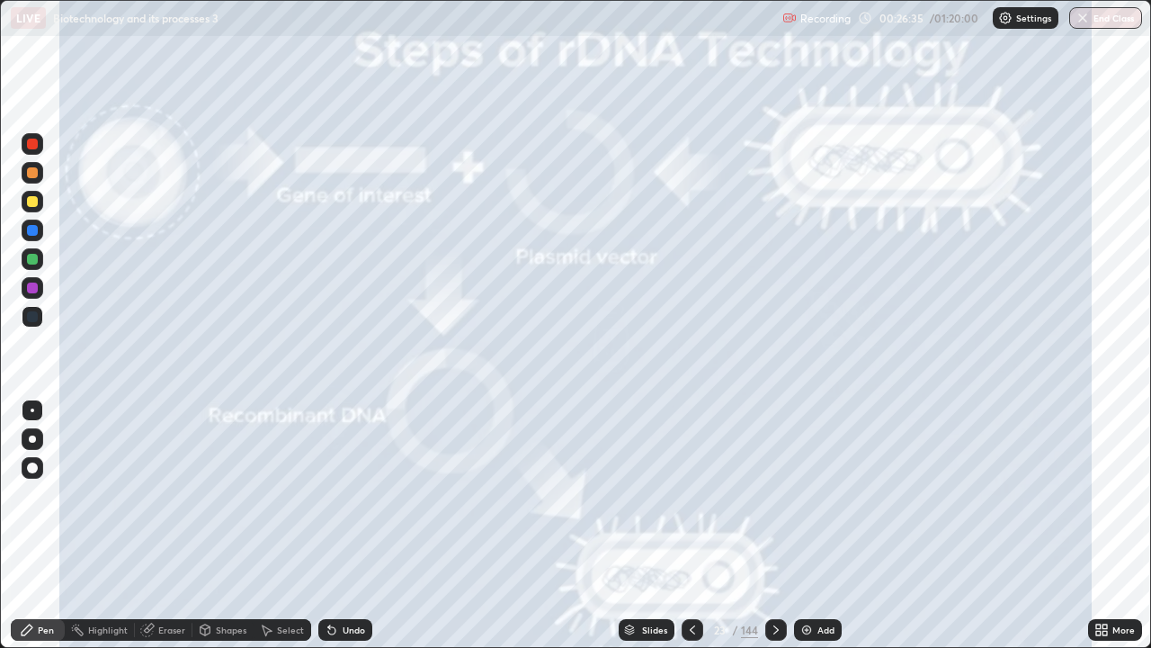
click at [689, 525] on icon at bounding box center [692, 630] width 14 height 14
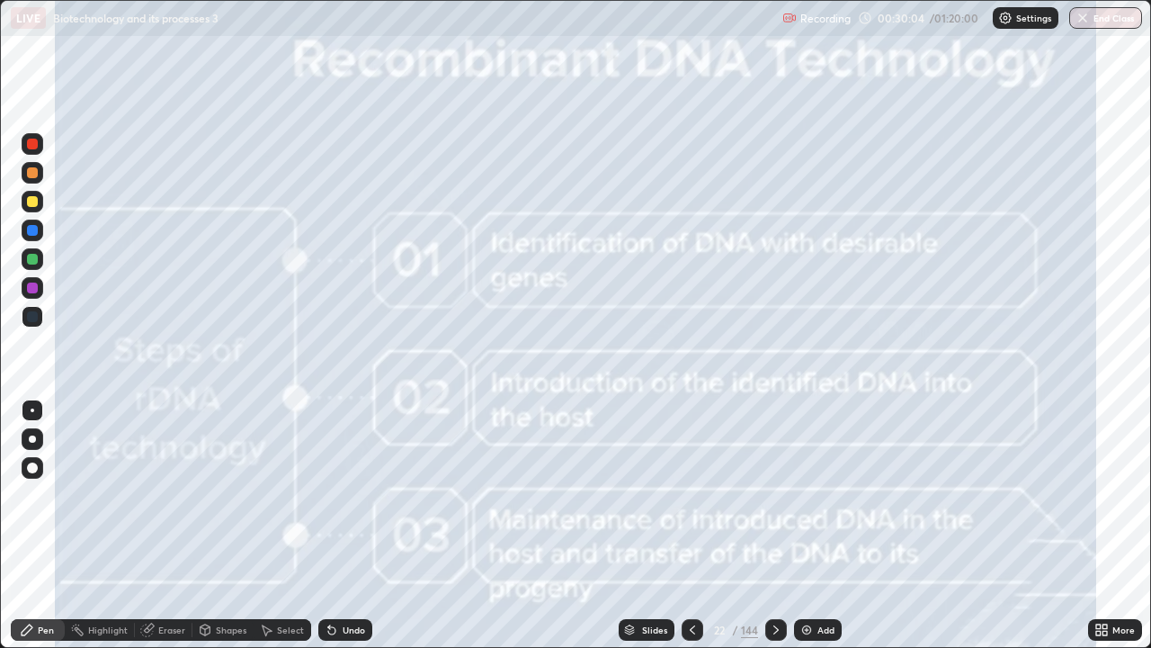
click at [776, 525] on icon at bounding box center [776, 630] width 14 height 14
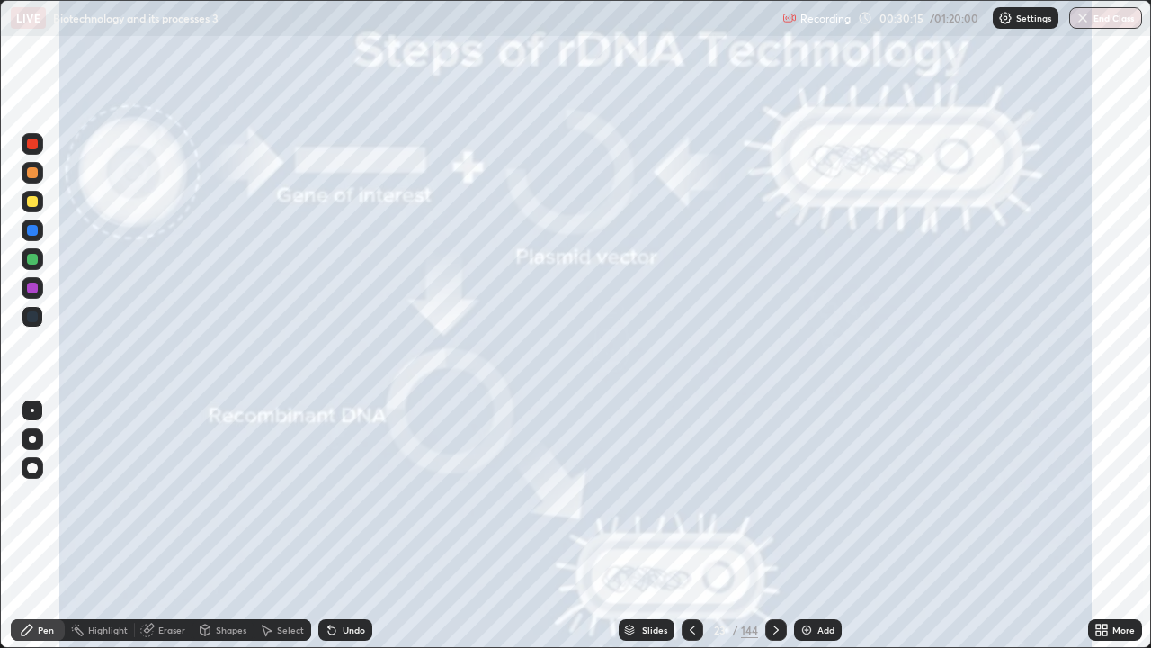
click at [775, 525] on icon at bounding box center [776, 630] width 14 height 14
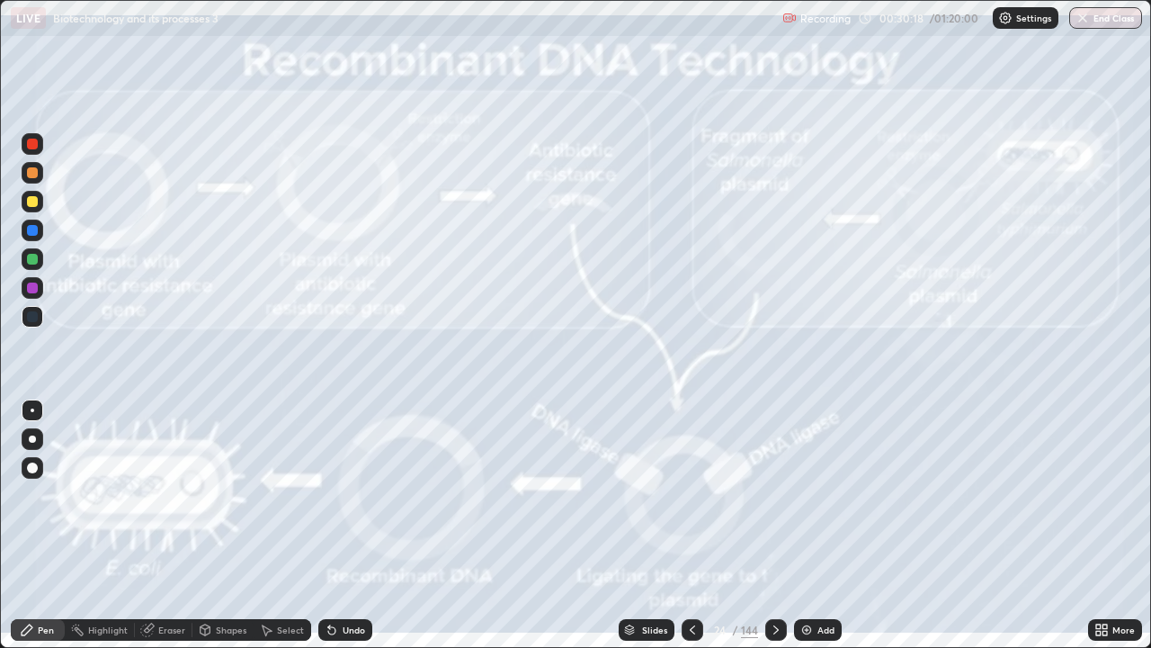
click at [687, 525] on icon at bounding box center [692, 630] width 14 height 14
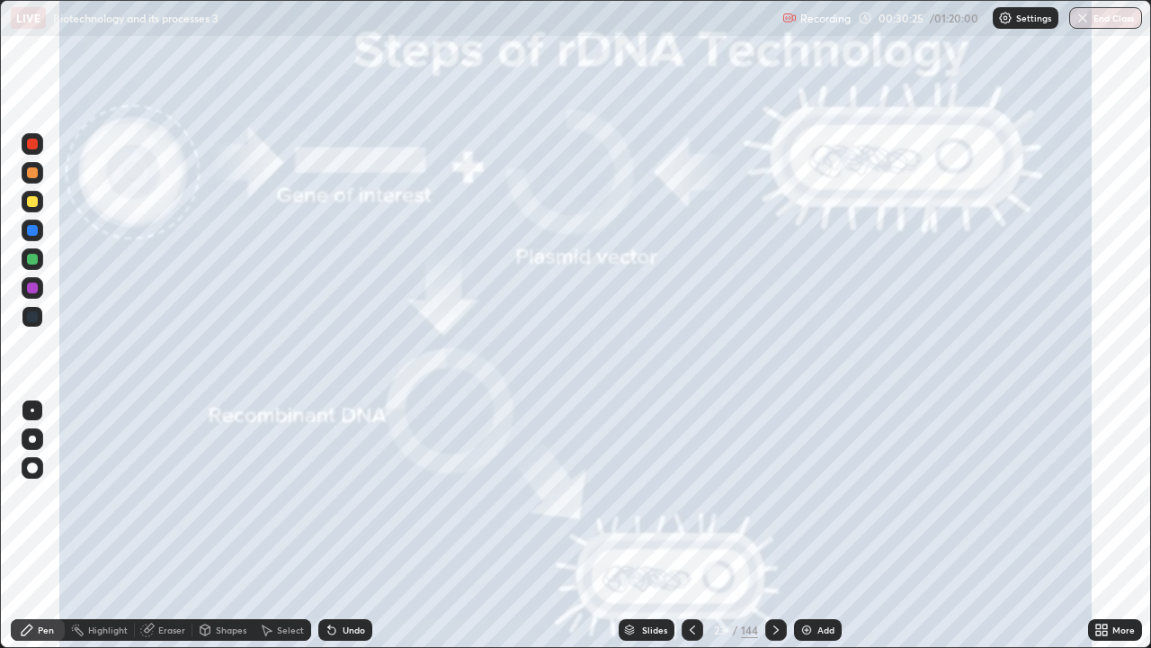
click at [775, 525] on icon at bounding box center [776, 630] width 14 height 14
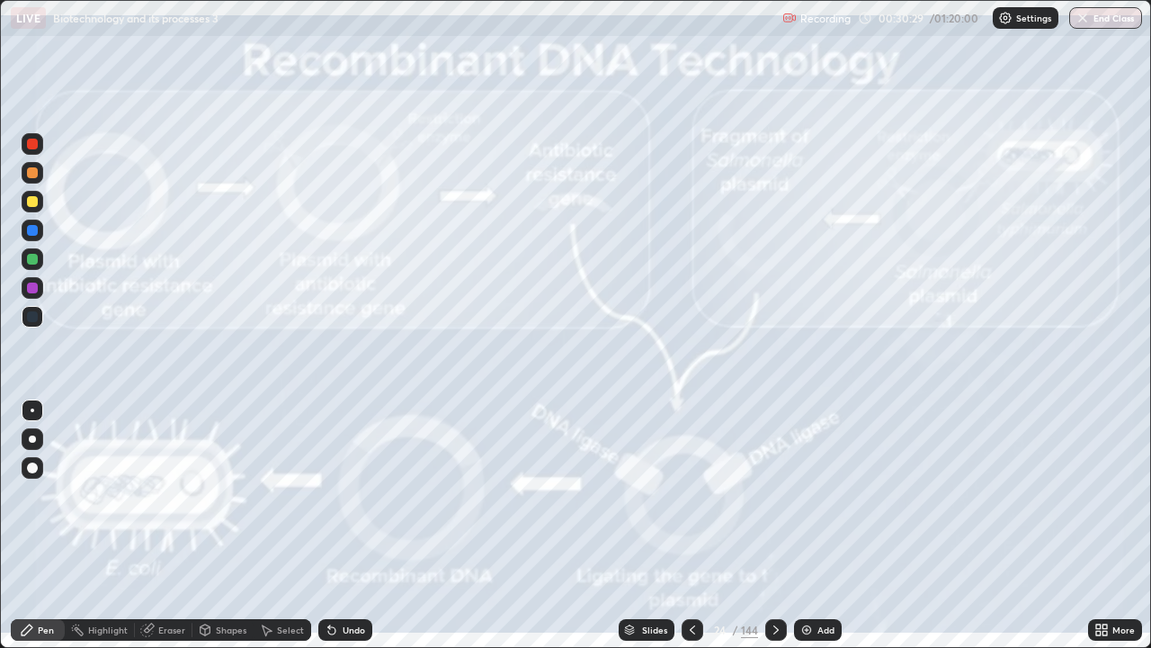
click at [686, 525] on icon at bounding box center [692, 630] width 14 height 14
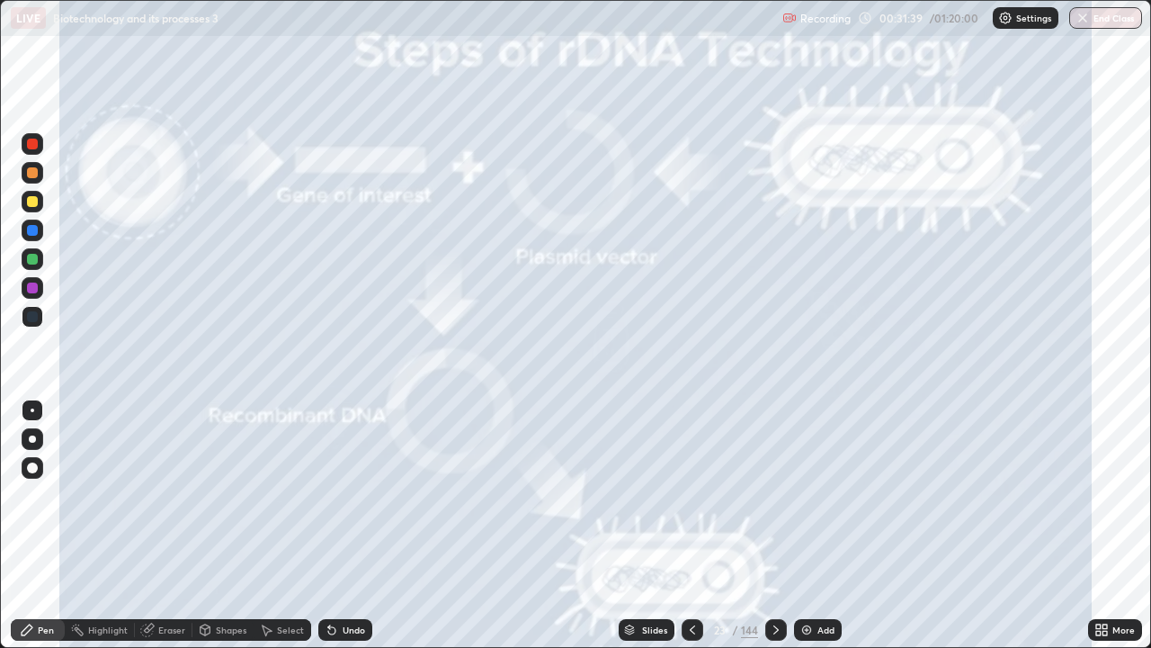
click at [32, 285] on div at bounding box center [32, 287] width 11 height 11
click at [775, 525] on icon at bounding box center [776, 630] width 14 height 14
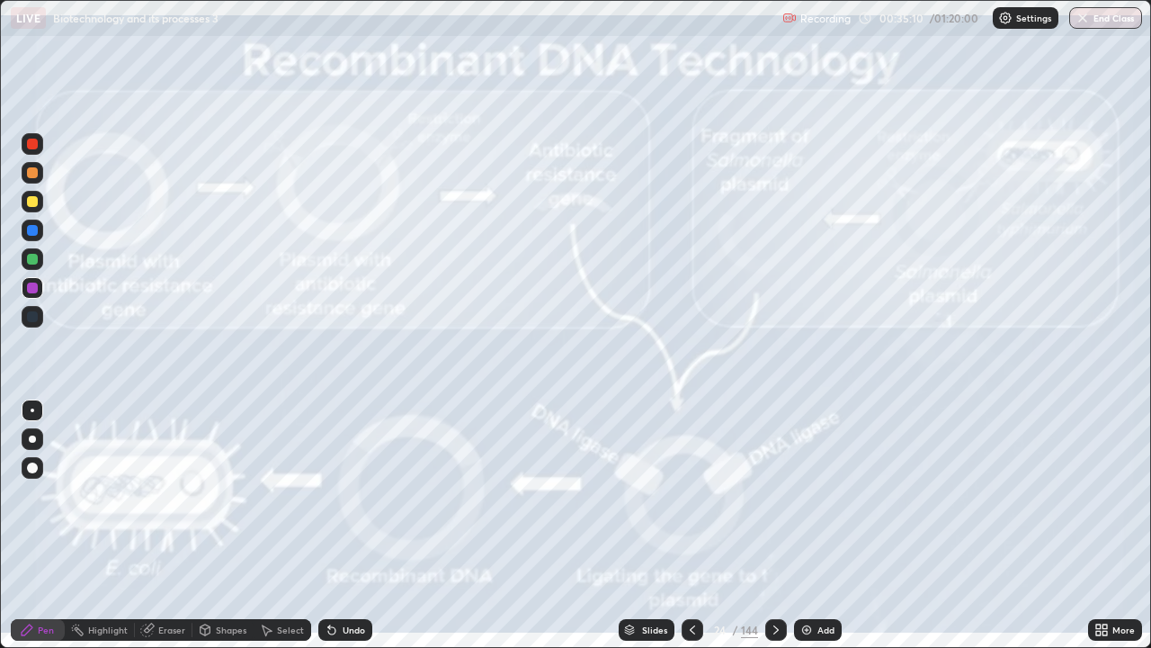
click at [685, 525] on icon at bounding box center [692, 630] width 14 height 14
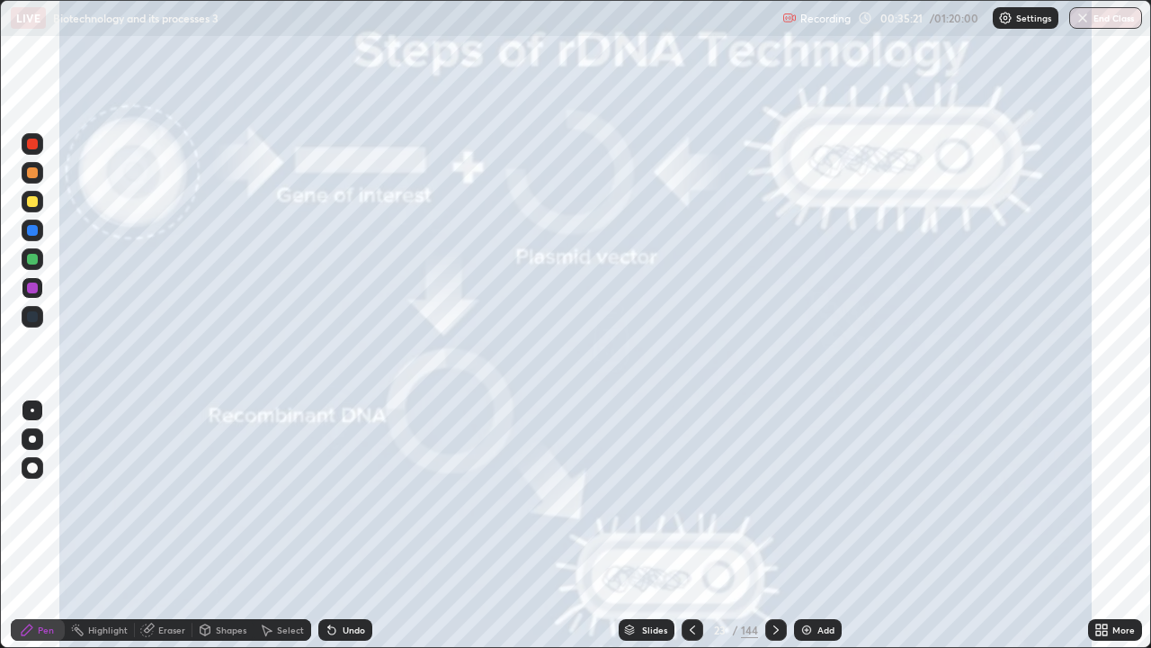
click at [773, 525] on icon at bounding box center [776, 630] width 14 height 14
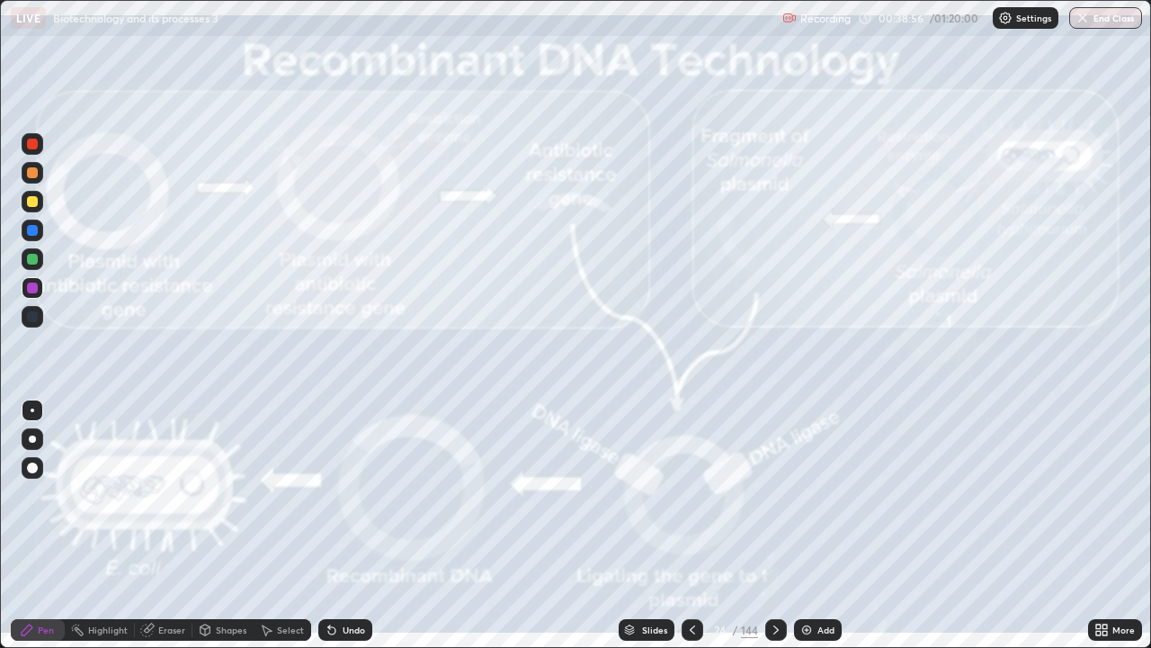
click at [31, 260] on div at bounding box center [32, 259] width 11 height 11
click at [773, 525] on icon at bounding box center [776, 630] width 14 height 14
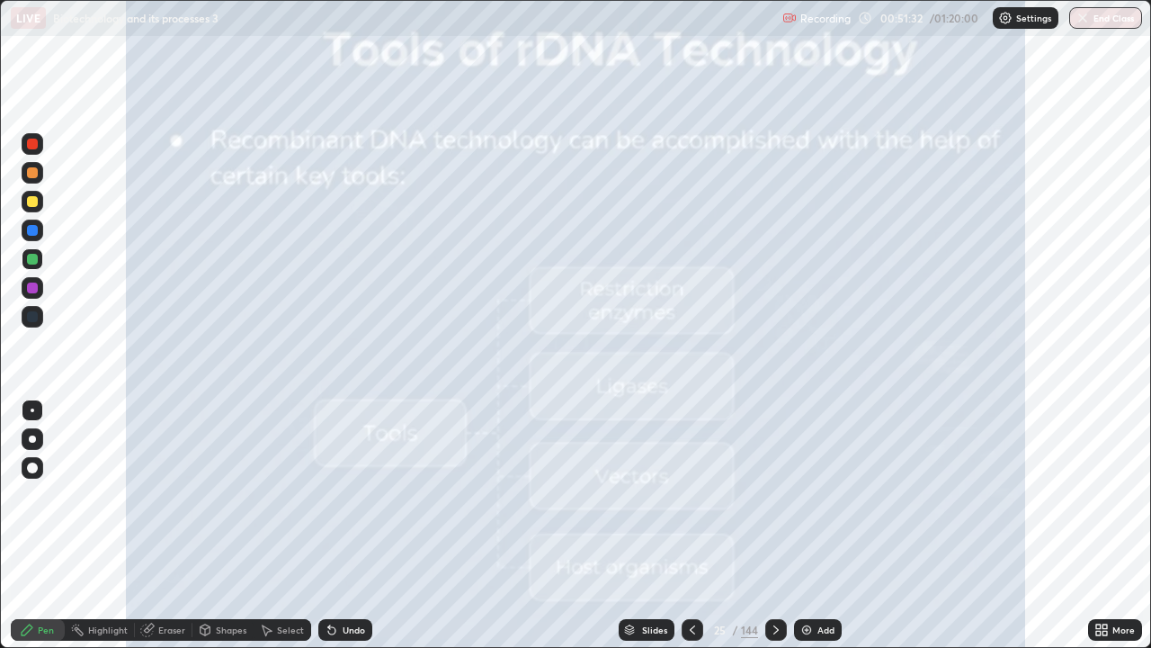
click at [775, 525] on icon at bounding box center [776, 629] width 5 height 9
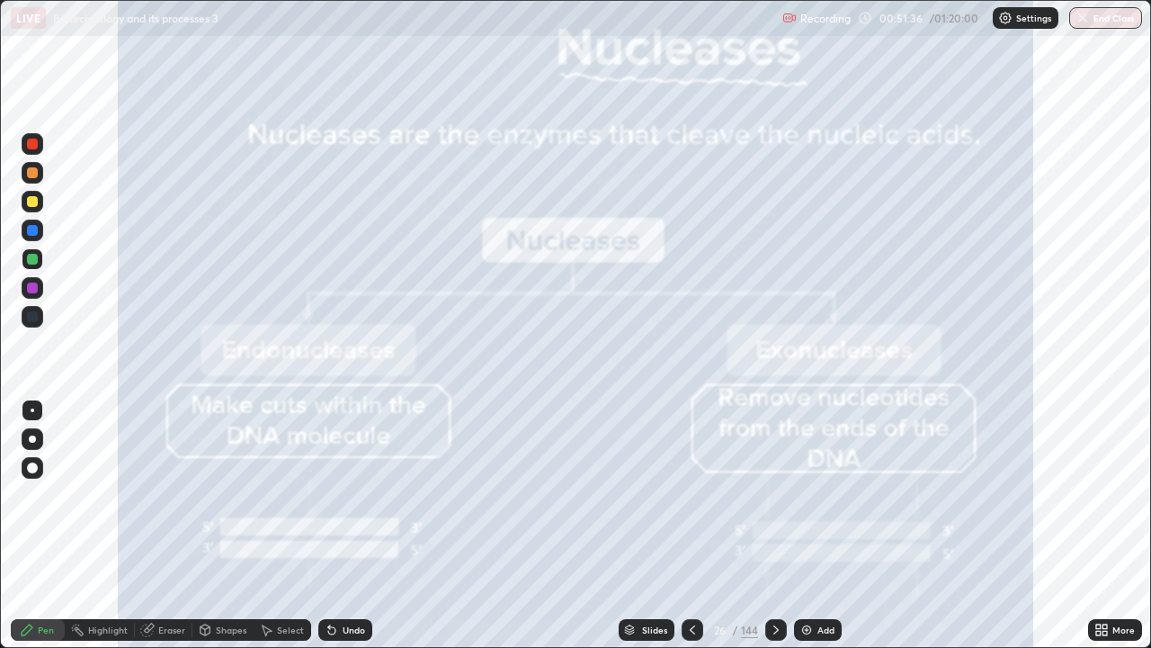
click at [691, 525] on icon at bounding box center [692, 630] width 14 height 14
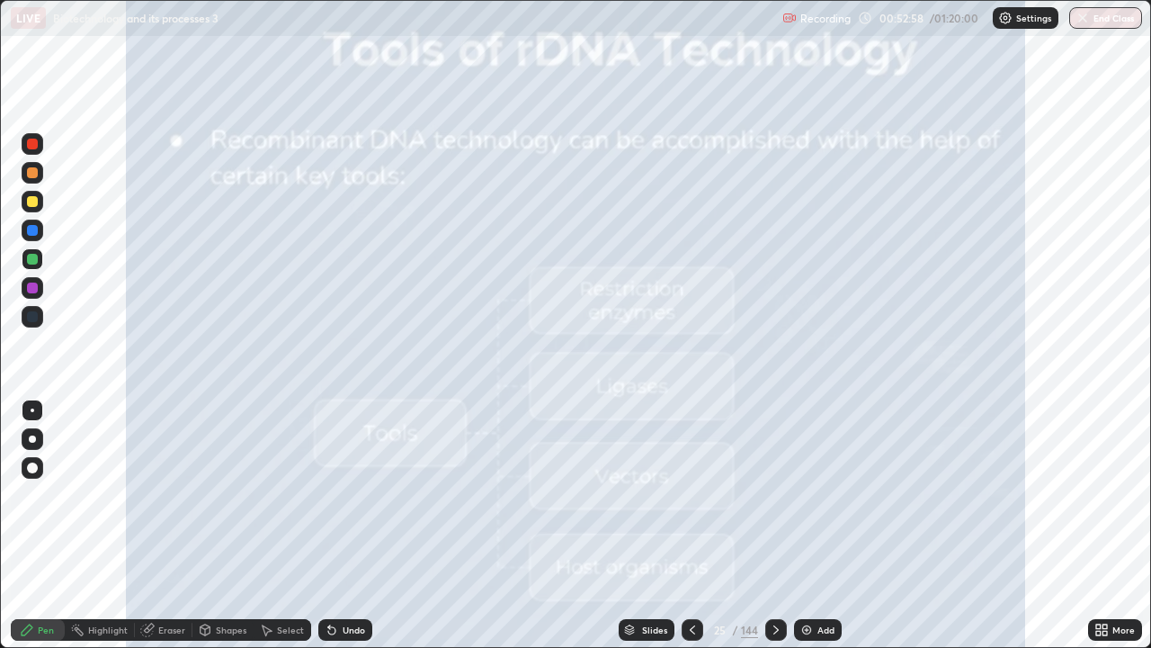
click at [652, 525] on div "Slides" at bounding box center [654, 629] width 25 height 9
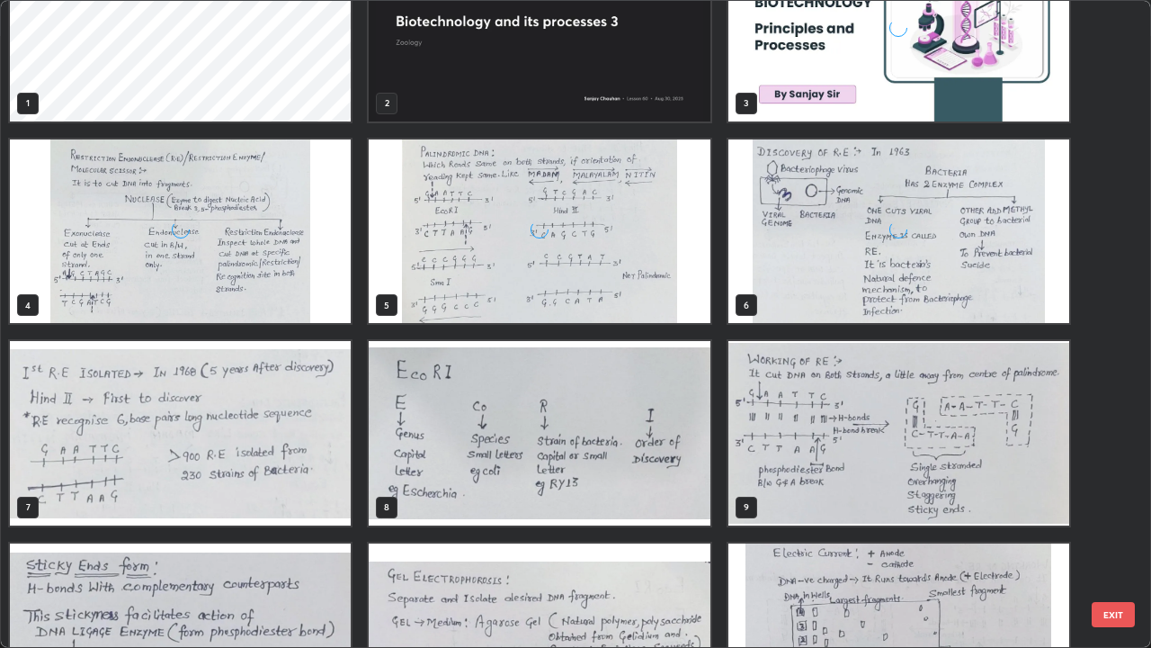
scroll to position [0, 0]
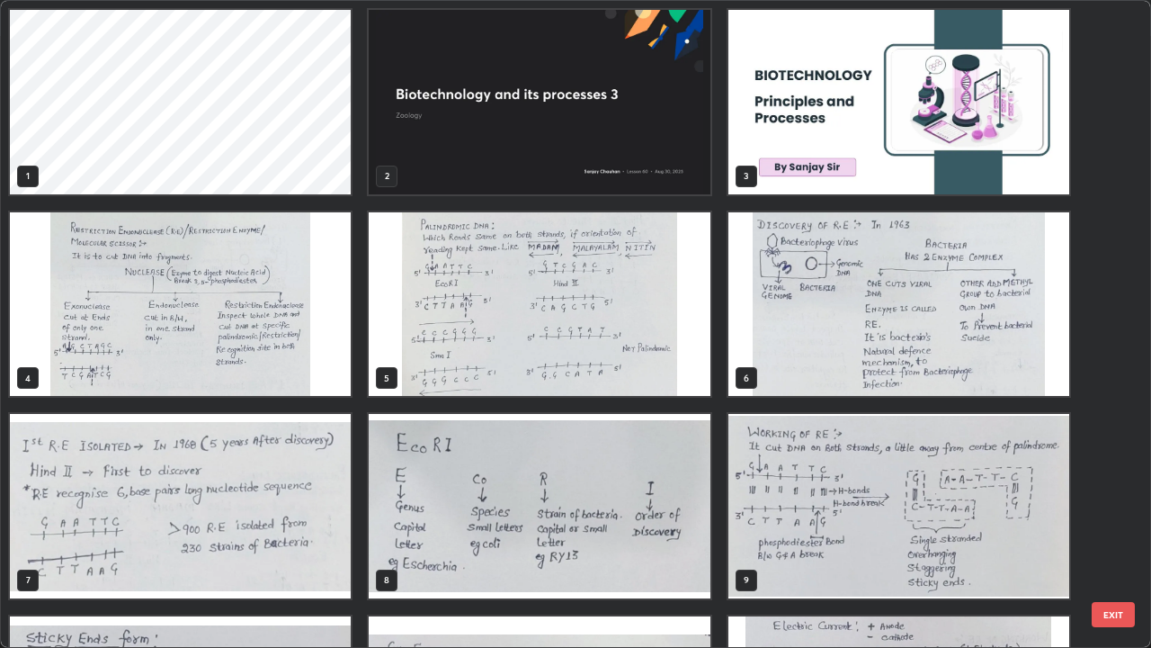
click at [246, 289] on img "grid" at bounding box center [180, 304] width 341 height 184
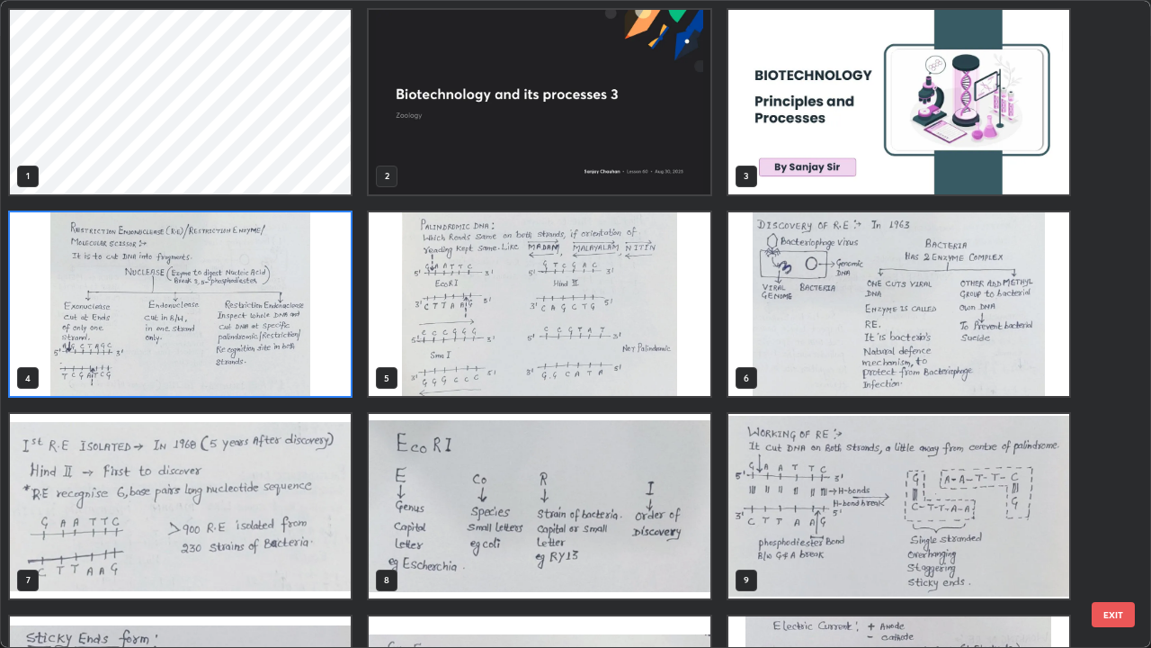
click at [247, 299] on img "grid" at bounding box center [180, 304] width 341 height 184
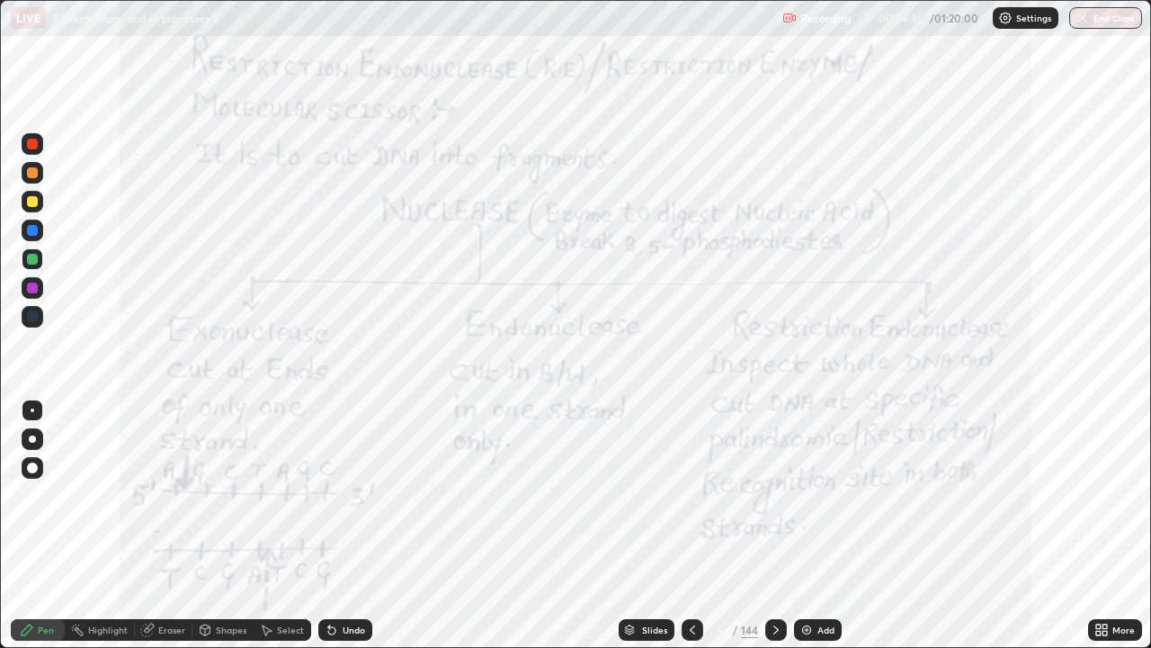
click at [34, 289] on div at bounding box center [32, 287] width 11 height 11
click at [156, 525] on div "Eraser" at bounding box center [164, 630] width 58 height 22
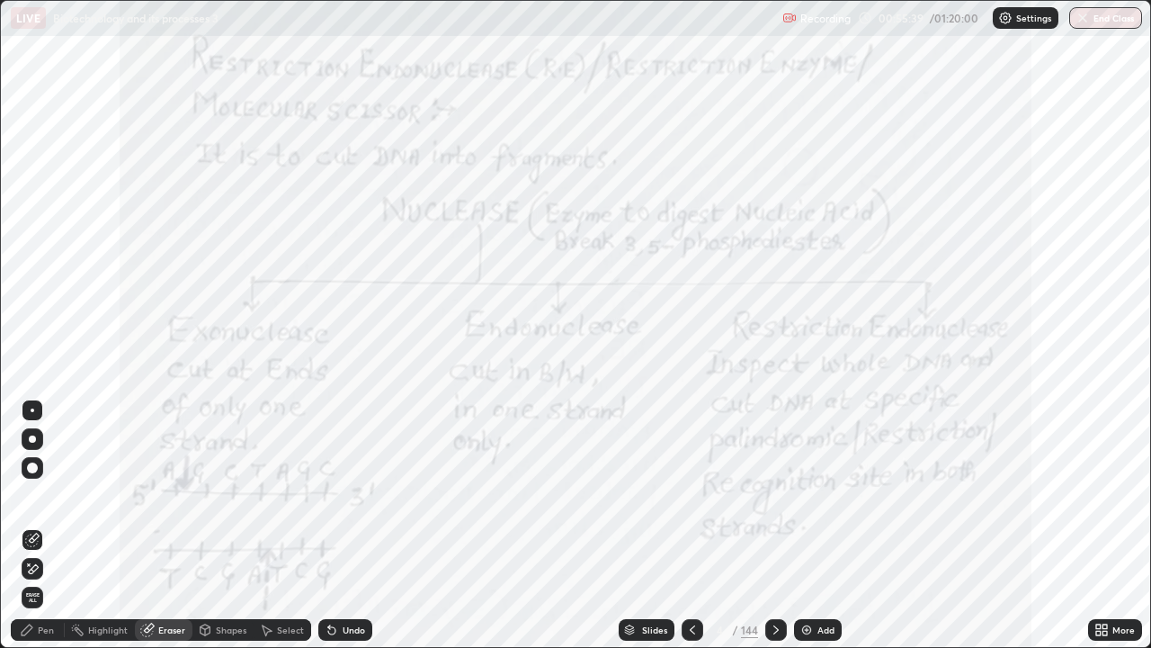
click at [32, 525] on span "Erase all" at bounding box center [32, 597] width 20 height 11
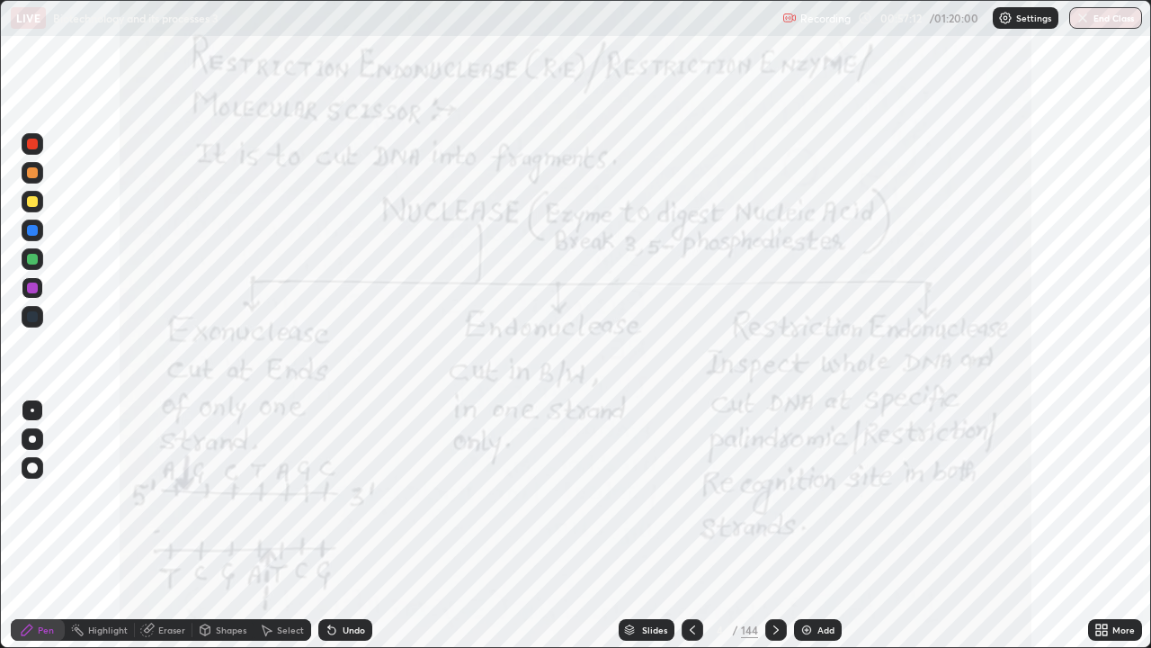
click at [776, 525] on icon at bounding box center [776, 630] width 14 height 14
click at [775, 525] on div at bounding box center [777, 630] width 22 height 22
click at [778, 525] on div at bounding box center [777, 630] width 22 height 22
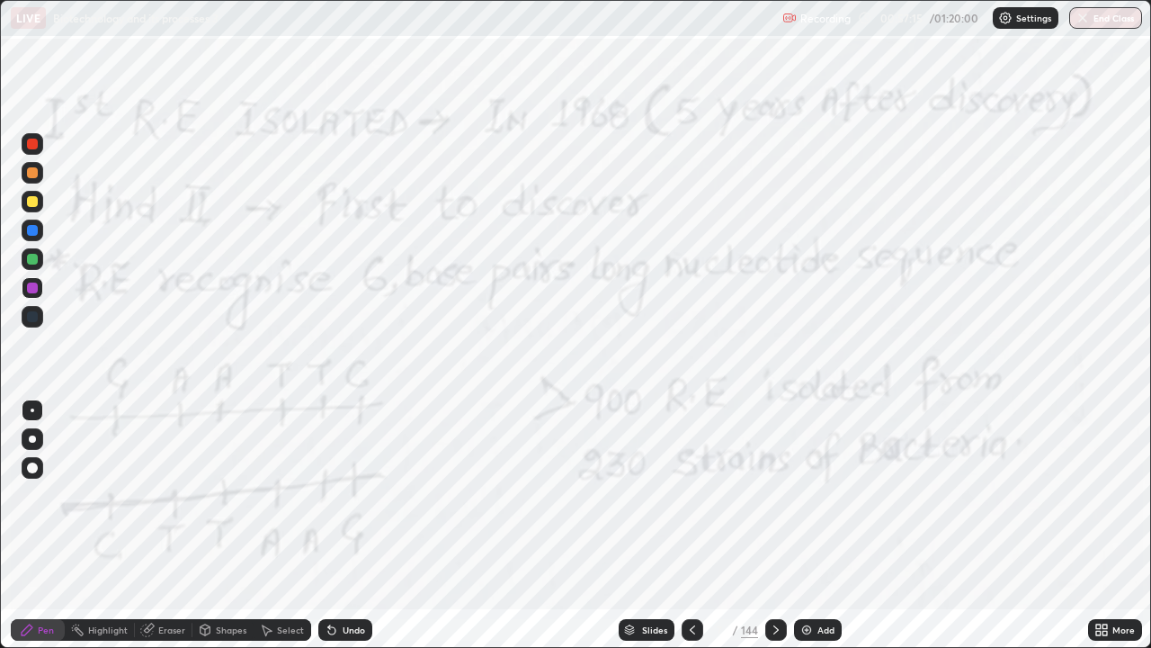
click at [783, 525] on div at bounding box center [777, 630] width 22 height 22
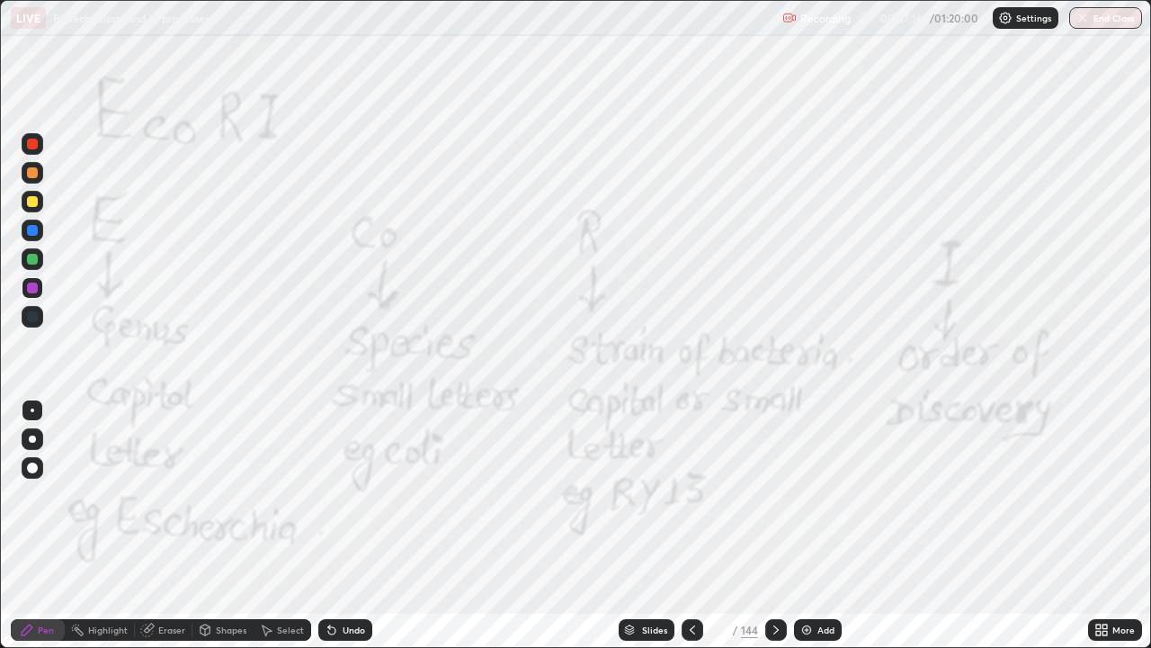
click at [779, 525] on icon at bounding box center [776, 630] width 14 height 14
click at [695, 525] on icon at bounding box center [692, 630] width 14 height 14
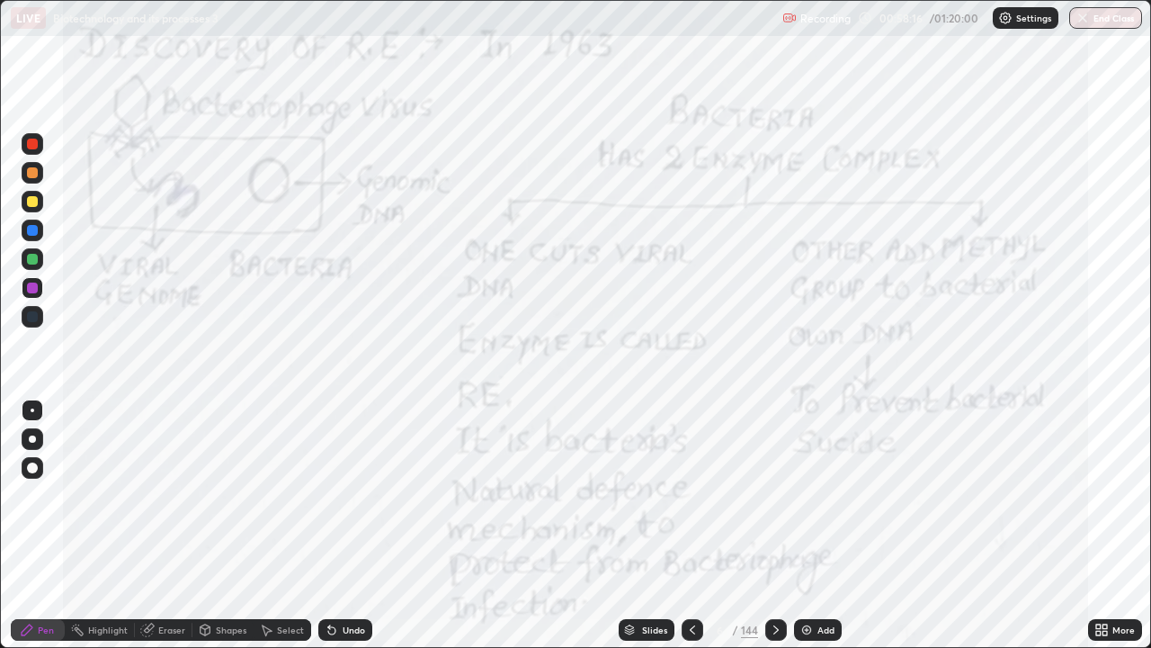
click at [695, 525] on icon at bounding box center [692, 630] width 14 height 14
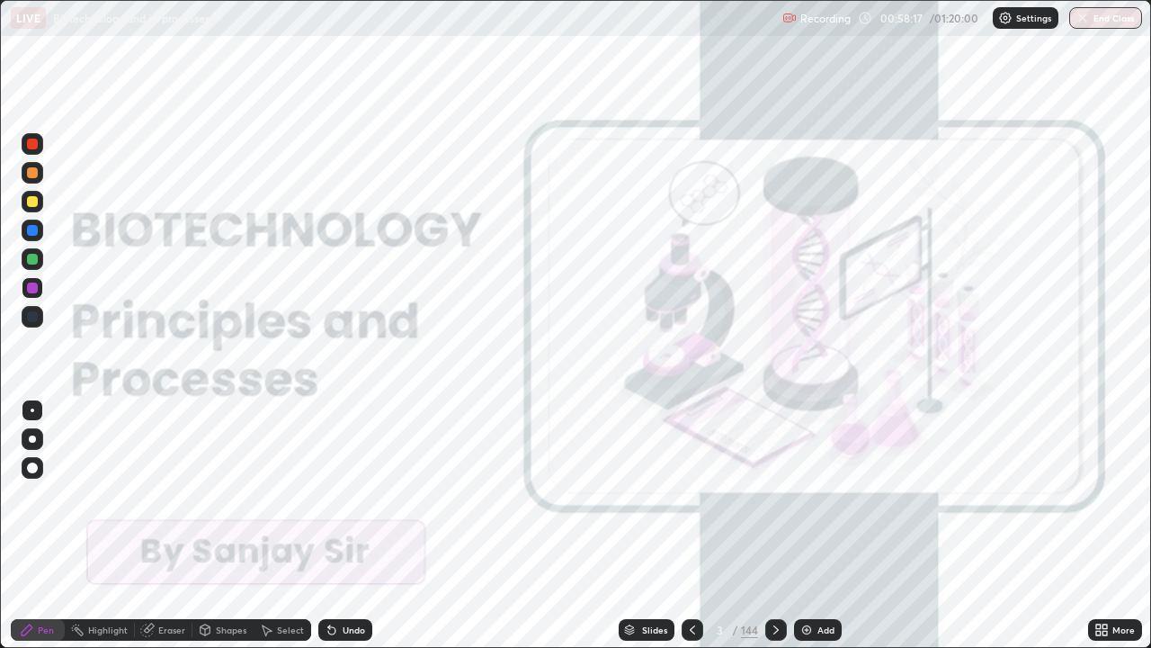
click at [774, 525] on icon at bounding box center [776, 630] width 14 height 14
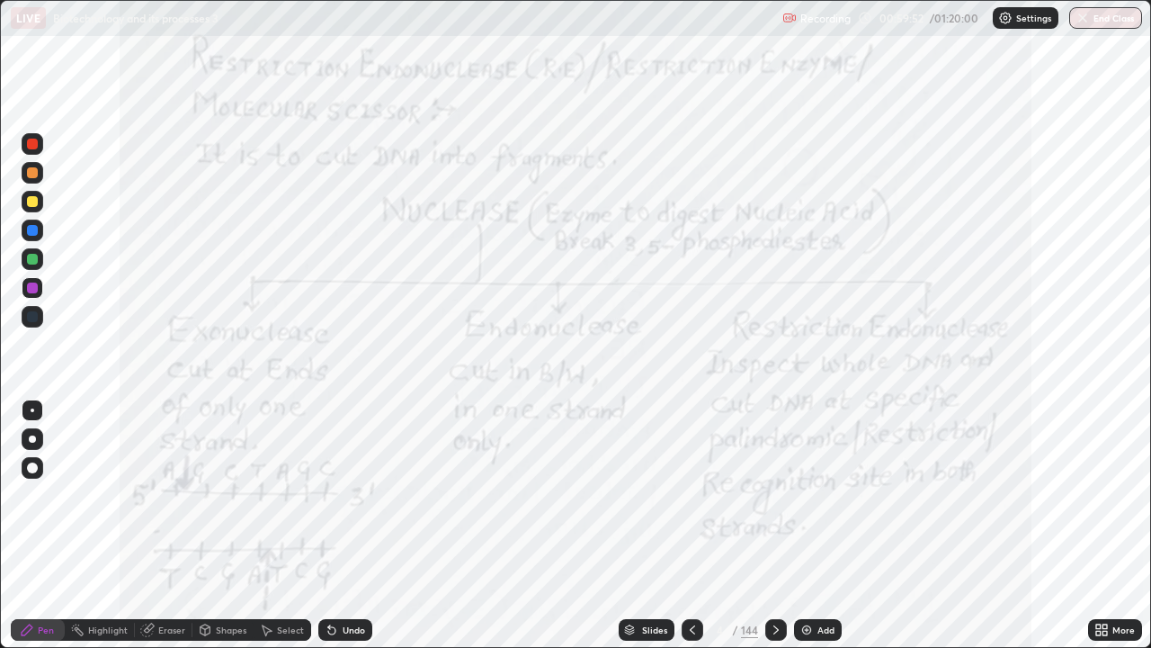
click at [172, 525] on div "Eraser" at bounding box center [171, 629] width 27 height 9
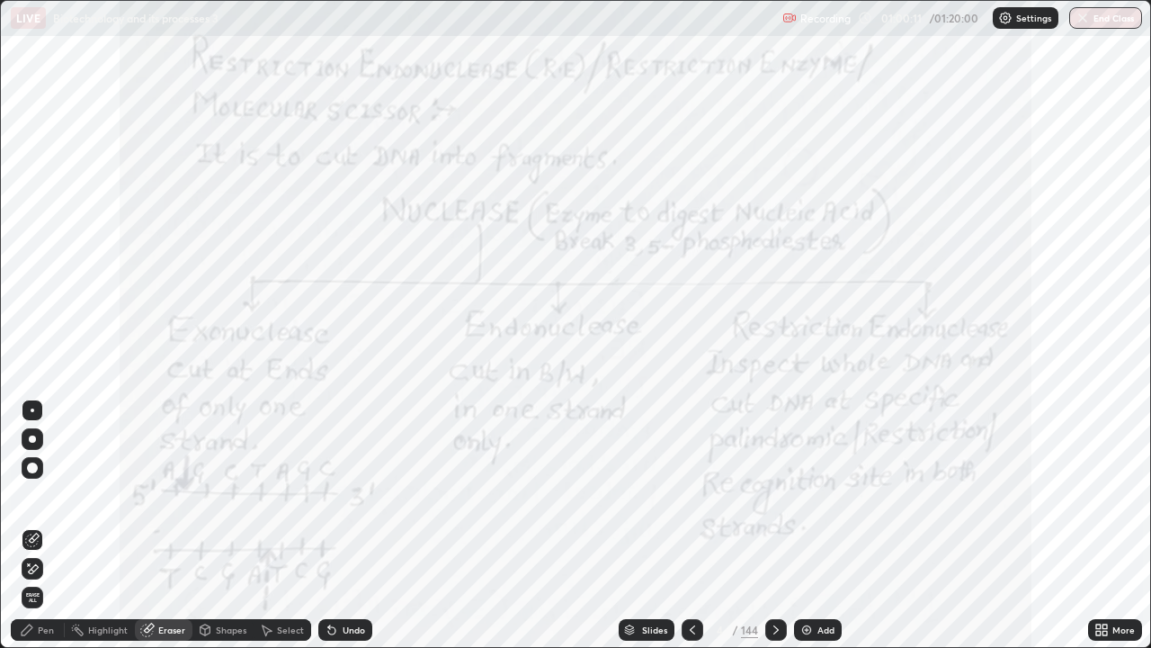
click at [49, 525] on div "Pen" at bounding box center [46, 629] width 16 height 9
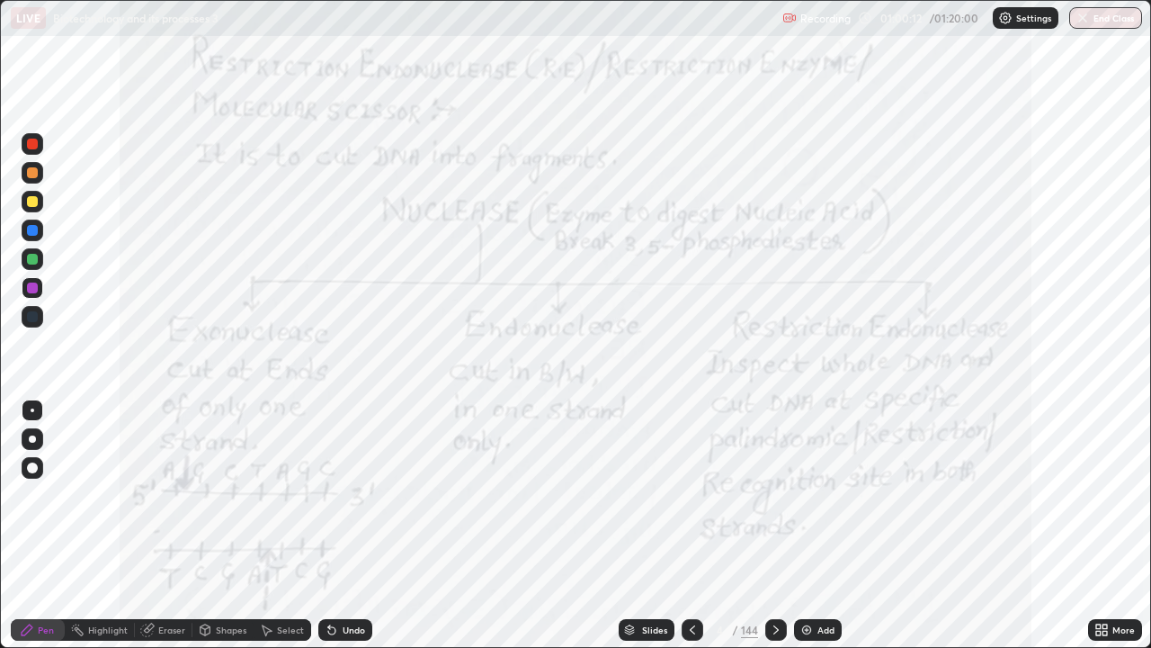
click at [33, 288] on div at bounding box center [32, 287] width 11 height 11
click at [181, 525] on div "Eraser" at bounding box center [171, 629] width 27 height 9
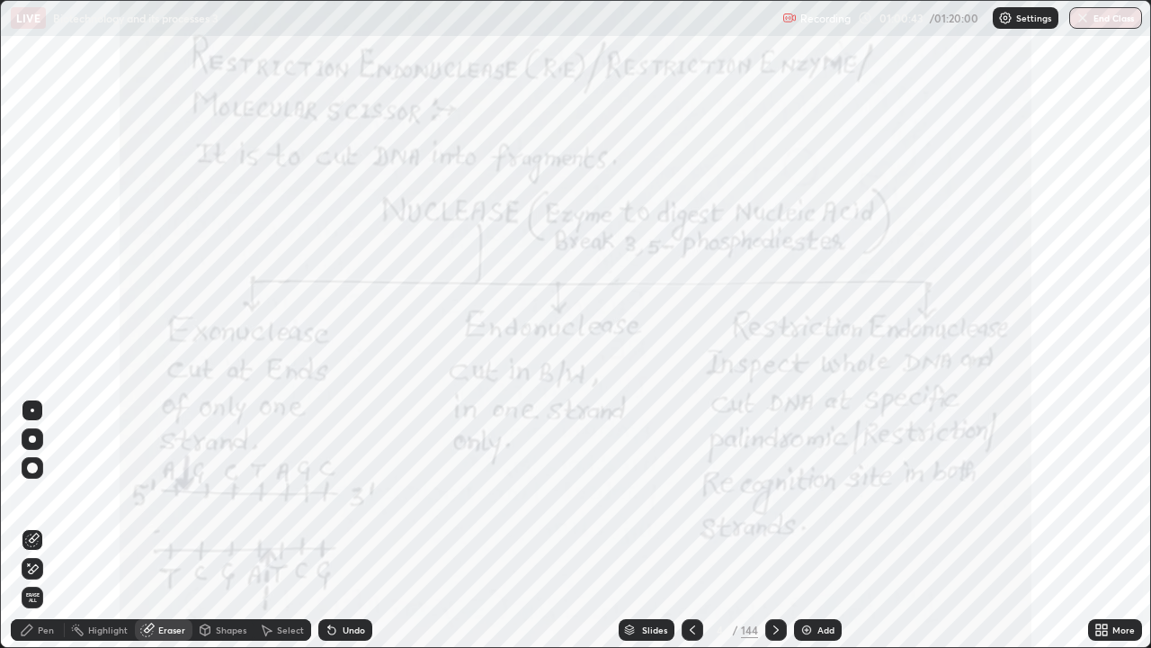
click at [53, 525] on div "Pen" at bounding box center [46, 629] width 16 height 9
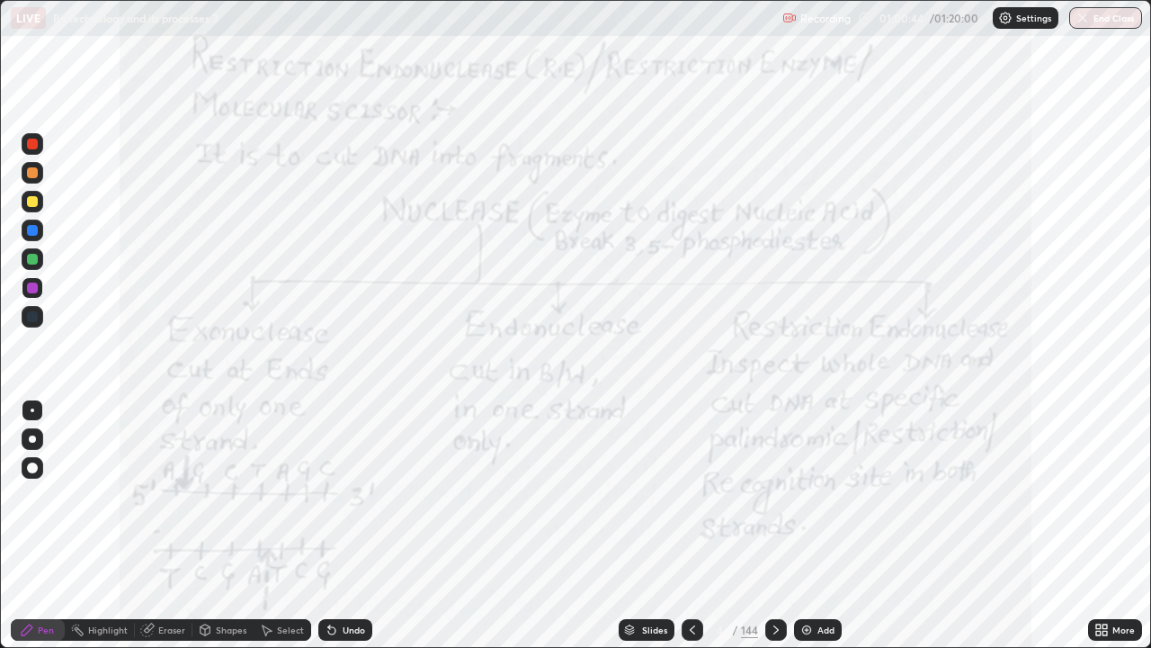
click at [35, 316] on div at bounding box center [32, 316] width 11 height 11
click at [169, 525] on div "Eraser" at bounding box center [164, 630] width 58 height 22
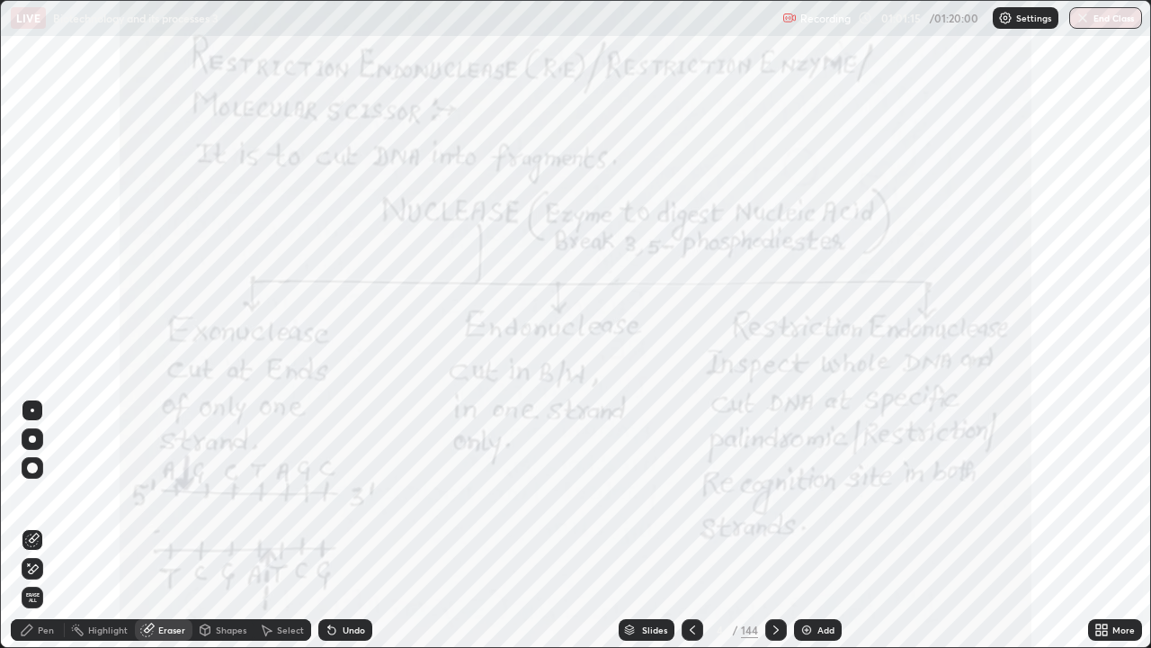
click at [772, 525] on icon at bounding box center [776, 630] width 14 height 14
click at [774, 525] on icon at bounding box center [776, 629] width 5 height 9
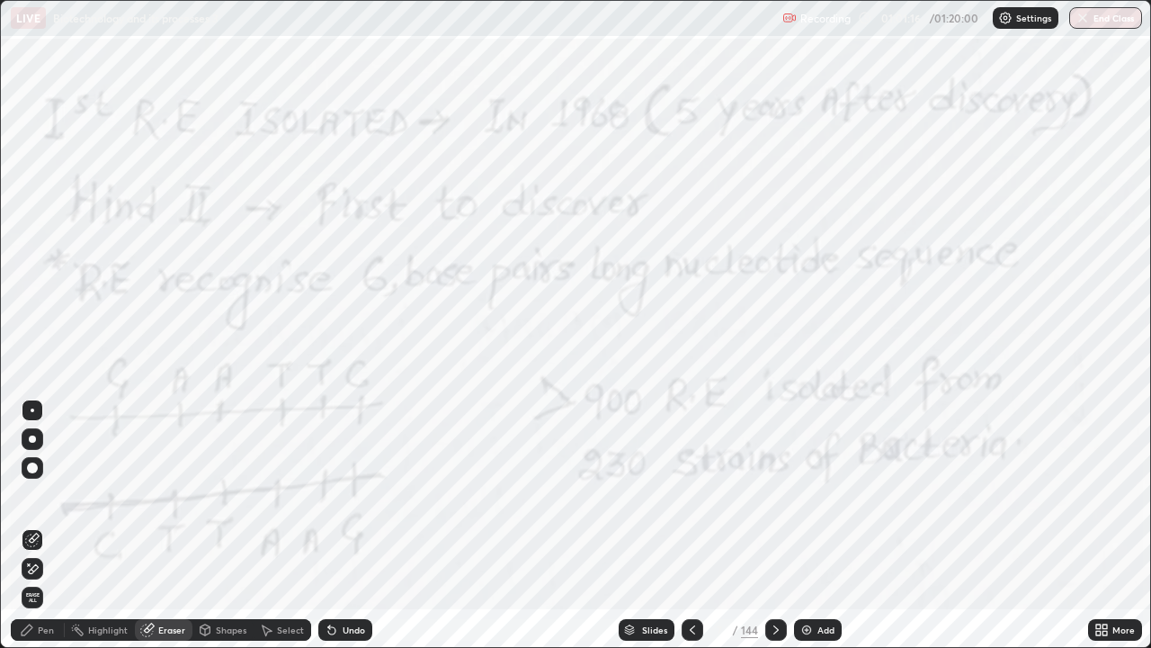
click at [691, 525] on icon at bounding box center [692, 630] width 14 height 14
click at [694, 525] on icon at bounding box center [692, 630] width 14 height 14
click at [693, 525] on icon at bounding box center [692, 630] width 14 height 14
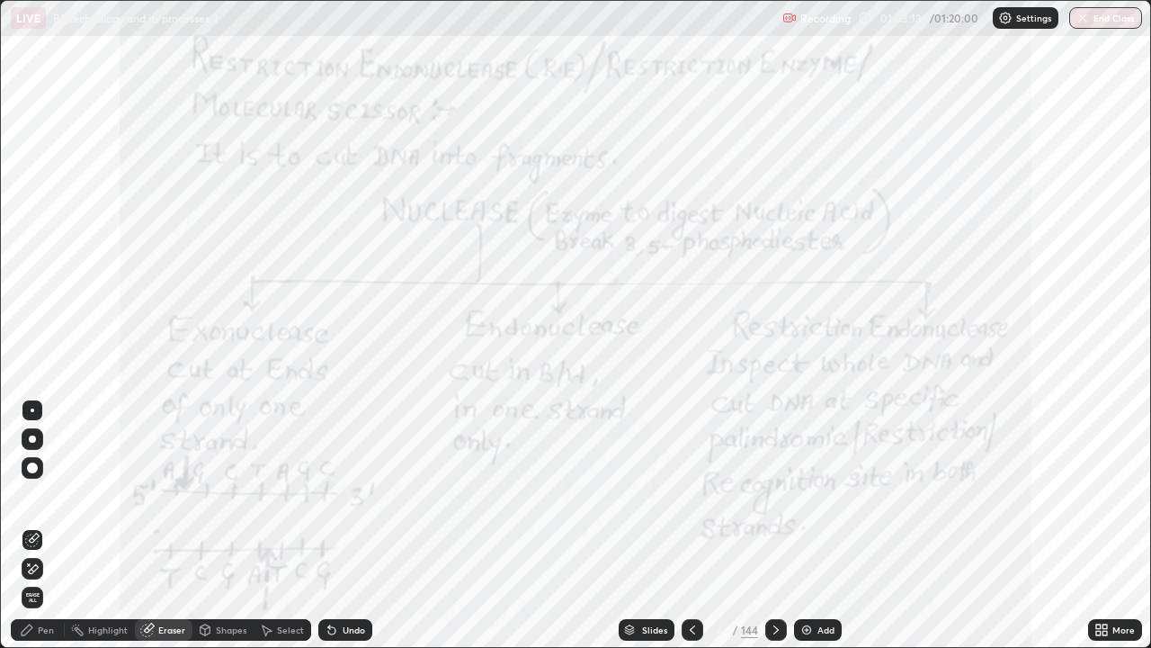
click at [171, 525] on div "Eraser" at bounding box center [164, 630] width 58 height 22
click at [42, 525] on div "Erase all" at bounding box center [33, 598] width 22 height 22
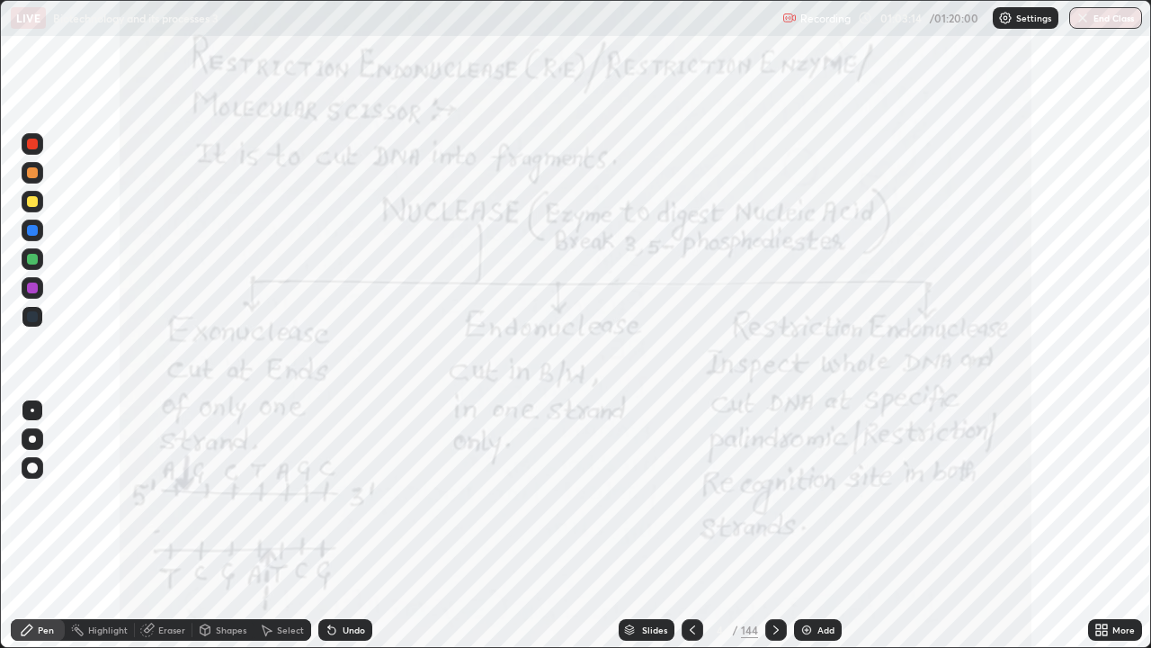
click at [776, 525] on icon at bounding box center [776, 629] width 5 height 9
click at [691, 525] on icon at bounding box center [692, 630] width 14 height 14
click at [772, 525] on div at bounding box center [777, 630] width 22 height 22
click at [690, 525] on icon at bounding box center [692, 630] width 14 height 14
click at [691, 525] on icon at bounding box center [692, 630] width 14 height 14
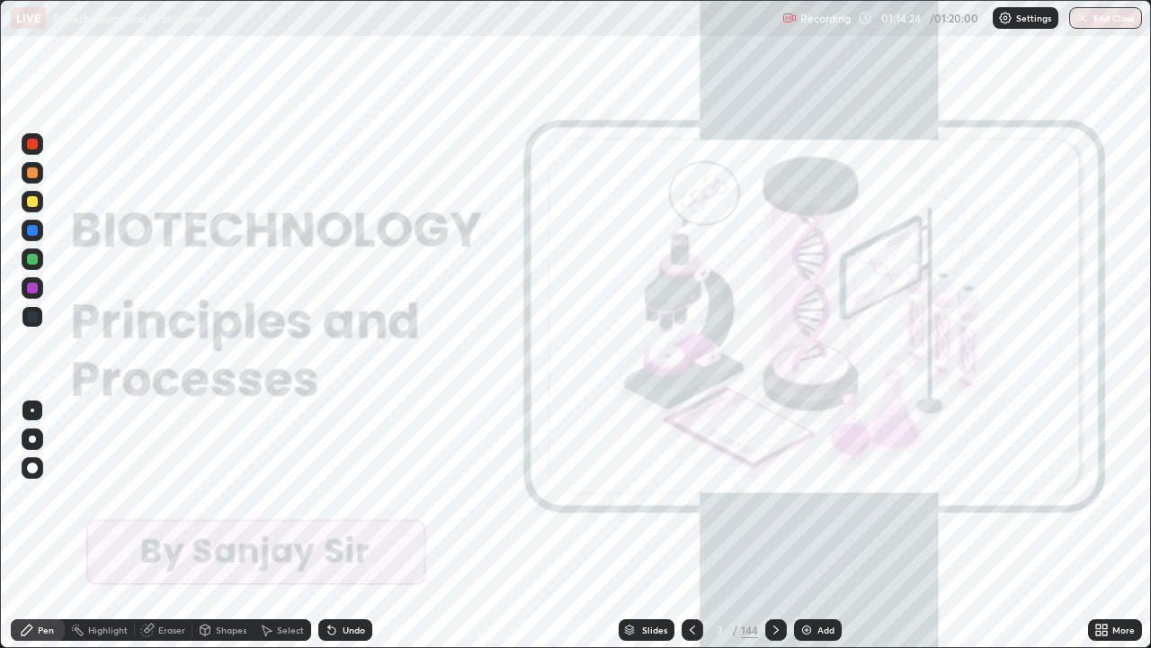
click at [773, 525] on icon at bounding box center [776, 630] width 14 height 14
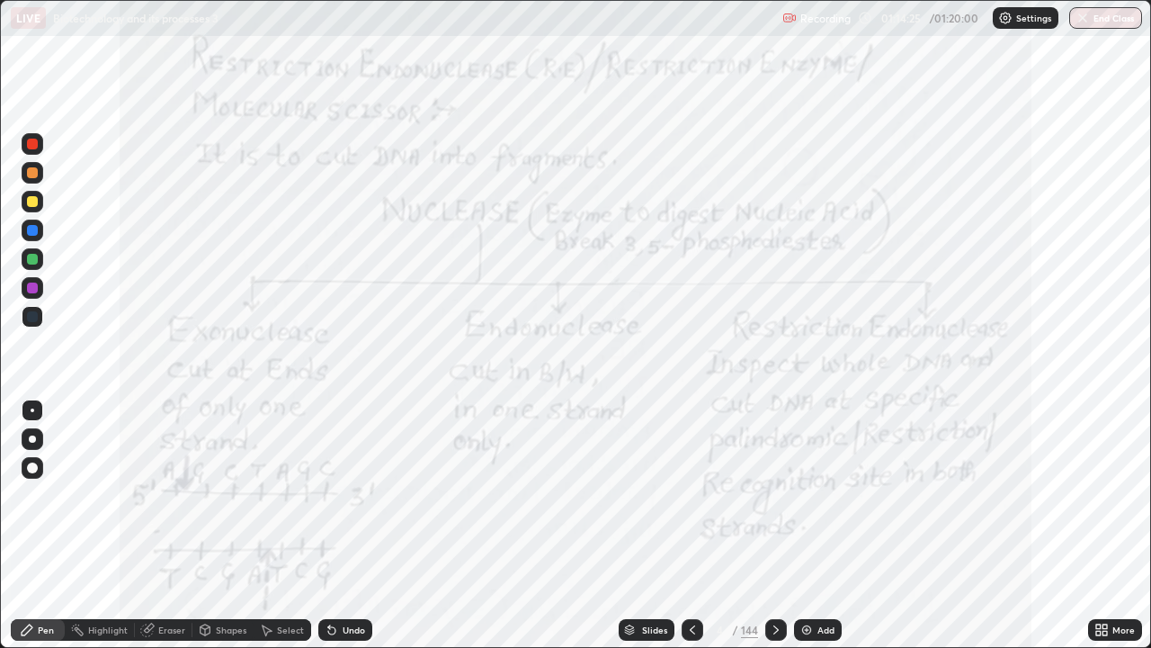
click at [774, 525] on icon at bounding box center [776, 630] width 14 height 14
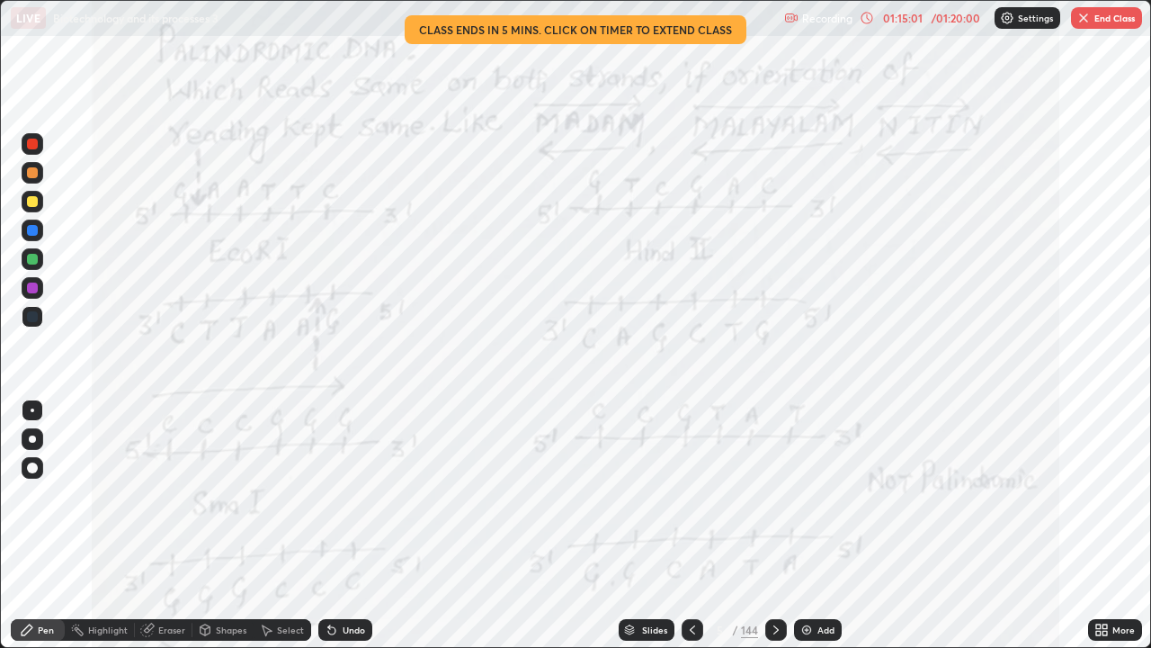
click at [173, 525] on div "Eraser" at bounding box center [171, 629] width 27 height 9
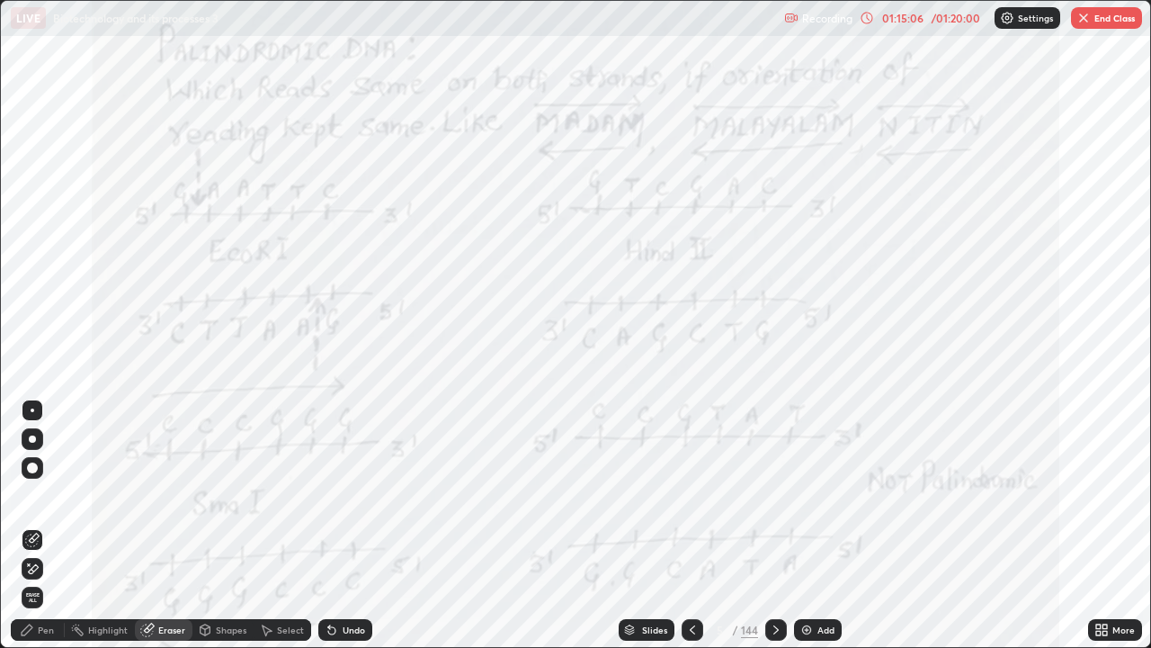
click at [44, 525] on div "Pen" at bounding box center [46, 629] width 16 height 9
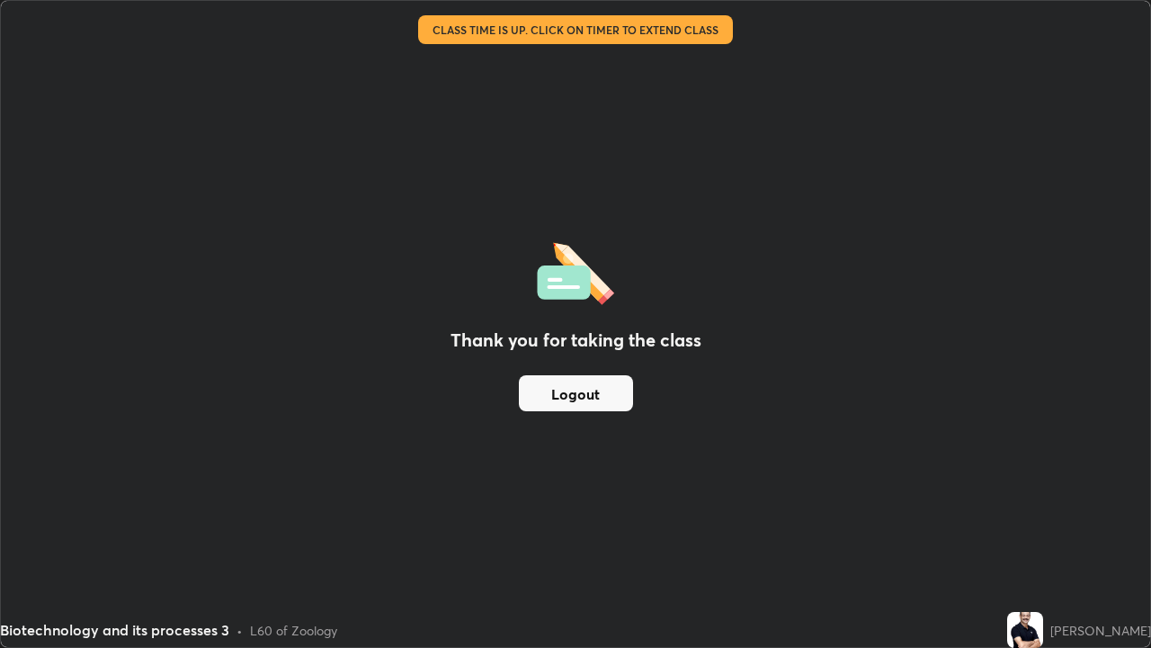
click at [548, 385] on button "Logout" at bounding box center [576, 393] width 114 height 36
